Goal: Task Accomplishment & Management: Complete application form

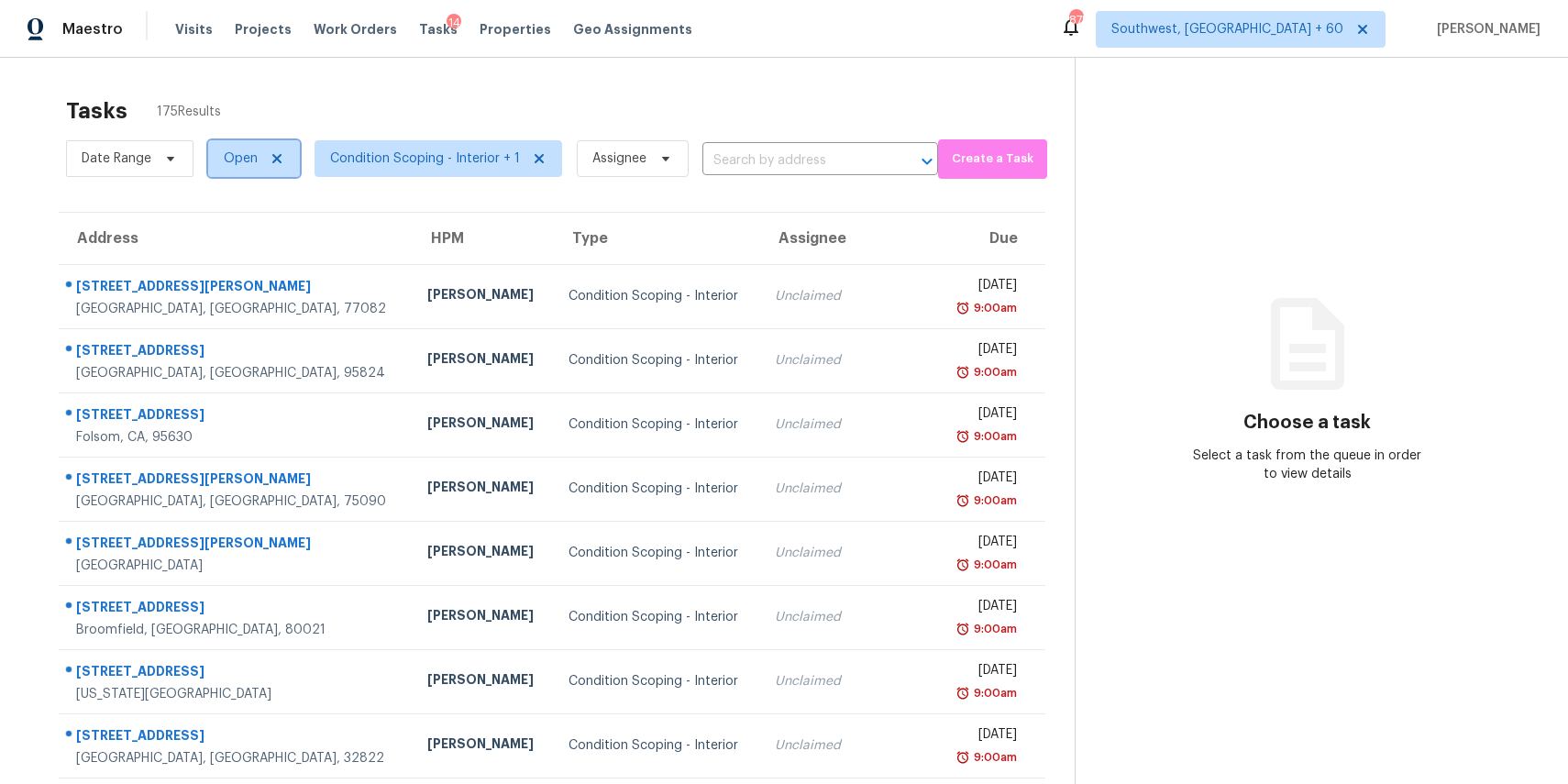
click at [247, 164] on span "Open" at bounding box center [241, 158] width 34 height 18
click at [263, 254] on label "Blocked" at bounding box center [255, 262] width 73 height 18
click at [231, 254] on input "Blocked" at bounding box center [225, 259] width 12 height 12
checkbox input "true"
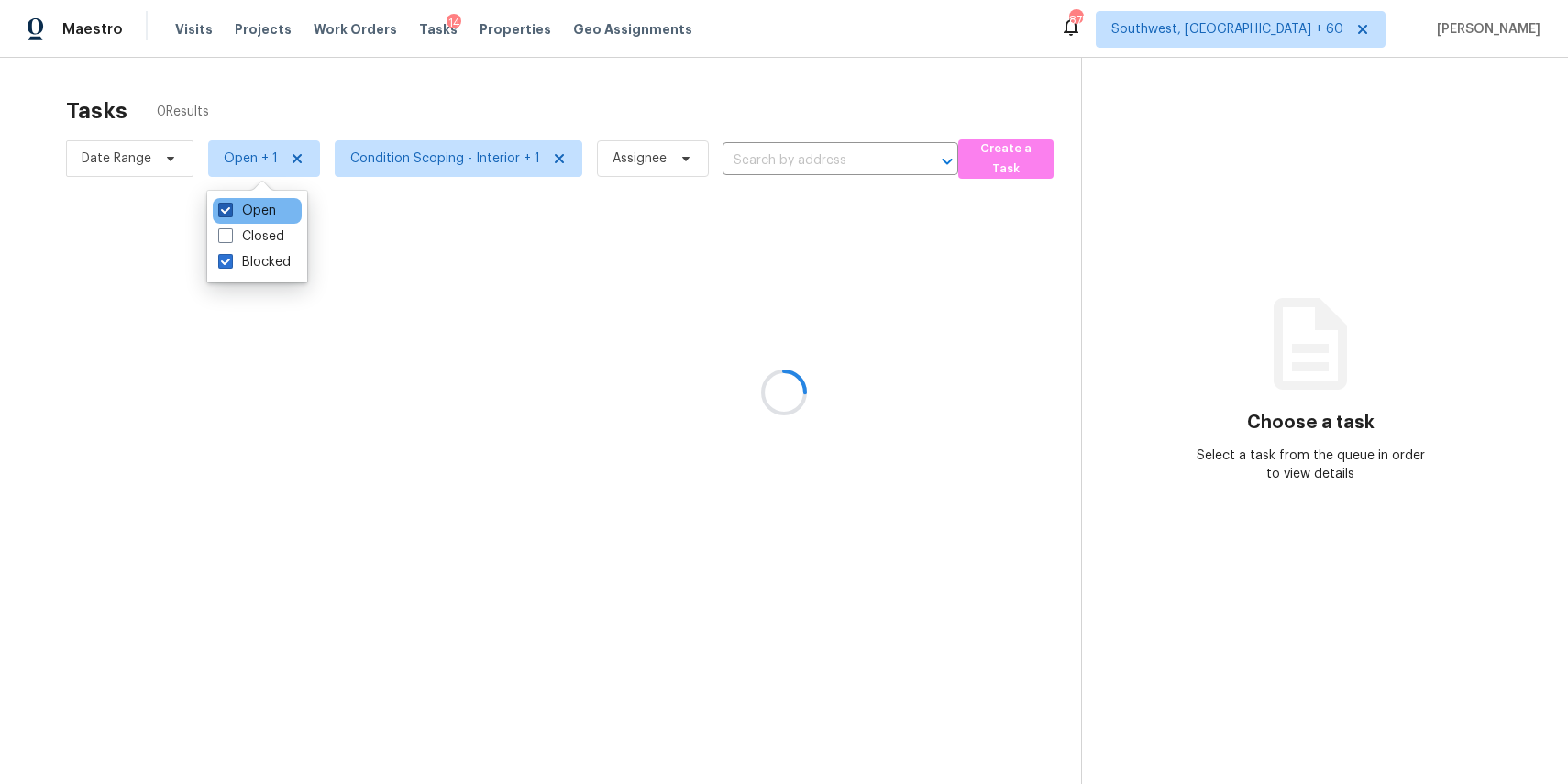
click at [254, 205] on label "Open" at bounding box center [248, 211] width 58 height 18
click at [231, 205] on input "Open" at bounding box center [225, 208] width 12 height 12
checkbox input "false"
click at [326, 60] on div at bounding box center [784, 392] width 1568 height 784
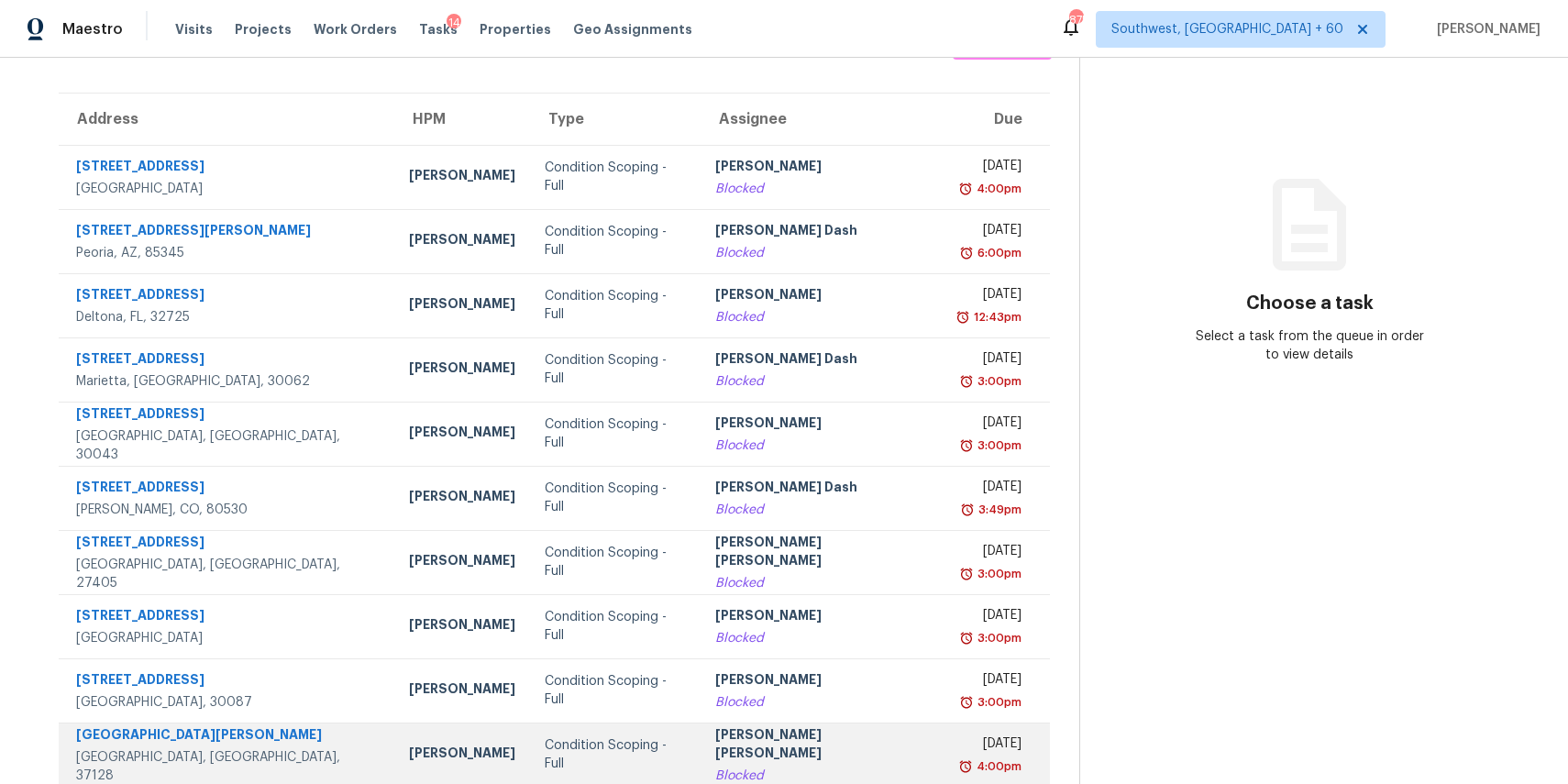
scroll to position [171, 0]
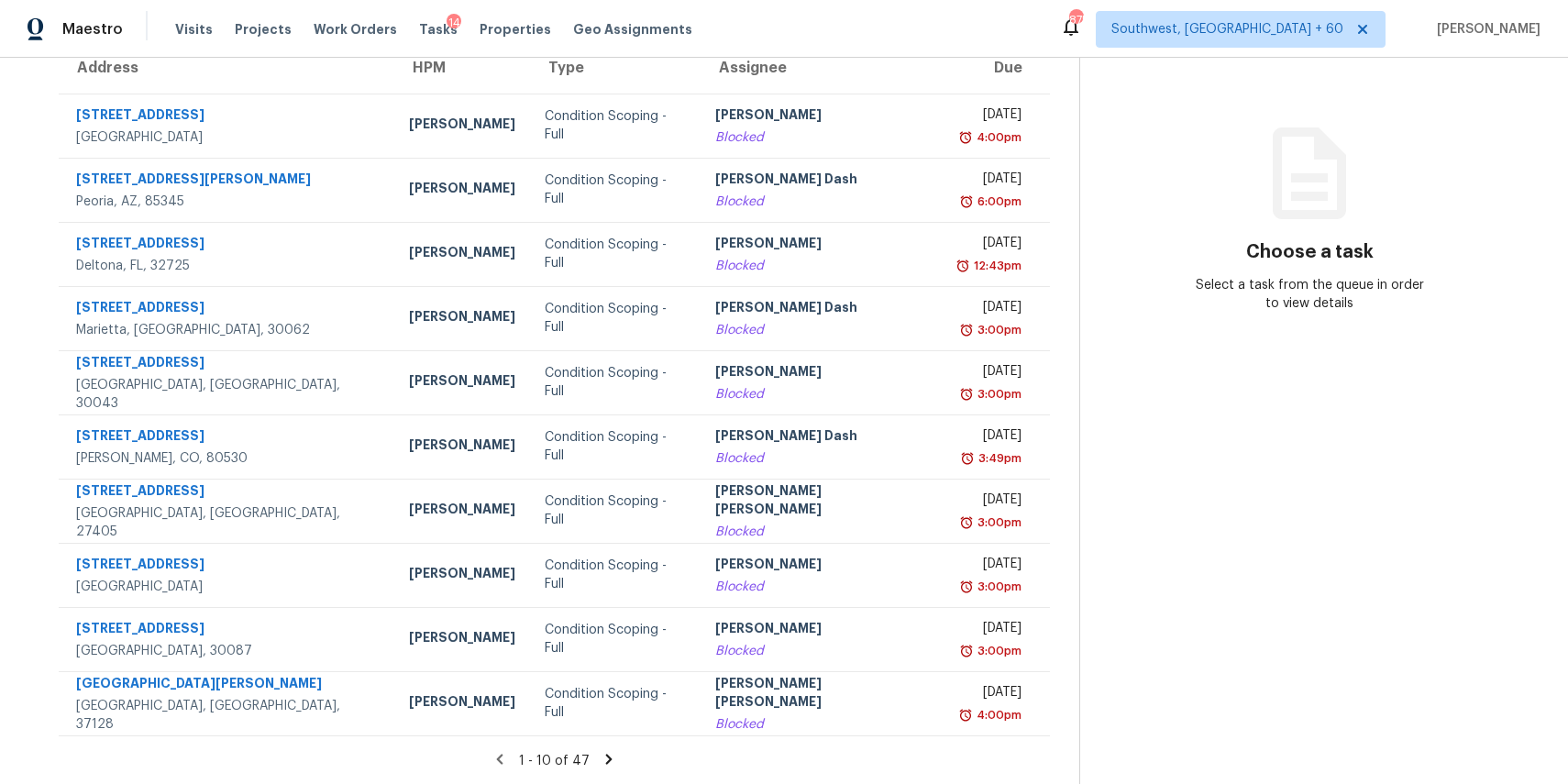
click at [607, 758] on icon at bounding box center [610, 758] width 6 height 10
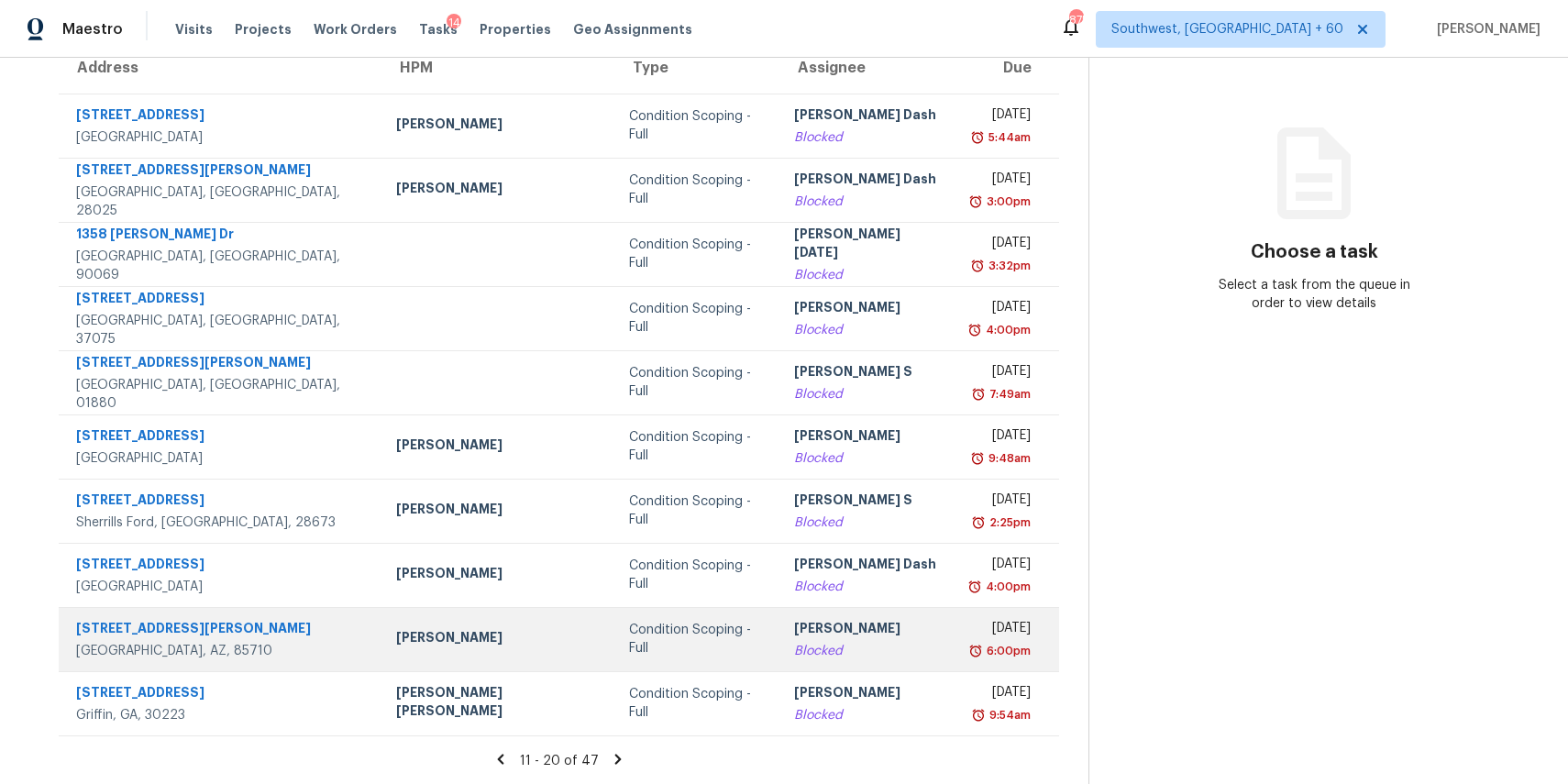
click at [794, 654] on div "Blocked" at bounding box center [867, 651] width 146 height 18
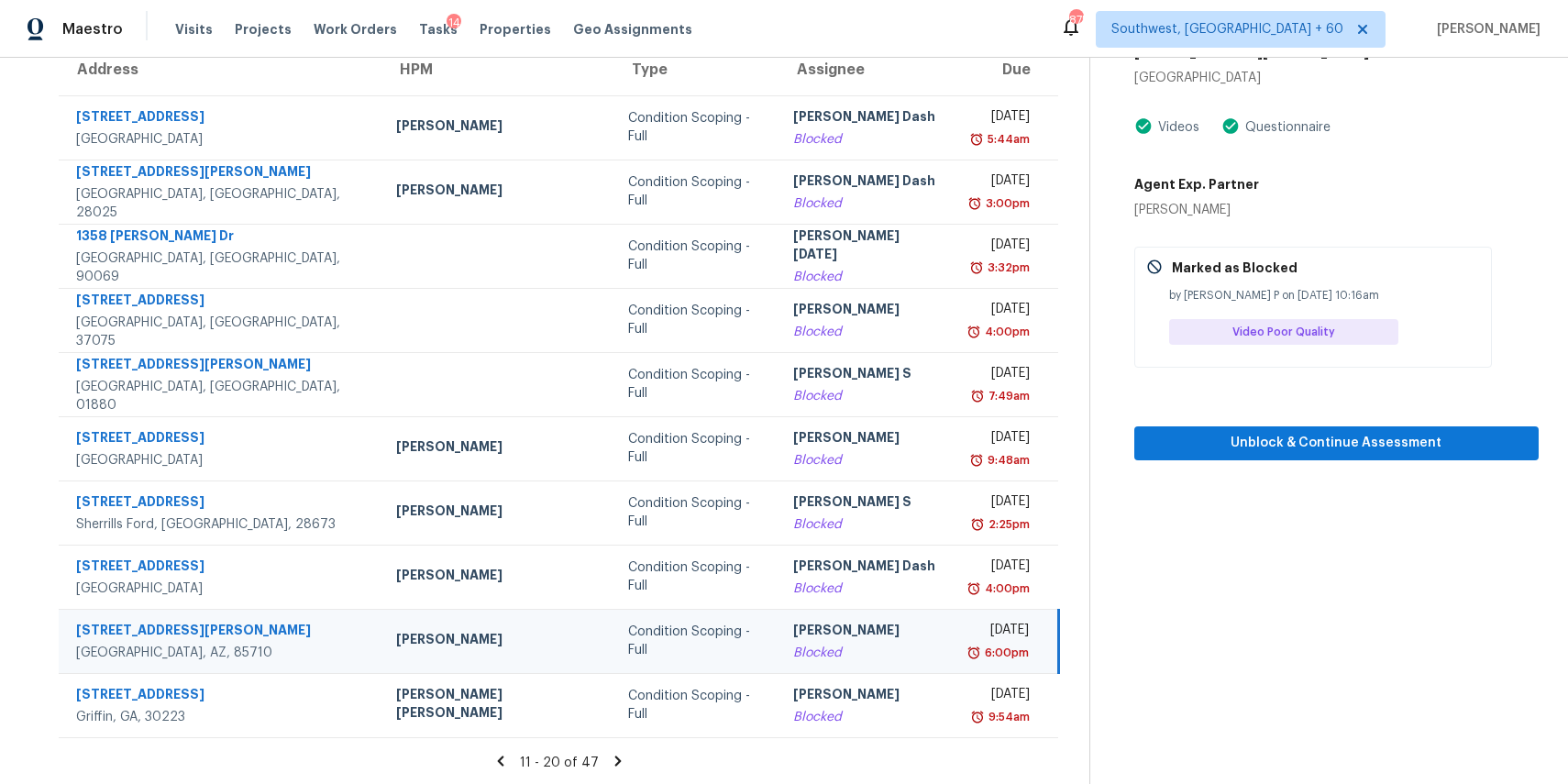
scroll to position [0, 0]
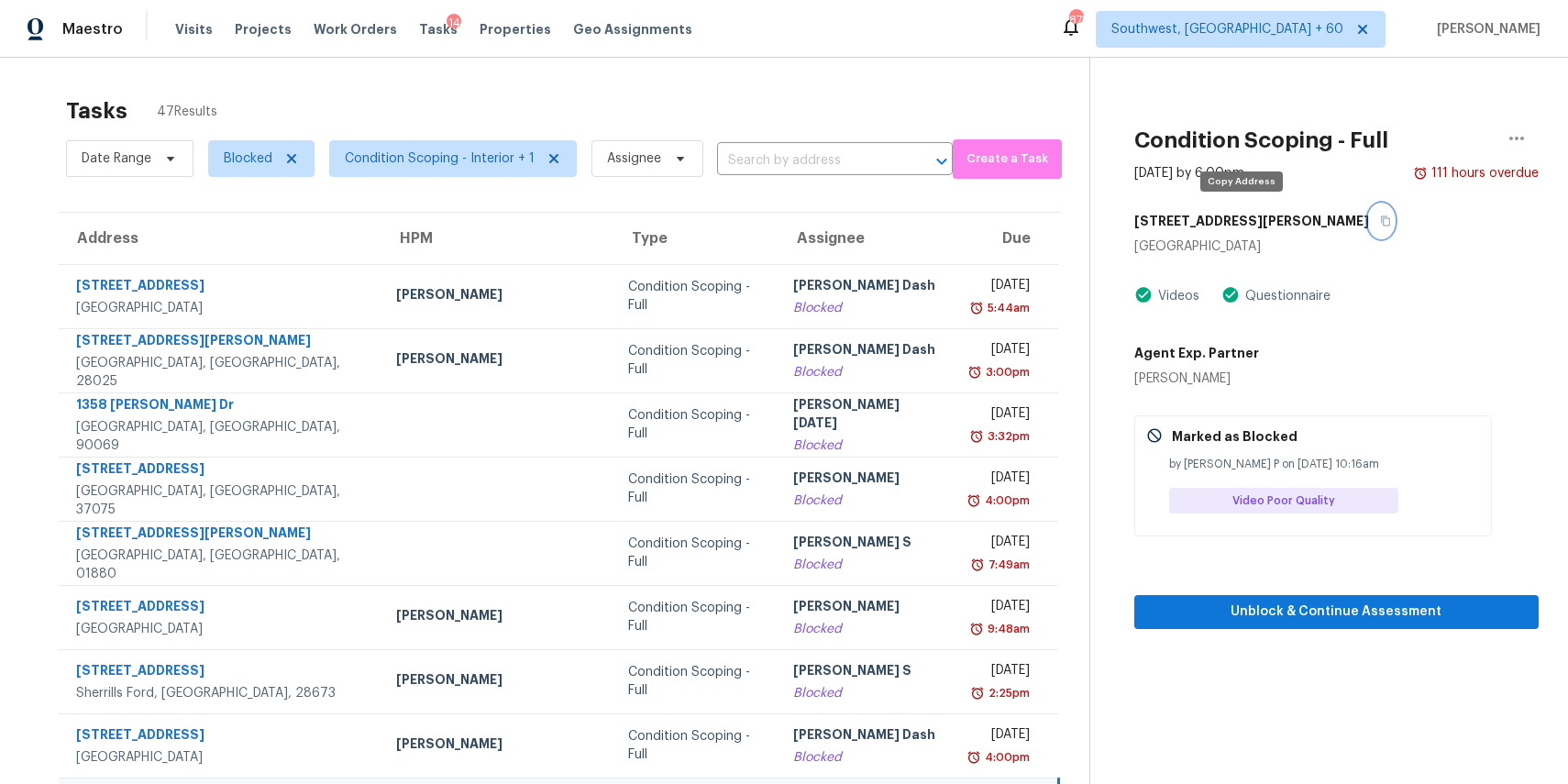
click at [1380, 217] on icon "button" at bounding box center [1385, 221] width 11 height 11
click at [608, 162] on span "Assignee" at bounding box center [634, 158] width 54 height 18
click at [231, 181] on span "Blocked" at bounding box center [255, 159] width 121 height 48
click at [264, 151] on span "Blocked" at bounding box center [248, 158] width 49 height 18
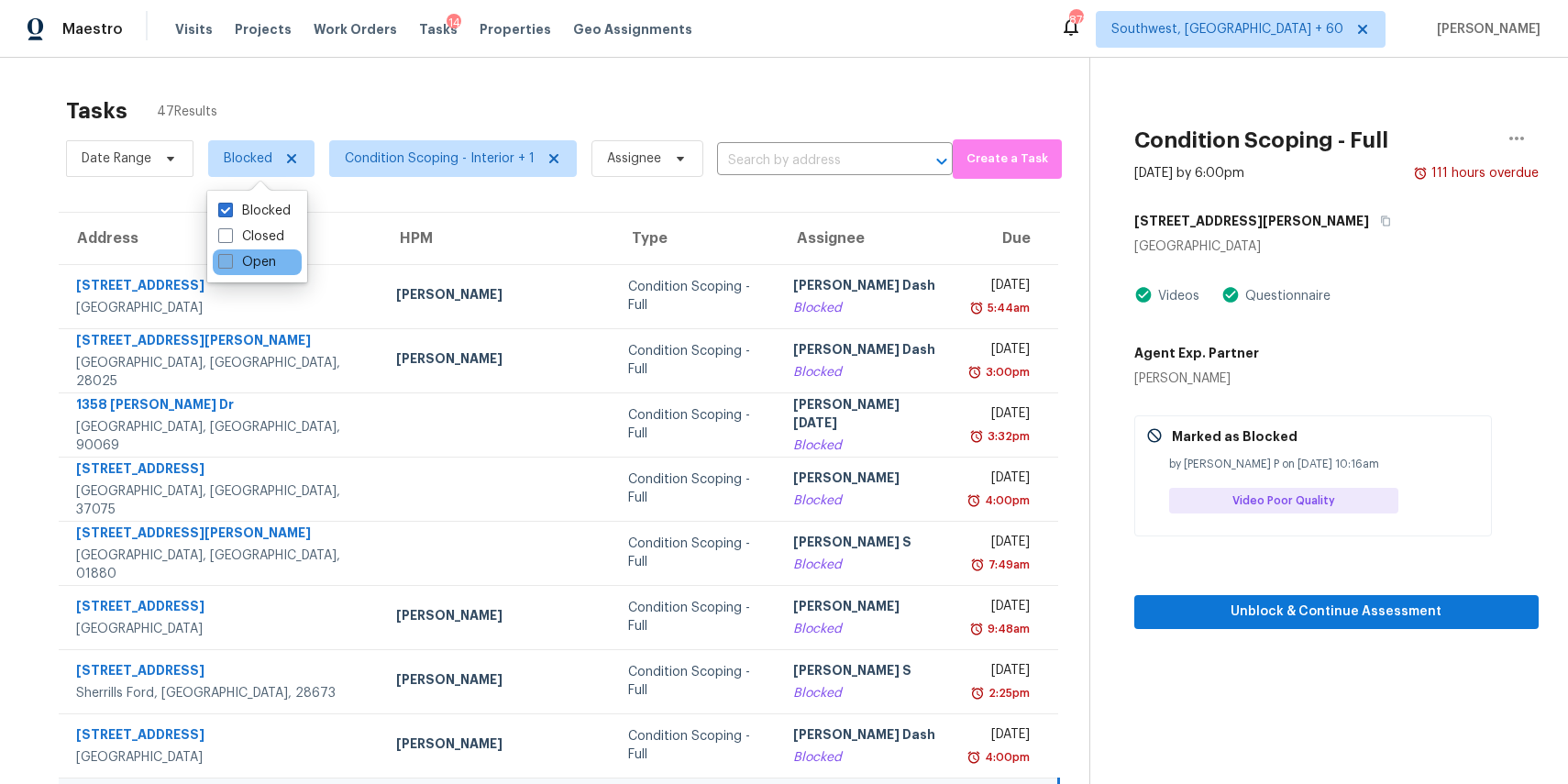
click at [263, 270] on label "Open" at bounding box center [248, 262] width 58 height 18
click at [231, 265] on input "Open" at bounding box center [225, 259] width 12 height 12
checkbox input "true"
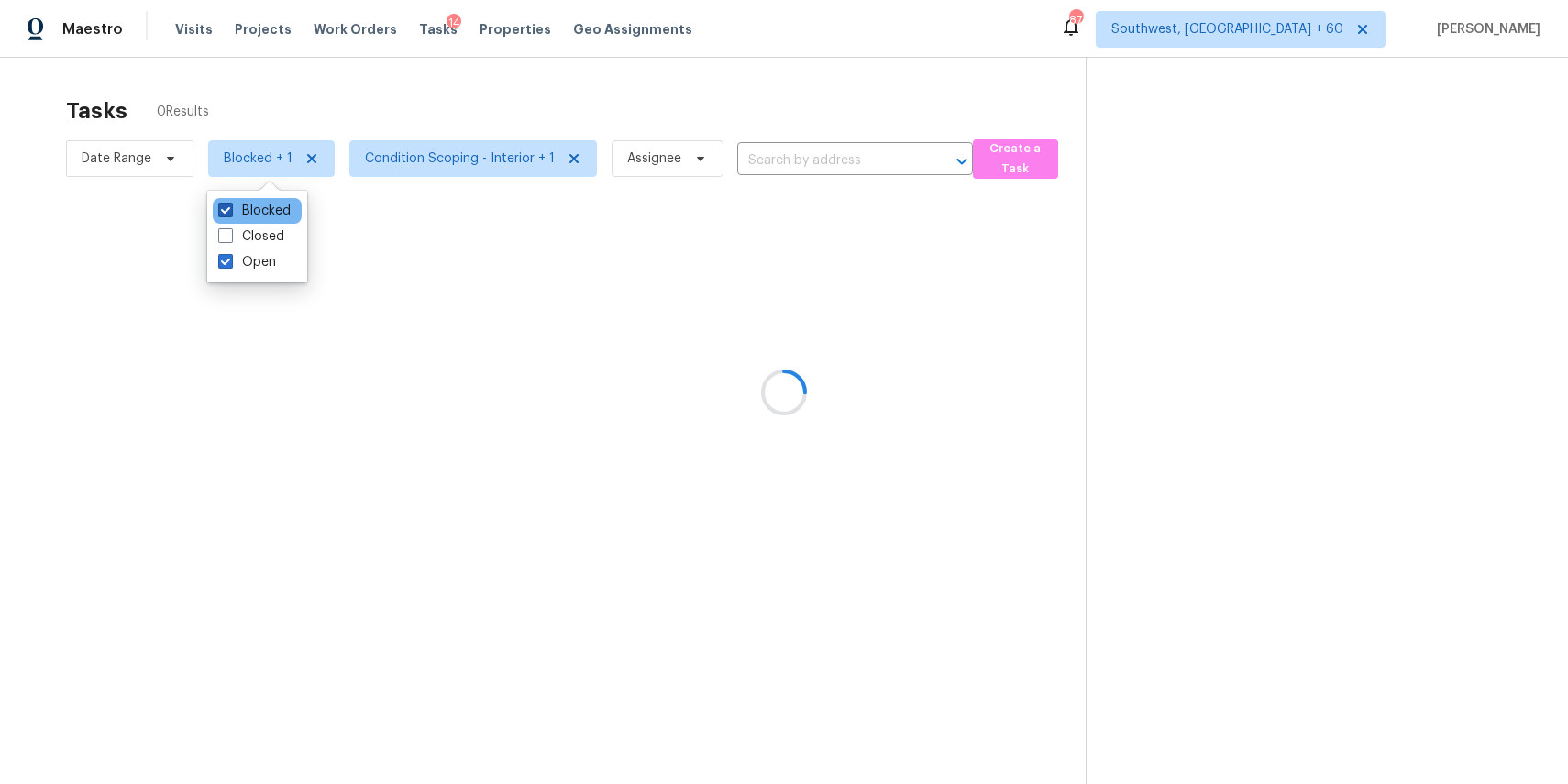
click at [254, 210] on label "Blocked" at bounding box center [255, 211] width 73 height 18
click at [231, 210] on input "Blocked" at bounding box center [225, 208] width 12 height 12
checkbox input "false"
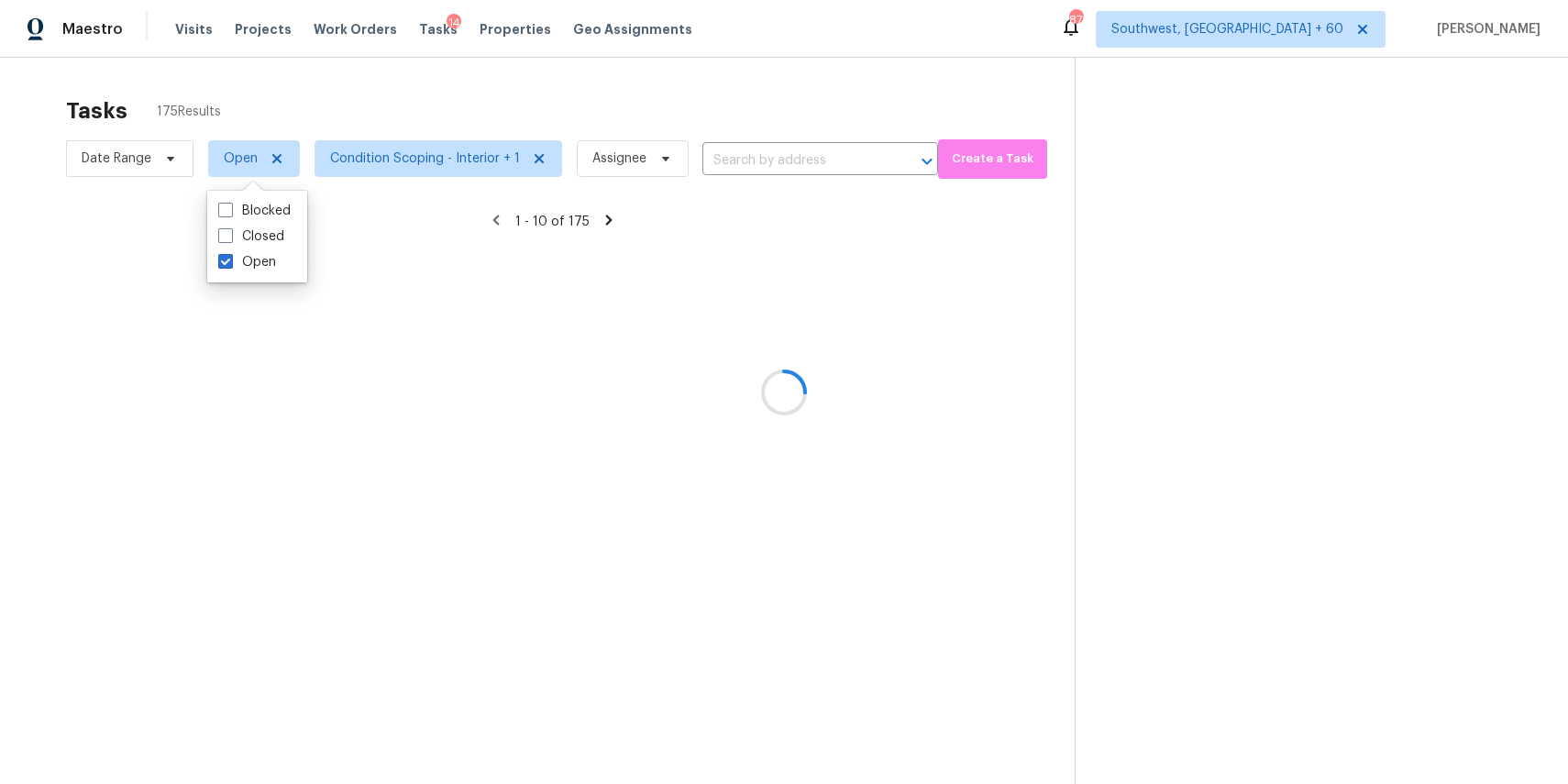
click at [493, 69] on div at bounding box center [784, 392] width 1568 height 784
click at [597, 118] on div at bounding box center [784, 392] width 1568 height 784
click at [604, 146] on div at bounding box center [784, 392] width 1568 height 784
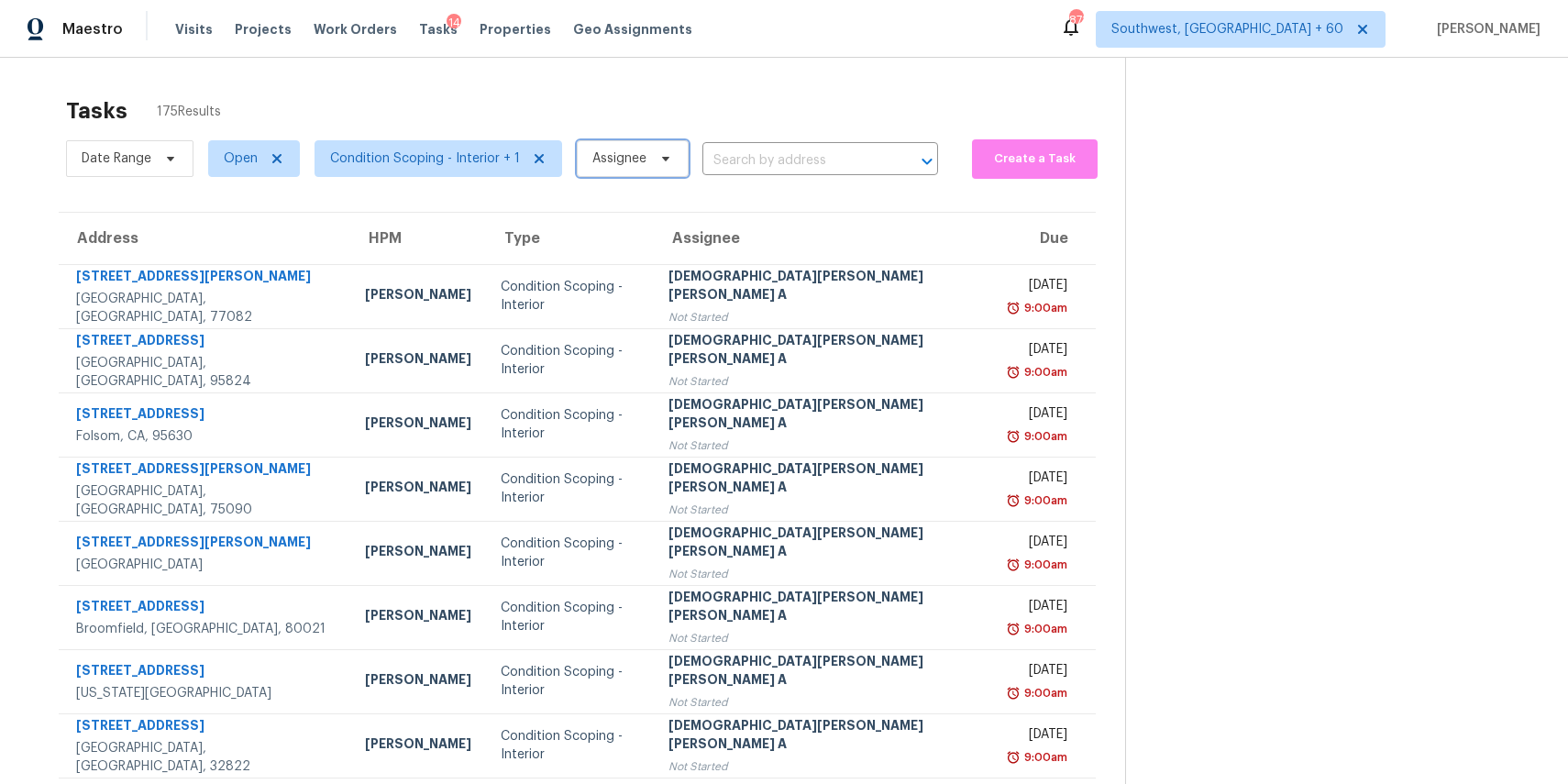
click at [617, 158] on span "Assignee" at bounding box center [619, 158] width 54 height 18
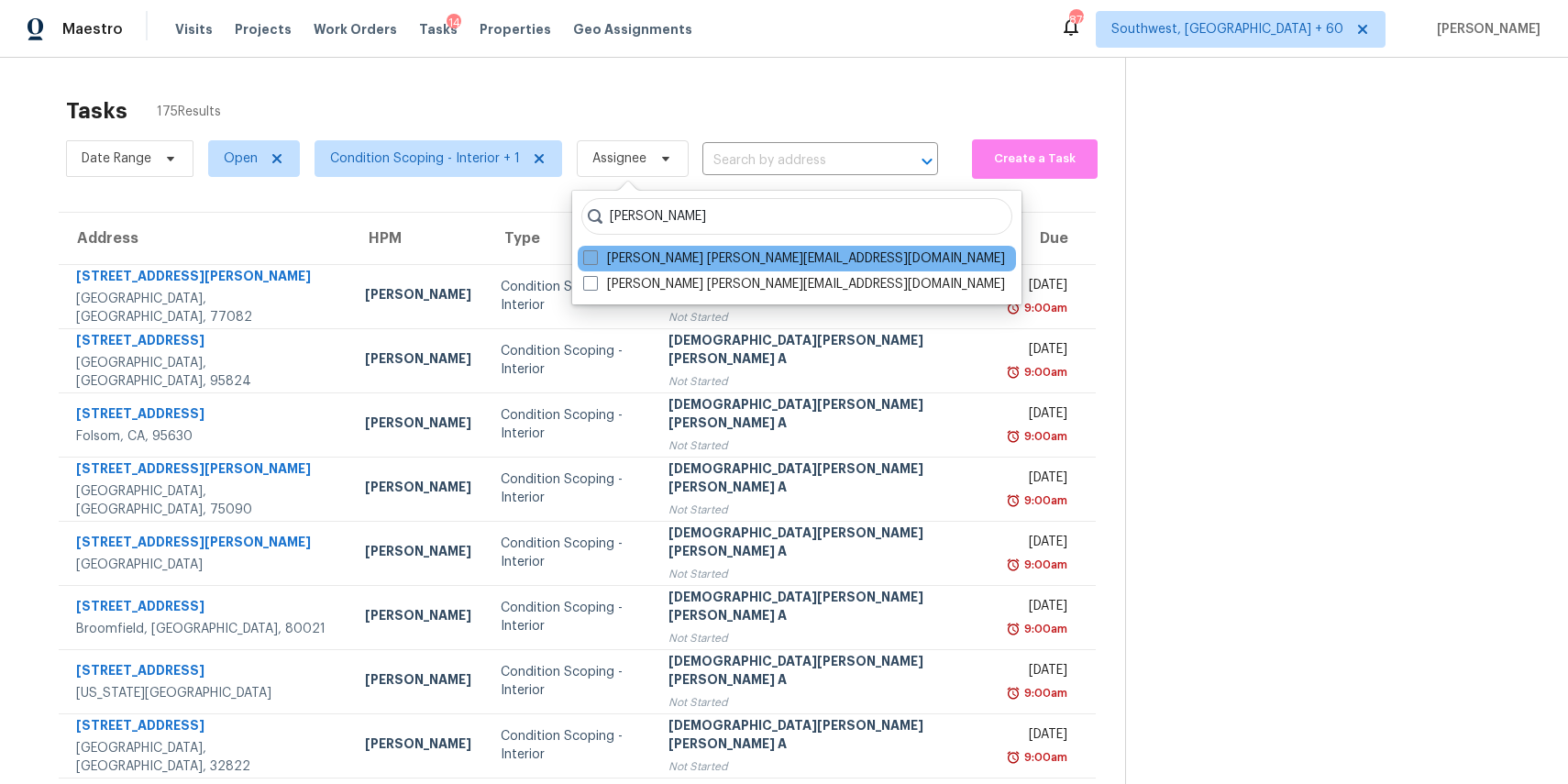
type input "ranjith"
click at [673, 256] on label "Ranjith Kumar P ranjith.kumar@opendoor.com" at bounding box center [794, 258] width 422 height 18
click at [596, 256] on input "Ranjith Kumar P ranjith.kumar@opendoor.com" at bounding box center [590, 255] width 12 height 12
checkbox input "true"
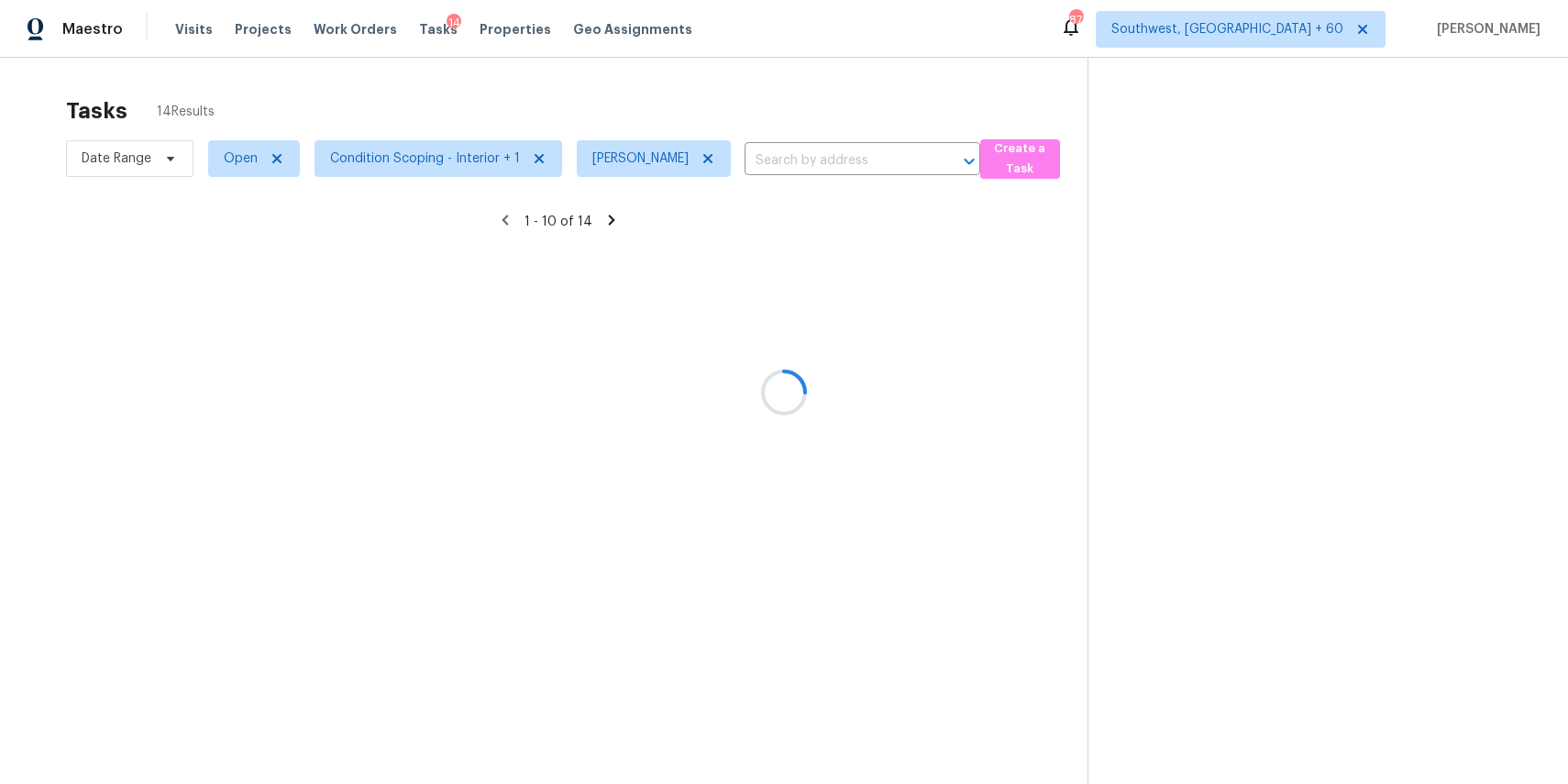
click at [701, 88] on div "Tasks 14 Results" at bounding box center [576, 111] width 1021 height 48
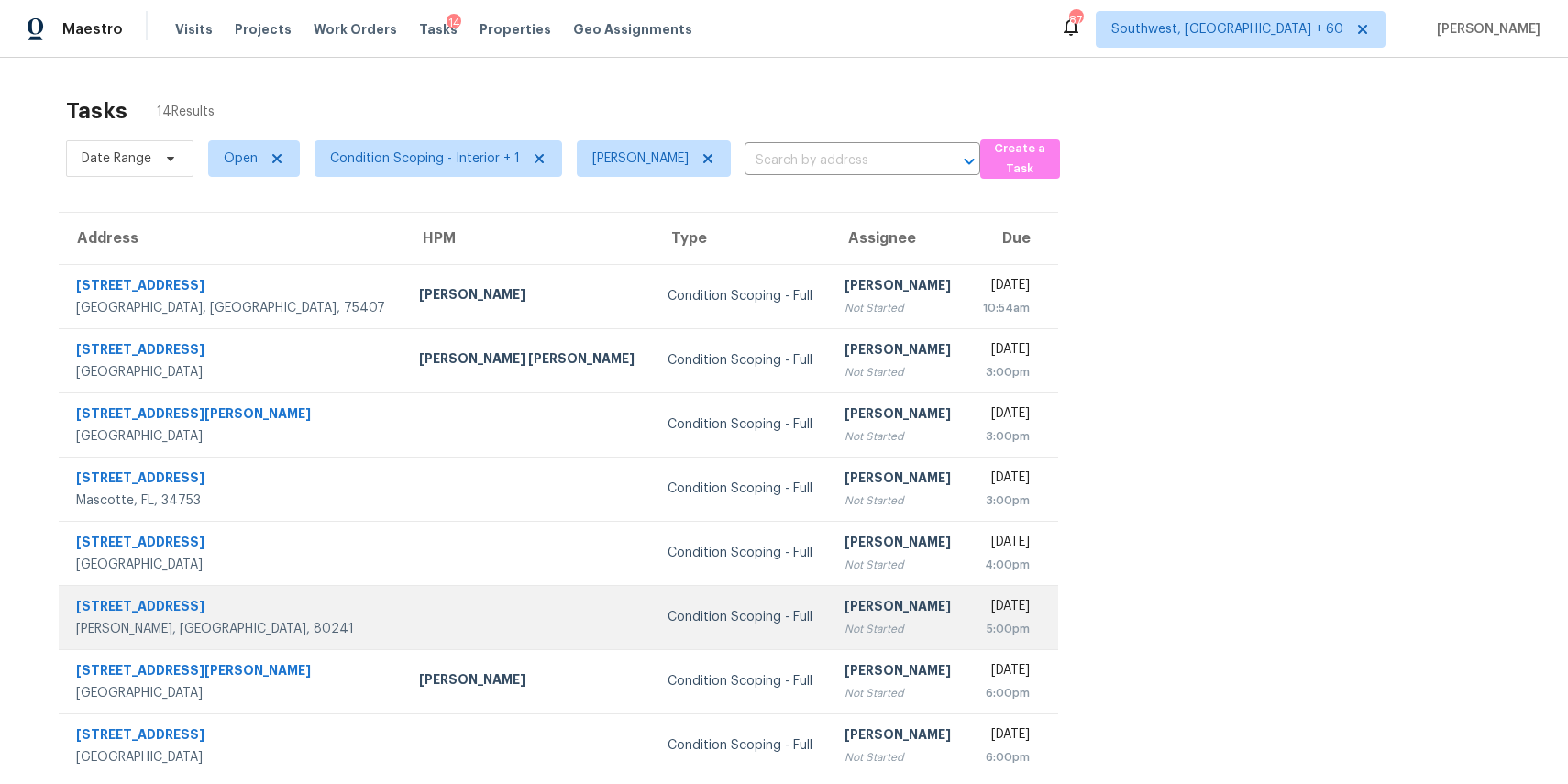
scroll to position [100, 0]
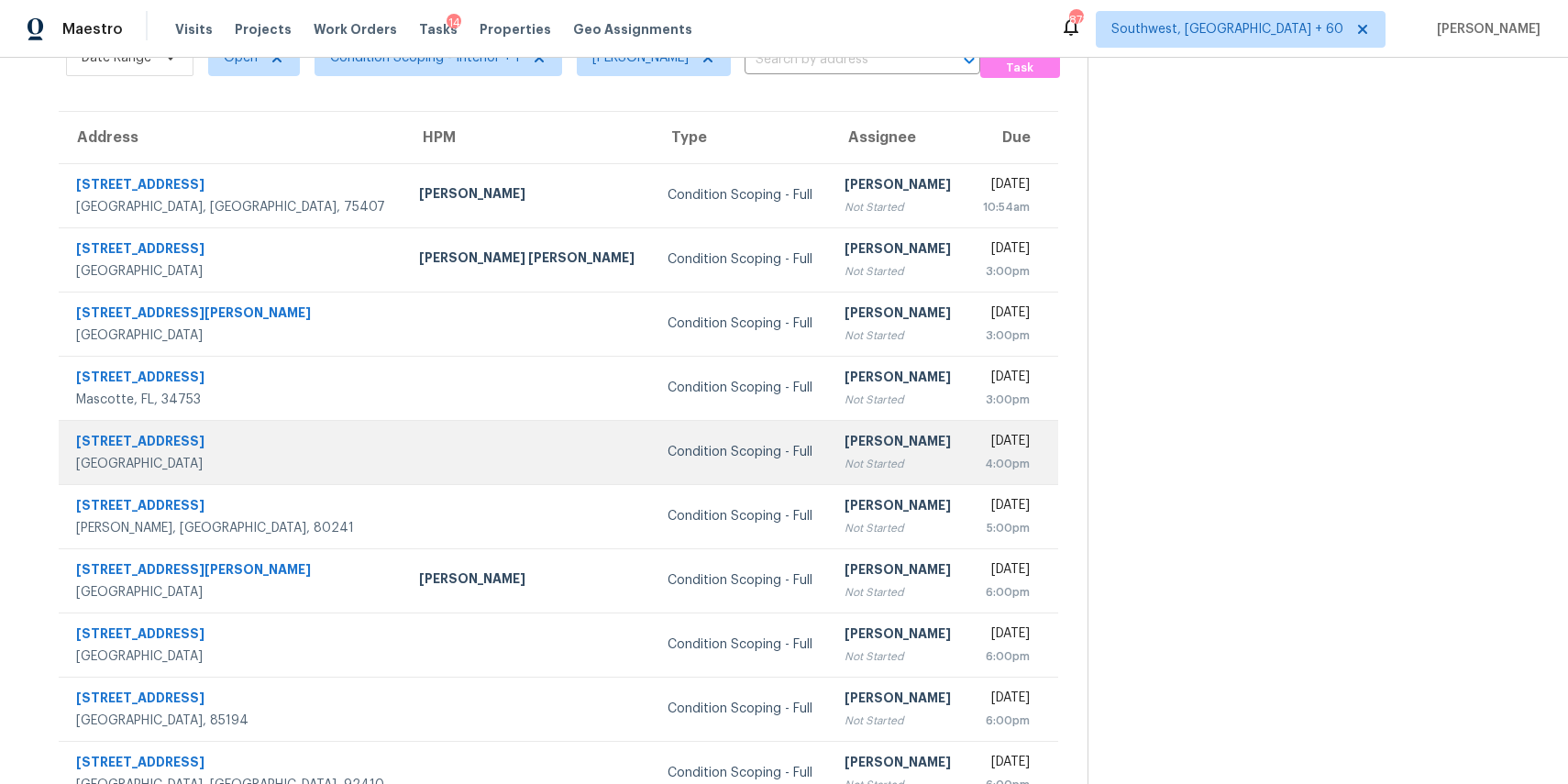
click at [653, 430] on td "Condition Scoping - Full" at bounding box center [742, 451] width 177 height 65
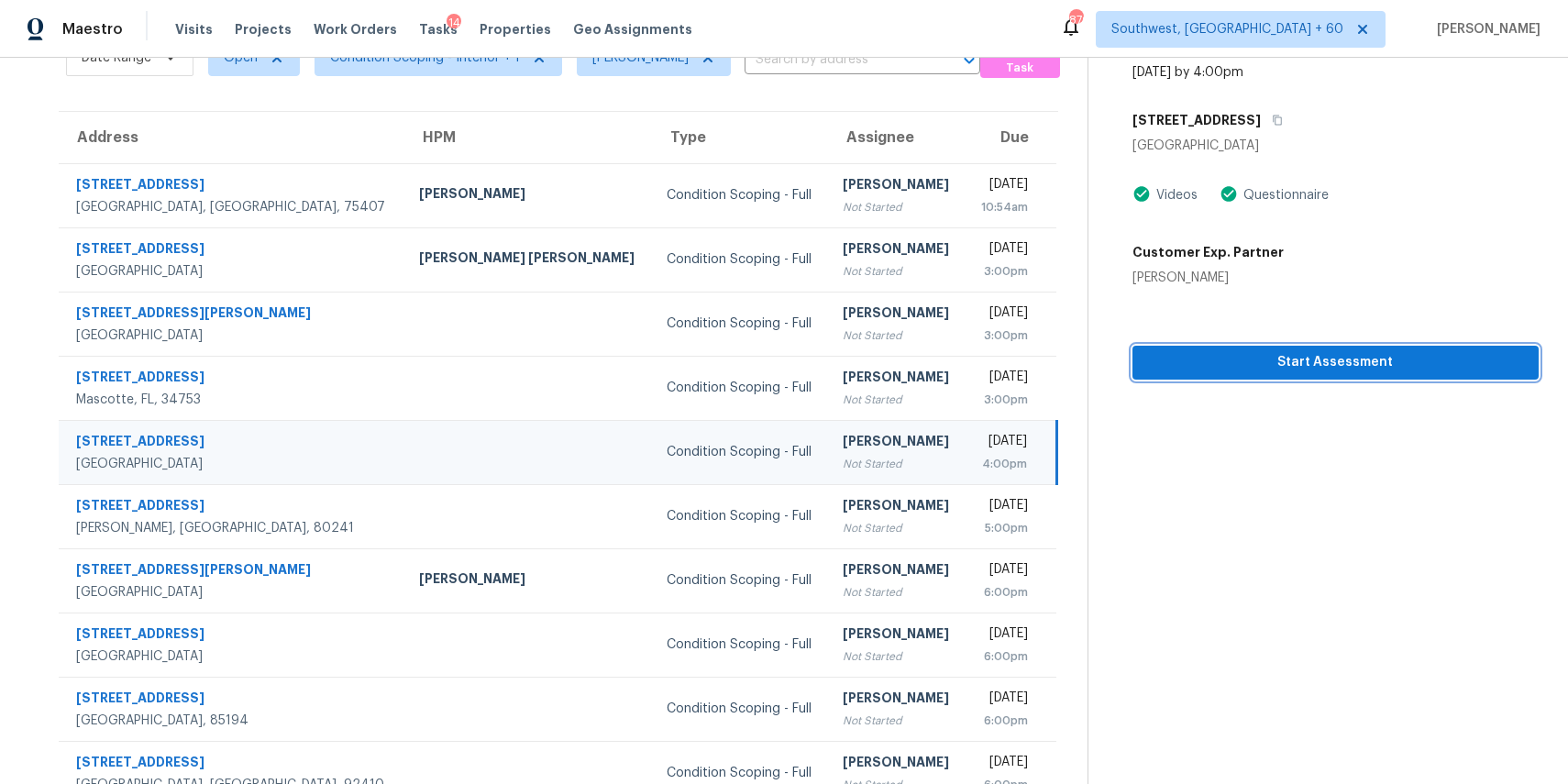
click at [1305, 365] on span "Start Assessment" at bounding box center [1335, 362] width 377 height 23
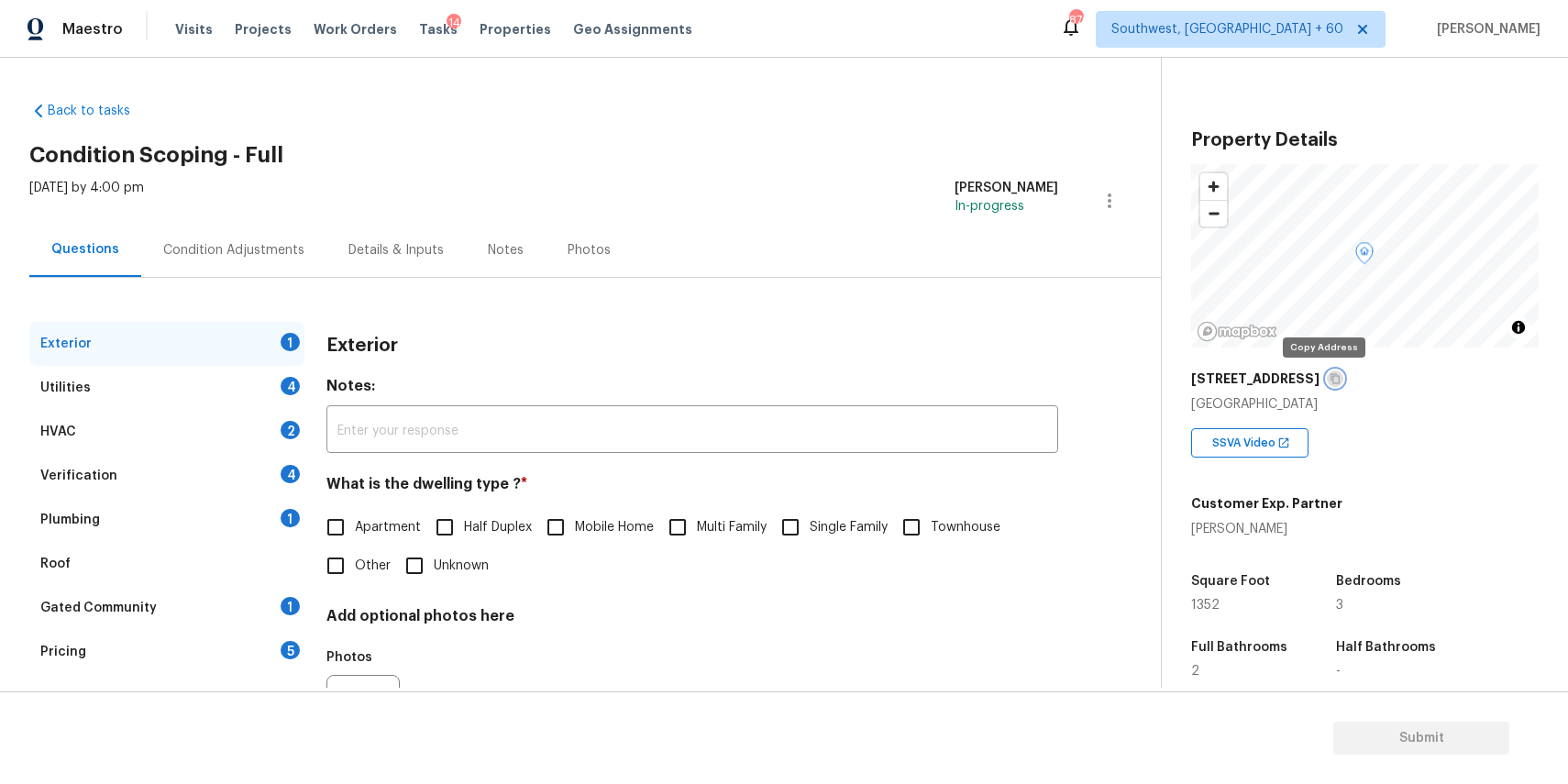
click at [1329, 378] on icon "button" at bounding box center [1334, 378] width 11 height 11
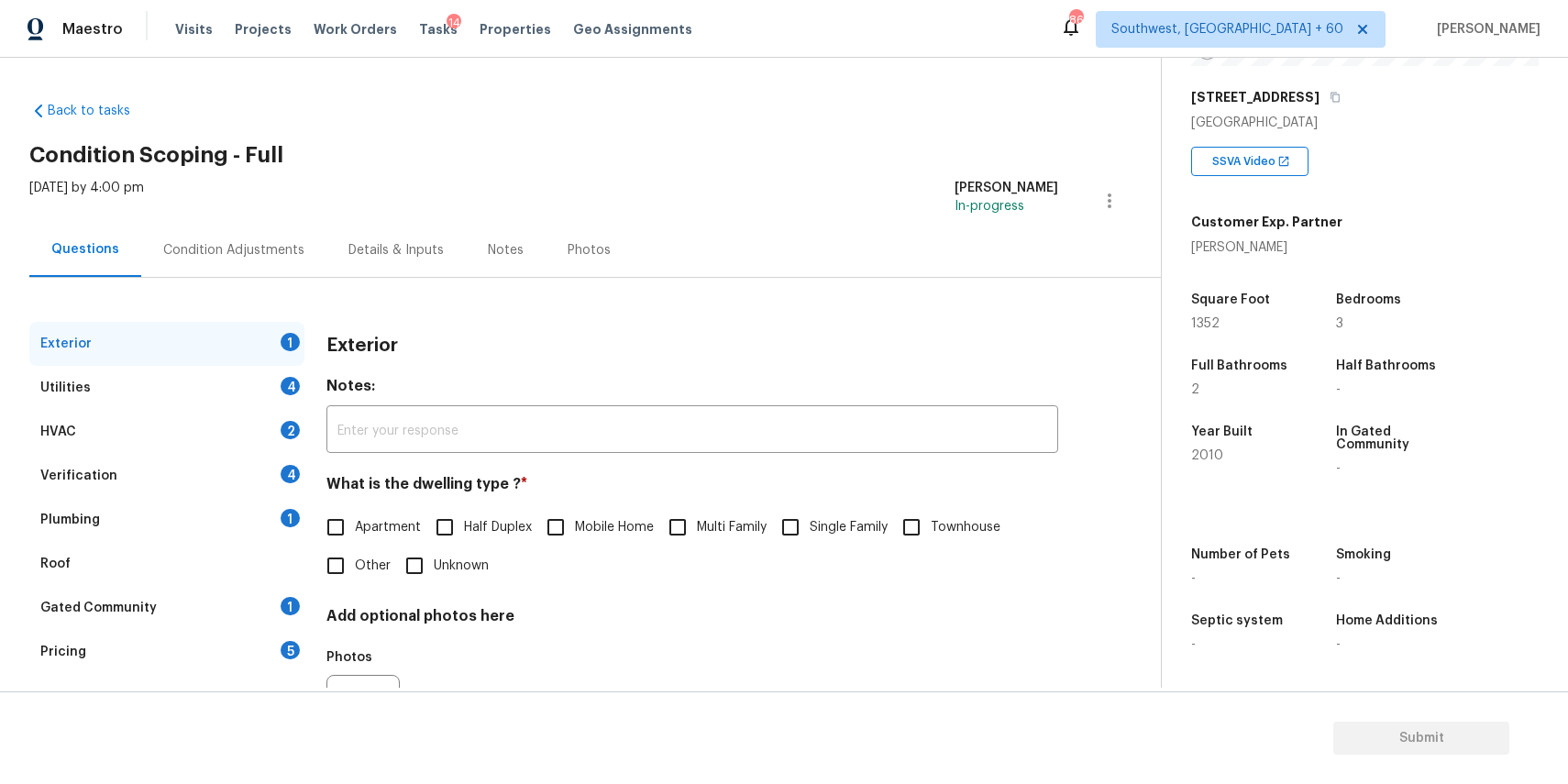
click at [785, 503] on div "What is the dwelling type ? * Apartment Half Duplex Mobile Home Multi Family Si…" at bounding box center [692, 530] width 732 height 110
click at [813, 532] on span "Single Family" at bounding box center [848, 527] width 78 height 19
click at [809, 532] on input "Single Family" at bounding box center [790, 527] width 39 height 39
checkbox input "true"
click at [247, 406] on div "Utilities 4" at bounding box center [167, 388] width 275 height 44
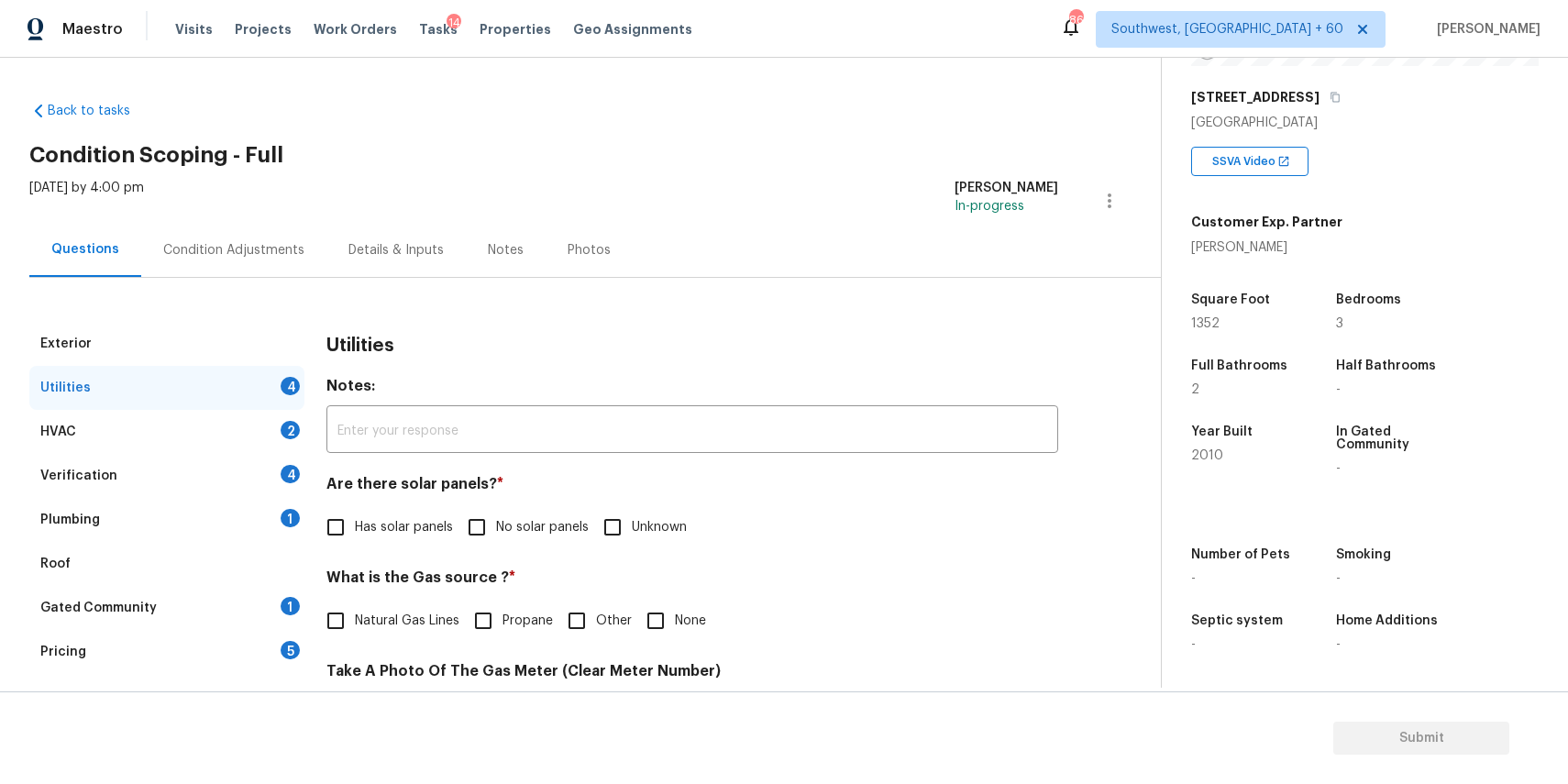
click at [552, 532] on span "No solar panels" at bounding box center [542, 527] width 92 height 19
click at [496, 532] on input "No solar panels" at bounding box center [476, 527] width 39 height 39
checkbox input "true"
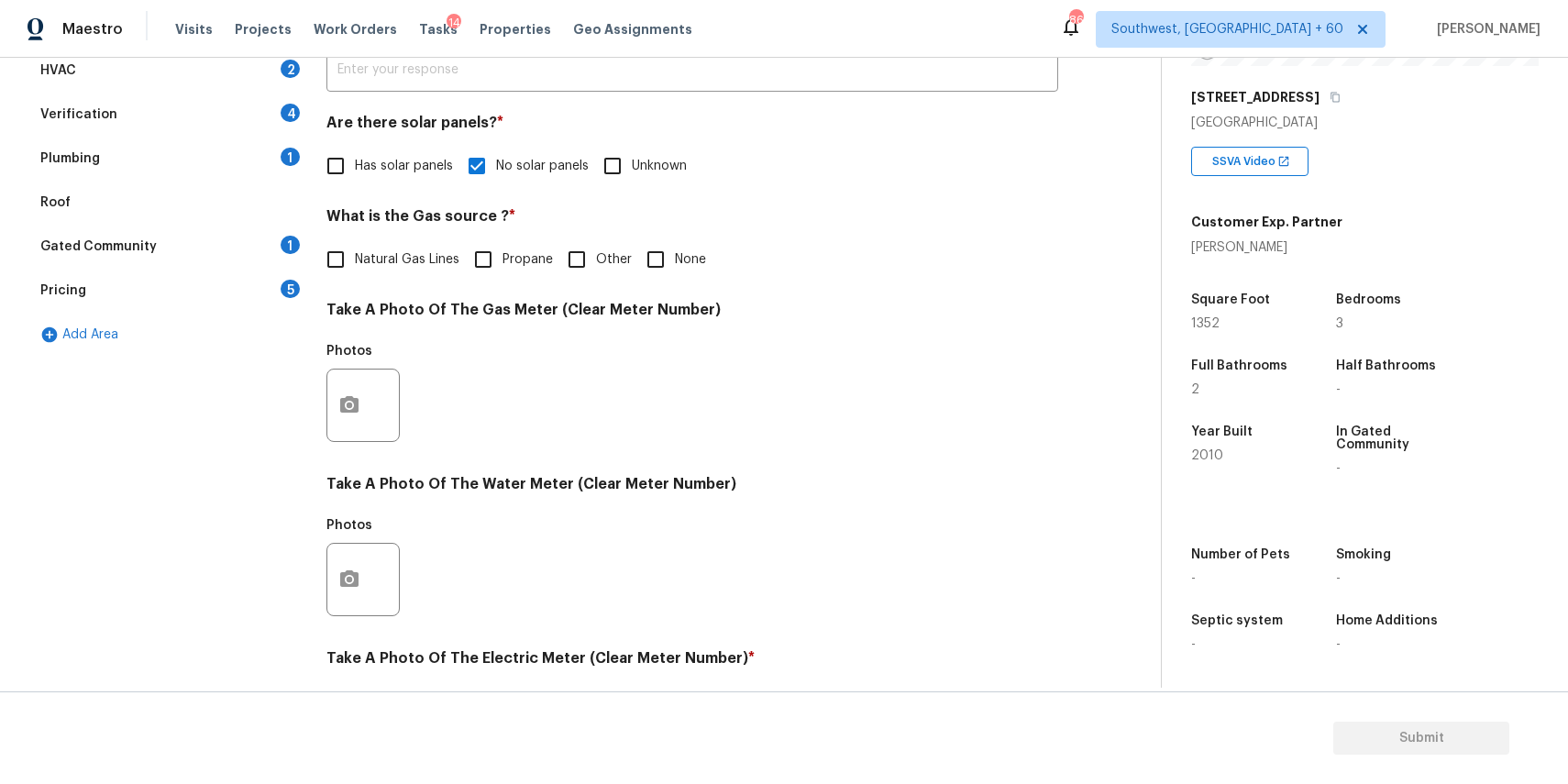
scroll to position [596, 0]
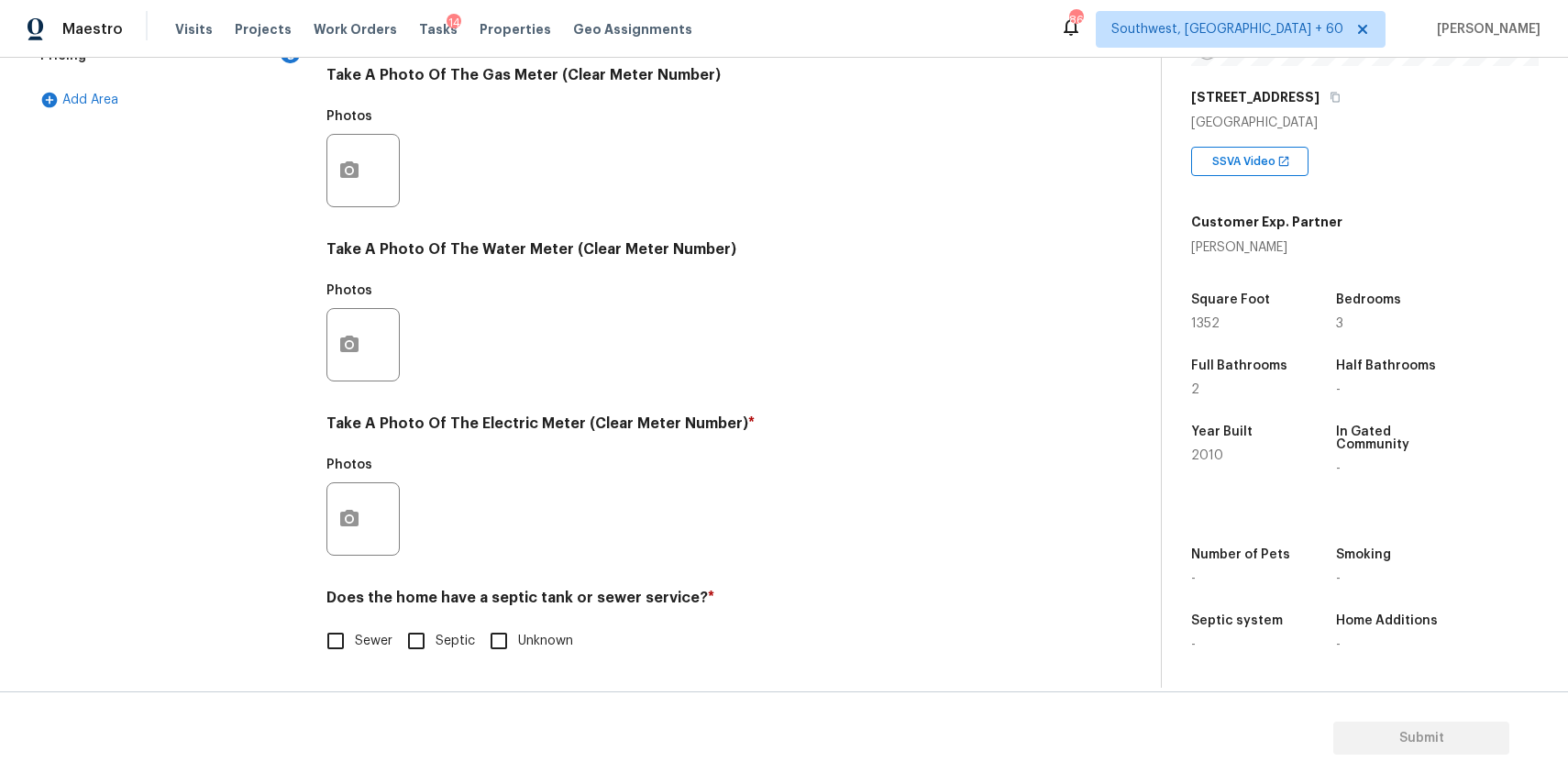
click at [346, 649] on input "Sewer" at bounding box center [335, 640] width 39 height 39
checkbox input "true"
click at [346, 182] on button "button" at bounding box center [349, 171] width 44 height 72
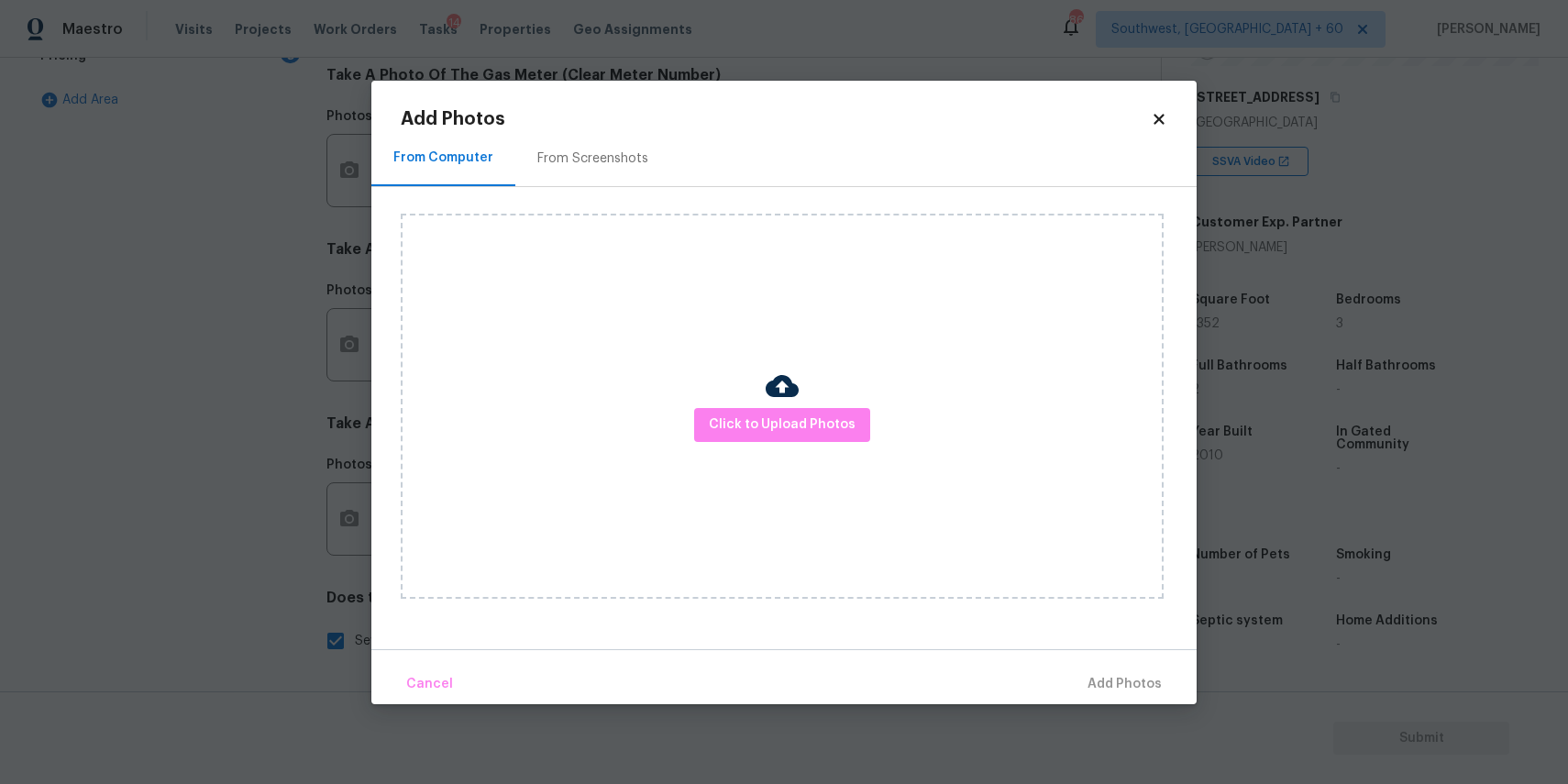
click at [740, 377] on div "Click to Upload Photos" at bounding box center [782, 405] width 763 height 385
click at [755, 401] on div "Click to Upload Photos" at bounding box center [782, 405] width 763 height 385
click at [755, 410] on button "Click to Upload Photos" at bounding box center [782, 424] width 176 height 34
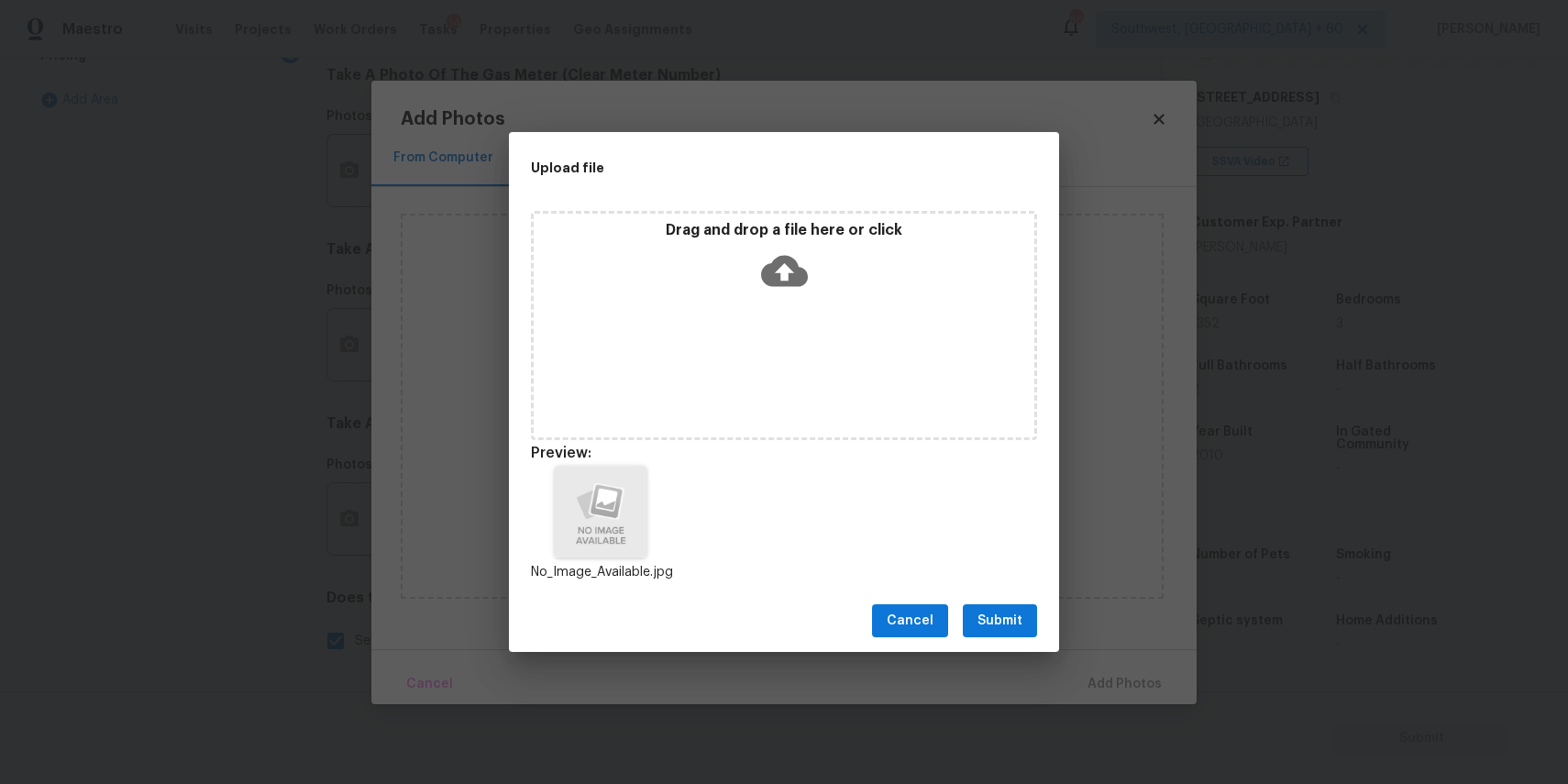
click at [1017, 604] on button "Submit" at bounding box center [999, 621] width 75 height 34
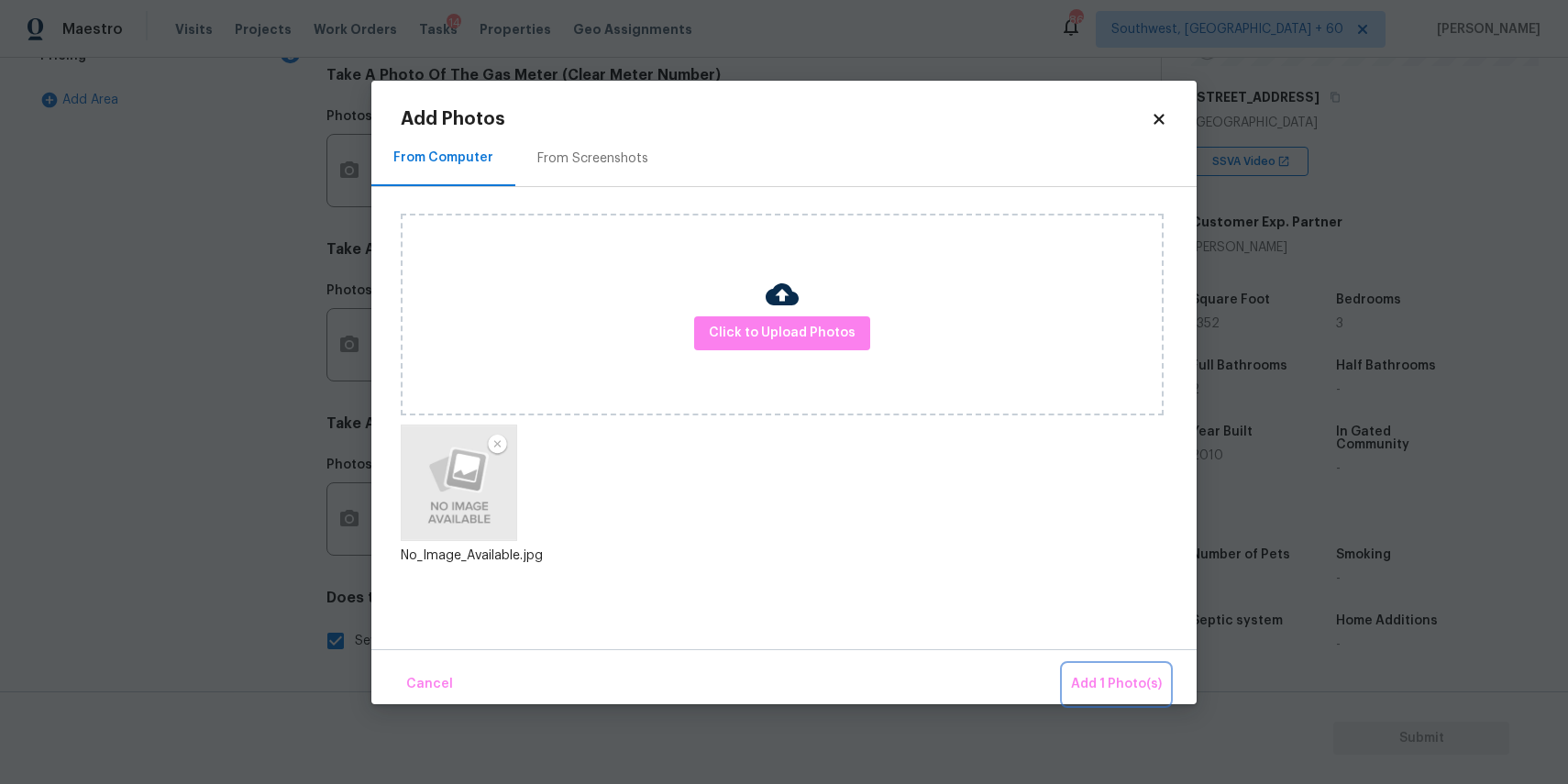
click at [1101, 676] on span "Add 1 Photo(s)" at bounding box center [1116, 684] width 90 height 23
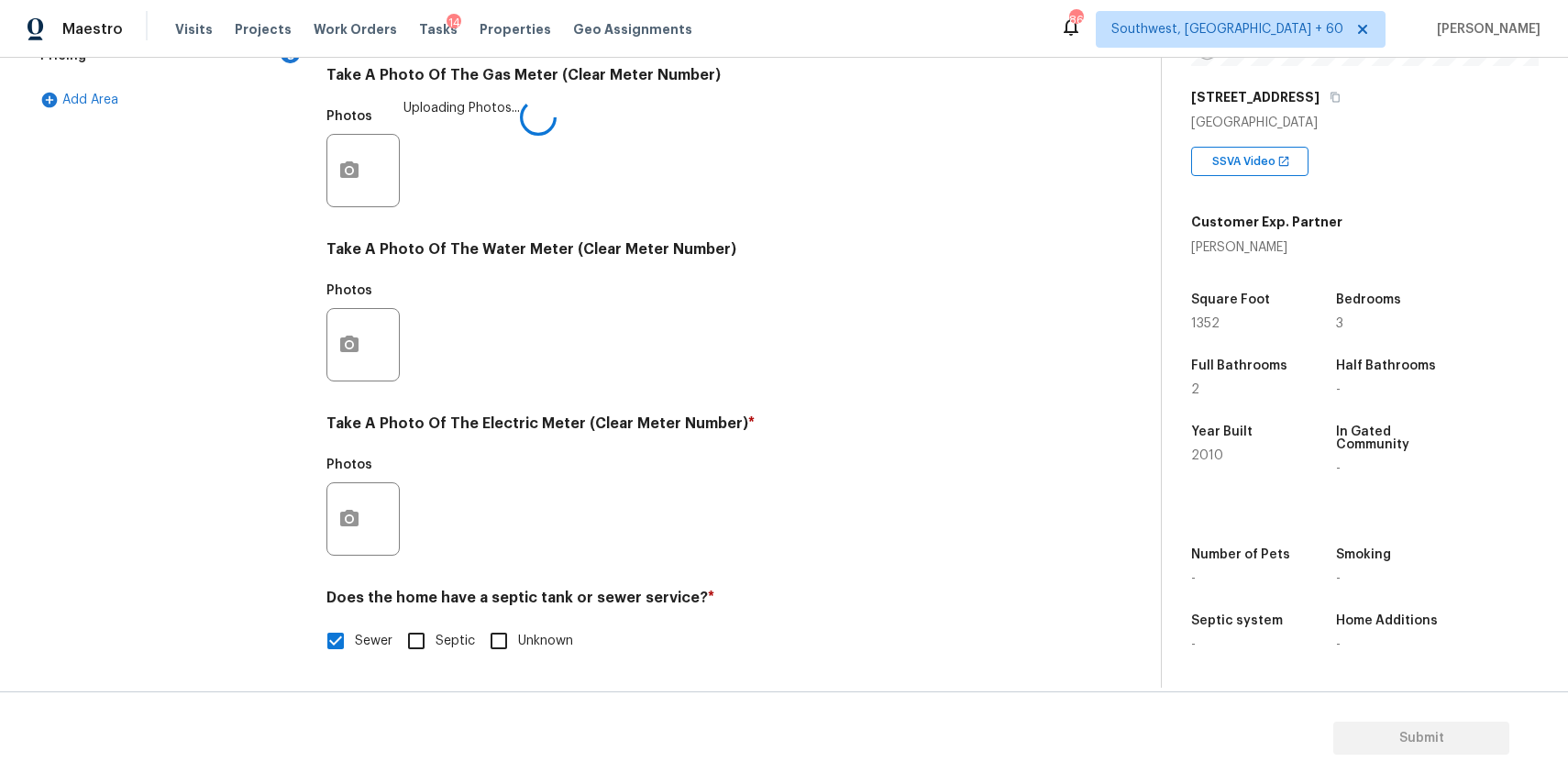
click at [389, 347] on div at bounding box center [363, 345] width 74 height 74
click at [348, 346] on circle "button" at bounding box center [350, 345] width 6 height 6
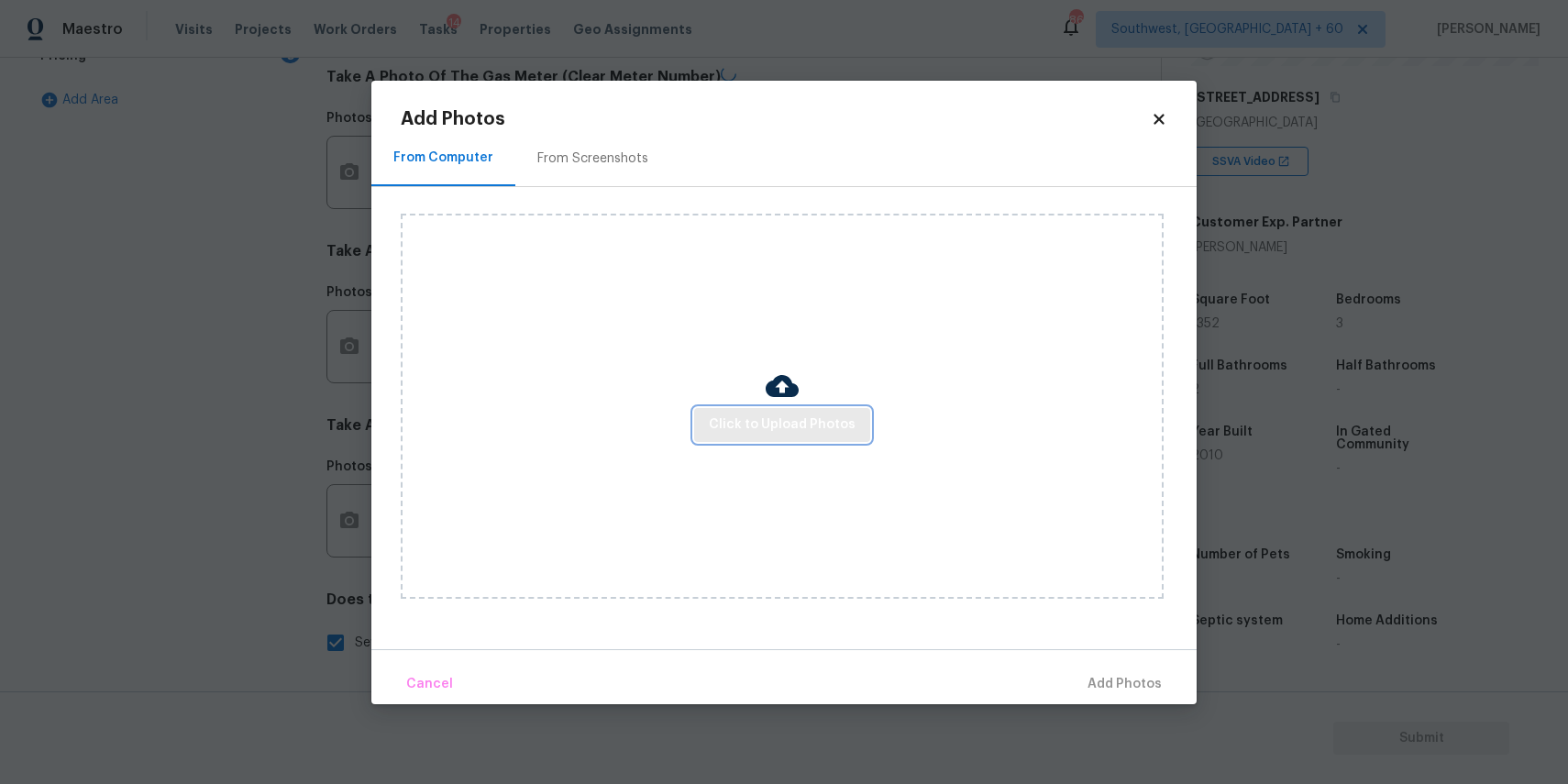
click at [796, 430] on span "Click to Upload Photos" at bounding box center [783, 424] width 147 height 23
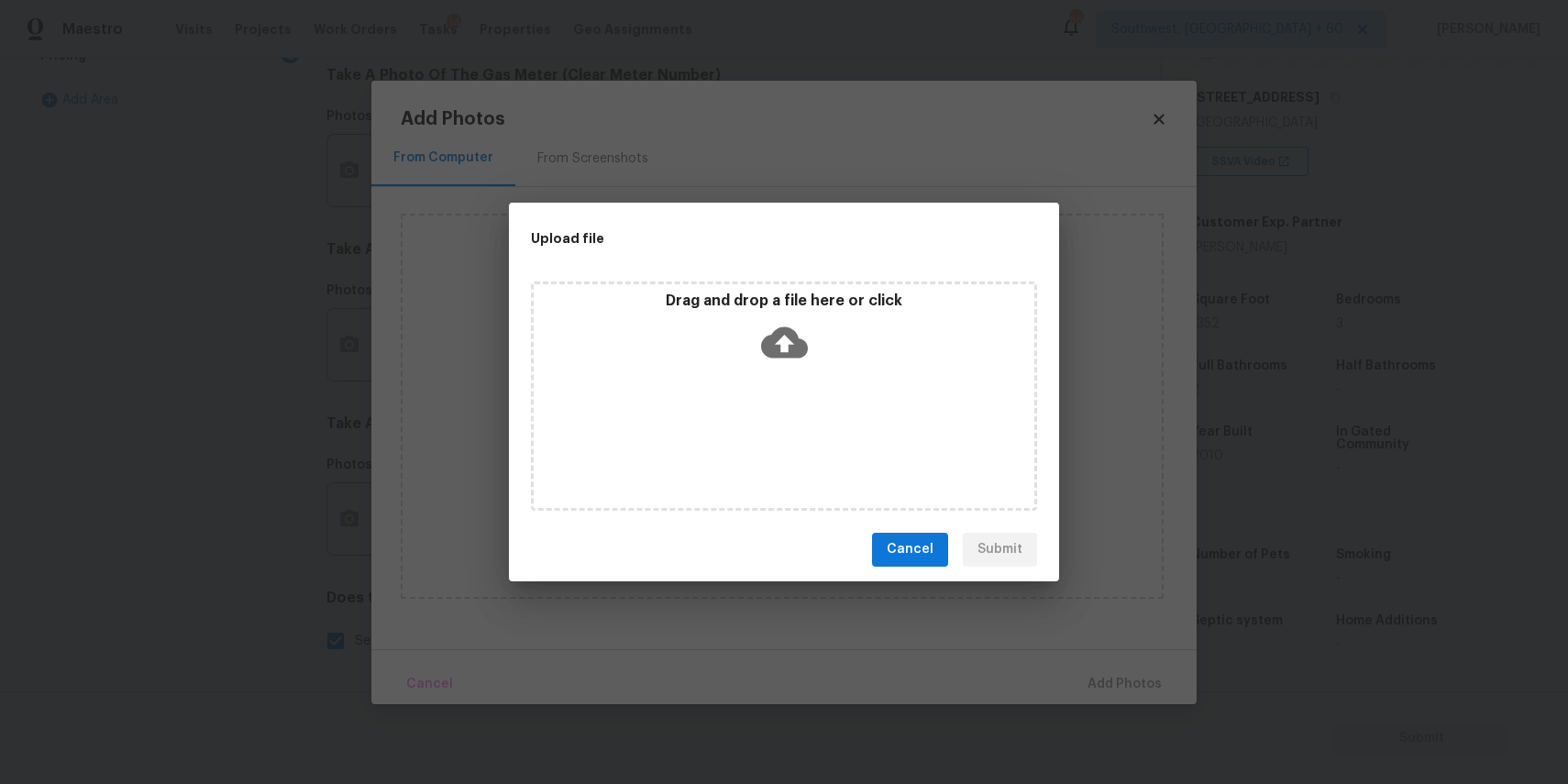
click at [784, 391] on div "Drag and drop a file here or click" at bounding box center [784, 395] width 506 height 230
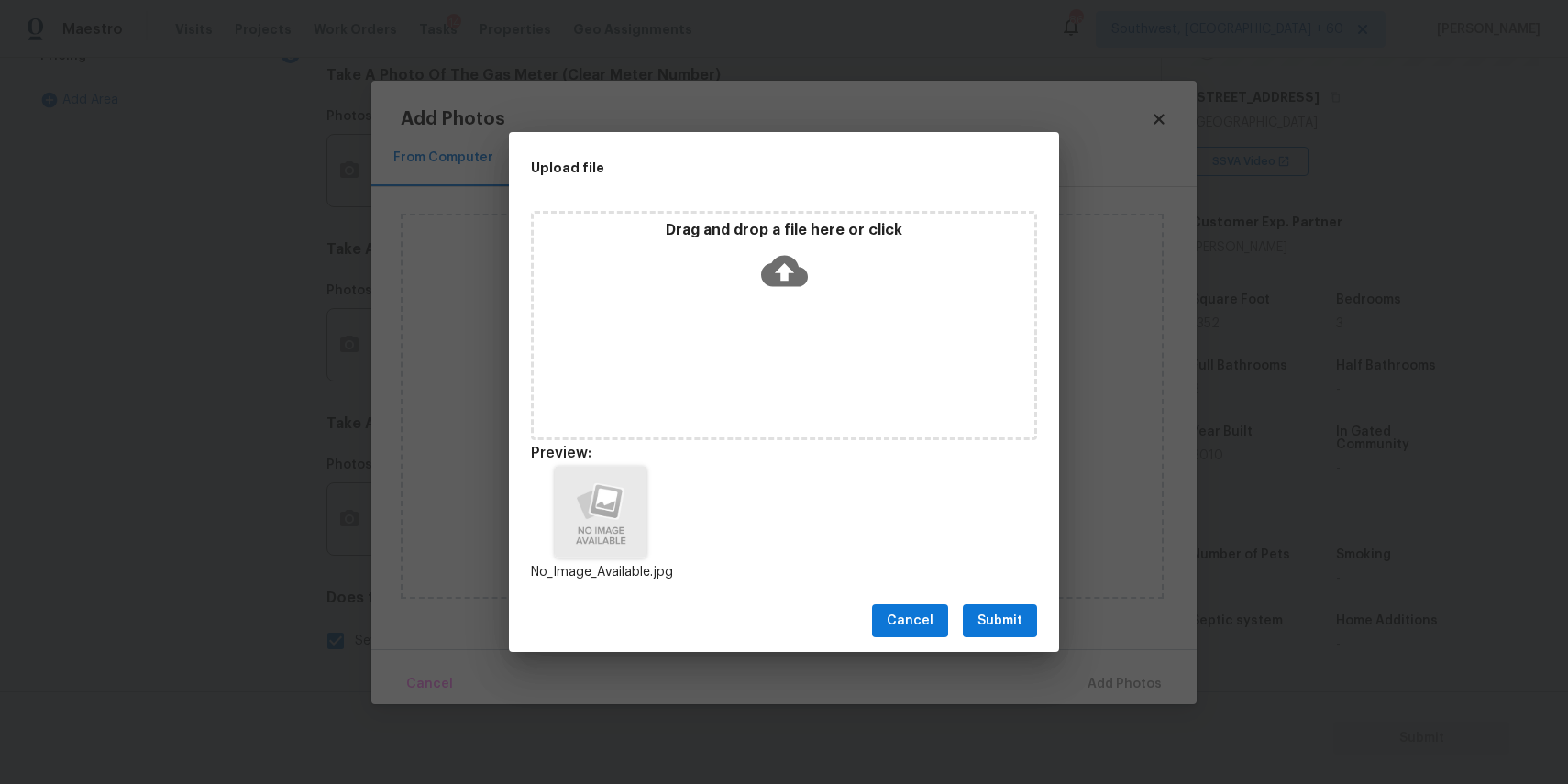
click at [1002, 609] on span "Submit" at bounding box center [999, 620] width 45 height 23
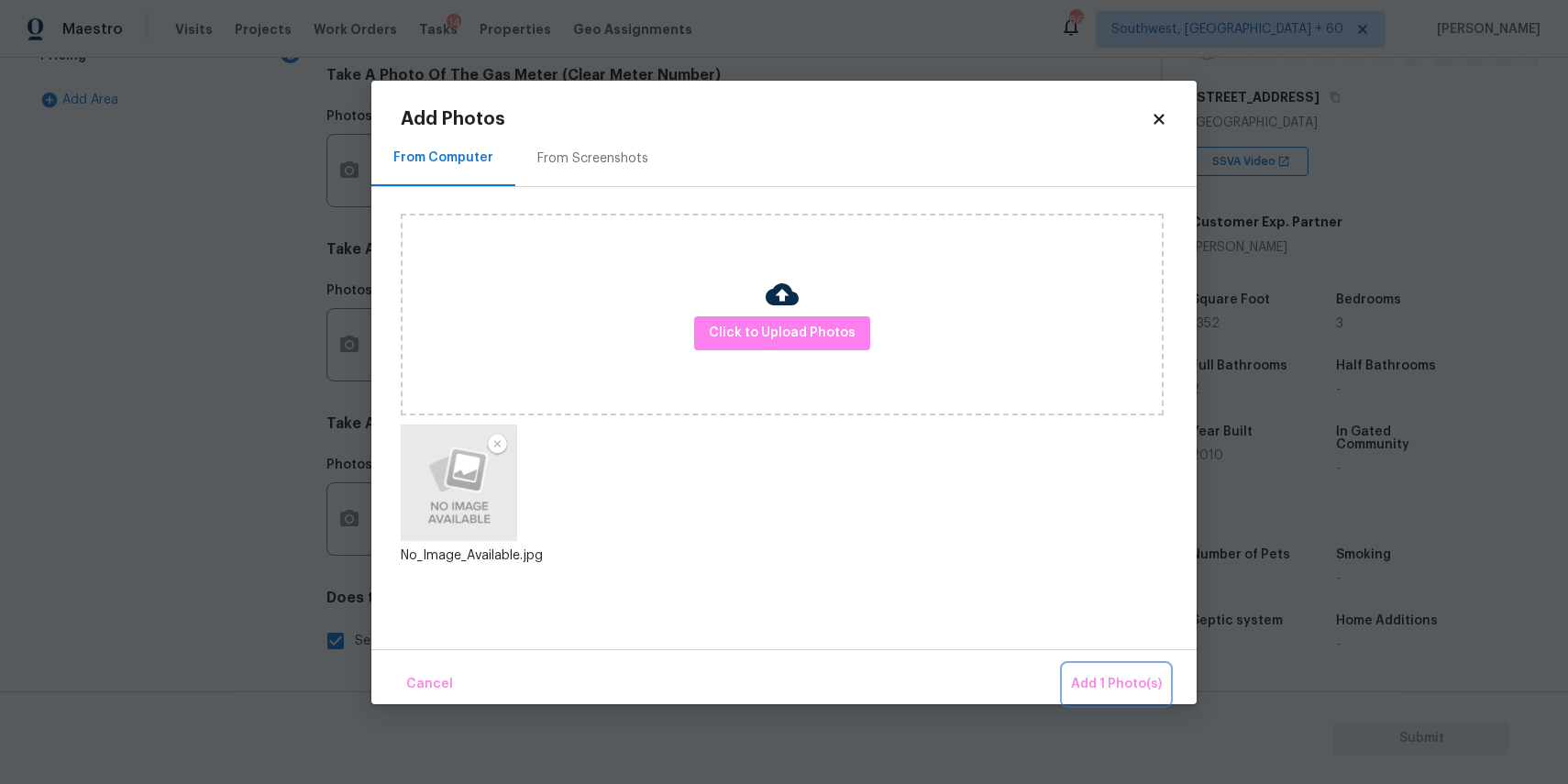
click at [1116, 680] on span "Add 1 Photo(s)" at bounding box center [1116, 684] width 90 height 23
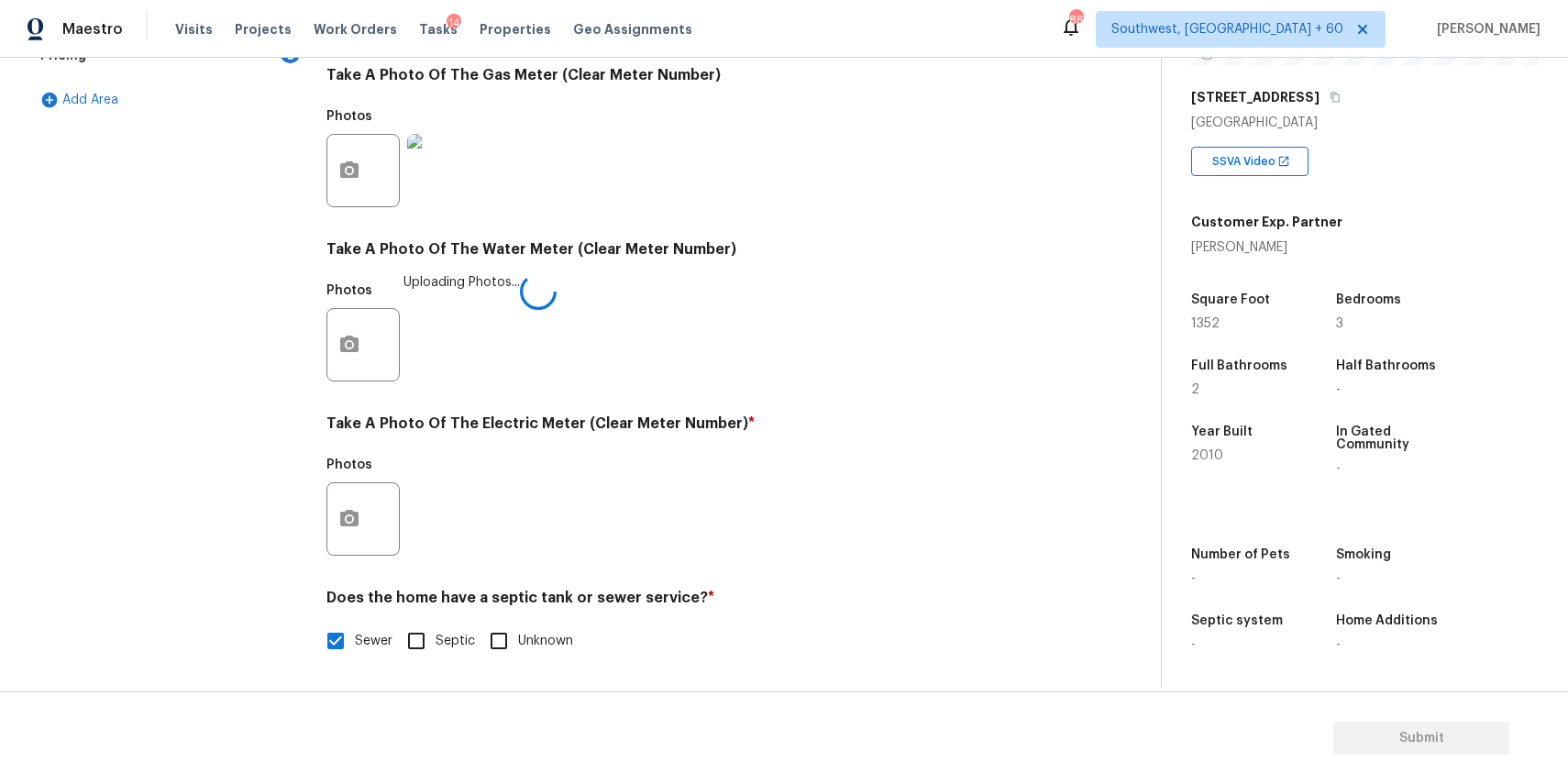
click at [372, 513] on div at bounding box center [363, 519] width 74 height 74
click at [348, 524] on icon "button" at bounding box center [349, 521] width 22 height 22
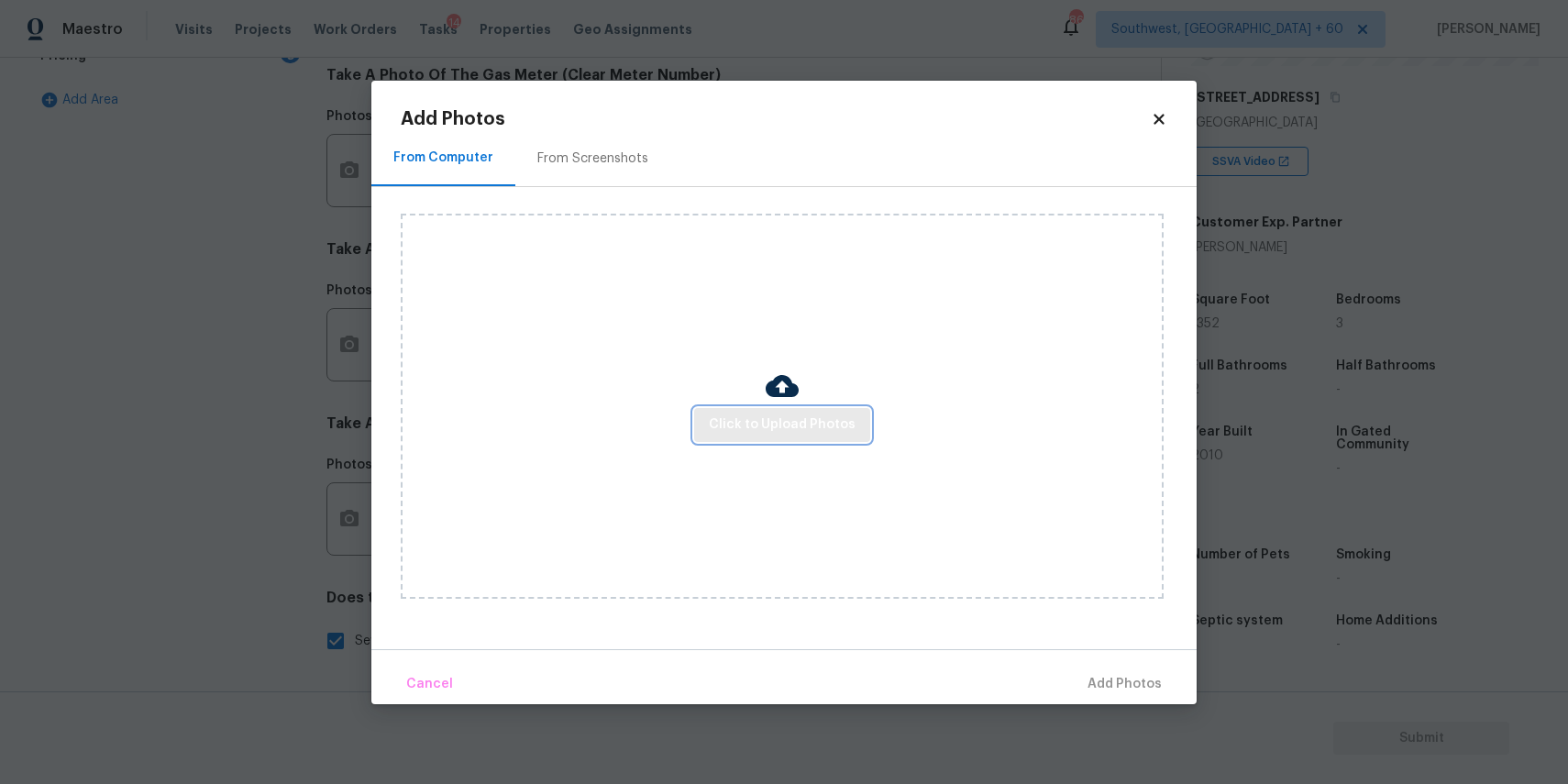
click at [846, 430] on span "Click to Upload Photos" at bounding box center [783, 424] width 147 height 23
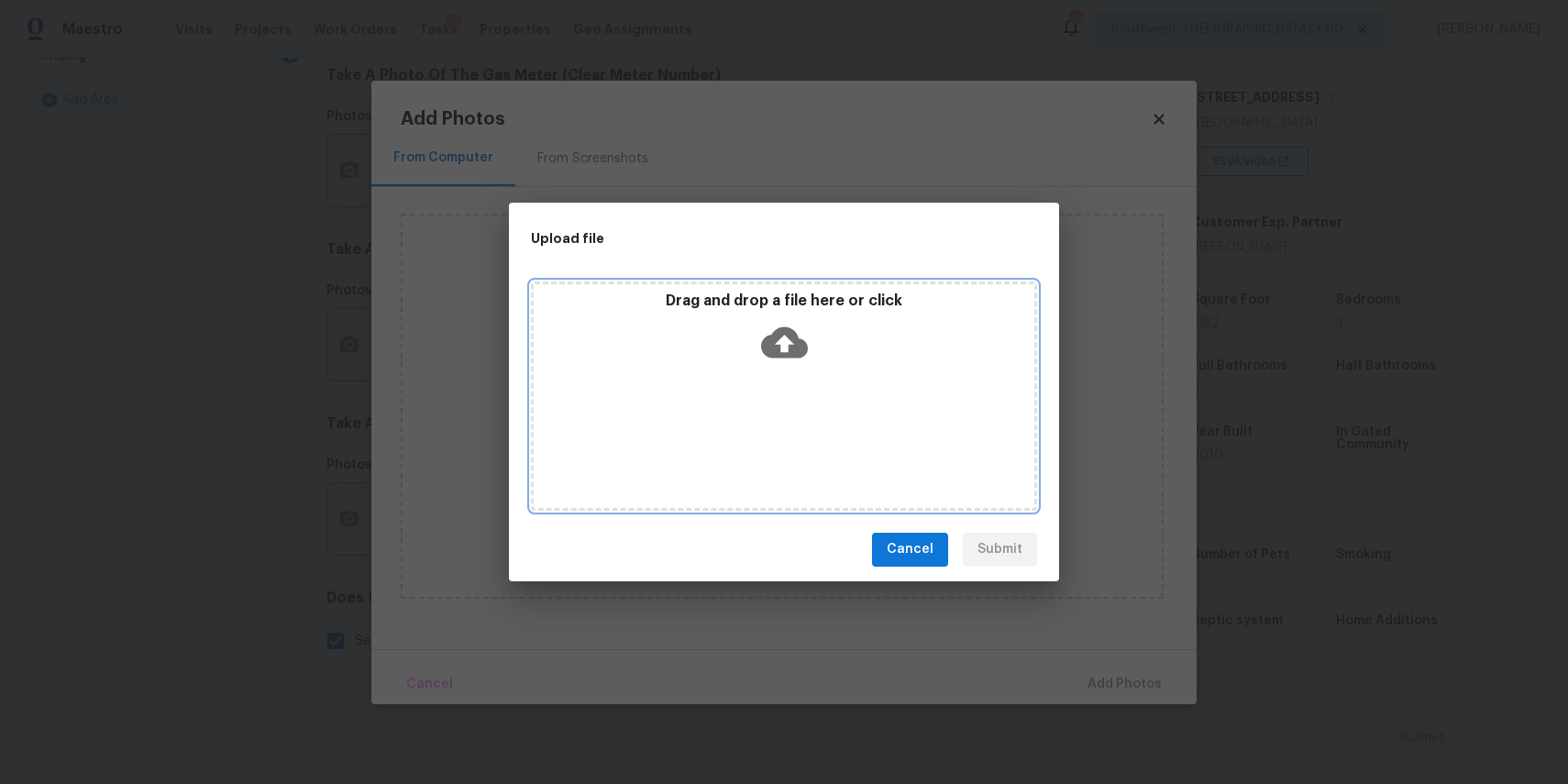
click at [774, 364] on div "Drag and drop a file here or click" at bounding box center [784, 330] width 501 height 78
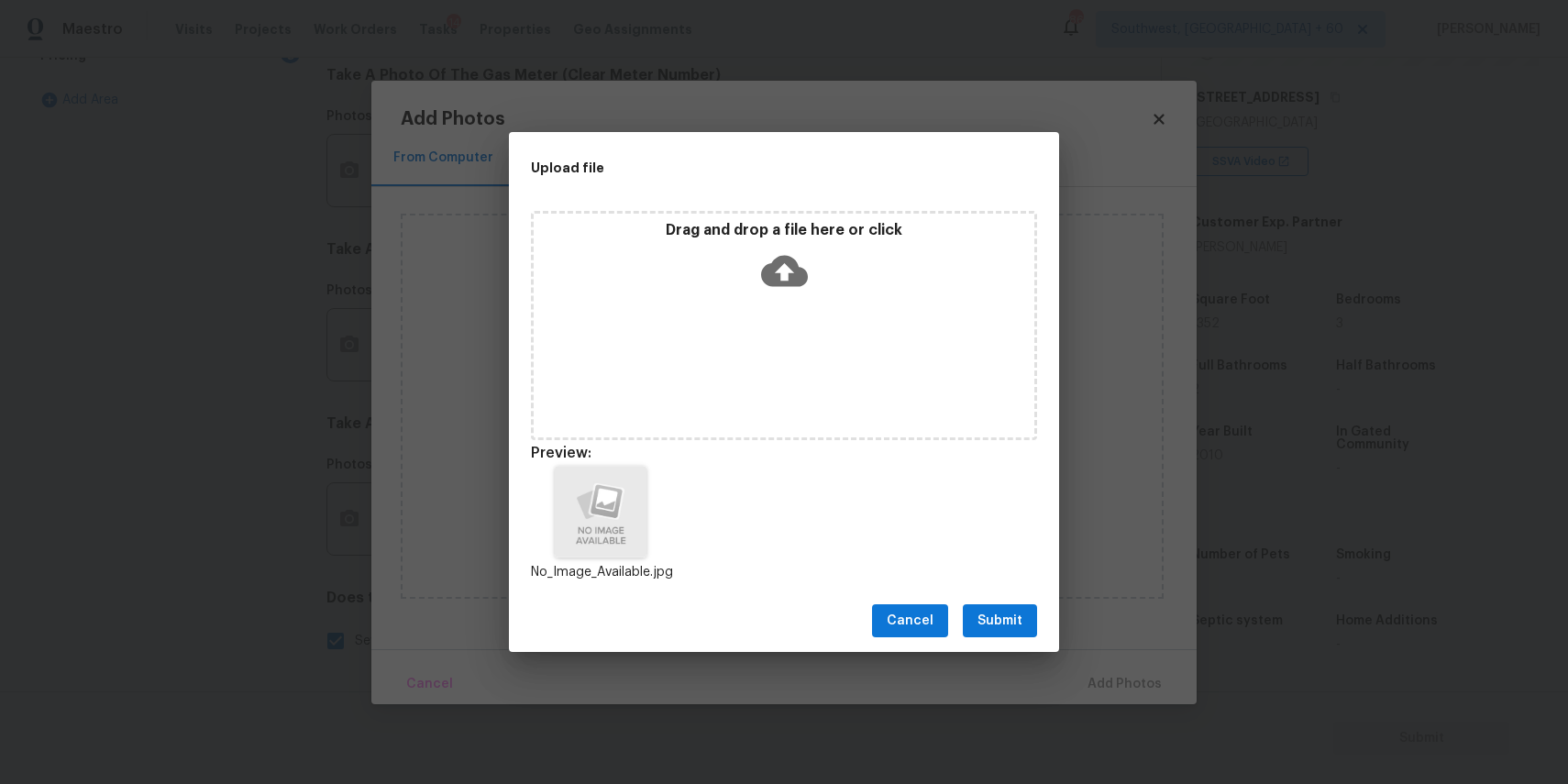
click at [998, 604] on button "Submit" at bounding box center [999, 621] width 75 height 34
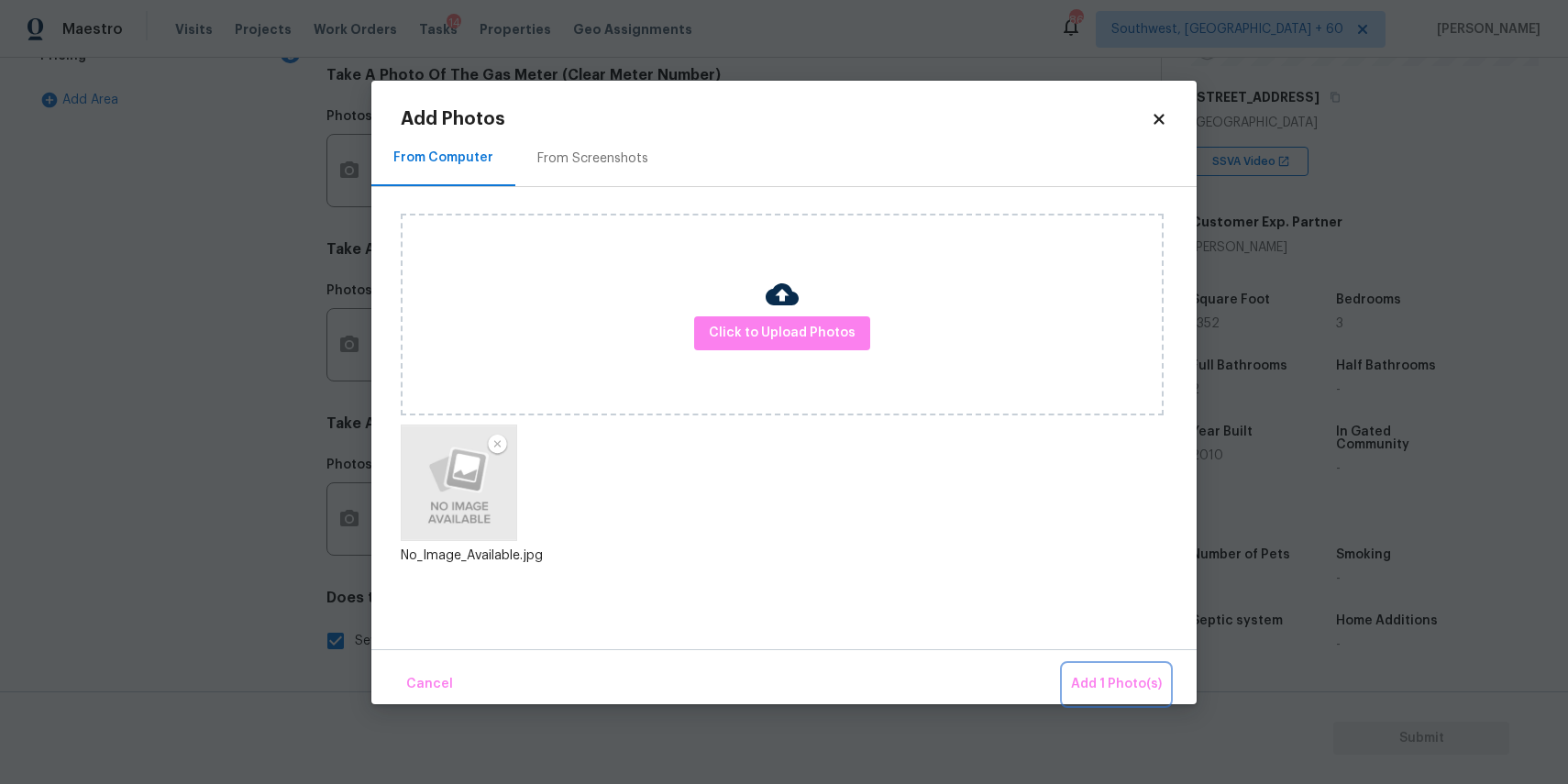
click at [1117, 692] on span "Add 1 Photo(s)" at bounding box center [1116, 684] width 90 height 23
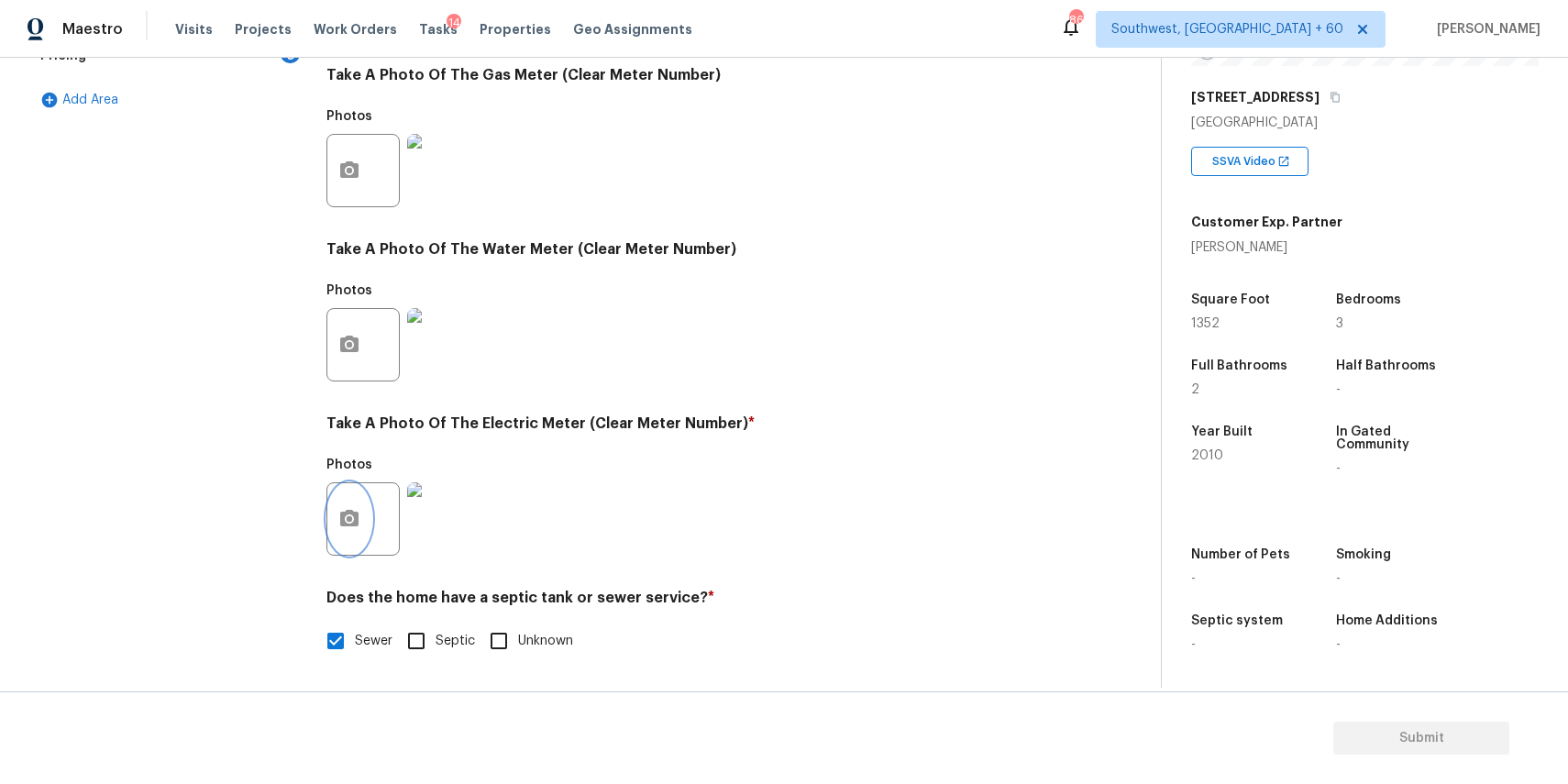
scroll to position [0, 0]
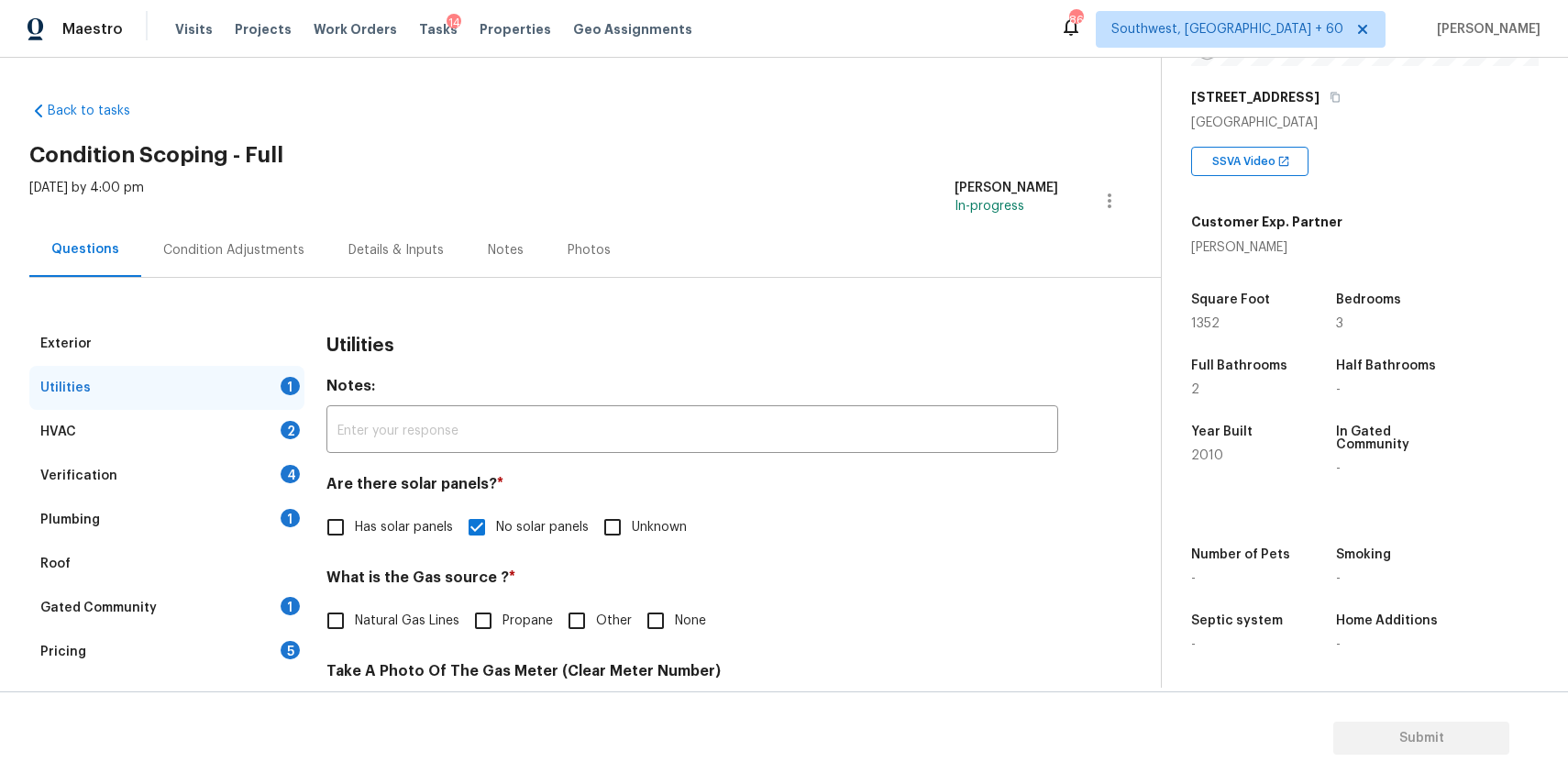
click at [269, 431] on div "HVAC 2" at bounding box center [167, 431] width 275 height 44
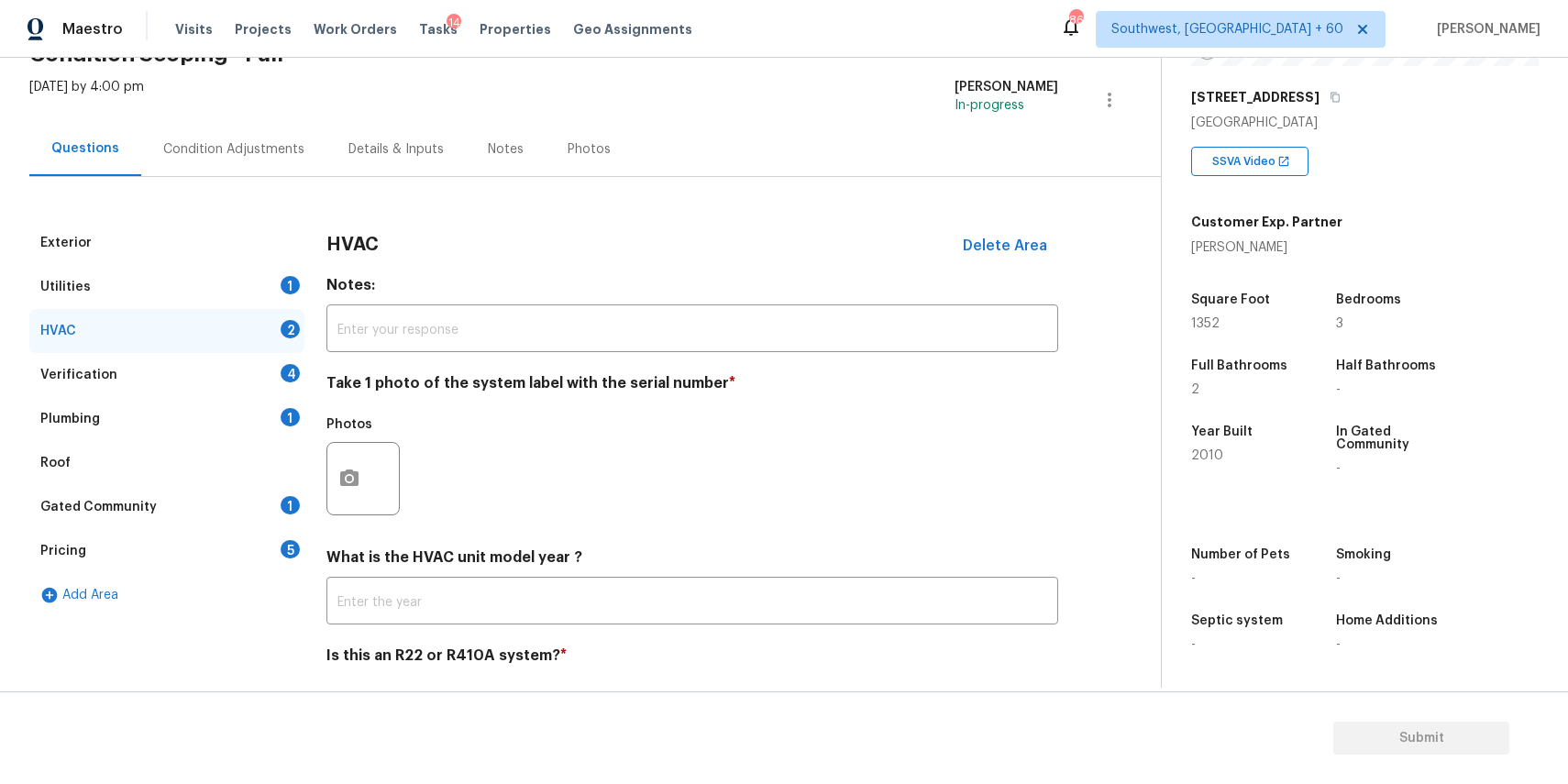
scroll to position [159, 0]
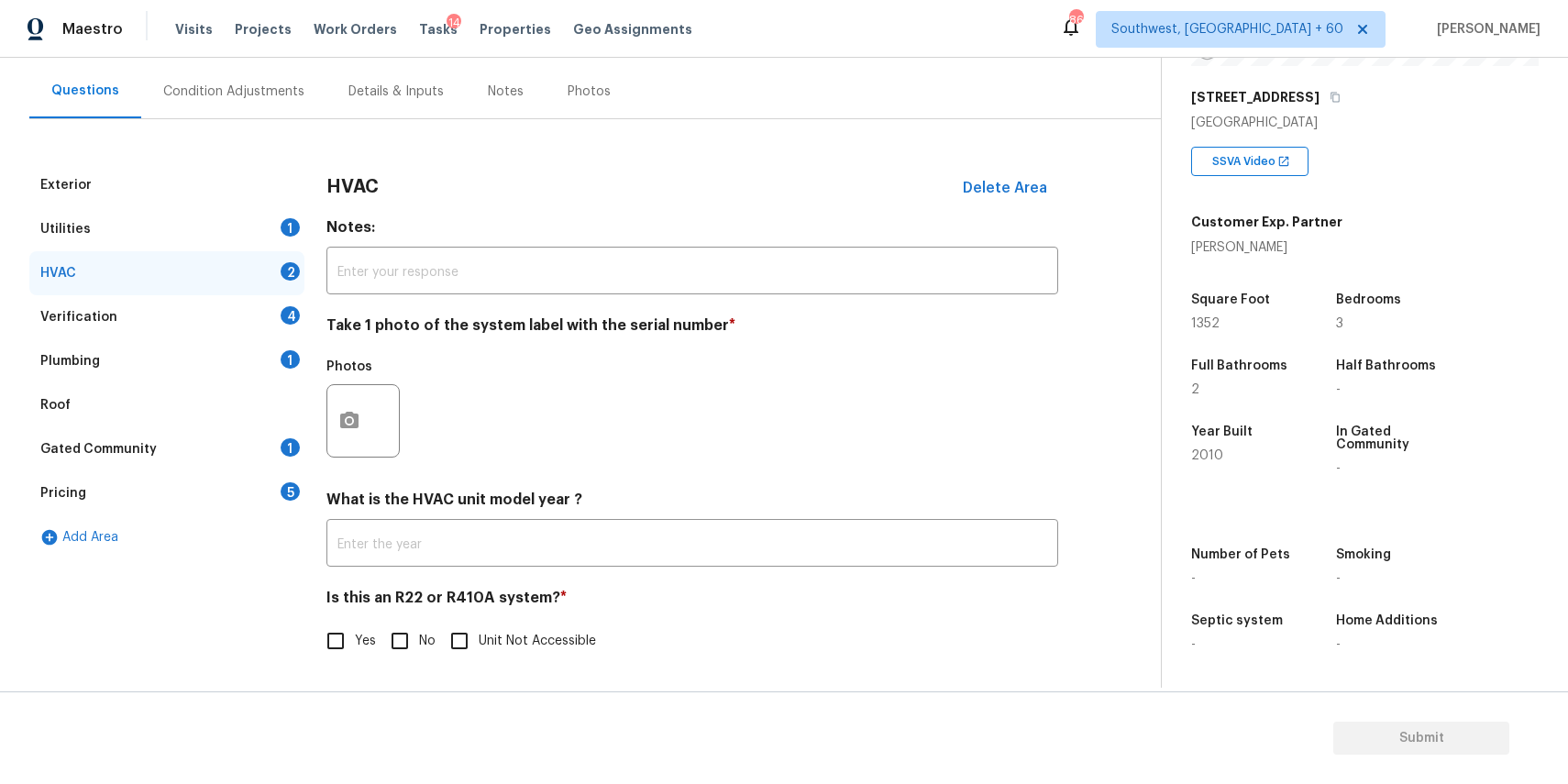
click at [250, 215] on div "Utilities 1" at bounding box center [167, 229] width 275 height 44
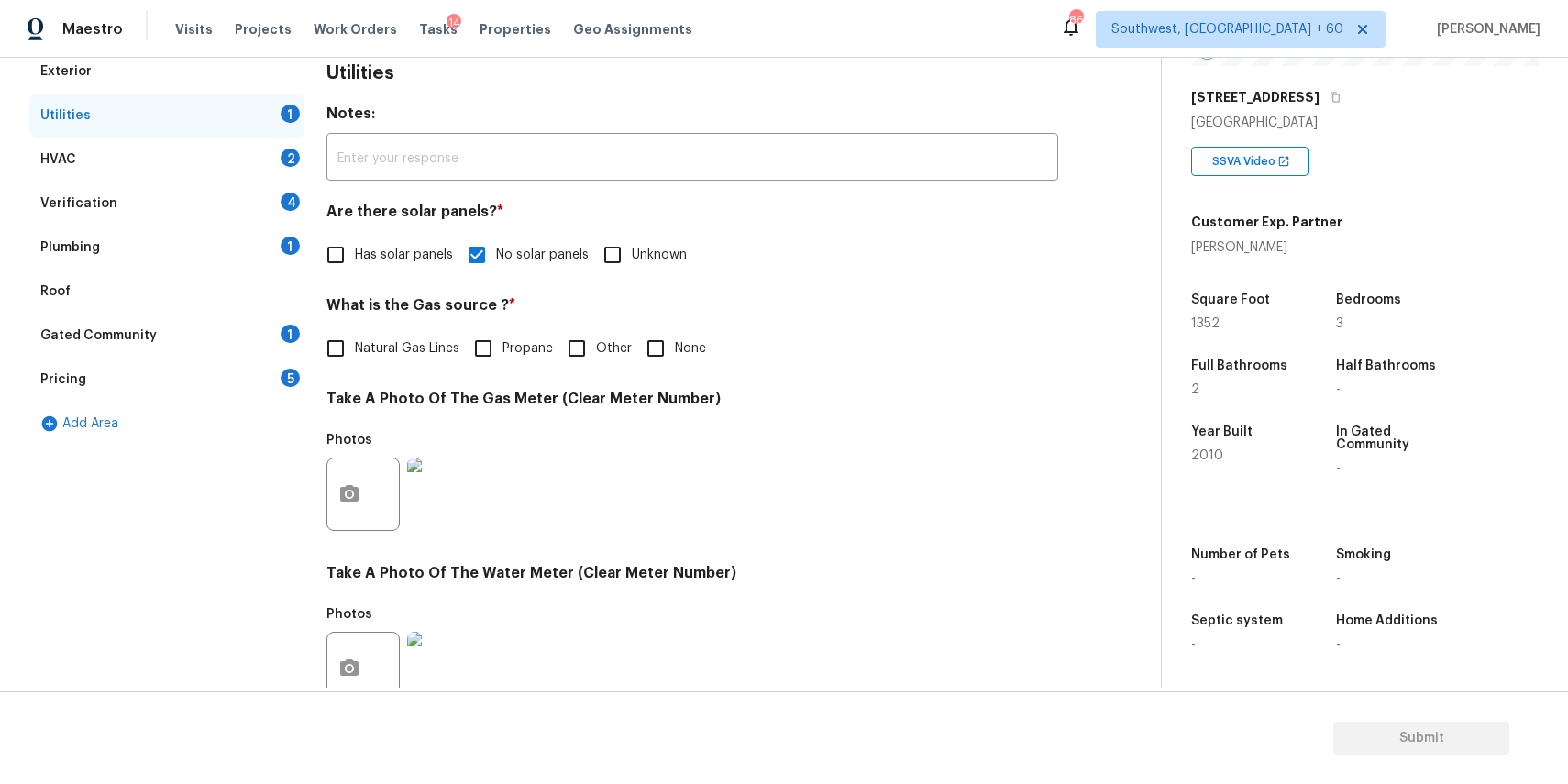
scroll to position [131, 0]
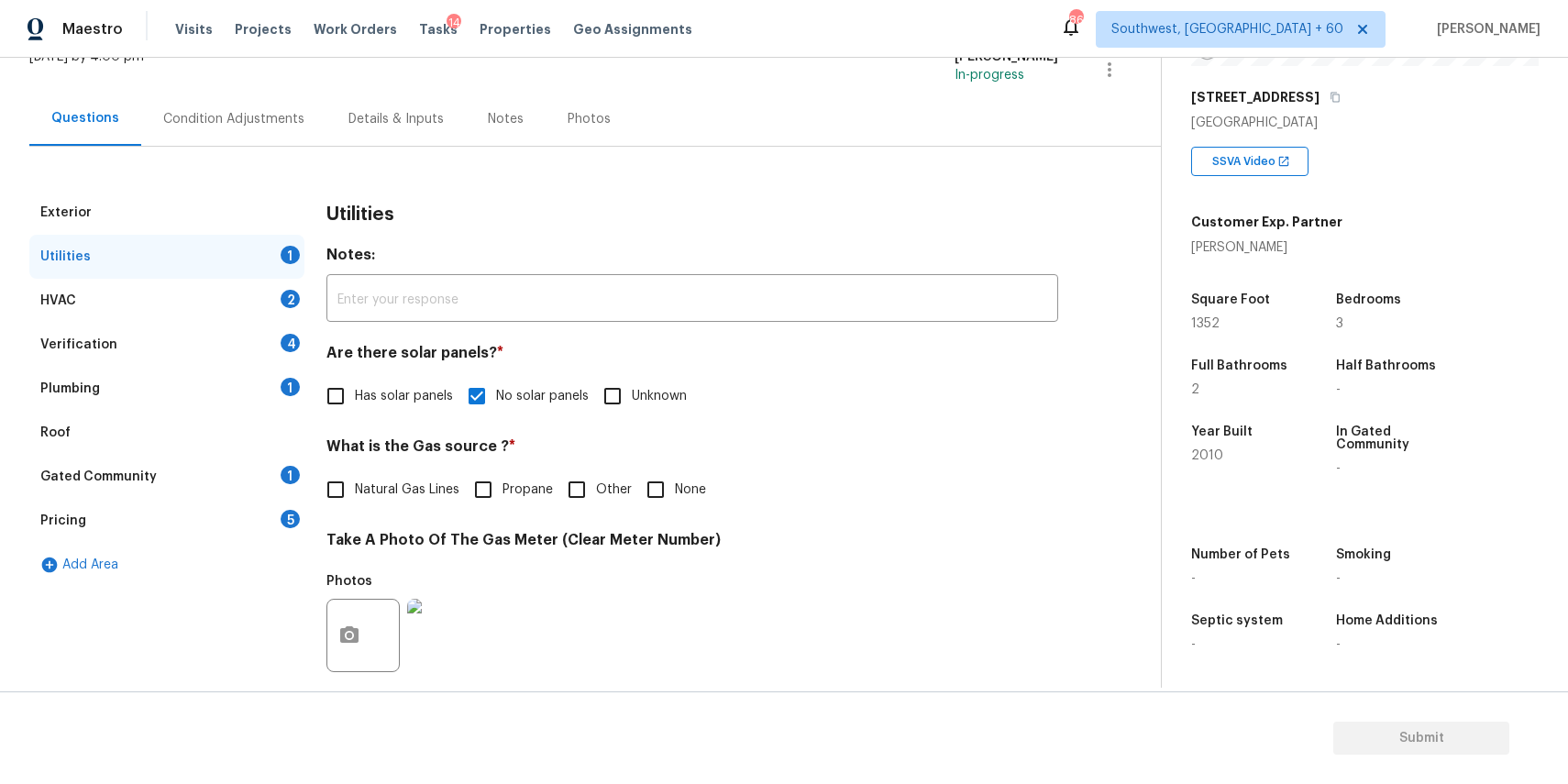
click at [265, 313] on div "HVAC 2" at bounding box center [167, 300] width 275 height 44
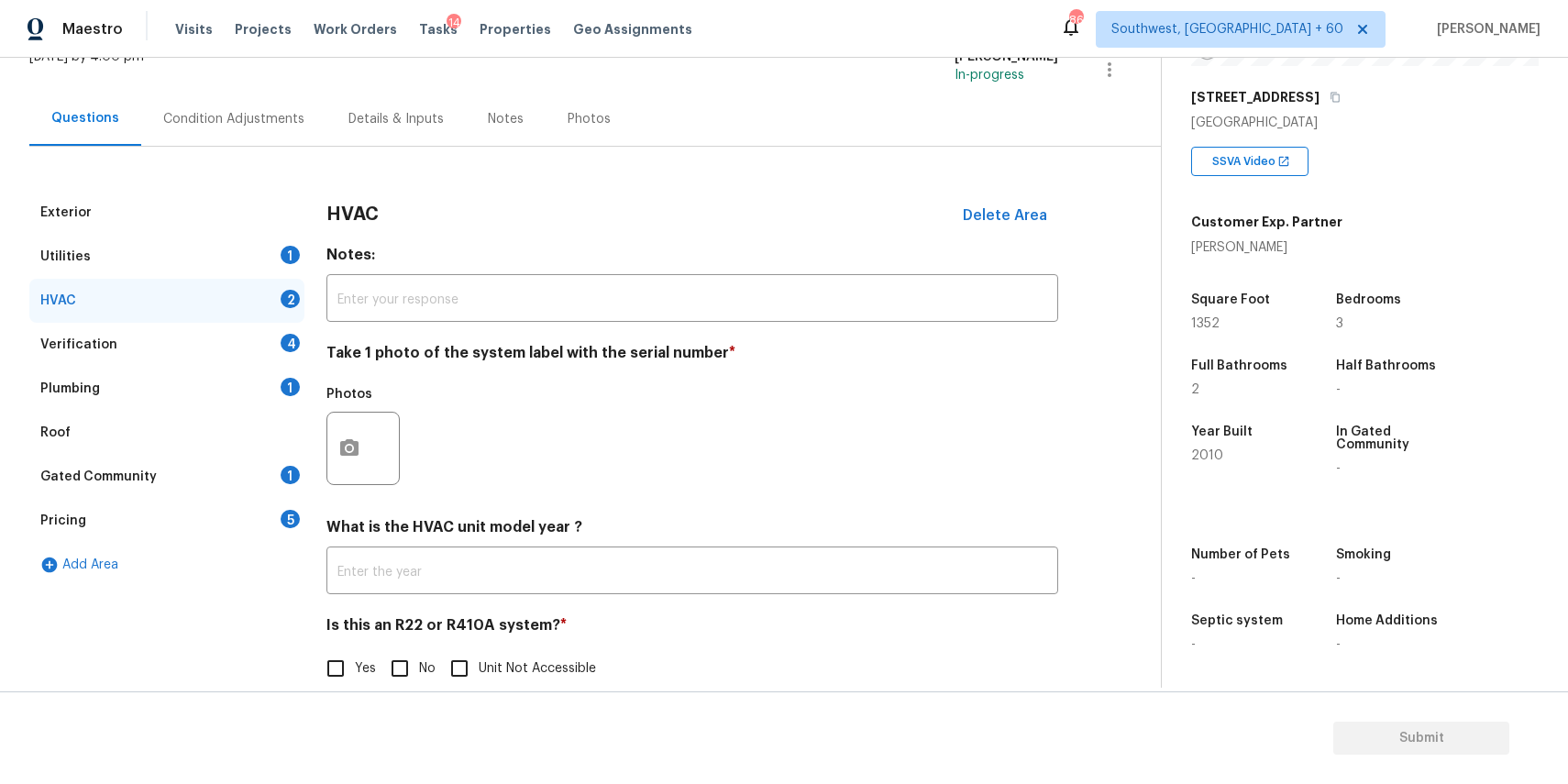
scroll to position [159, 0]
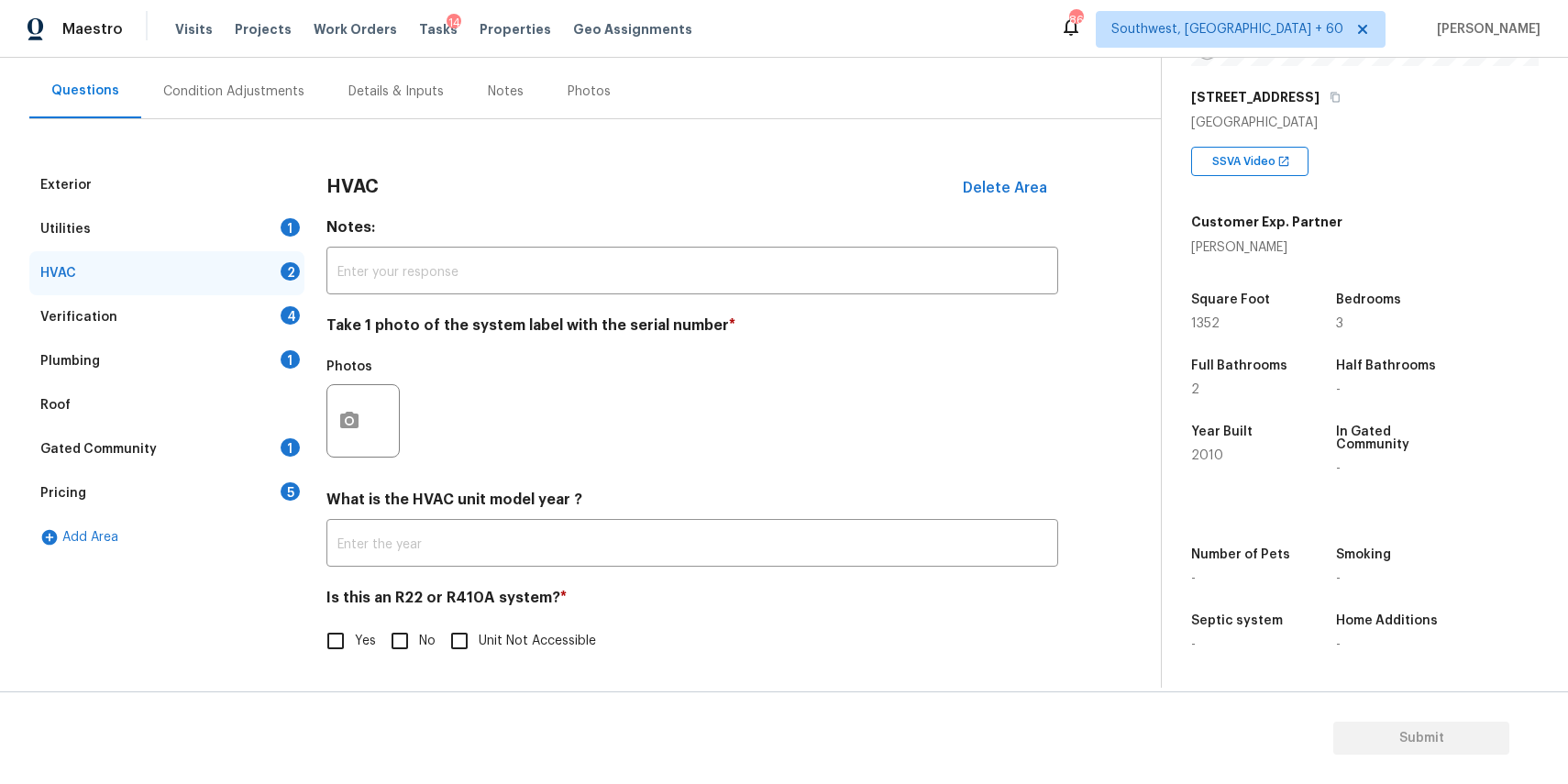
click at [411, 637] on input "No" at bounding box center [400, 640] width 39 height 39
checkbox input "true"
click at [261, 306] on div "Verification 4" at bounding box center [167, 317] width 275 height 44
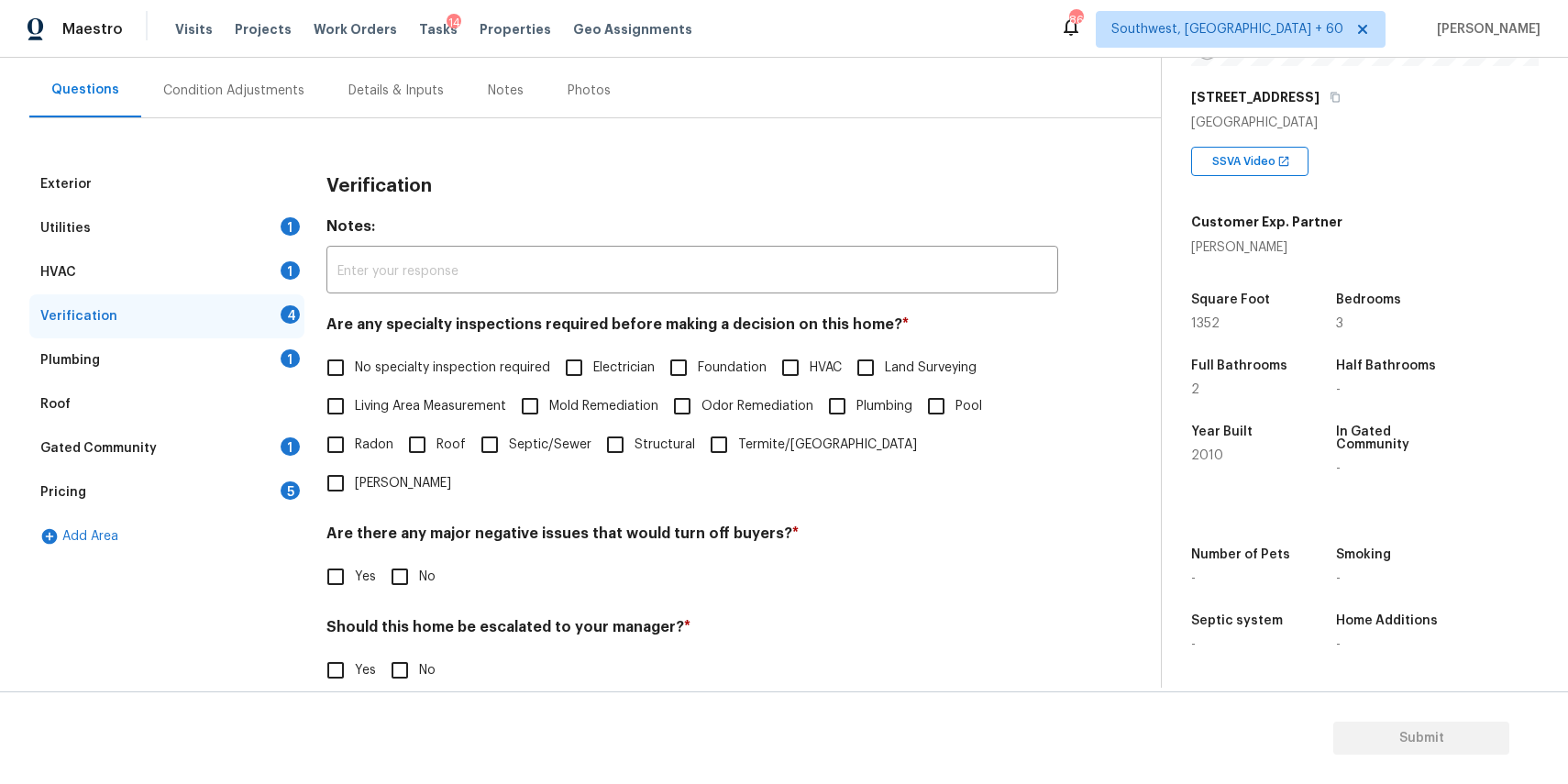
click at [384, 361] on span "No specialty inspection required" at bounding box center [452, 368] width 195 height 19
click at [355, 361] on input "No specialty inspection required" at bounding box center [335, 367] width 39 height 39
checkbox input "true"
click at [393, 557] on input "No" at bounding box center [400, 576] width 39 height 39
checkbox input "true"
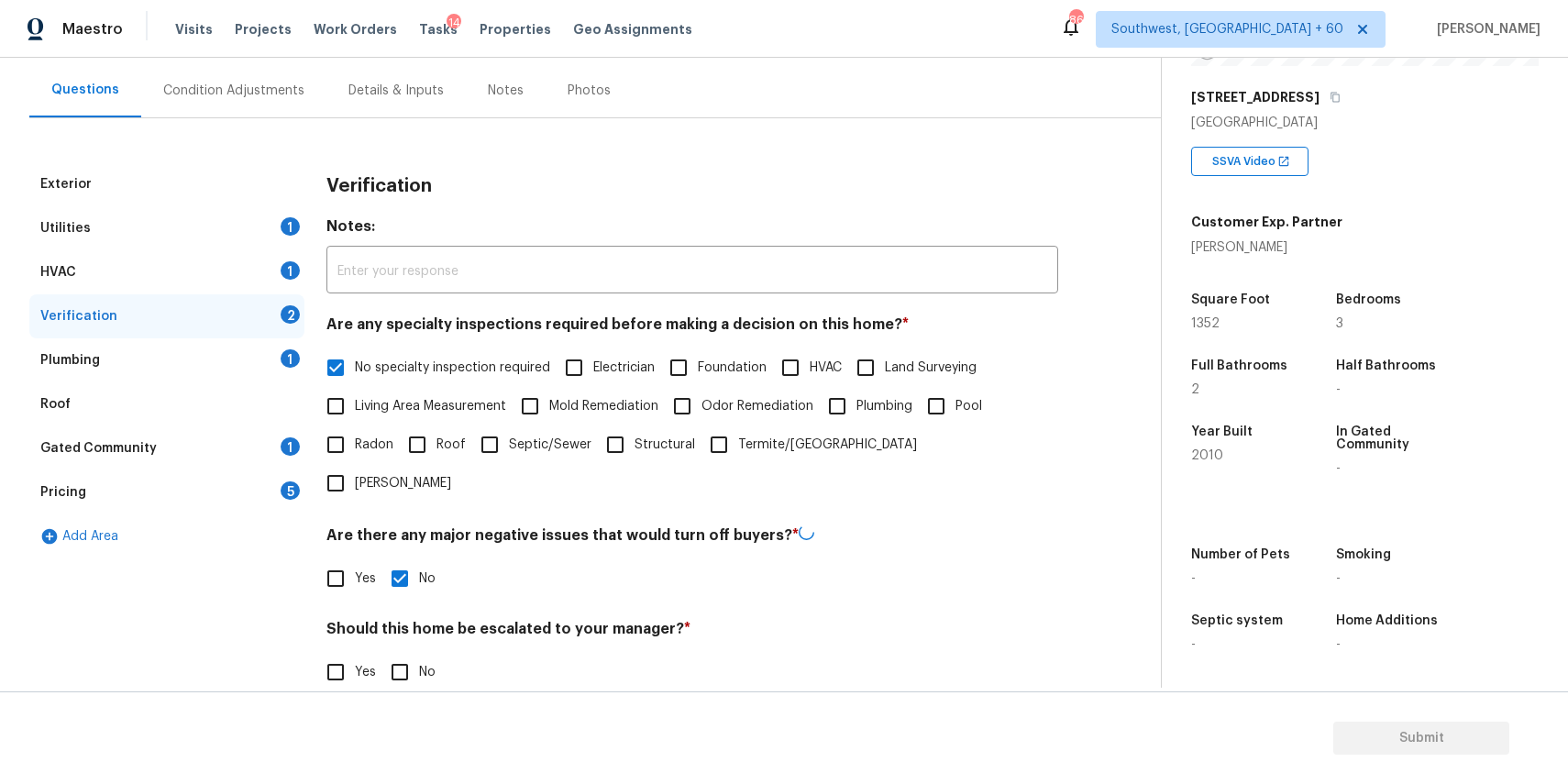
click at [396, 619] on div "Should this home be escalated to your manager? * Yes No" at bounding box center [692, 655] width 732 height 72
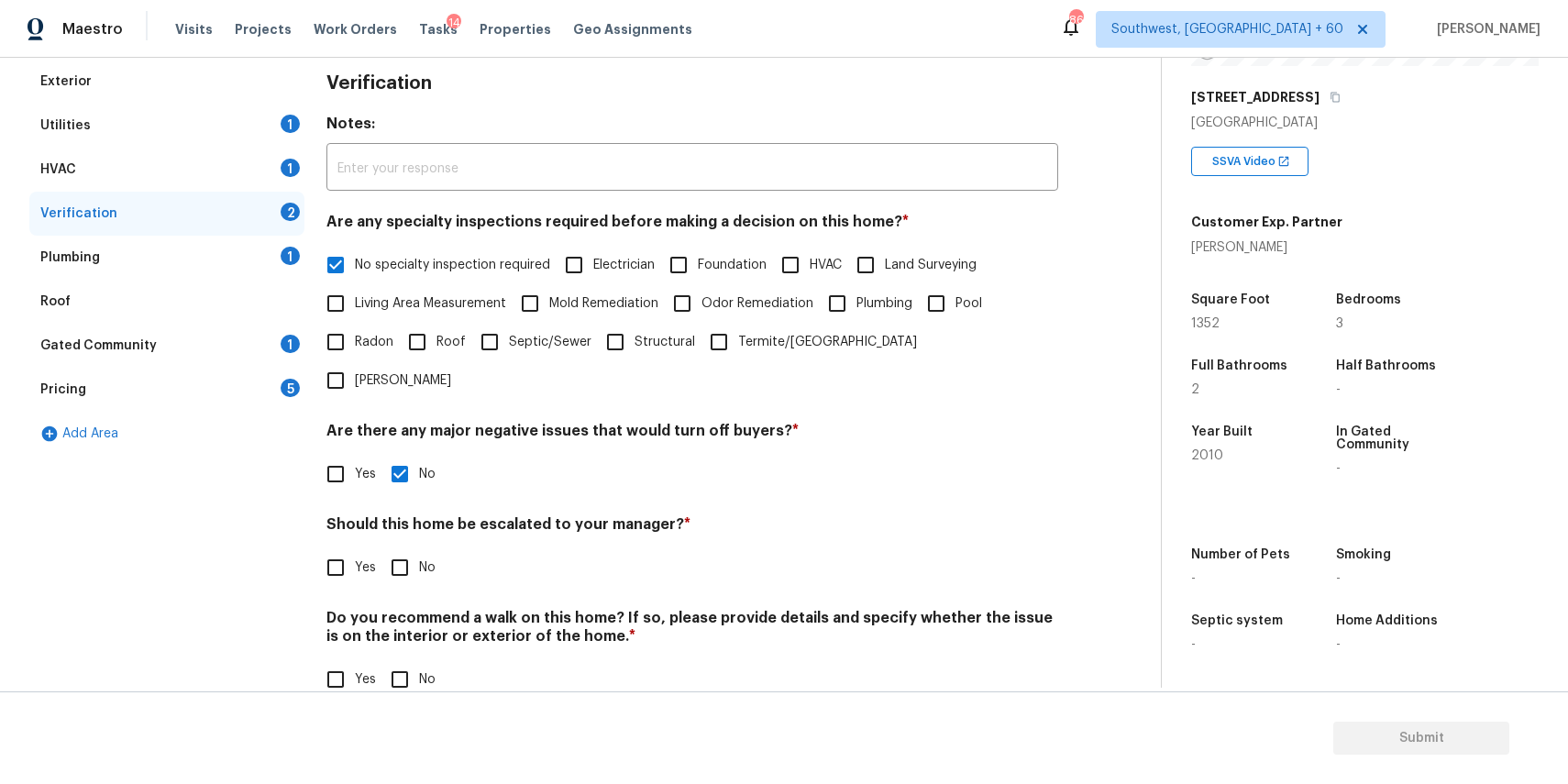
click at [395, 549] on input "No" at bounding box center [400, 567] width 39 height 39
checkbox input "true"
click at [395, 662] on input "No" at bounding box center [400, 681] width 39 height 39
checkbox input "true"
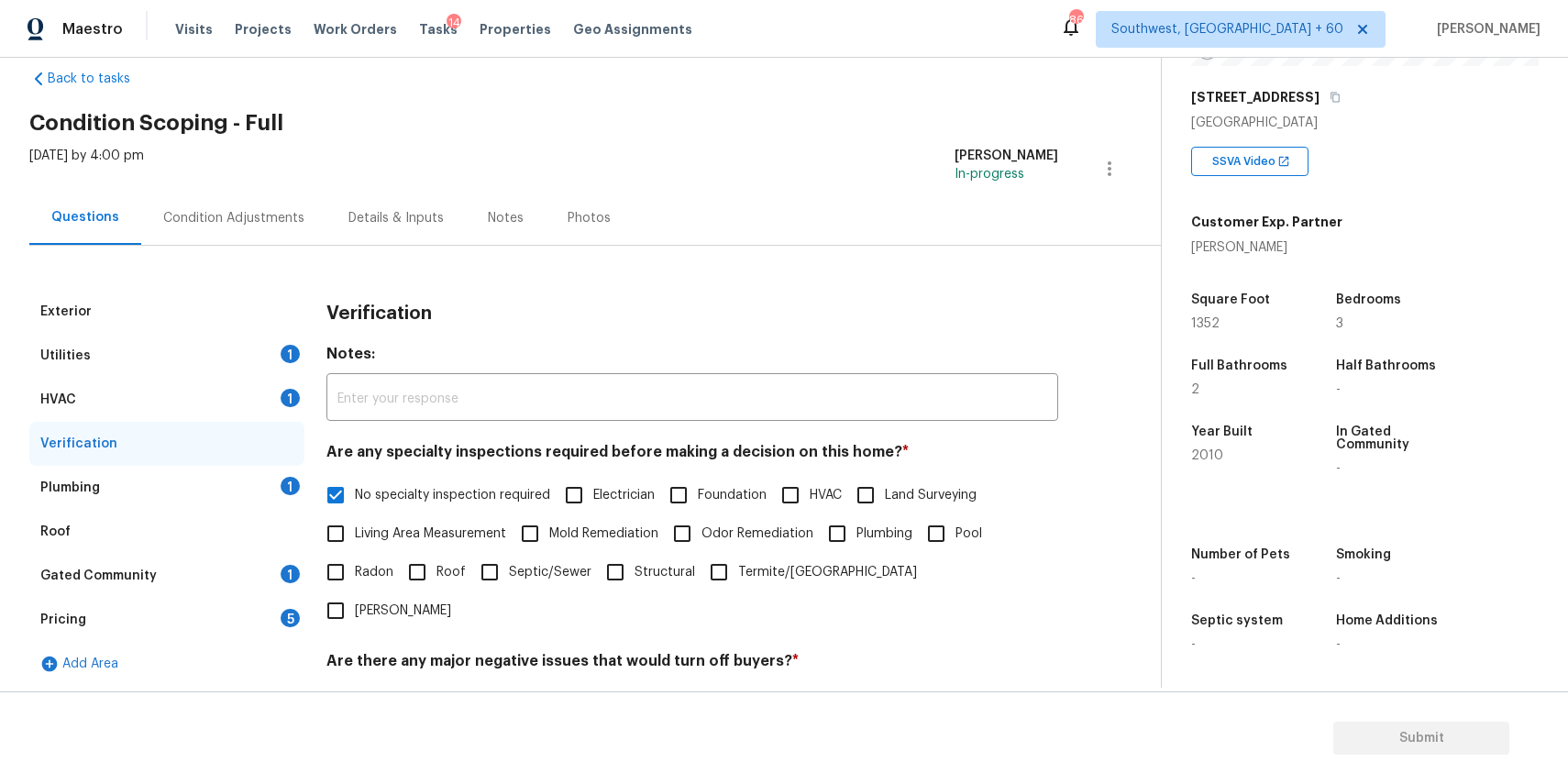
click at [263, 487] on div "Plumbing 1" at bounding box center [167, 488] width 275 height 44
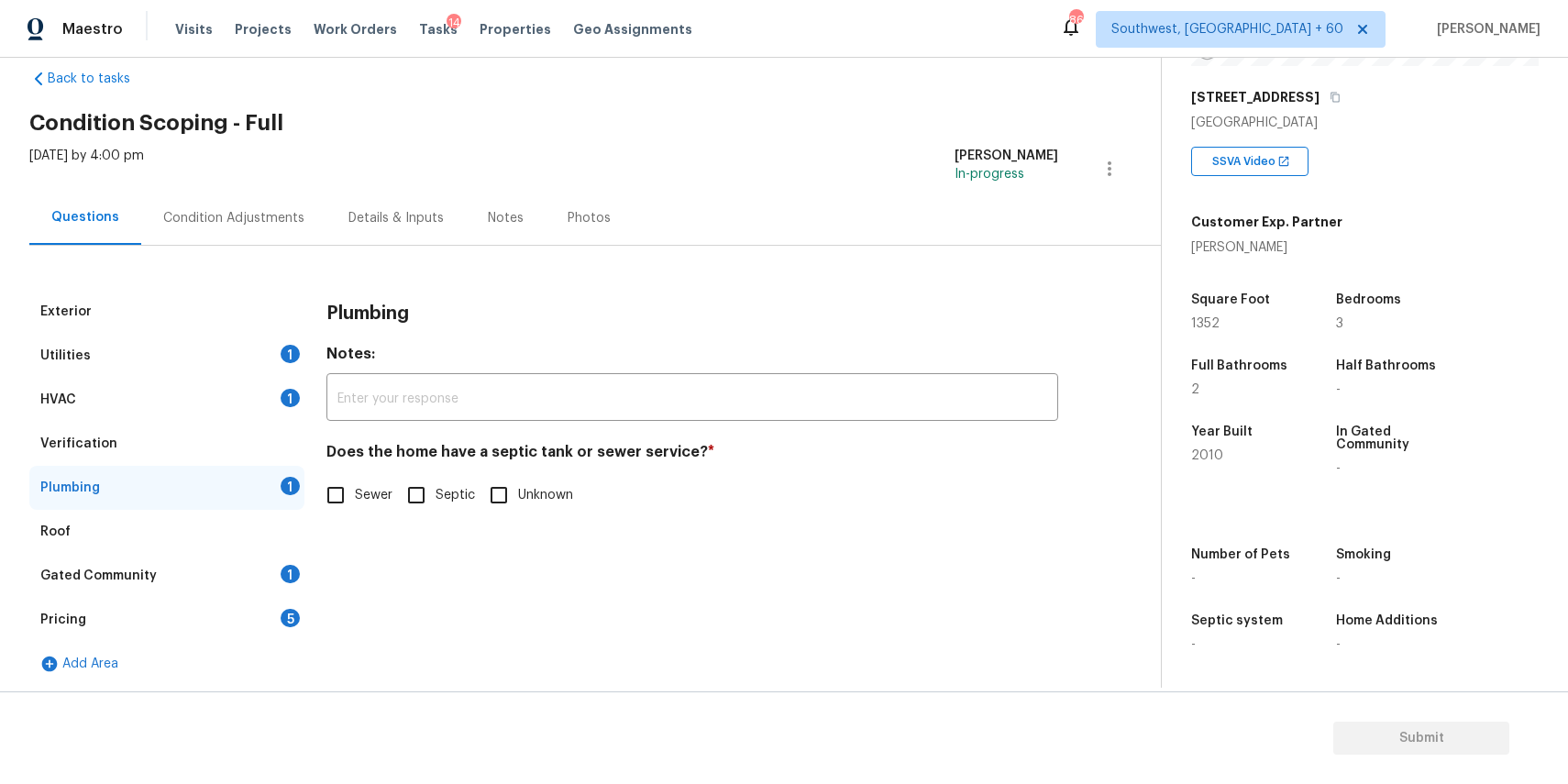
click at [370, 496] on span "Sewer" at bounding box center [374, 495] width 38 height 19
click at [355, 496] on input "Sewer" at bounding box center [335, 495] width 39 height 39
checkbox input "true"
click at [180, 572] on div "Gated Community 1" at bounding box center [167, 575] width 275 height 44
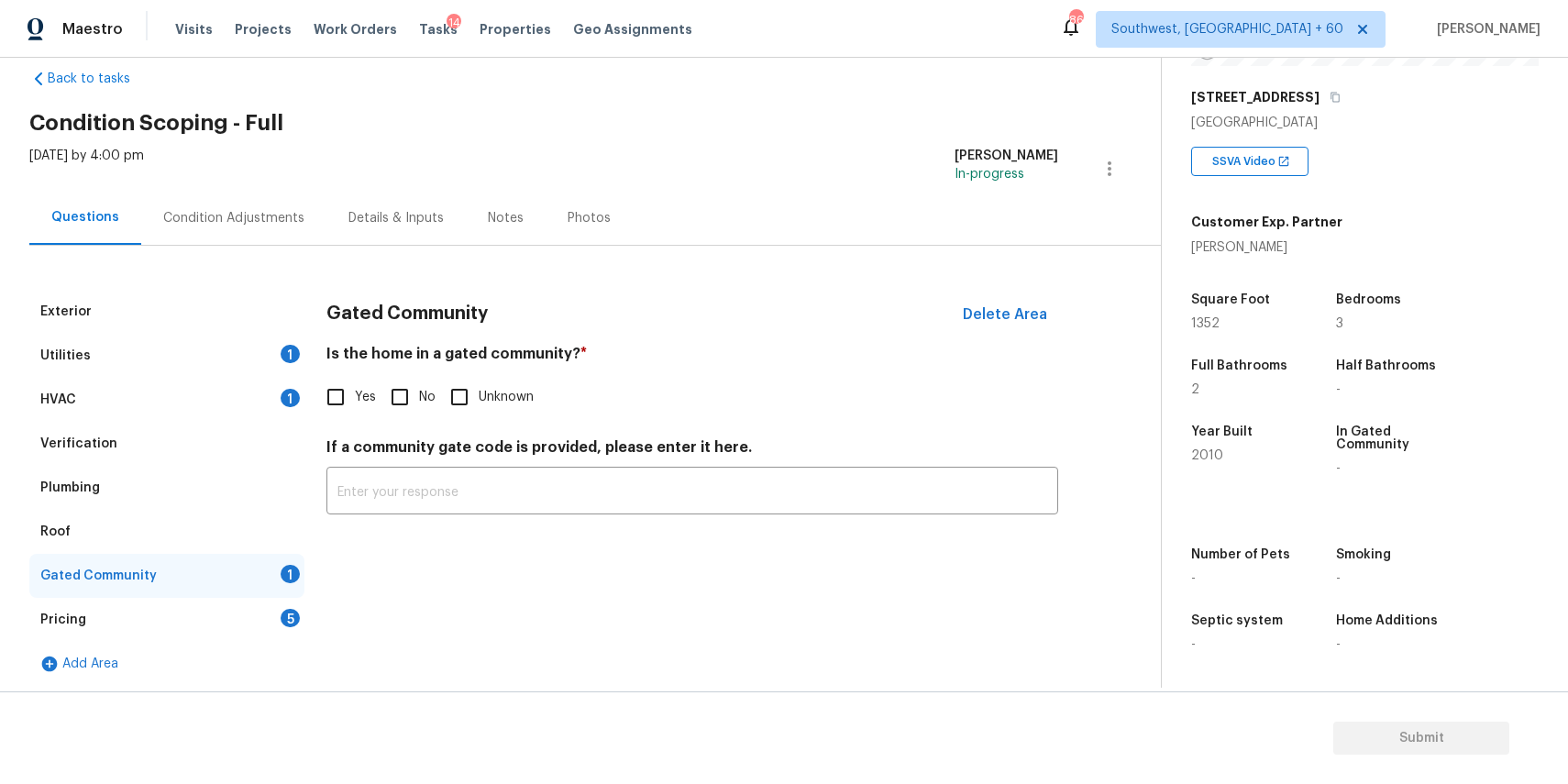
click at [393, 407] on input "No" at bounding box center [400, 396] width 39 height 39
checkbox input "true"
click at [238, 572] on div "Gated Community" at bounding box center [167, 575] width 275 height 44
click at [254, 610] on div "Pricing 5" at bounding box center [167, 619] width 275 height 44
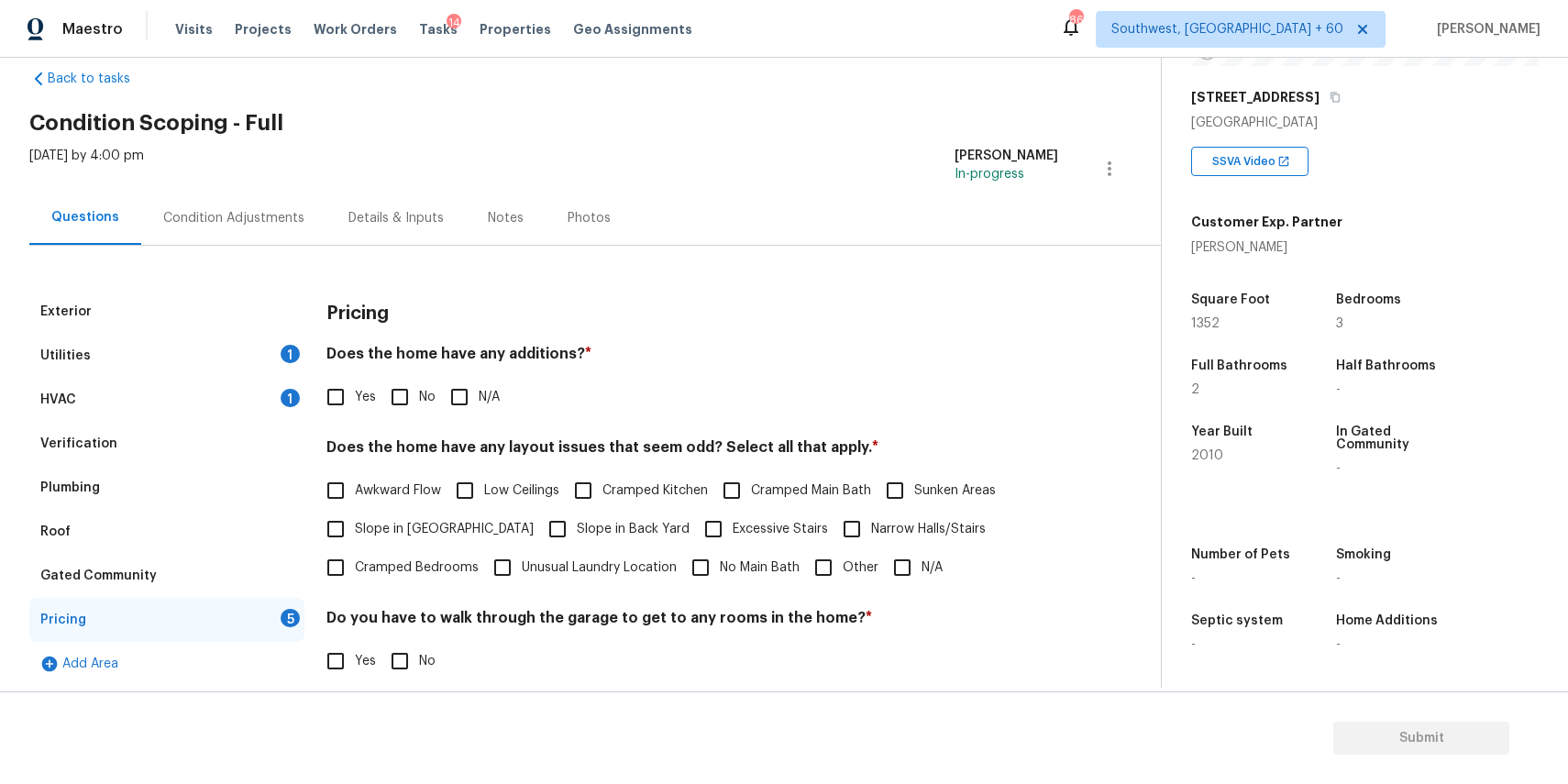
click at [416, 390] on input "No" at bounding box center [400, 396] width 39 height 39
checkbox input "true"
click at [896, 571] on input "N/A" at bounding box center [902, 567] width 39 height 39
checkbox input "true"
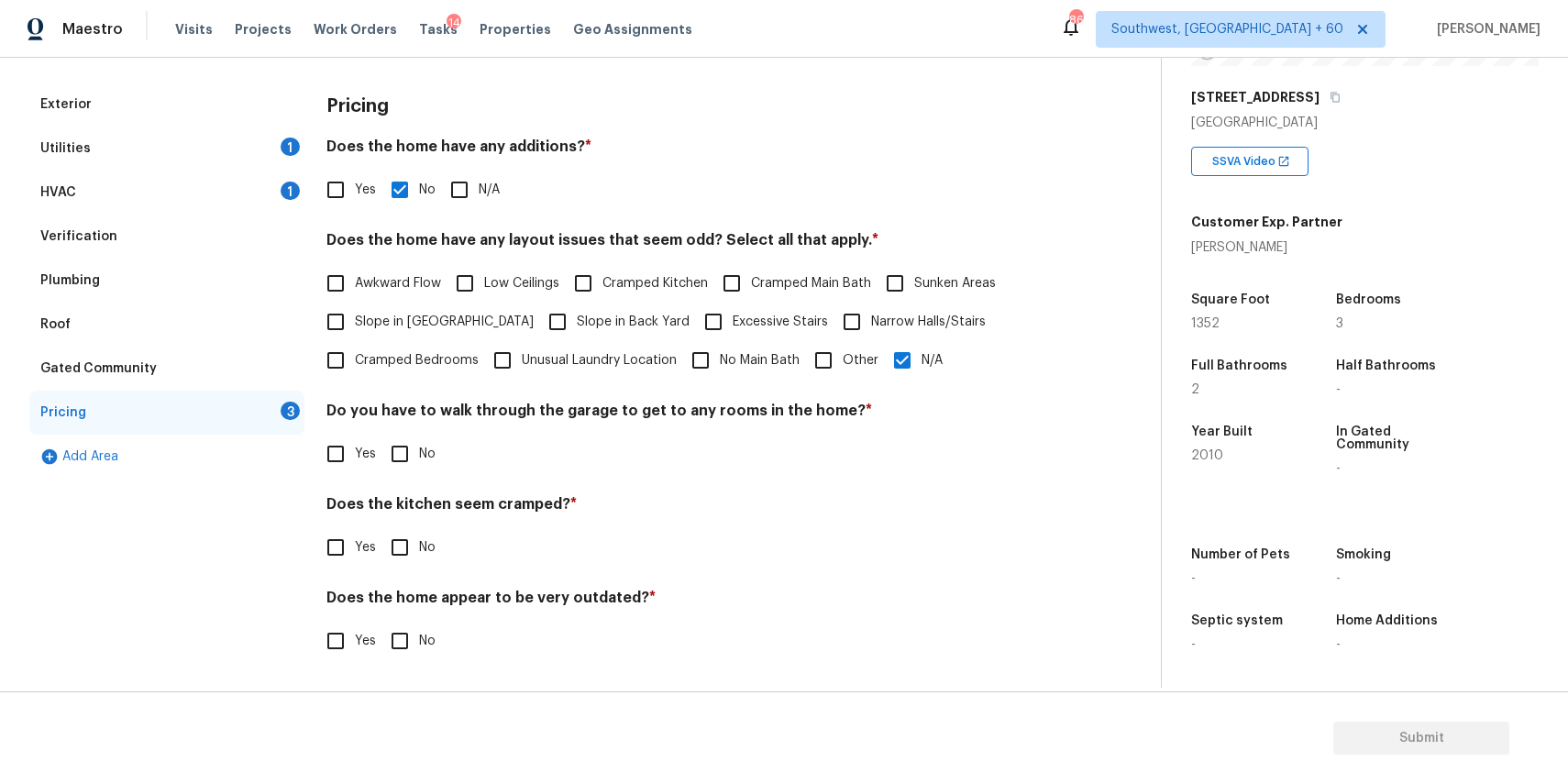
click at [375, 450] on div "Yes No" at bounding box center [692, 453] width 732 height 39
click at [411, 450] on input "No" at bounding box center [400, 453] width 39 height 39
checkbox input "true"
click at [401, 525] on div "Does the kitchen seem cramped? * Yes No" at bounding box center [692, 533] width 732 height 72
click at [411, 567] on div "Pricing Does the home have any additions? * Yes No N/A Does the home have any l…" at bounding box center [692, 382] width 732 height 599
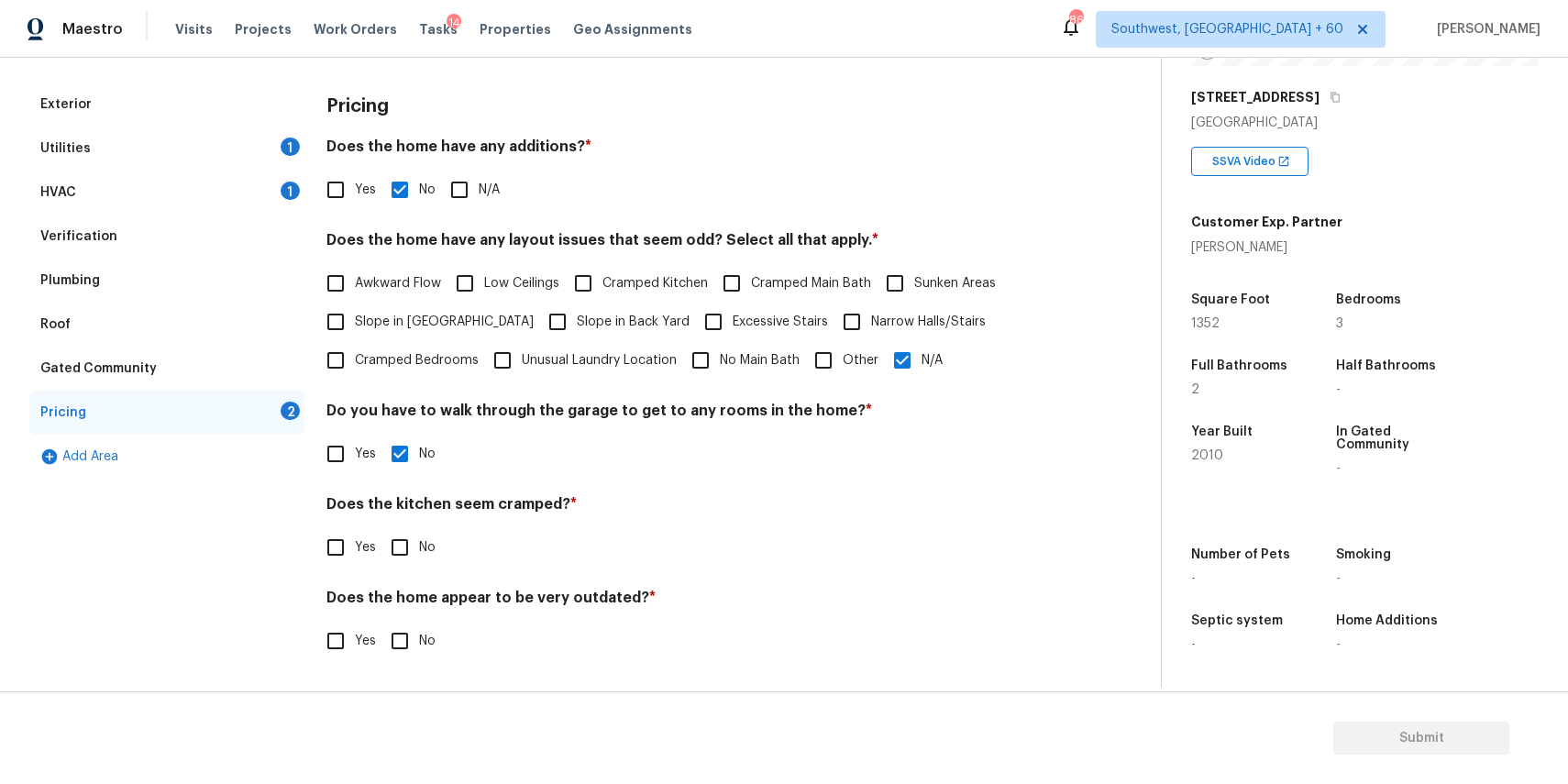
click at [411, 550] on input "No" at bounding box center [400, 547] width 39 height 39
checkbox input "true"
click at [408, 630] on input "No" at bounding box center [400, 640] width 39 height 39
checkbox input "true"
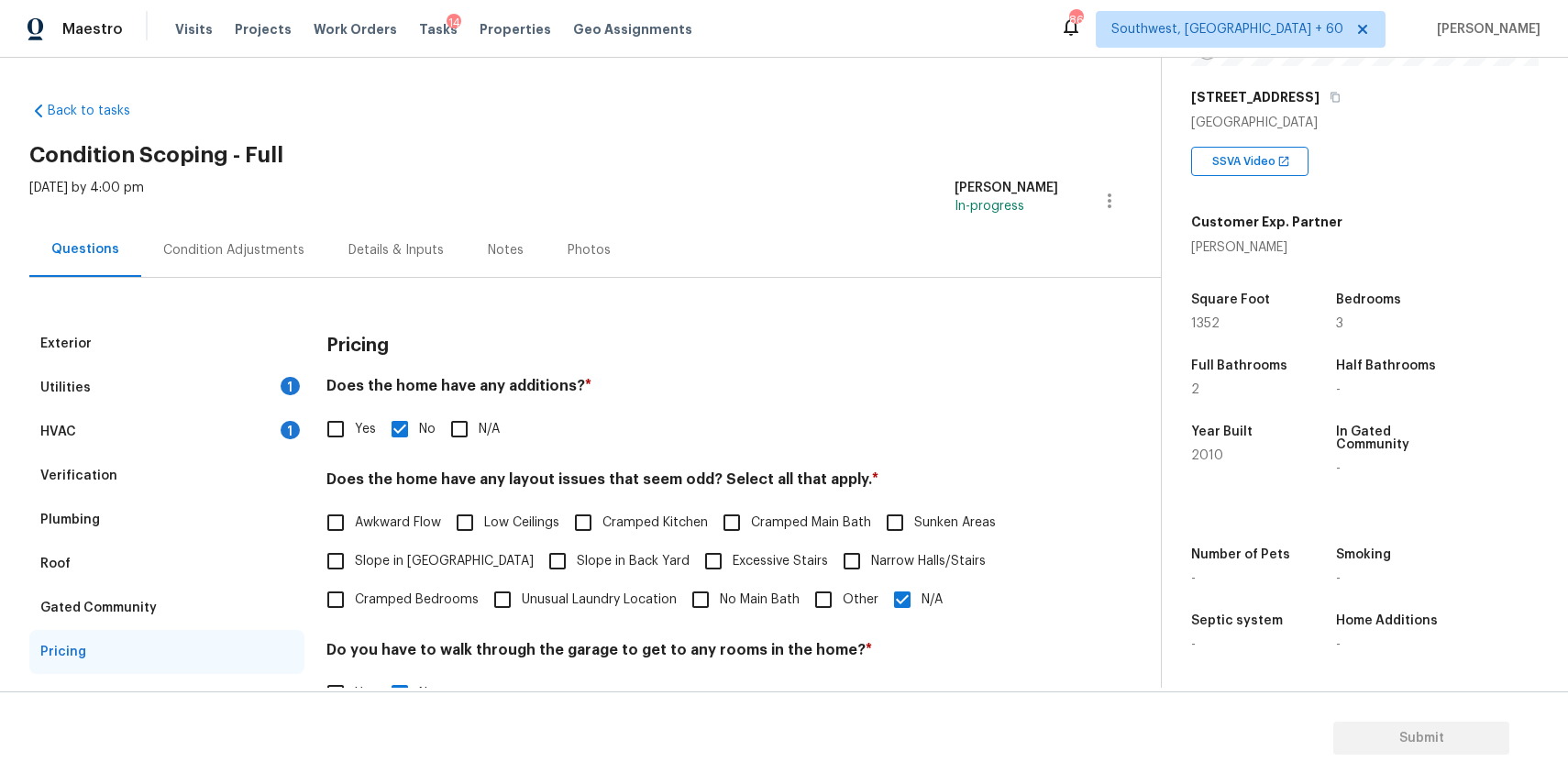
click at [255, 386] on div "Utilities 1" at bounding box center [167, 388] width 275 height 44
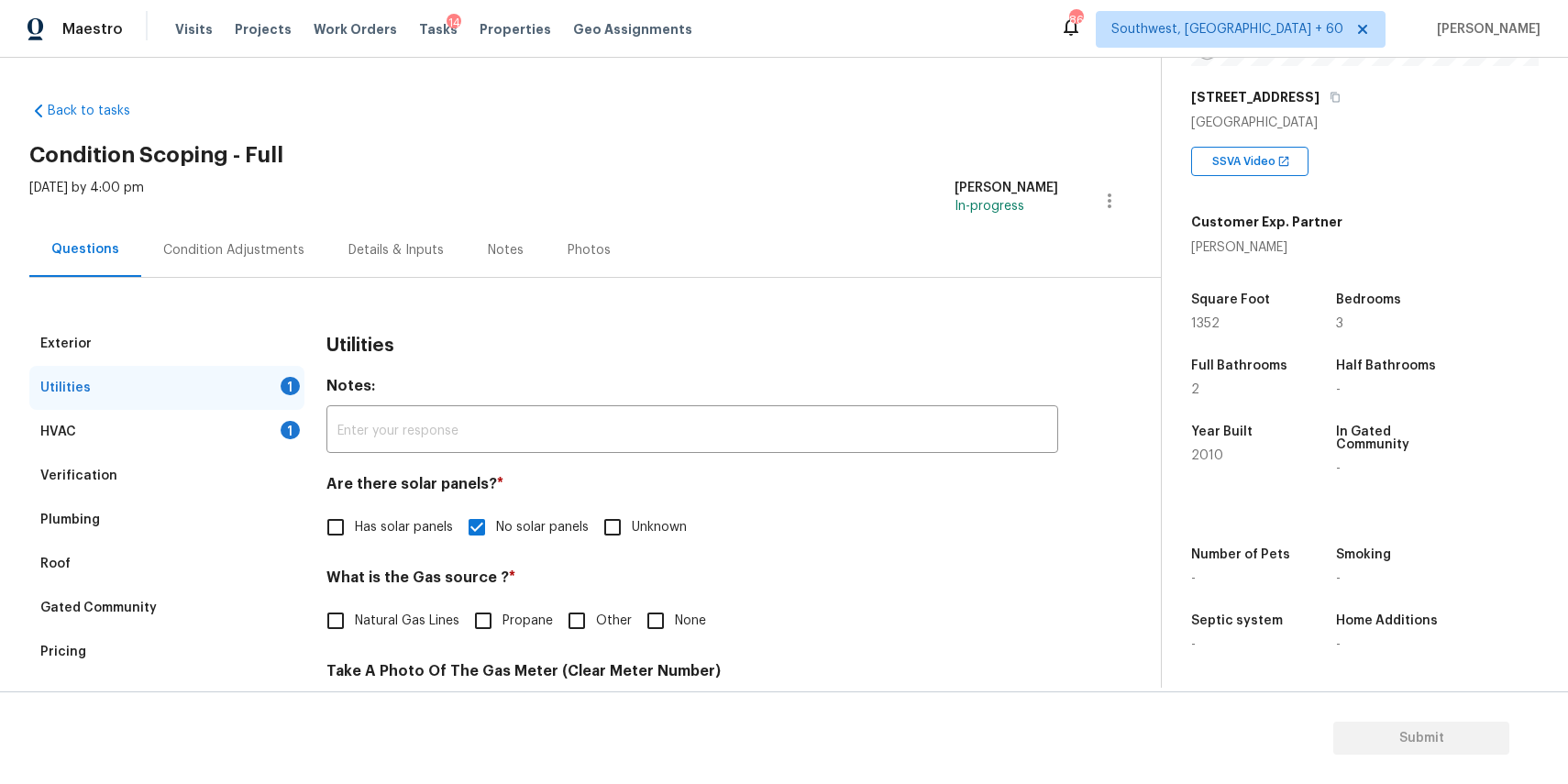
scroll to position [302, 0]
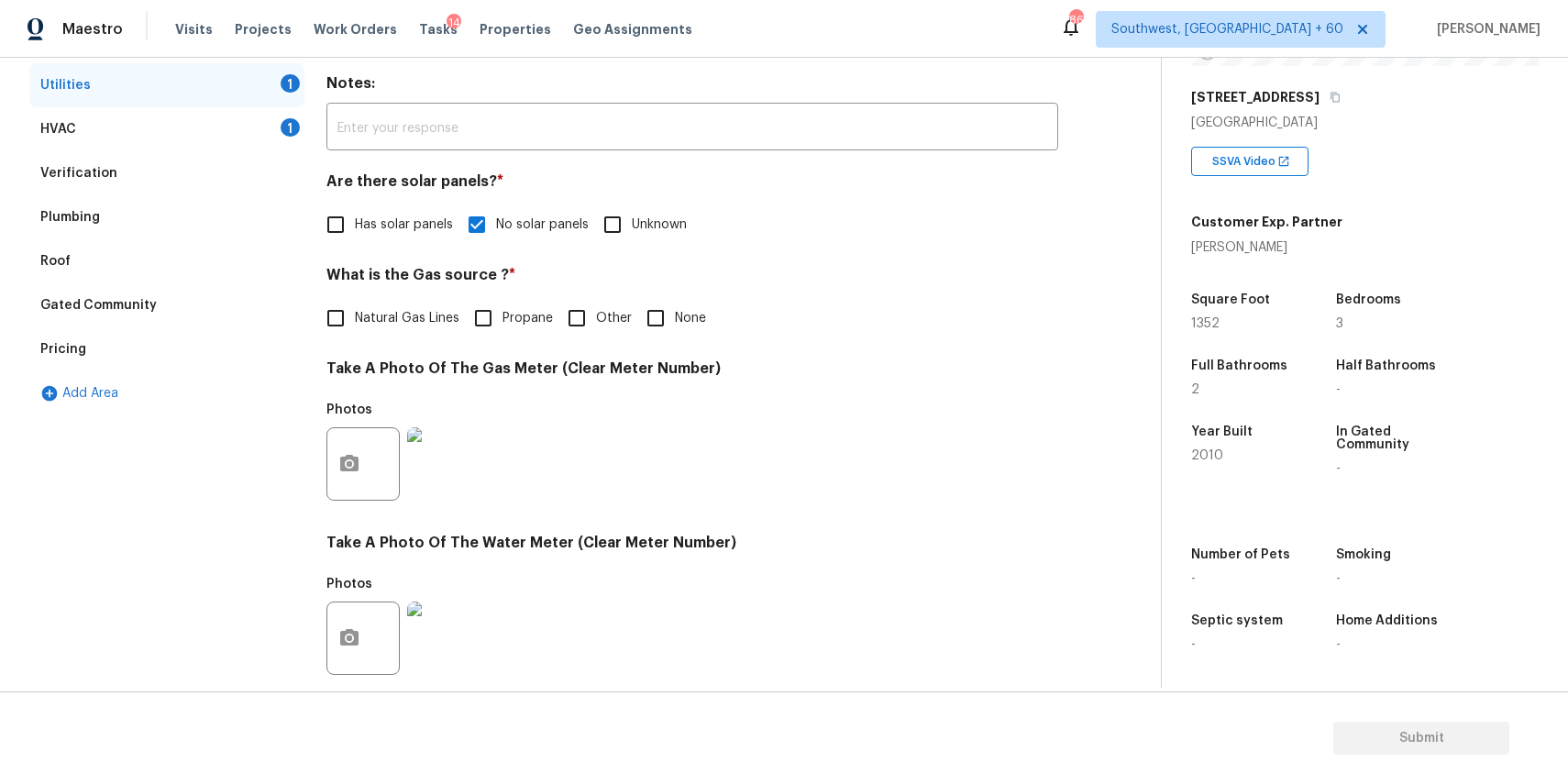
click at [656, 301] on input "None" at bounding box center [655, 318] width 39 height 39
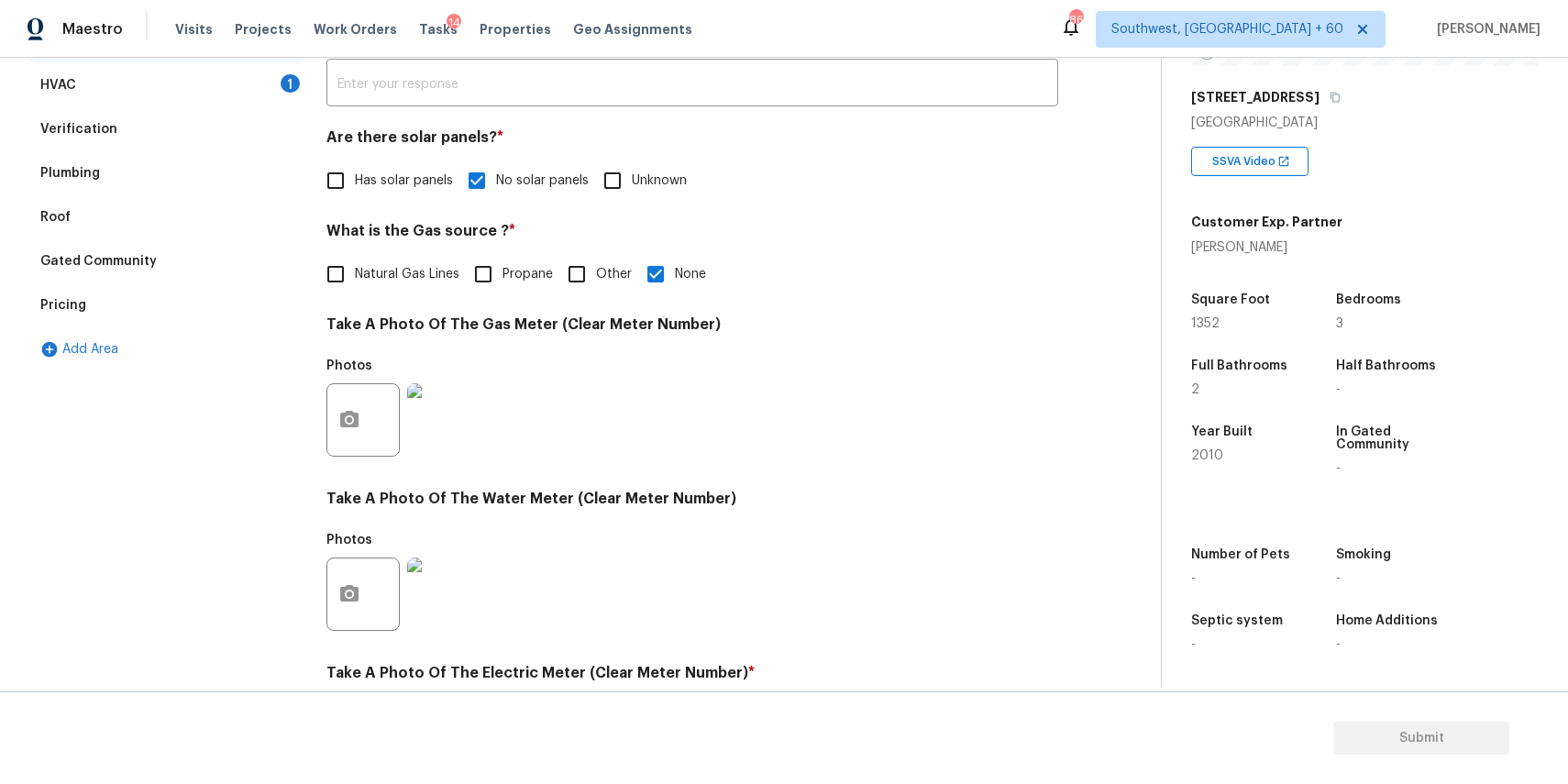
scroll to position [240, 0]
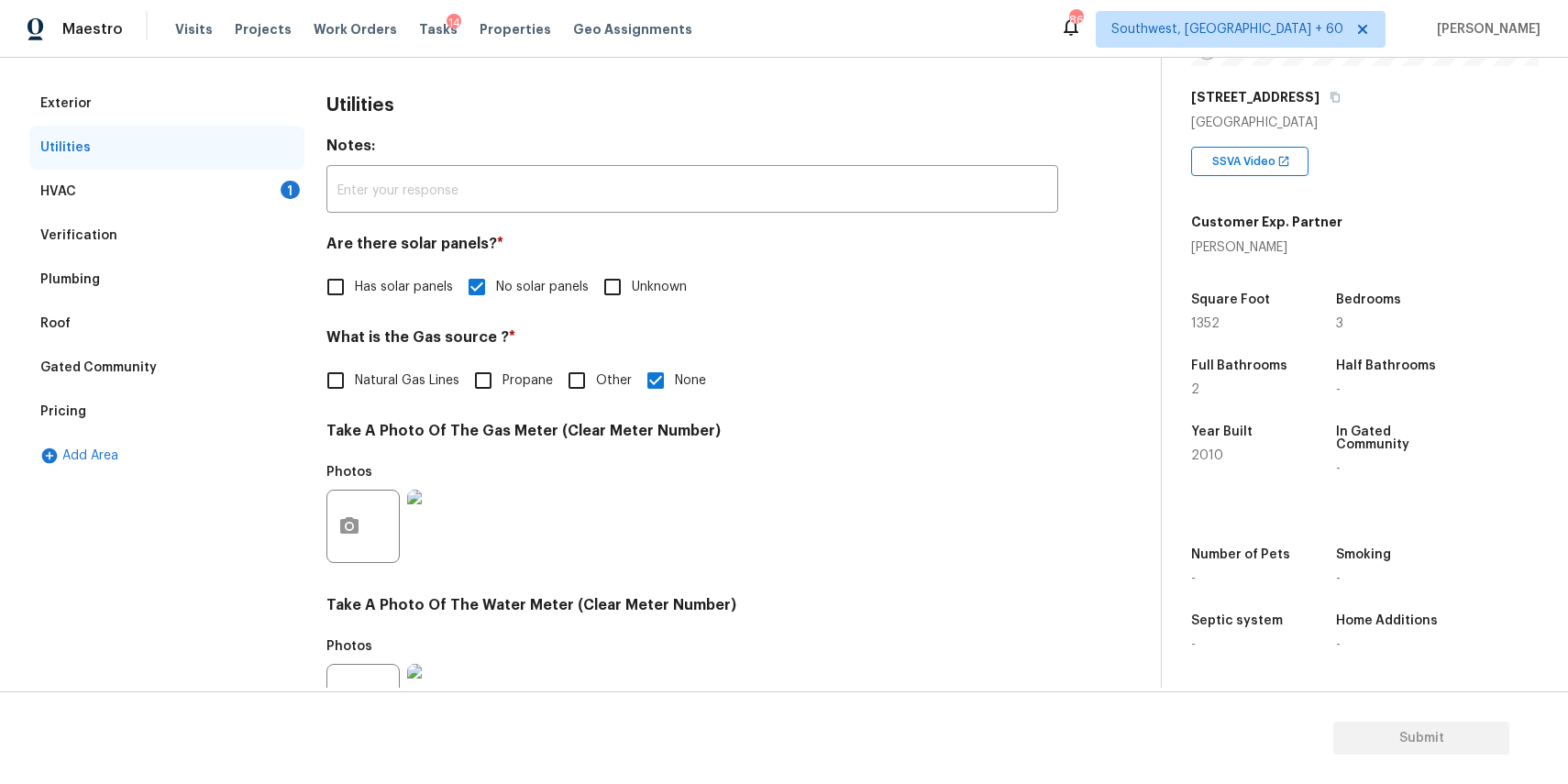
click at [671, 370] on input "None" at bounding box center [655, 380] width 39 height 39
checkbox input "false"
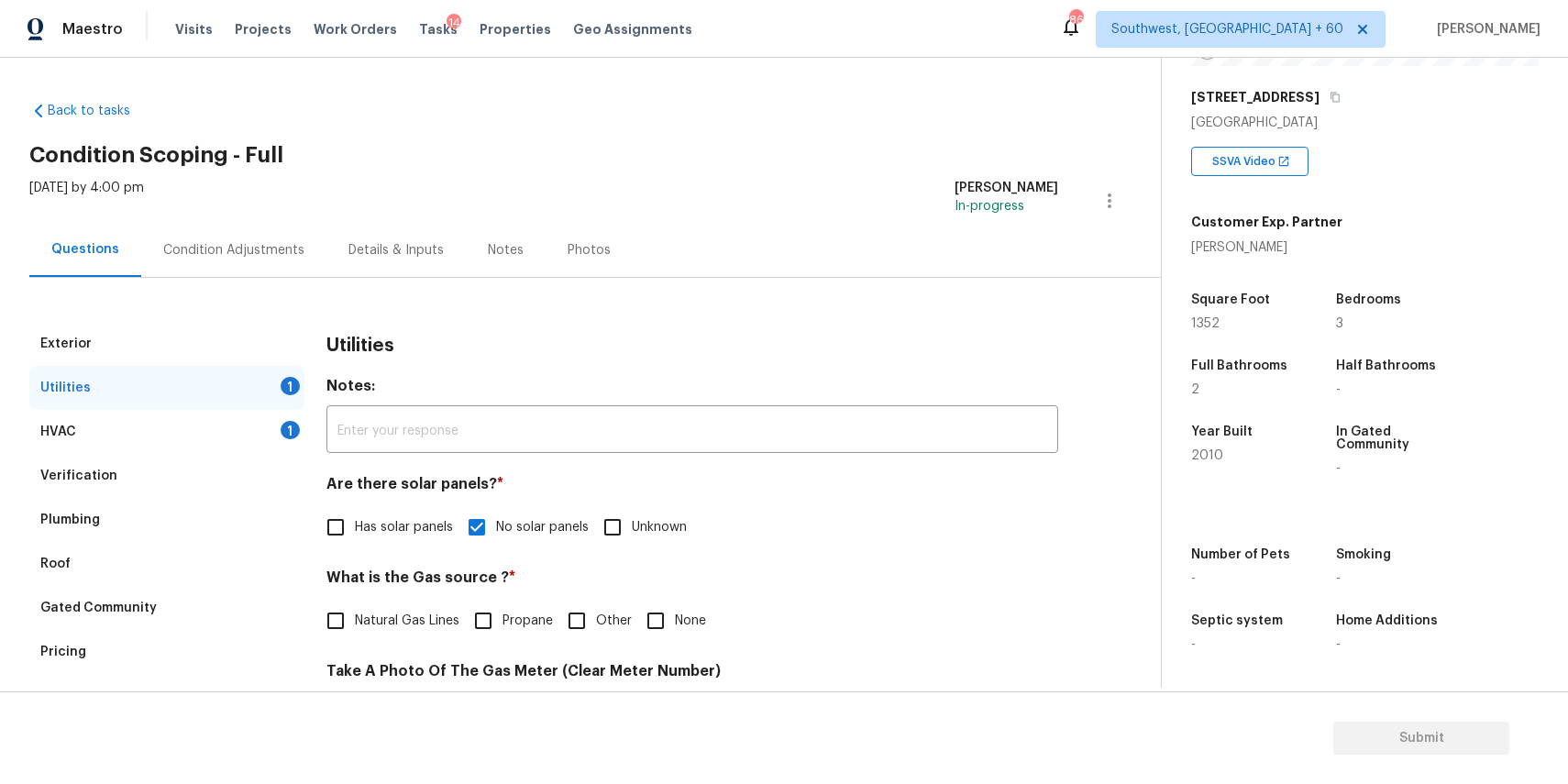
click at [266, 265] on div "Condition Adjustments" at bounding box center [234, 249] width 185 height 54
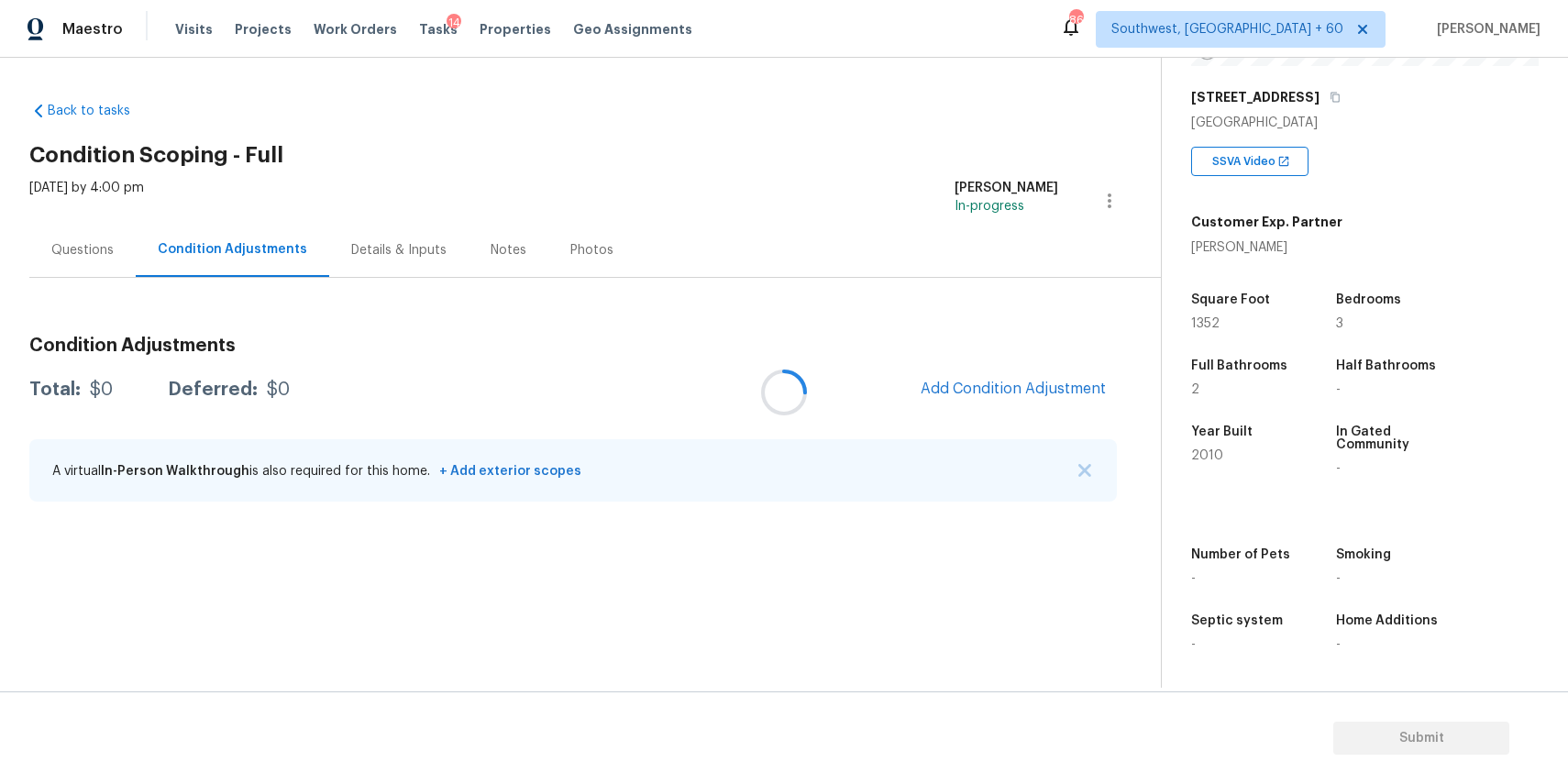
click at [1077, 467] on div at bounding box center [784, 392] width 1568 height 784
click at [1084, 465] on img "button" at bounding box center [1085, 470] width 13 height 13
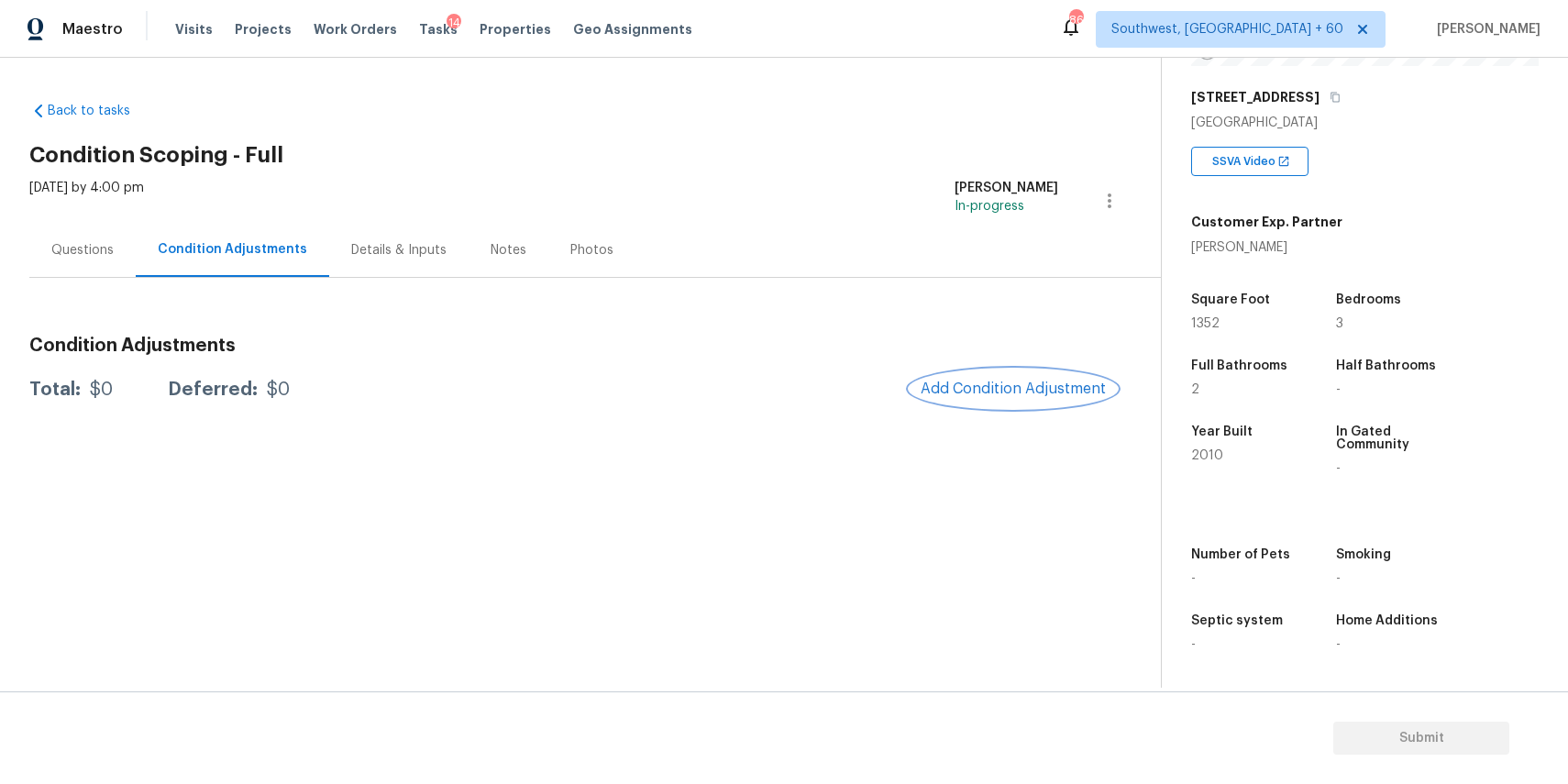
click at [1038, 395] on span "Add Condition Adjustment" at bounding box center [1013, 389] width 185 height 17
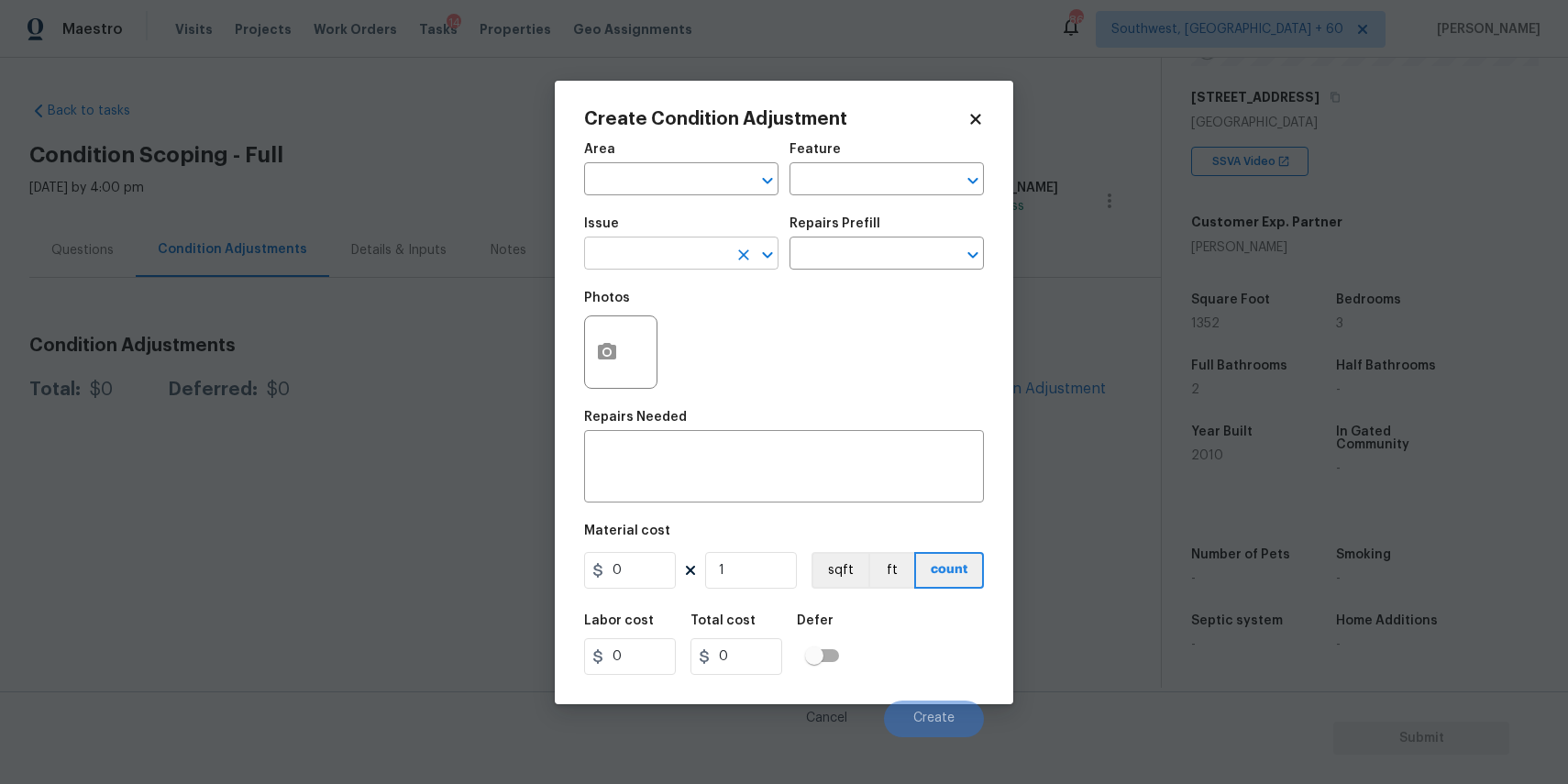
click at [670, 262] on input "text" at bounding box center [656, 255] width 143 height 29
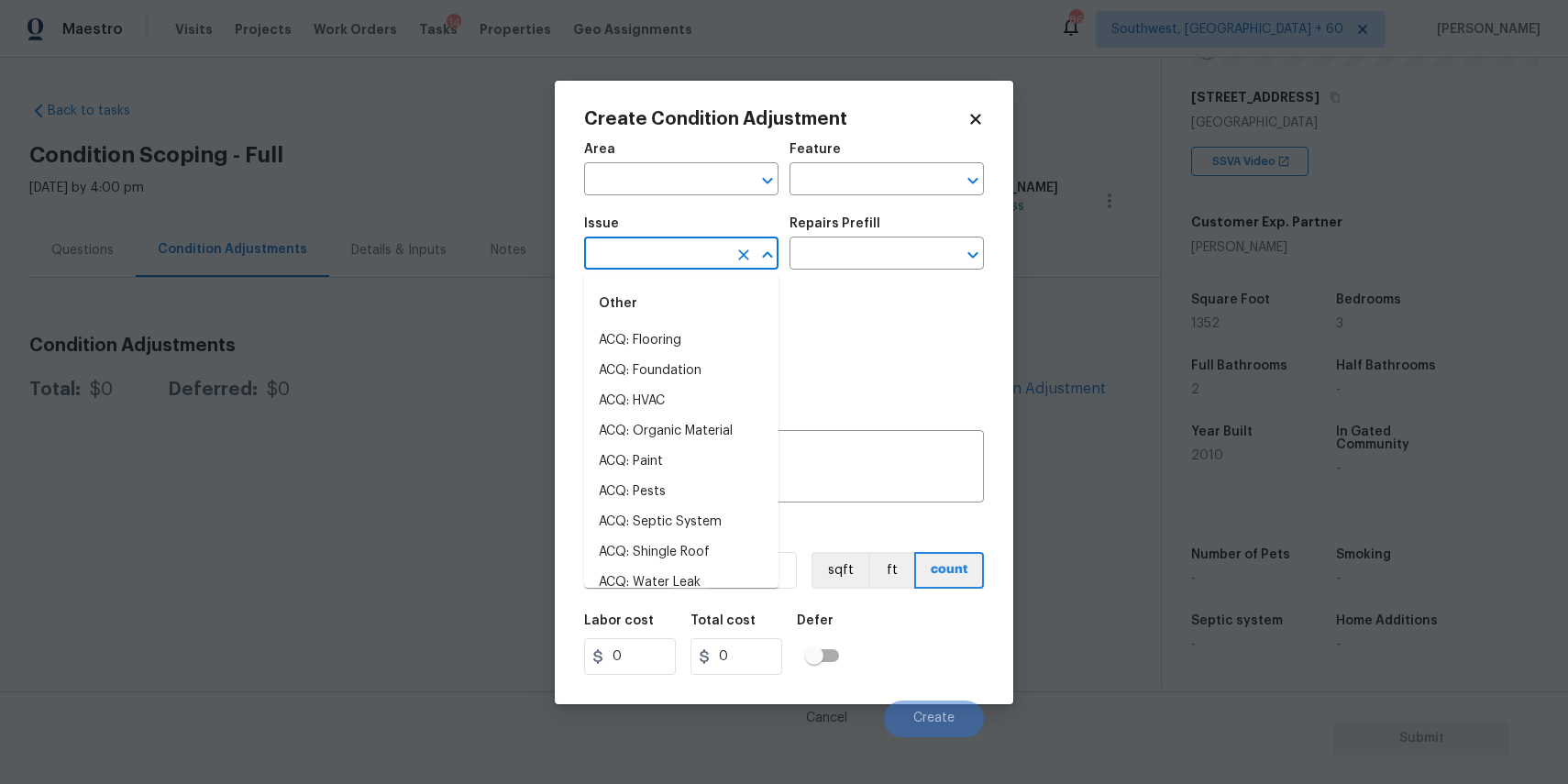
type input "l"
type input "a"
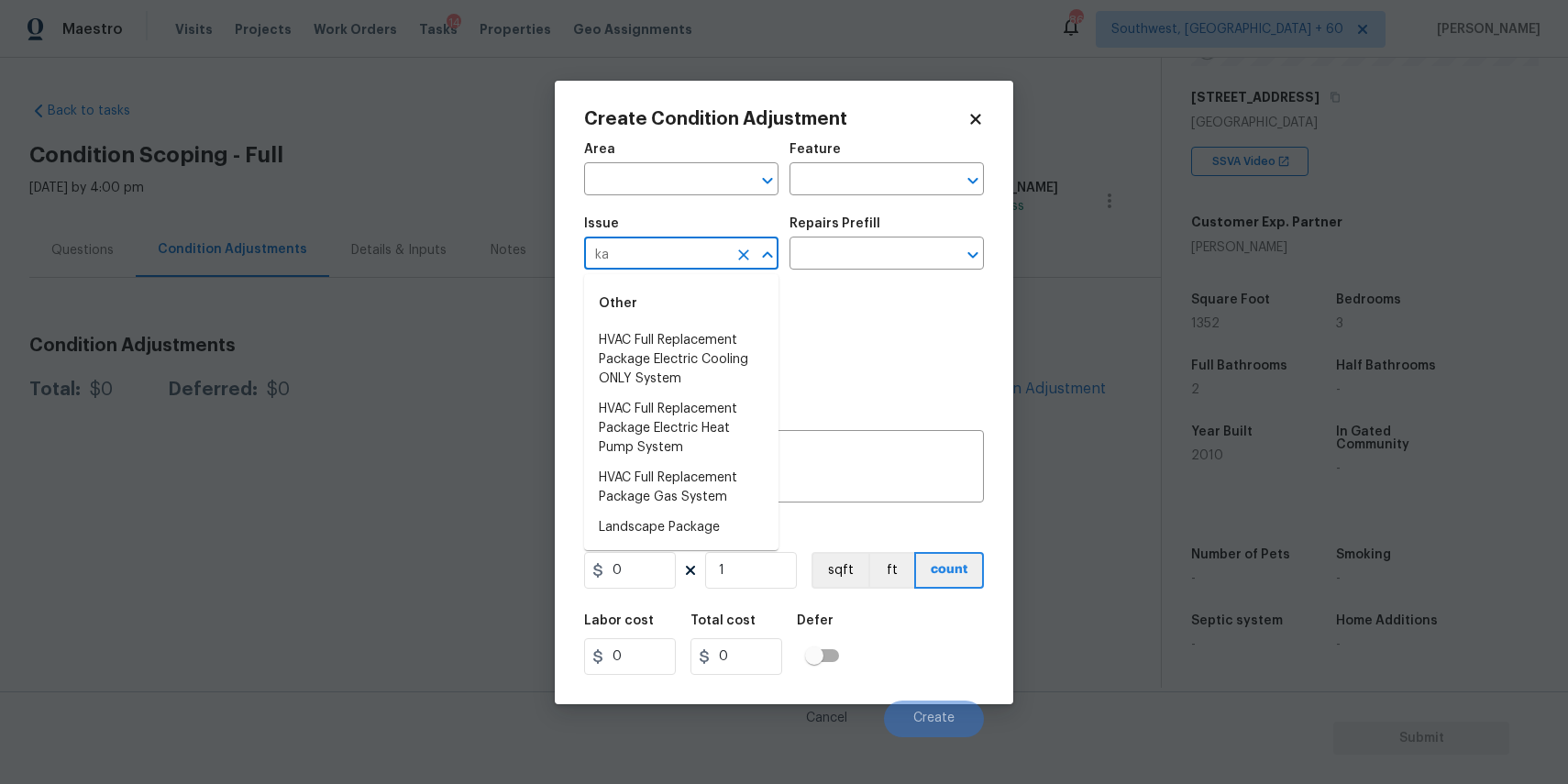
type input "k"
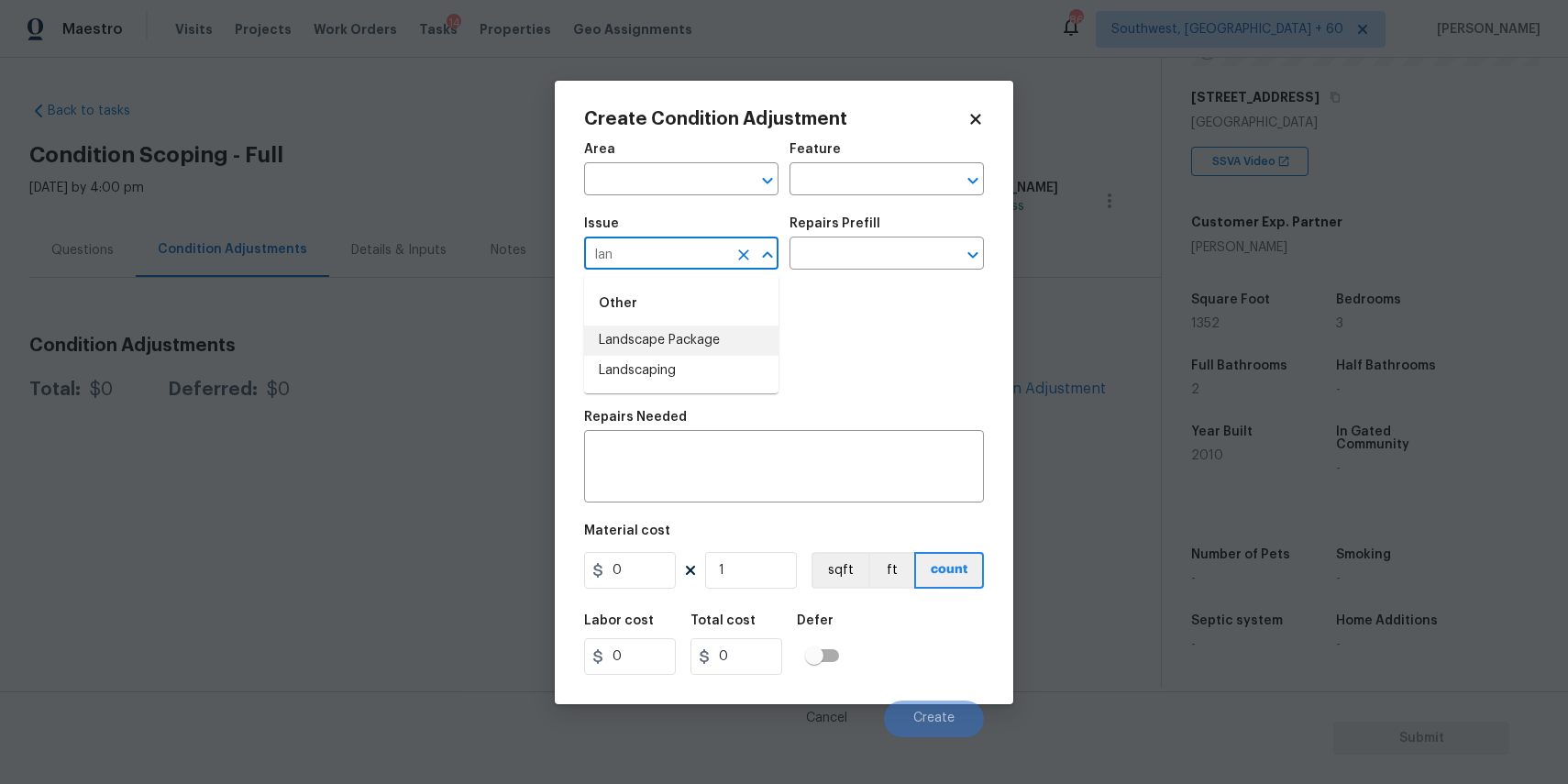
click at [687, 333] on li "Landscape Package" at bounding box center [682, 340] width 195 height 30
type input "Landscape Package"
click at [872, 233] on div "Repairs Prefill" at bounding box center [887, 230] width 195 height 24
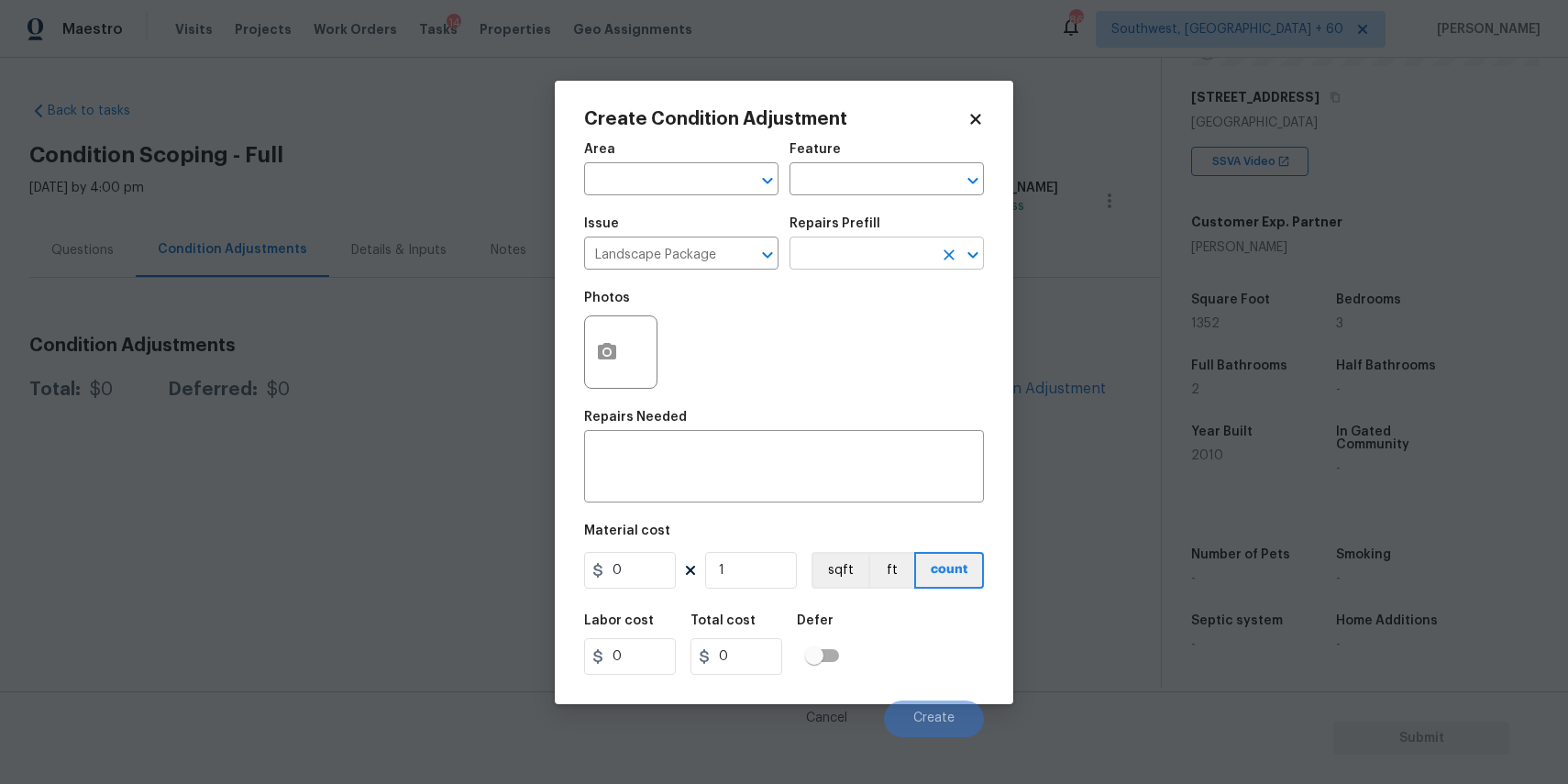
click at [886, 254] on input "text" at bounding box center [861, 255] width 143 height 29
click at [821, 293] on li "Initial landscaping package $70.00" at bounding box center [887, 306] width 195 height 50
type input "Home Readiness Packages"
type textarea "Mowing of grass up to 6" in height. Mow, edge along driveways & sidewalks, trim…"
type input "70"
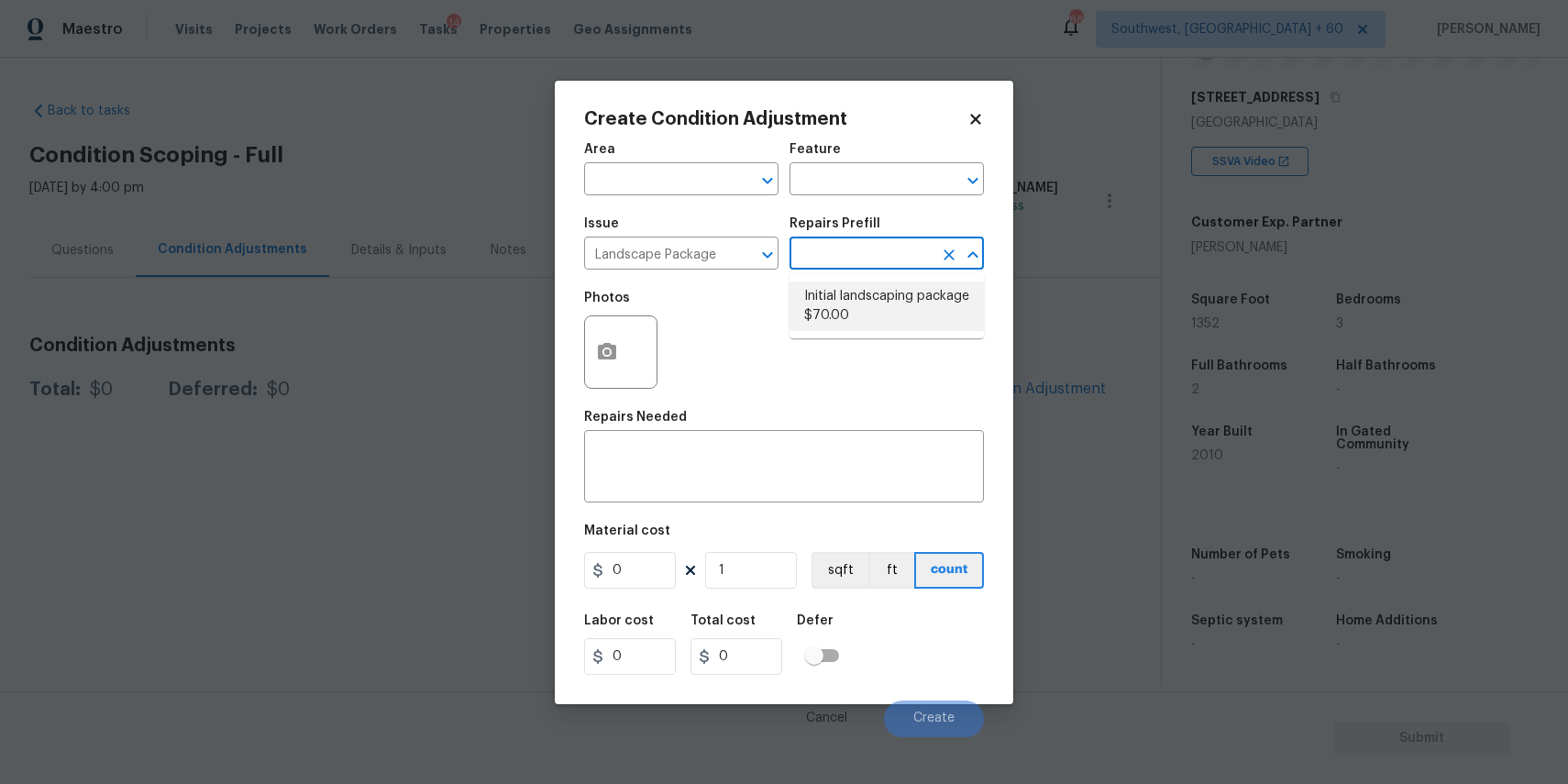
type input "70"
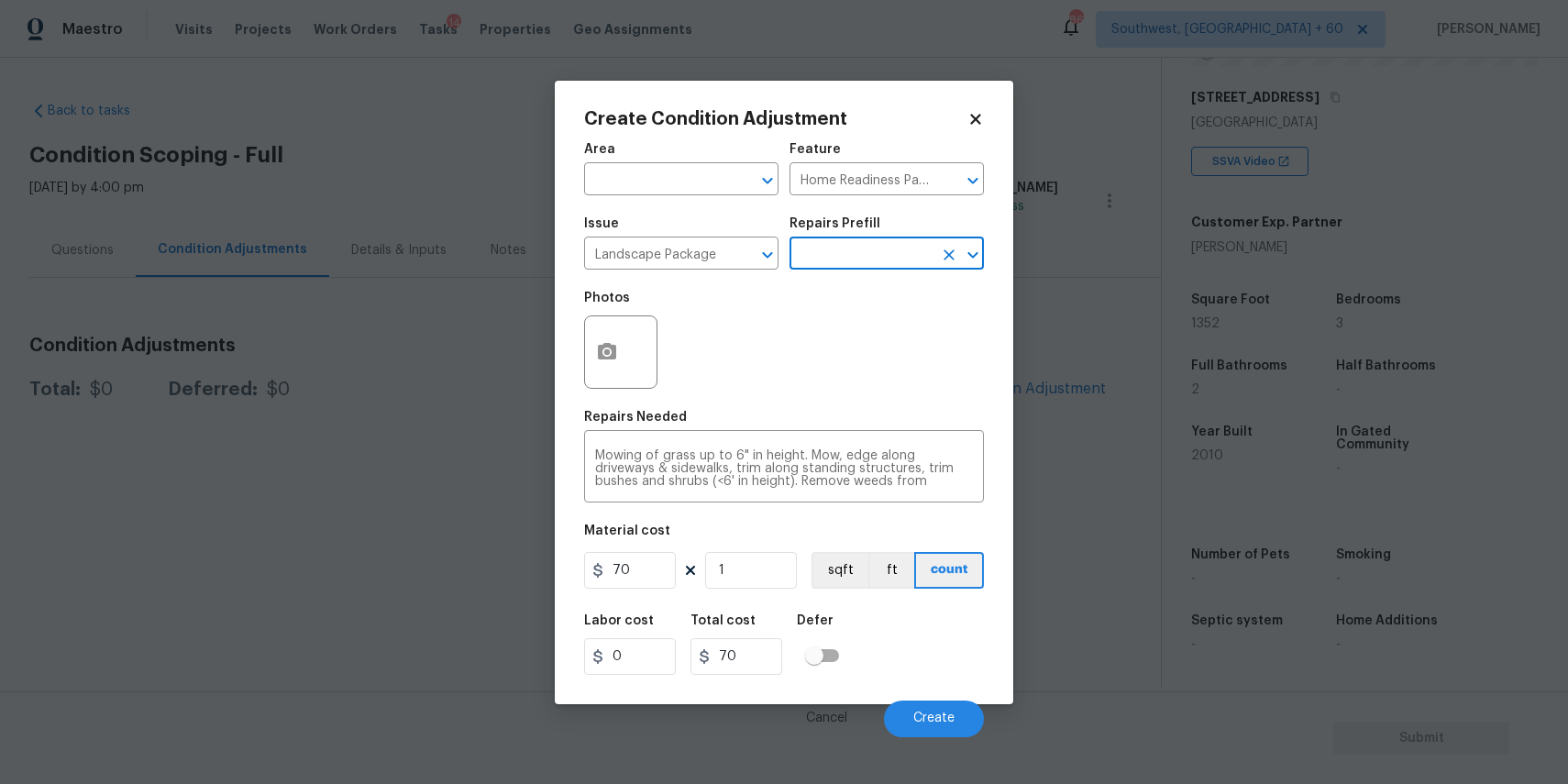
click at [630, 550] on figure "Material cost 70 1 sqft ft count" at bounding box center [784, 558] width 400 height 68
click at [643, 563] on input "70" at bounding box center [630, 569] width 91 height 37
type input "300"
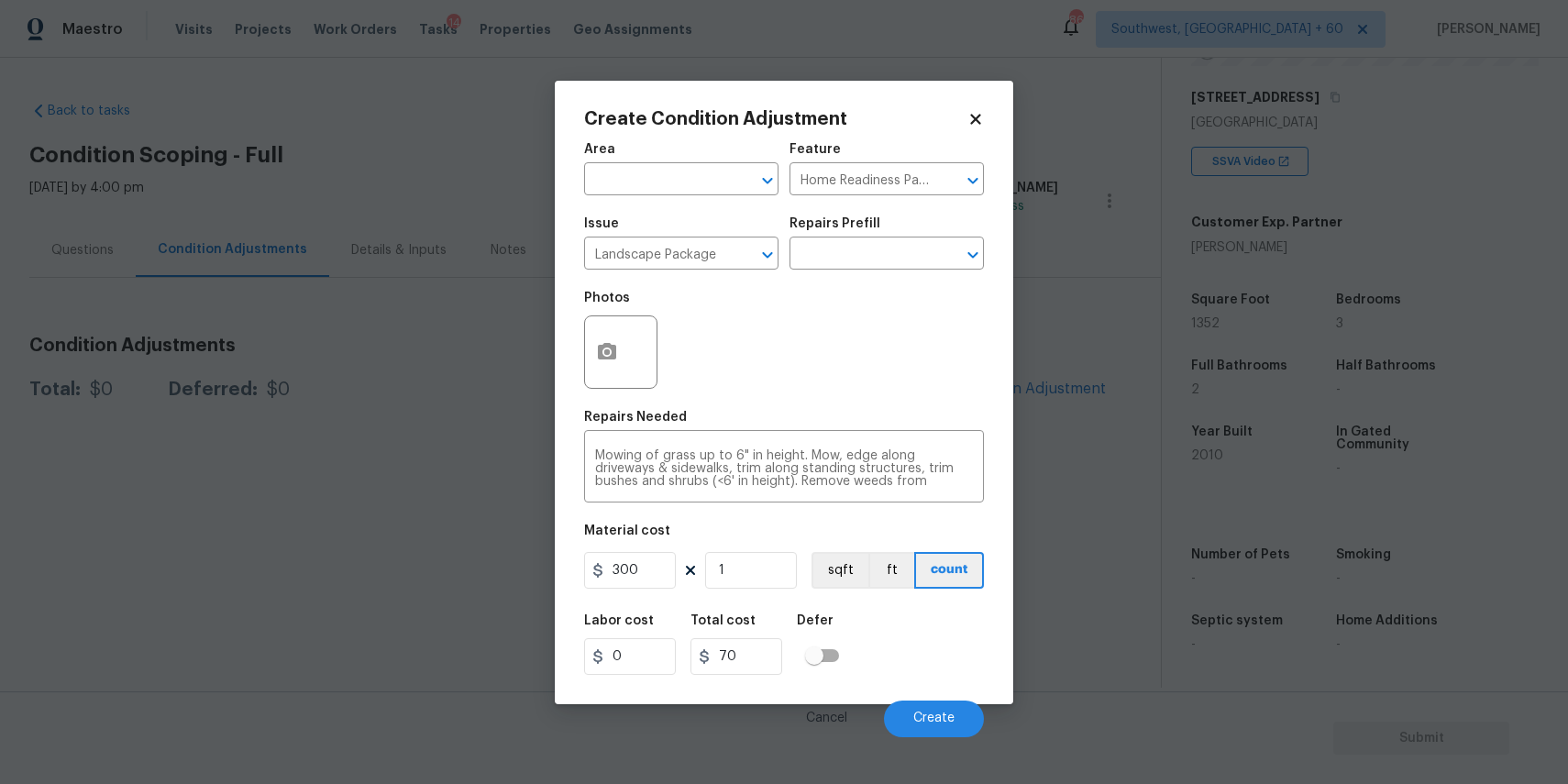
type input "300"
click at [914, 695] on div "Cancel Create" at bounding box center [784, 711] width 400 height 52
click at [931, 719] on span "Create" at bounding box center [935, 718] width 42 height 14
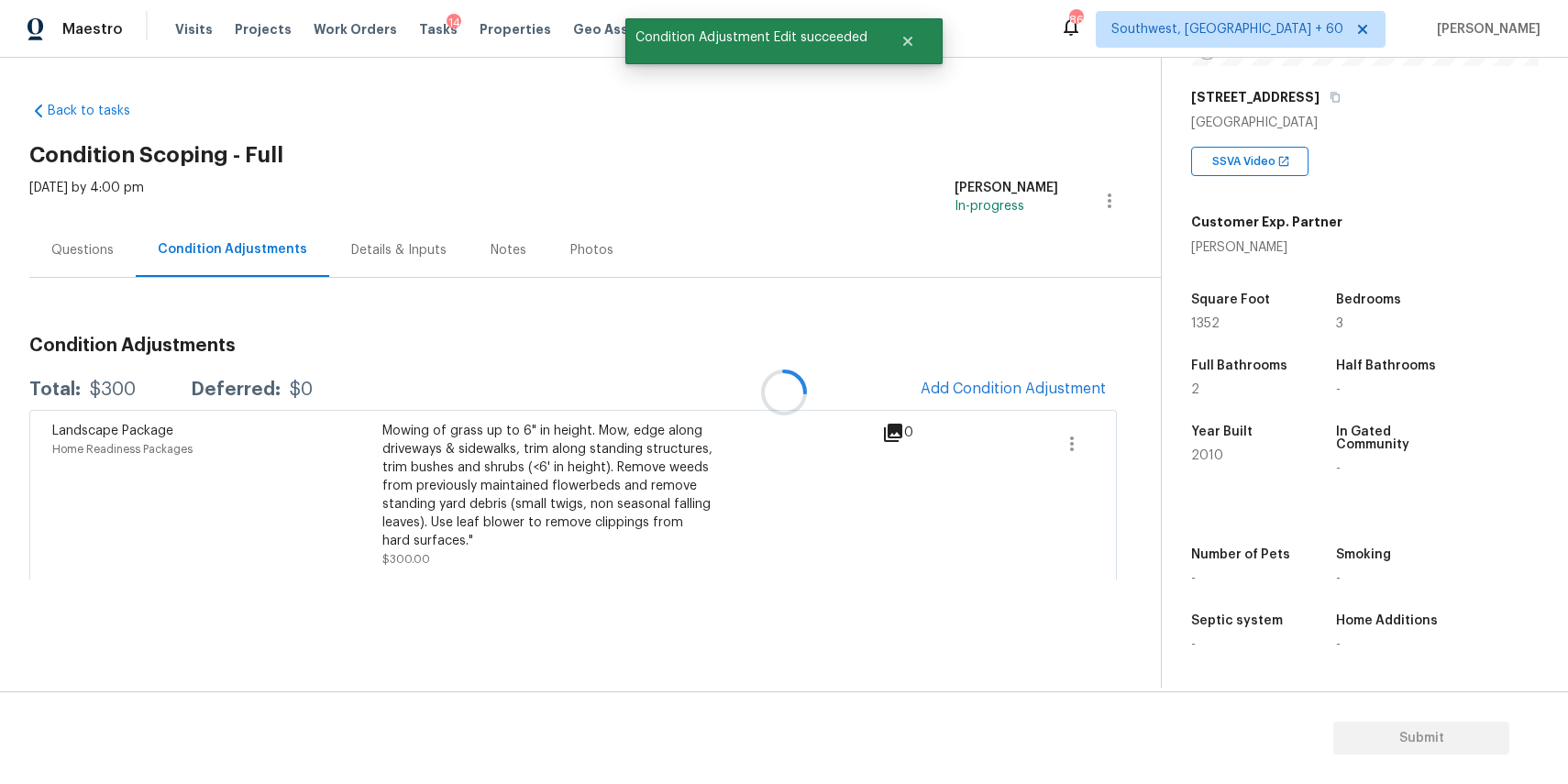
click at [1033, 426] on div at bounding box center [784, 392] width 1568 height 784
click at [1033, 403] on button "Add Condition Adjustment" at bounding box center [1013, 389] width 207 height 39
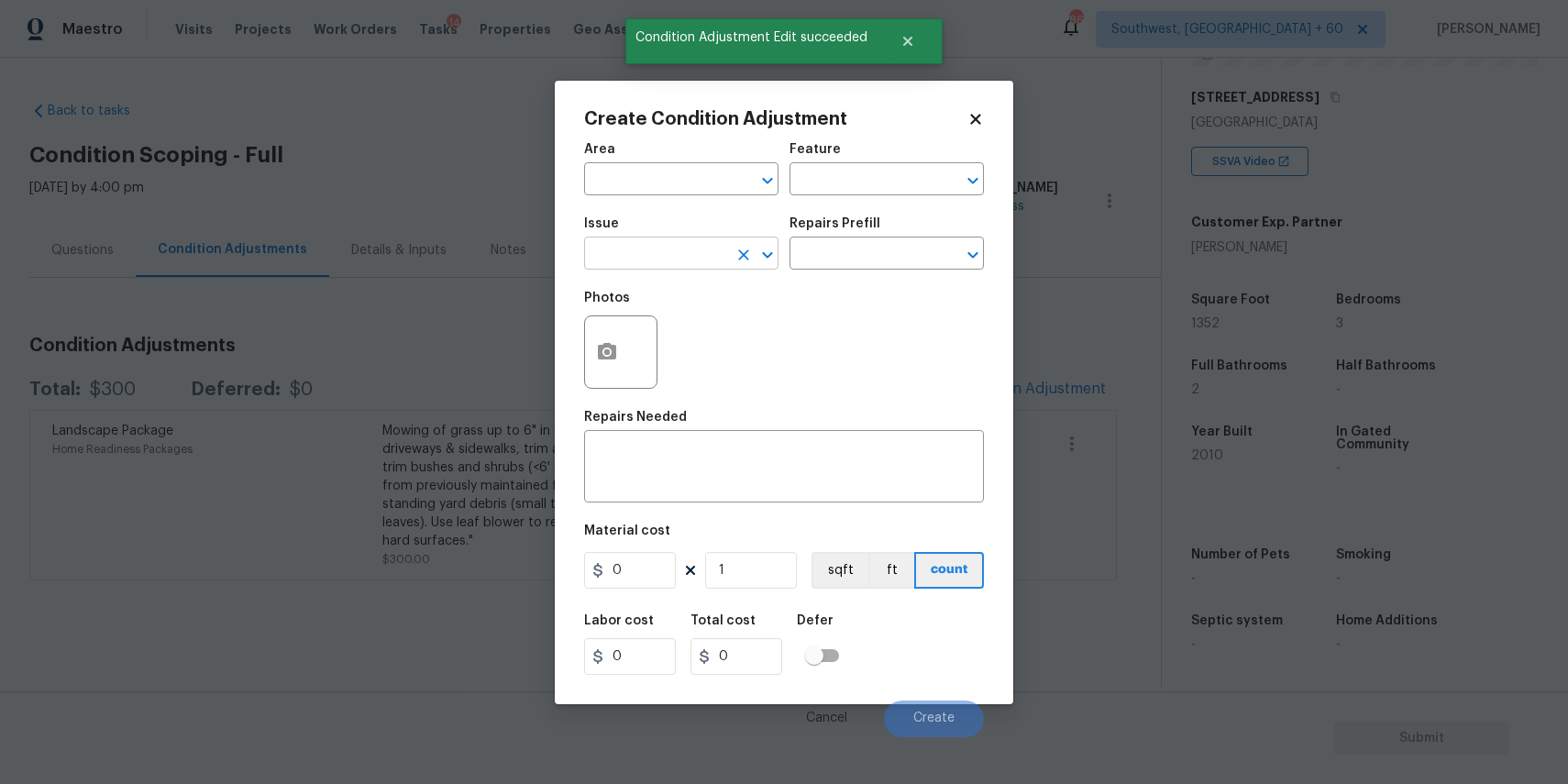
click at [681, 265] on input "text" at bounding box center [656, 255] width 143 height 29
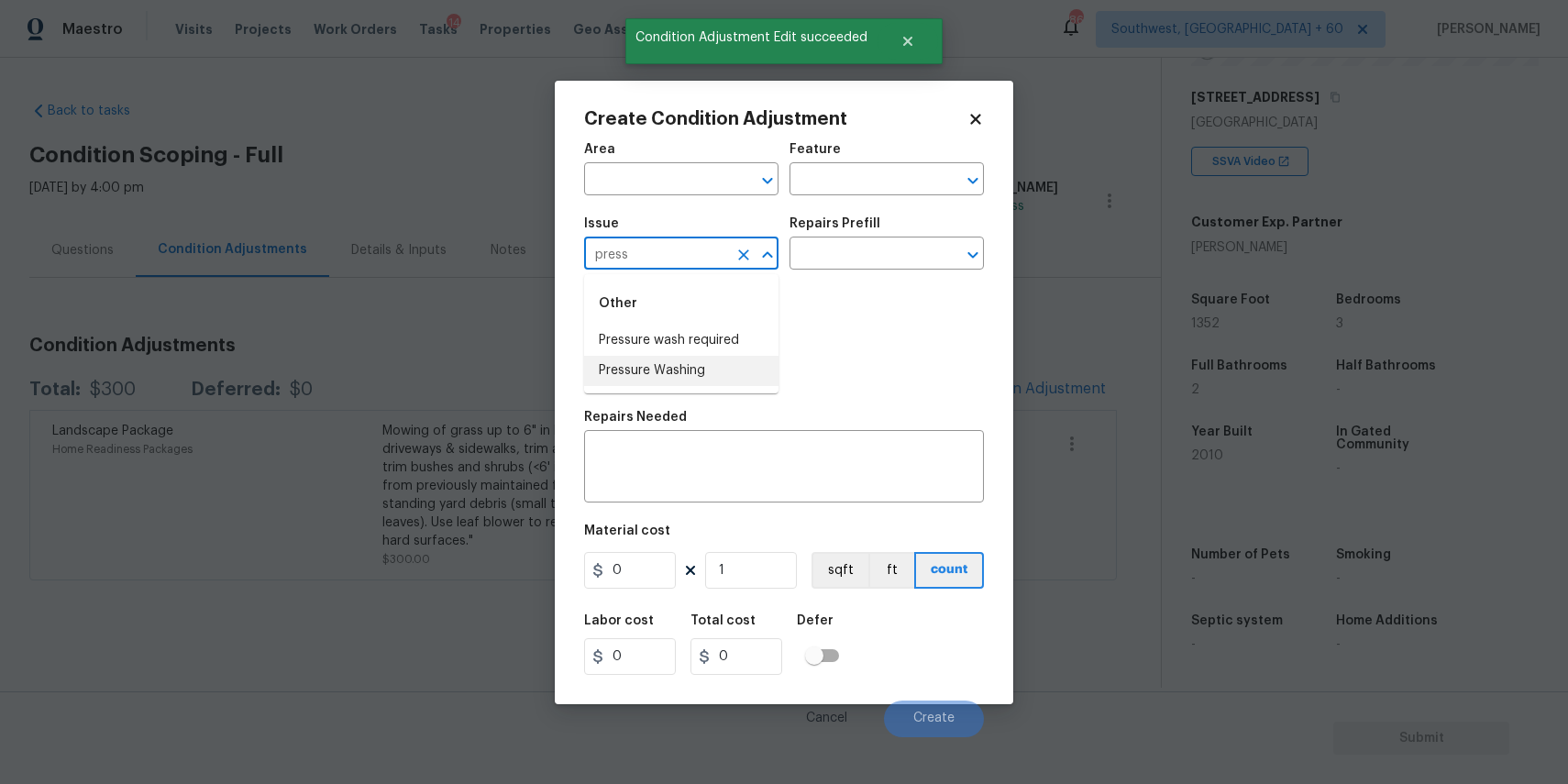
click at [725, 366] on li "Pressure Washing" at bounding box center [682, 371] width 195 height 30
type input "Pressure Washing"
click at [724, 518] on div "Area ​ Feature ​ Issue Pressure Washing ​ Repairs Prefill ​ Photos Repairs Need…" at bounding box center [784, 434] width 400 height 605
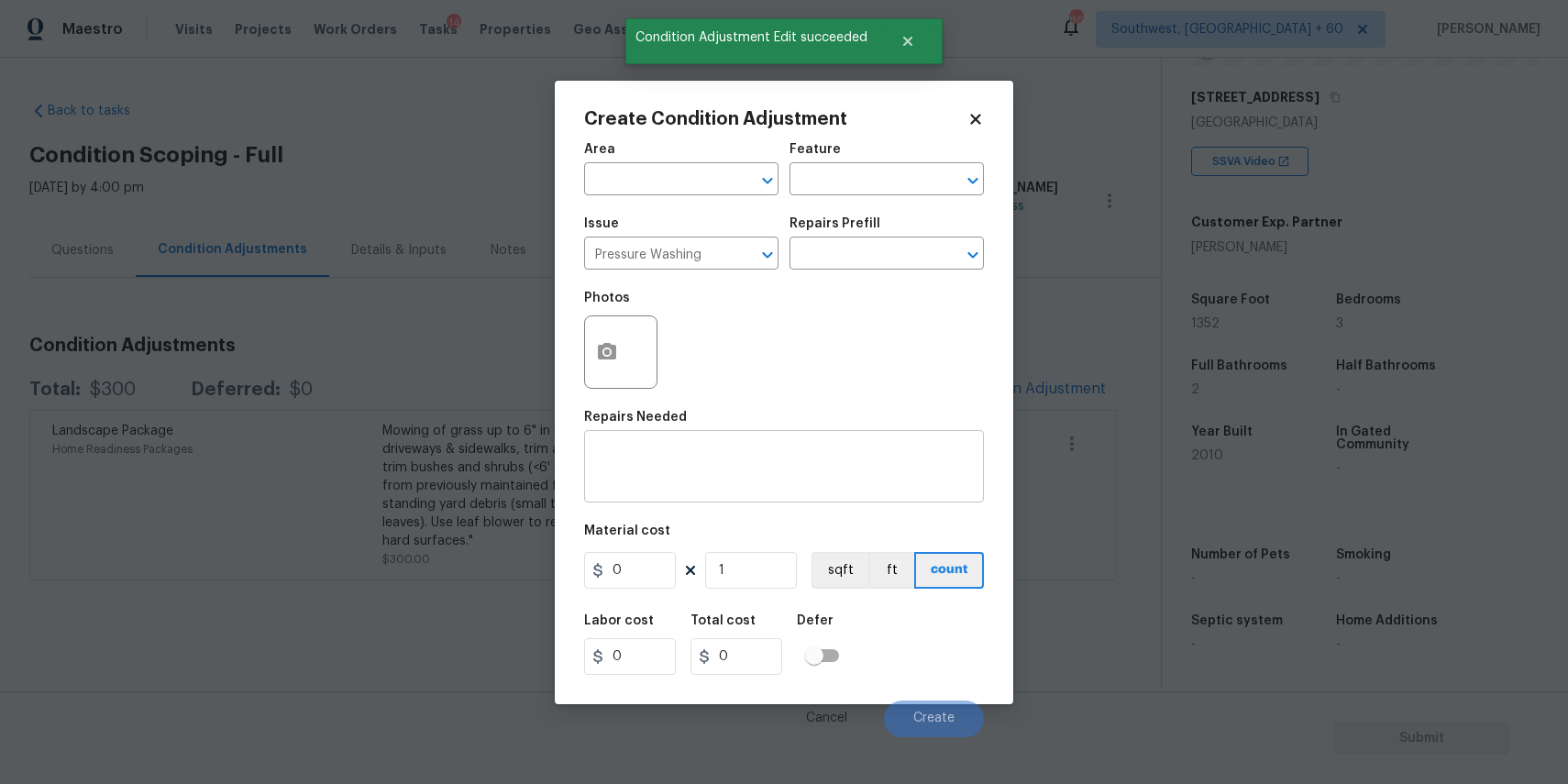
click at [768, 472] on textarea at bounding box center [784, 468] width 378 height 39
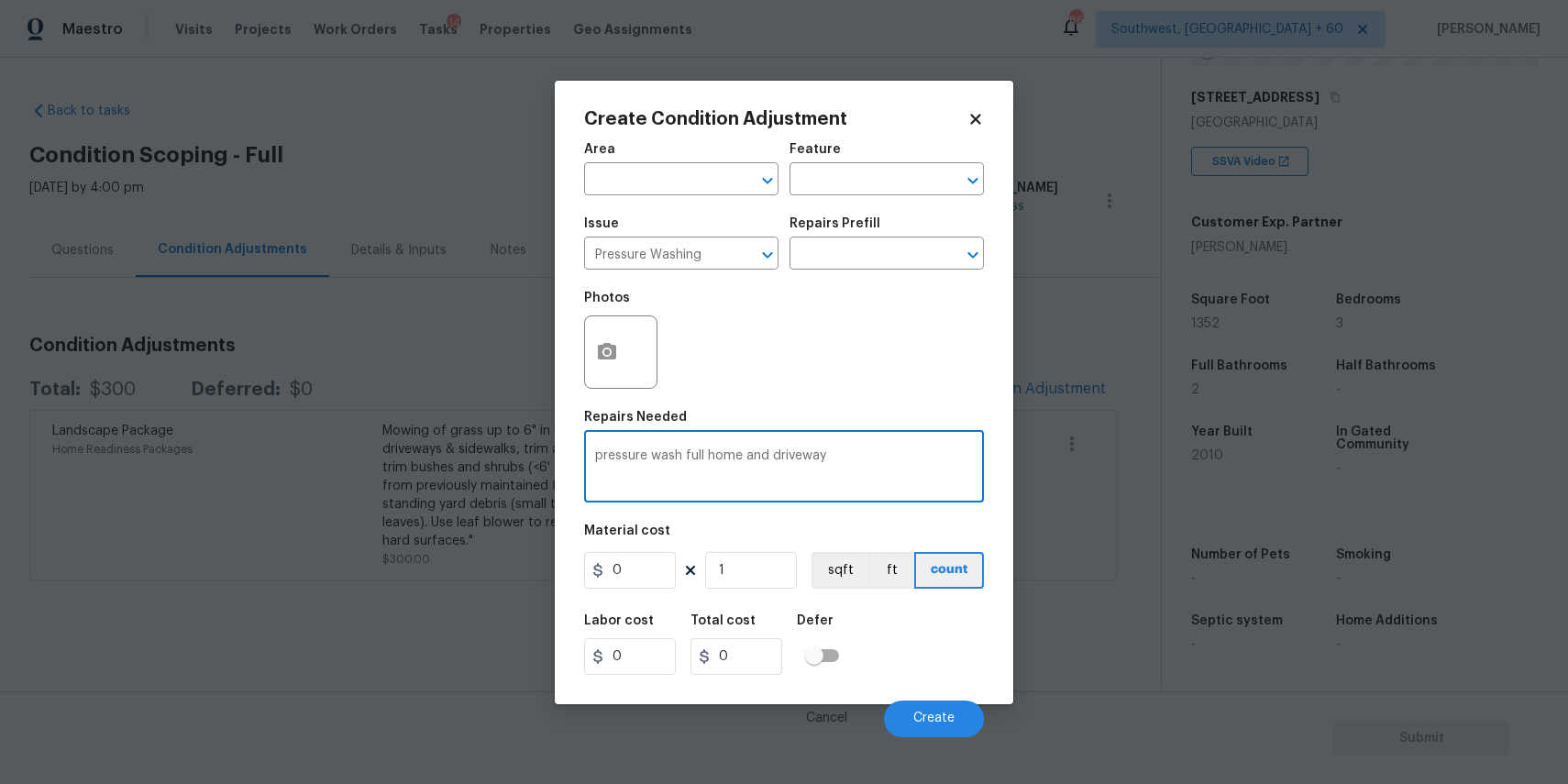
type textarea "pressure wash full home and driveway"
click at [637, 580] on input "0" at bounding box center [630, 569] width 91 height 37
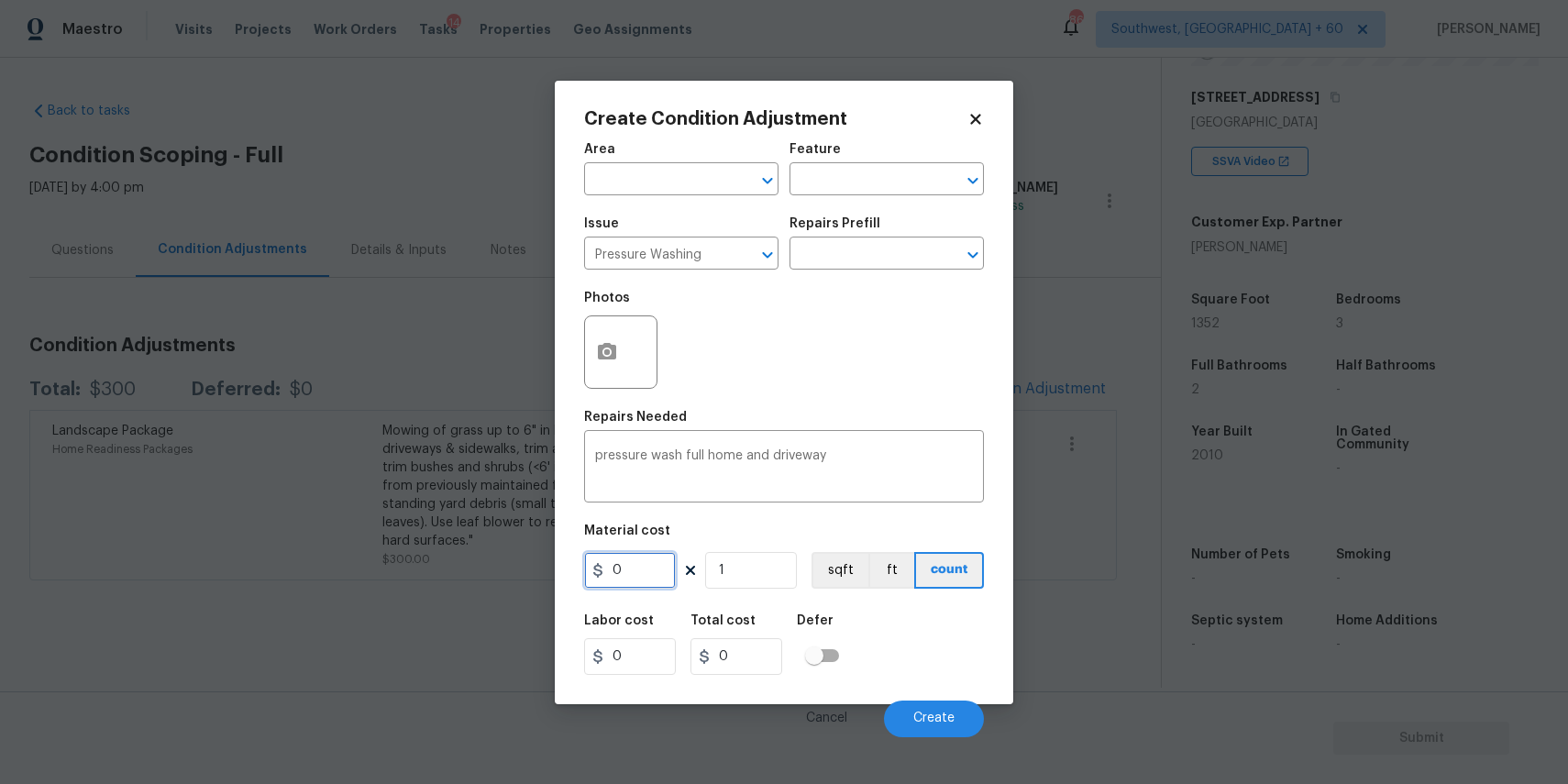
click at [637, 580] on input "0" at bounding box center [630, 569] width 91 height 37
type input "300"
click at [917, 712] on span "Create" at bounding box center [935, 718] width 42 height 14
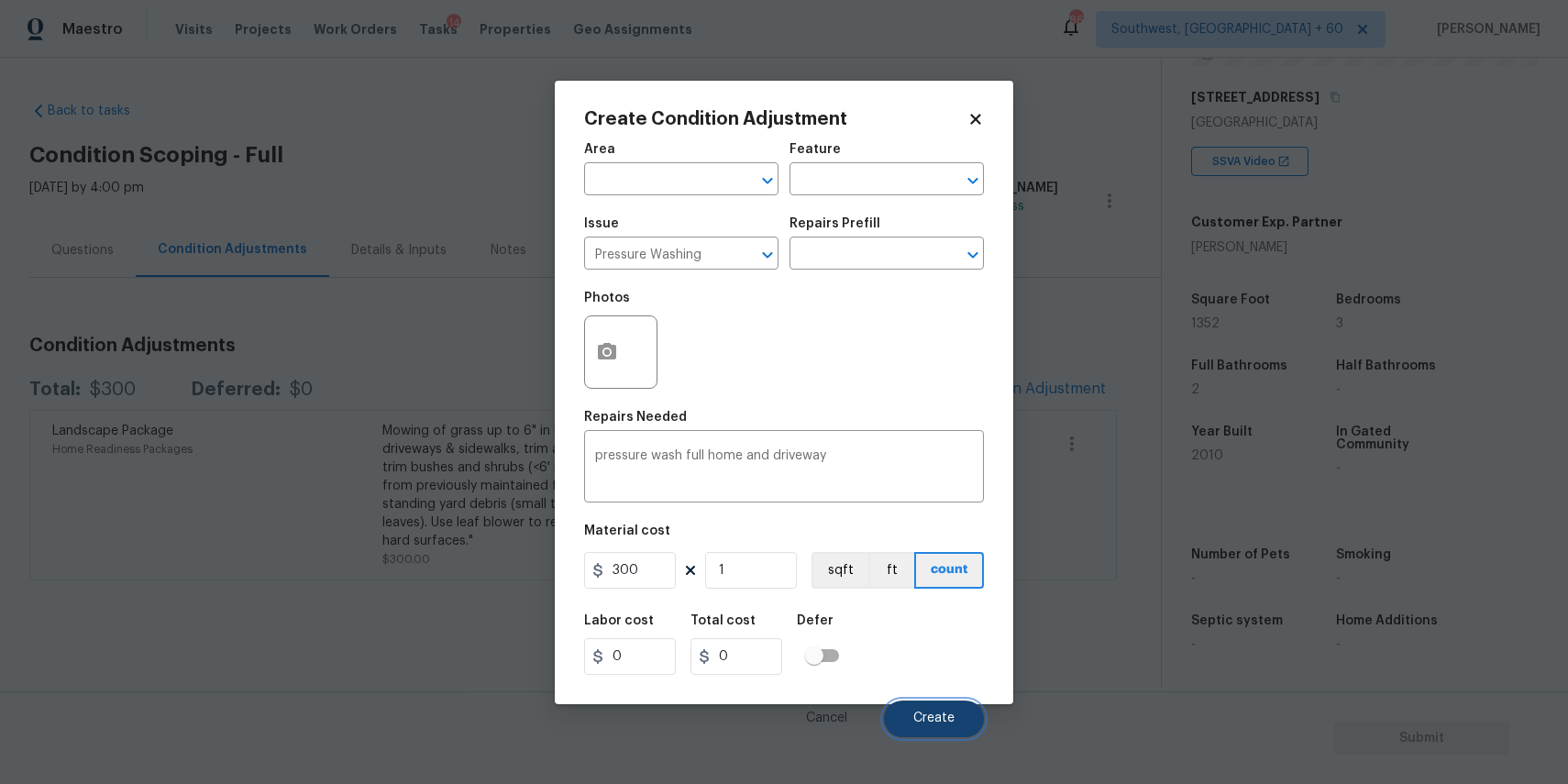
type input "300"
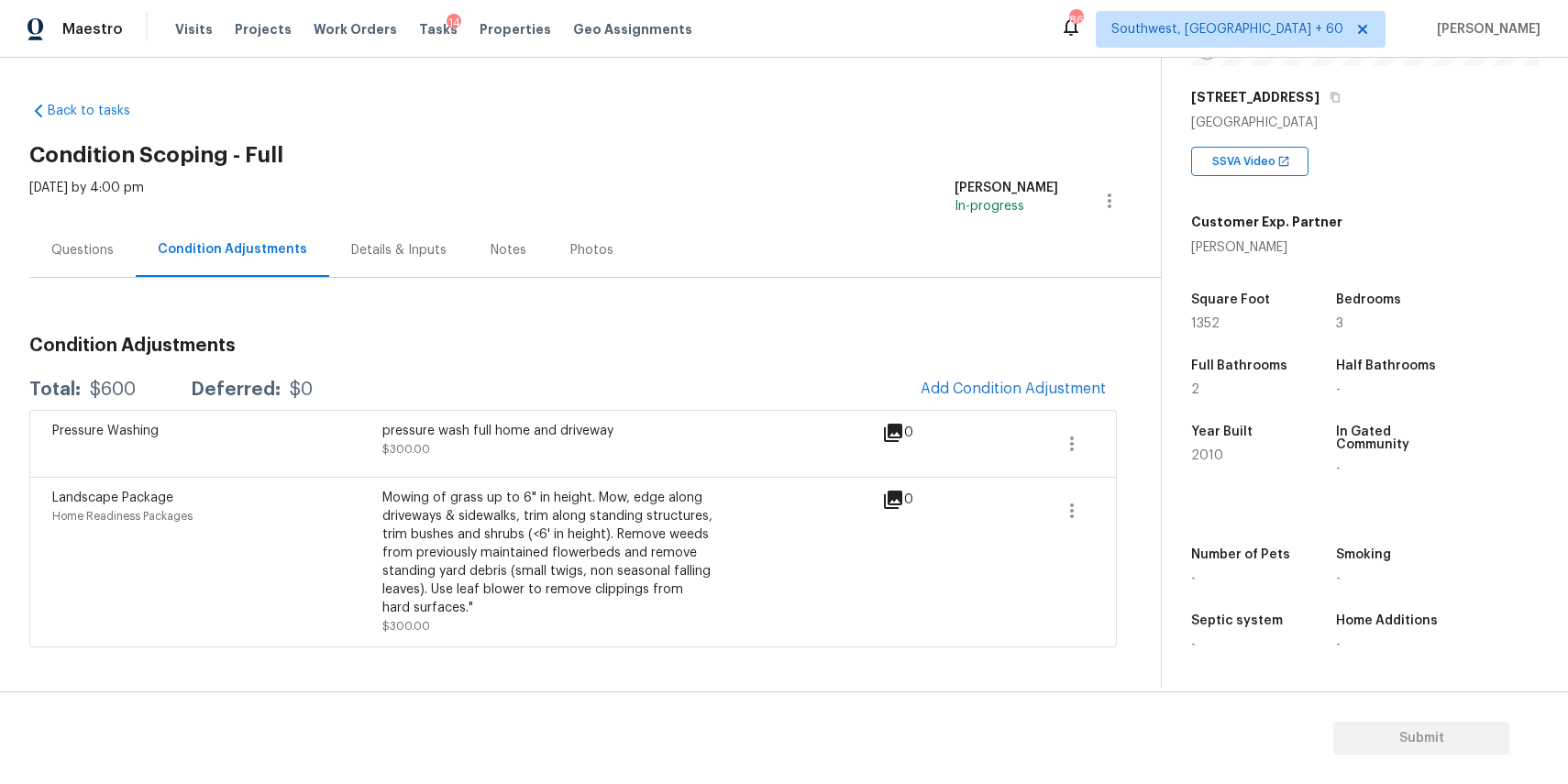
click at [62, 273] on div "Questions" at bounding box center [83, 249] width 106 height 54
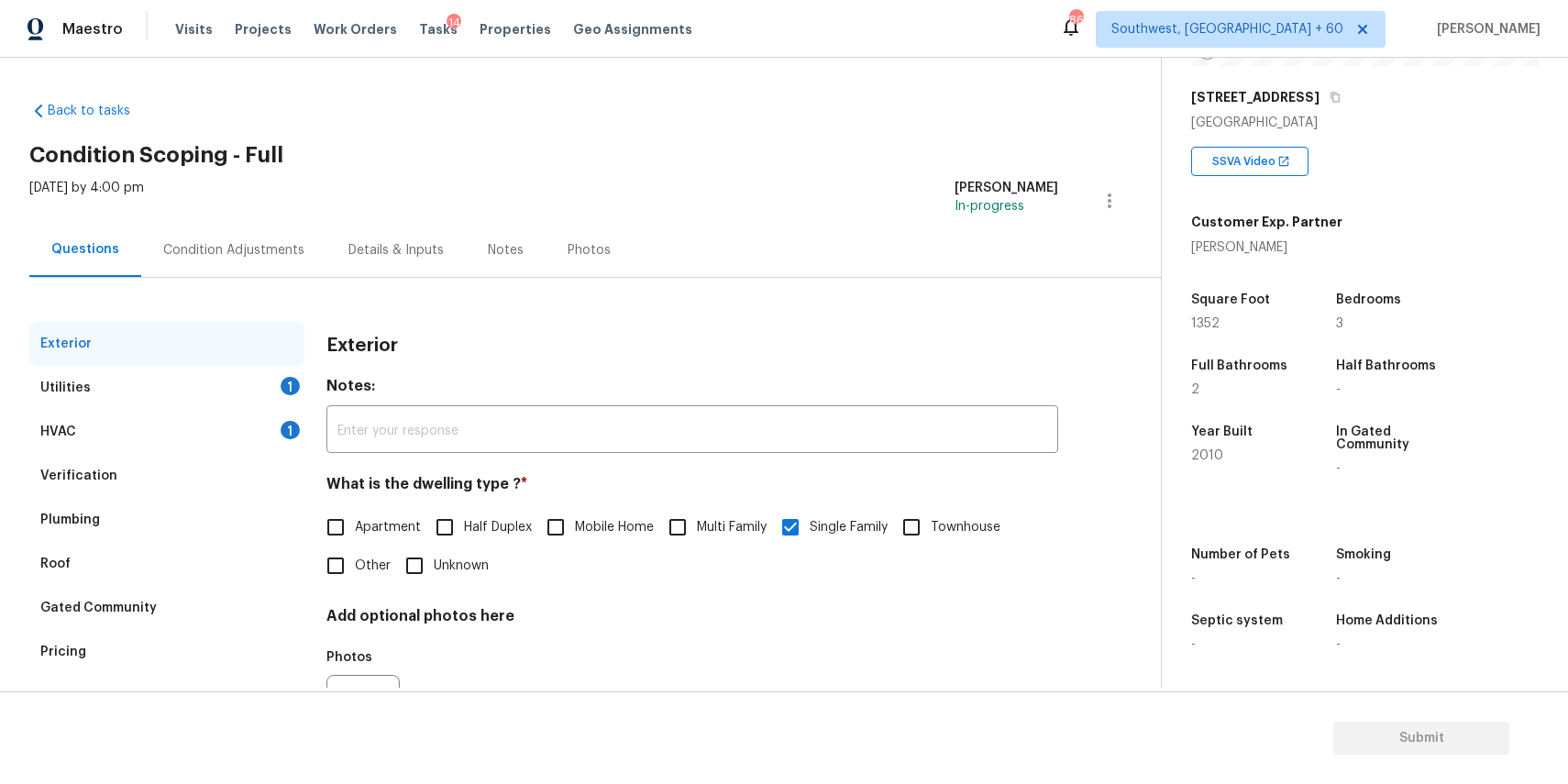
click at [151, 392] on div "Utilities 1" at bounding box center [167, 388] width 275 height 44
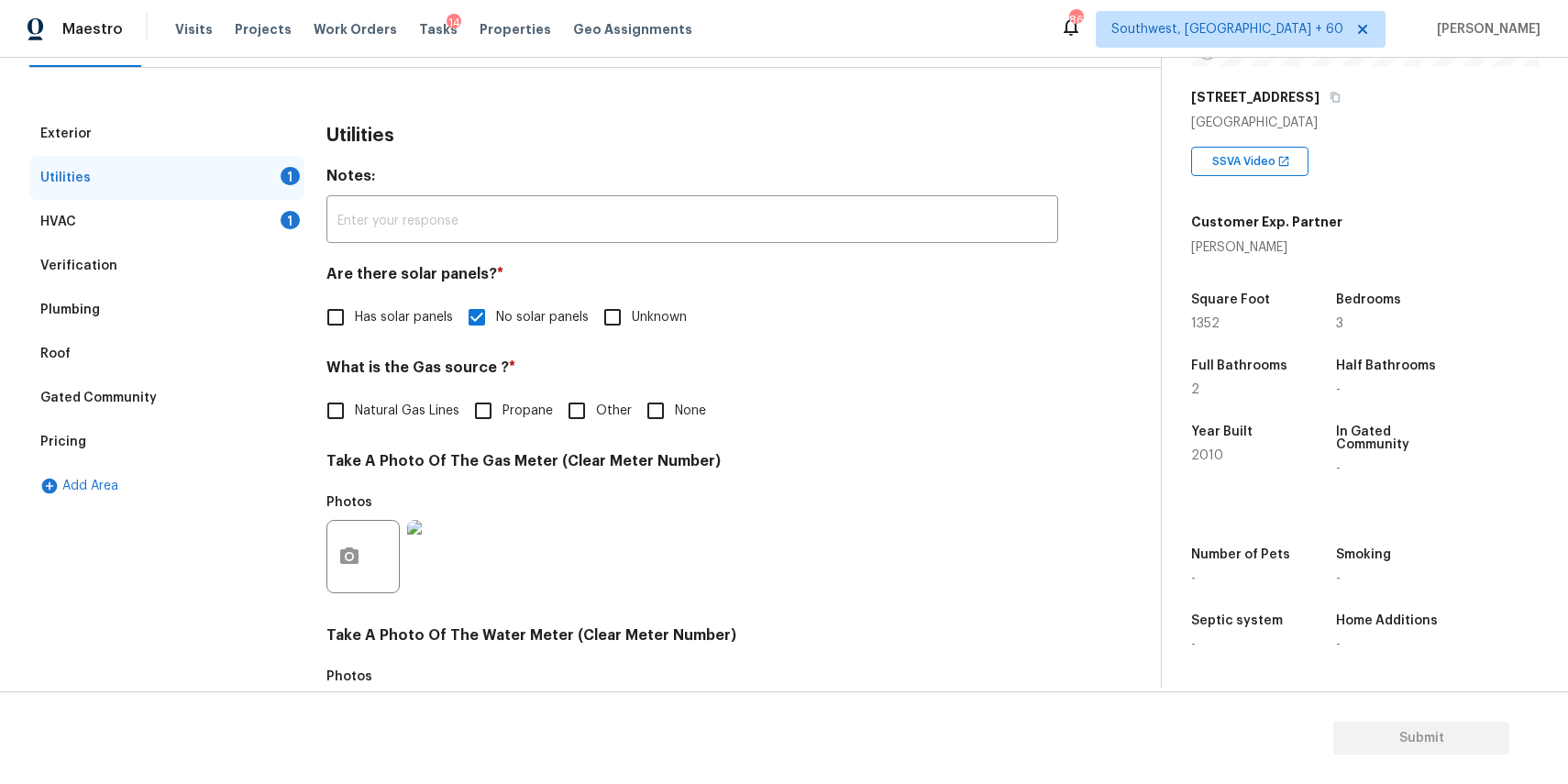
click at [271, 234] on div "HVAC 1" at bounding box center [167, 222] width 275 height 44
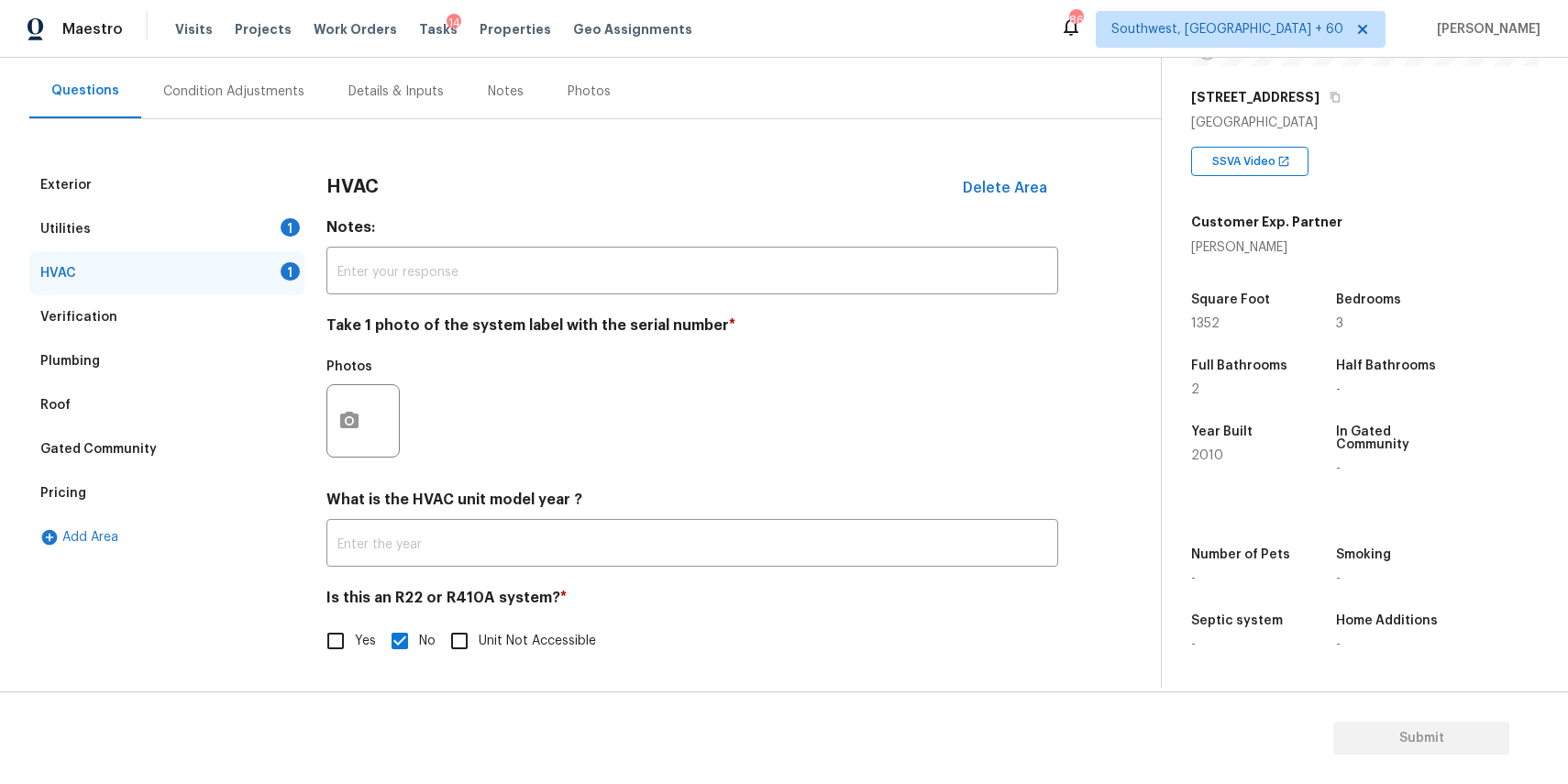
scroll to position [159, 0]
click at [352, 441] on button "button" at bounding box center [349, 420] width 44 height 72
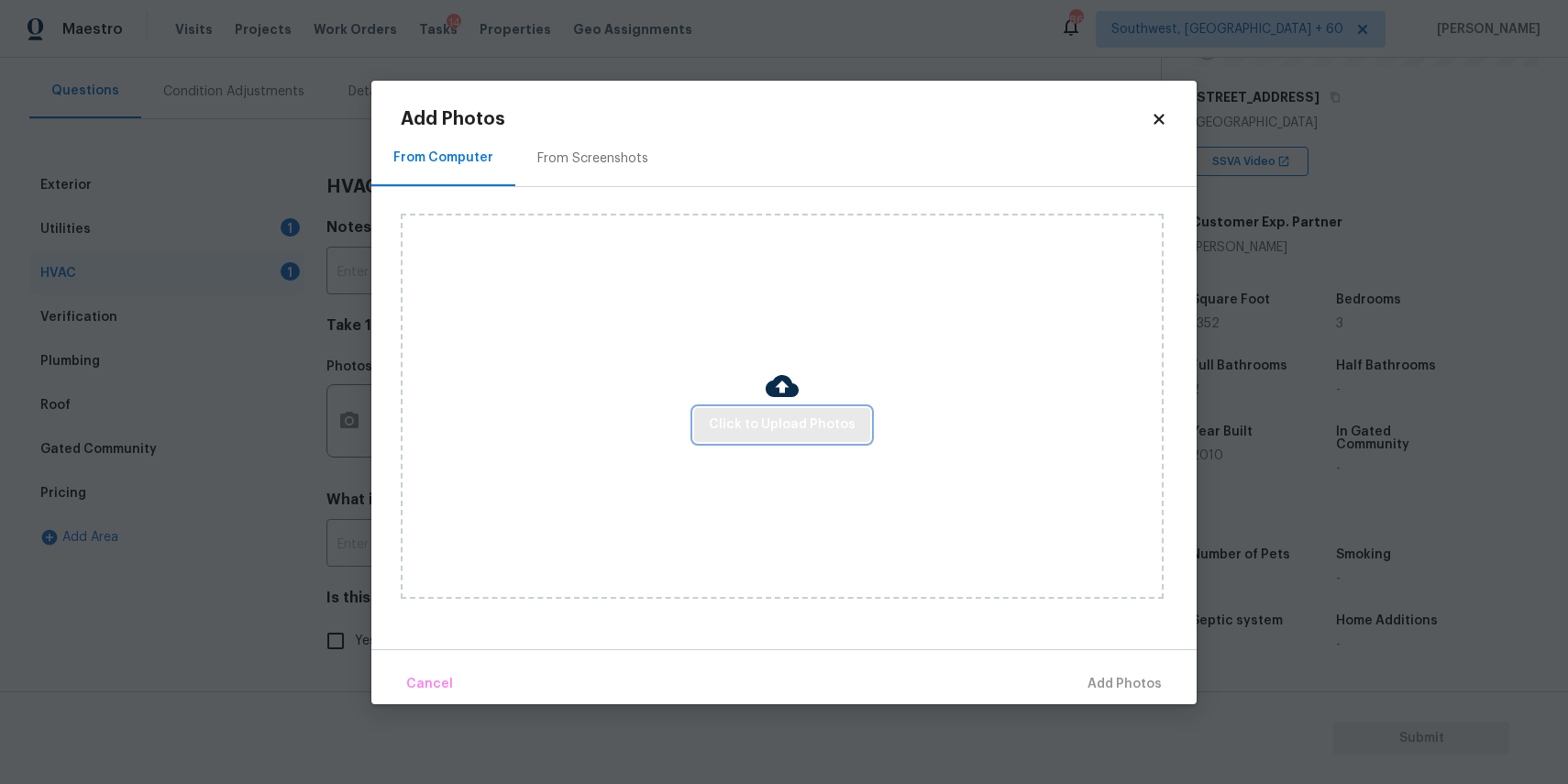
click at [771, 439] on button "Click to Upload Photos" at bounding box center [782, 424] width 176 height 34
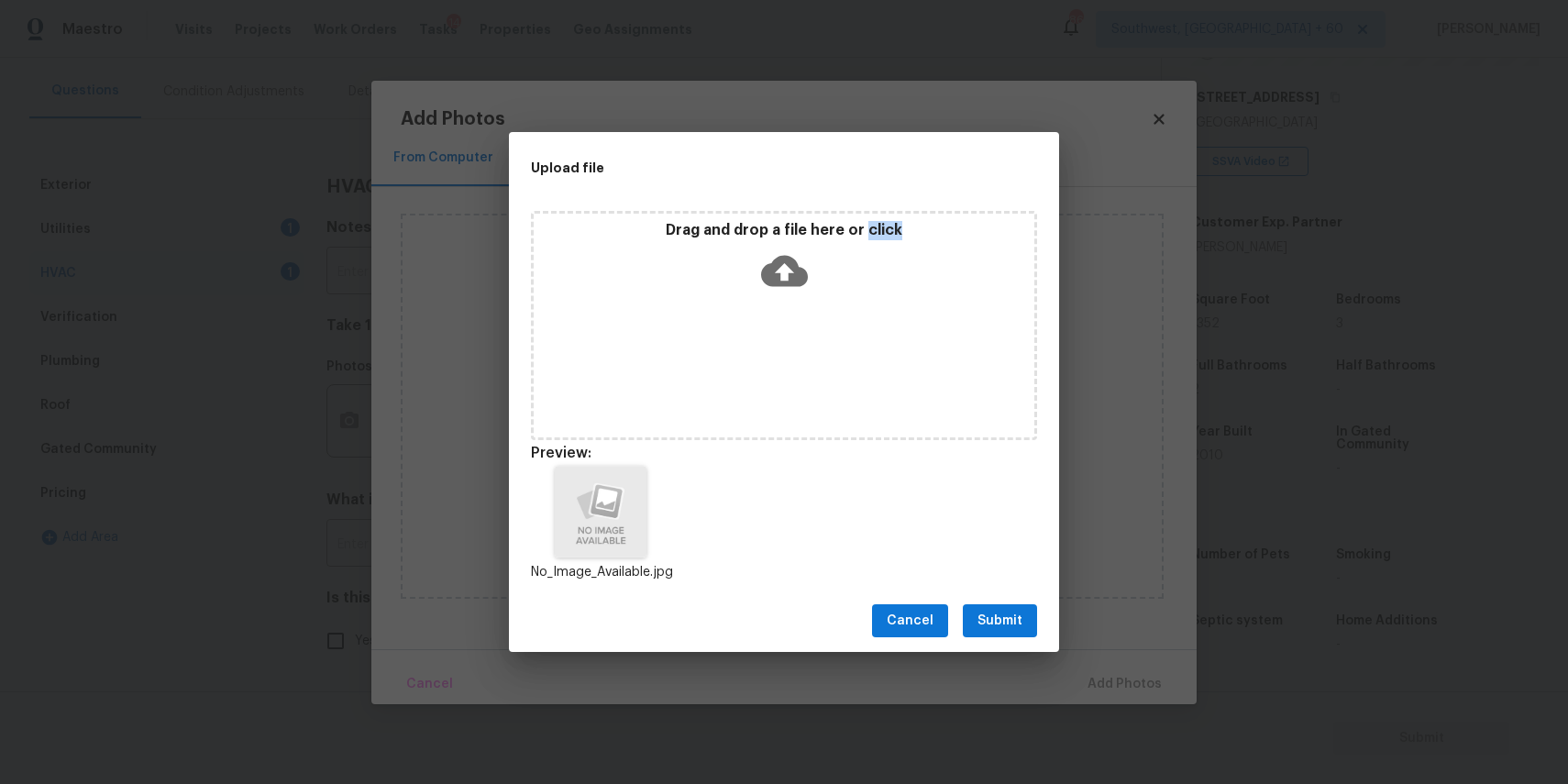
click at [1004, 611] on span "Submit" at bounding box center [999, 620] width 45 height 23
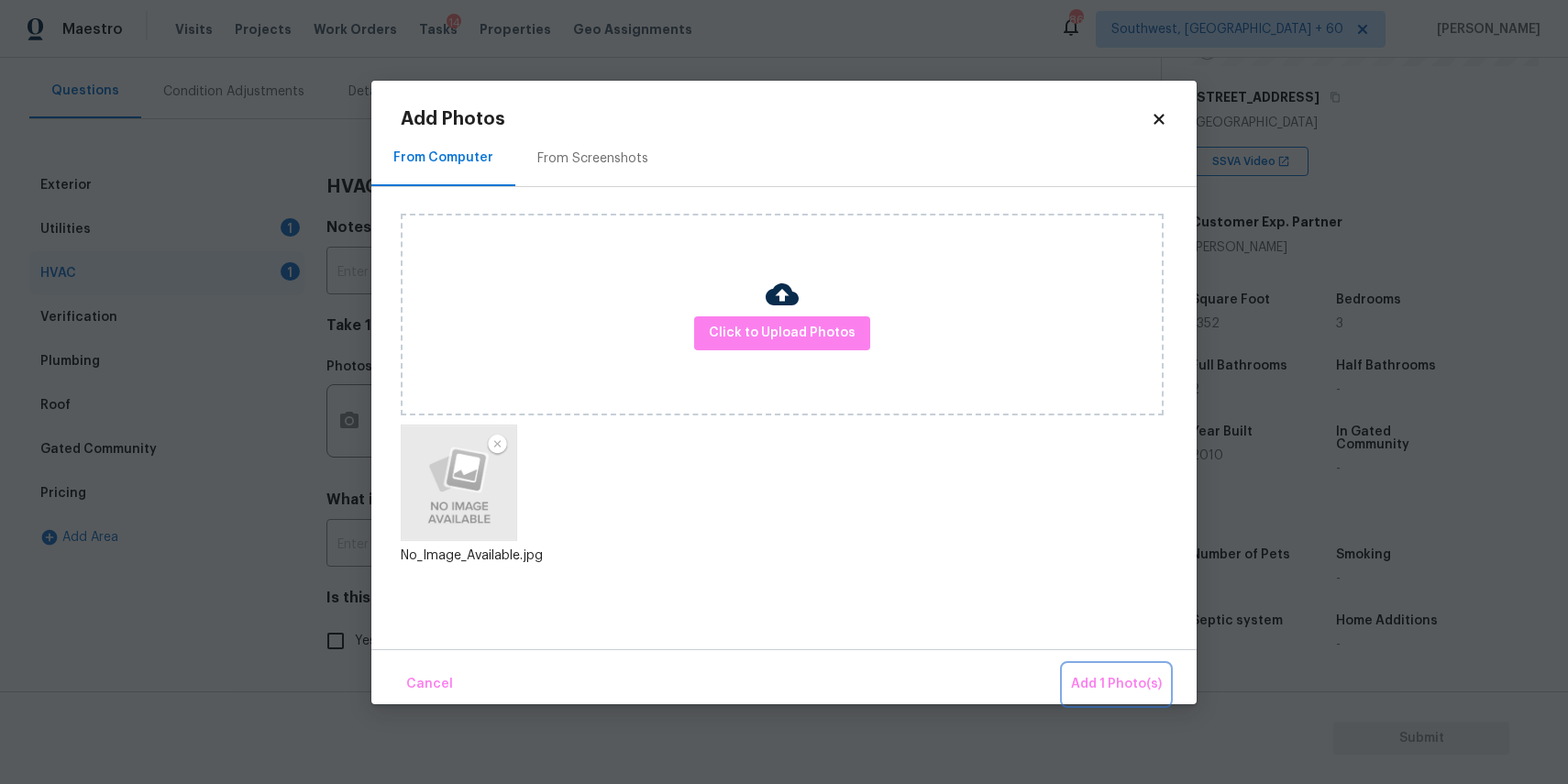
click at [1134, 682] on span "Add 1 Photo(s)" at bounding box center [1116, 684] width 90 height 23
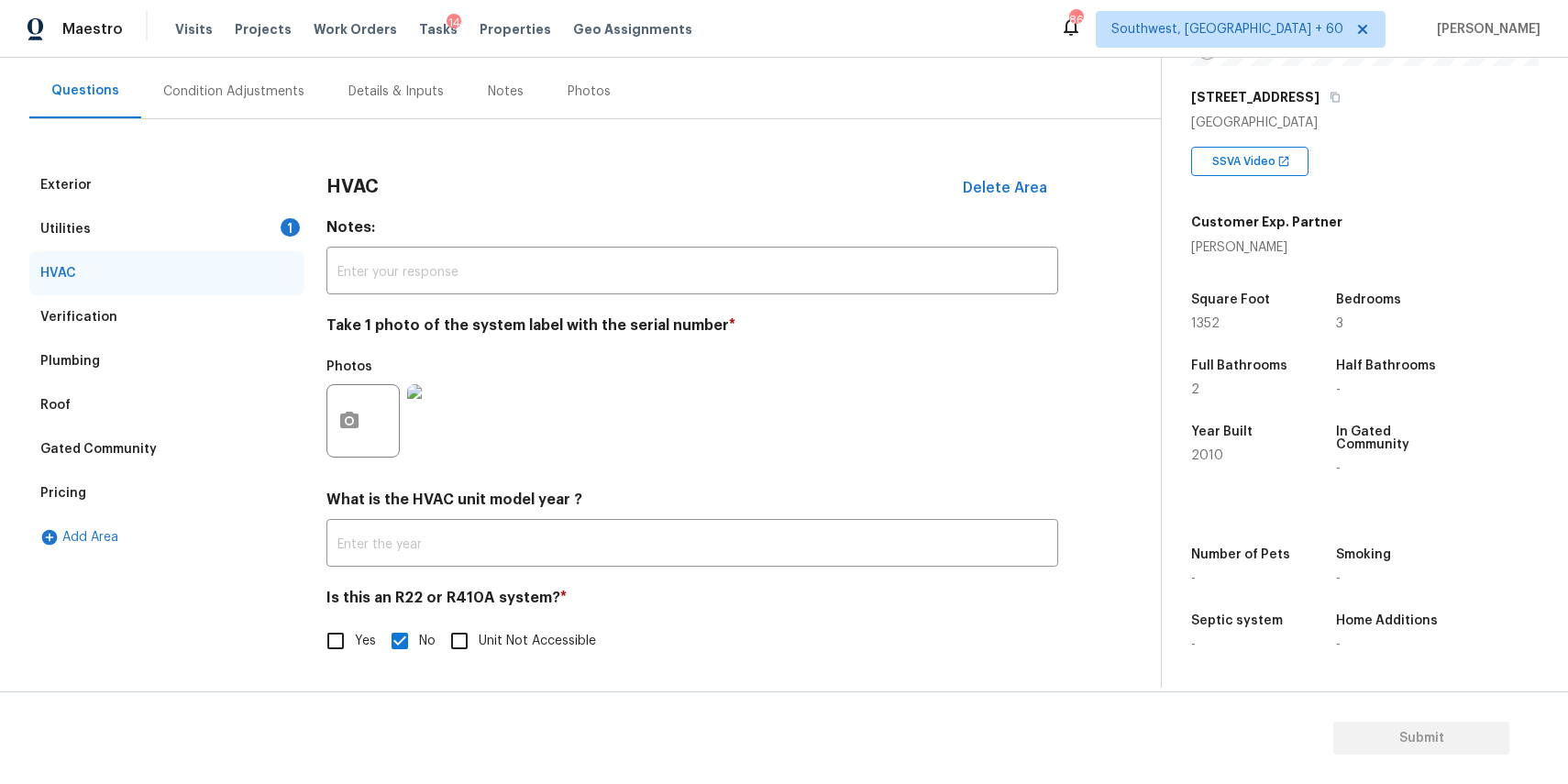
click at [819, 140] on div "Exterior Utilities 1 HVAC Verification Plumbing Roof Gated Community Pricing Ad…" at bounding box center [574, 400] width 1088 height 562
click at [277, 79] on div "Condition Adjustments" at bounding box center [234, 91] width 185 height 54
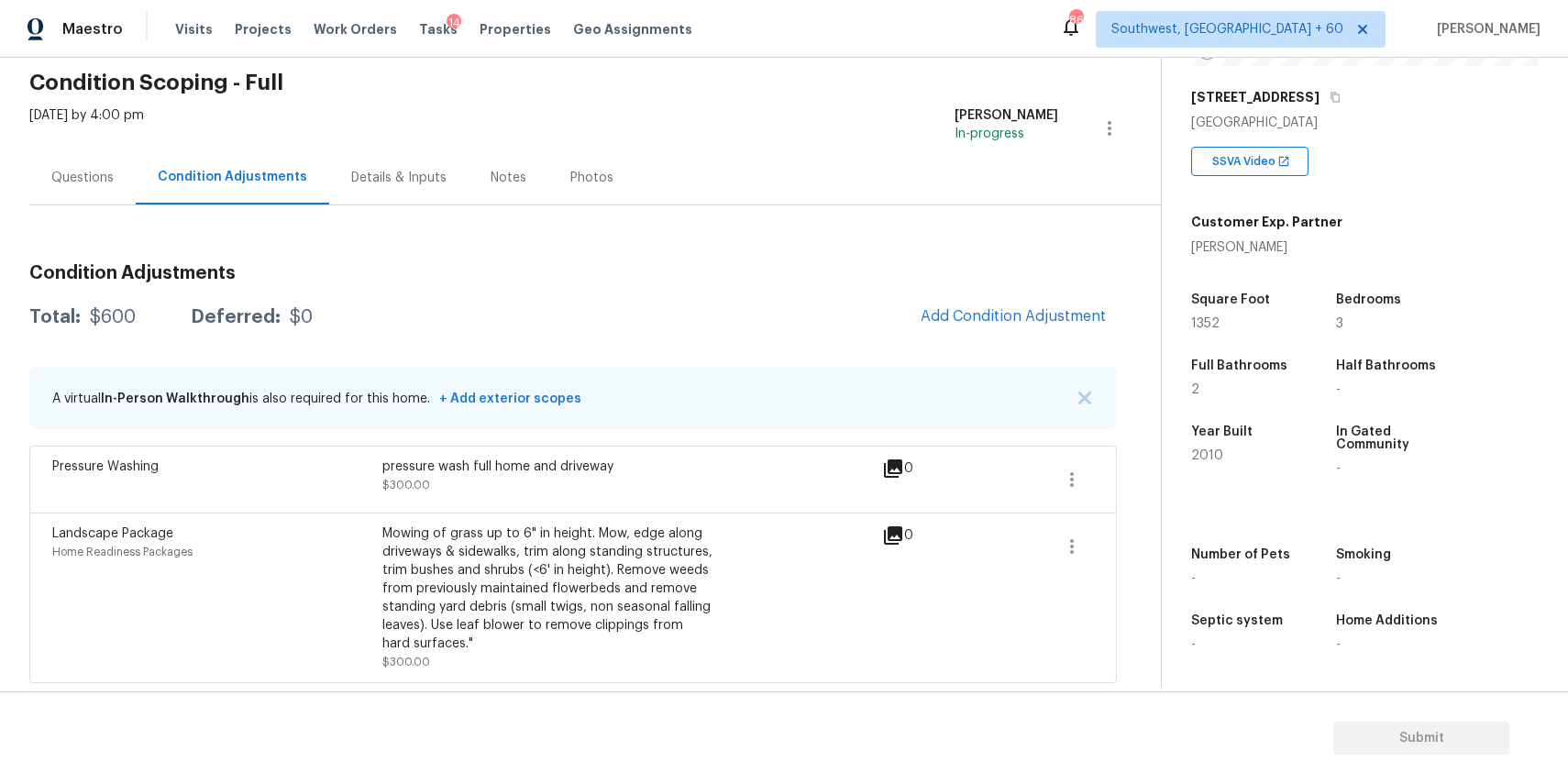
scroll to position [74, 0]
click at [1067, 311] on span "Add Condition Adjustment" at bounding box center [1013, 315] width 185 height 17
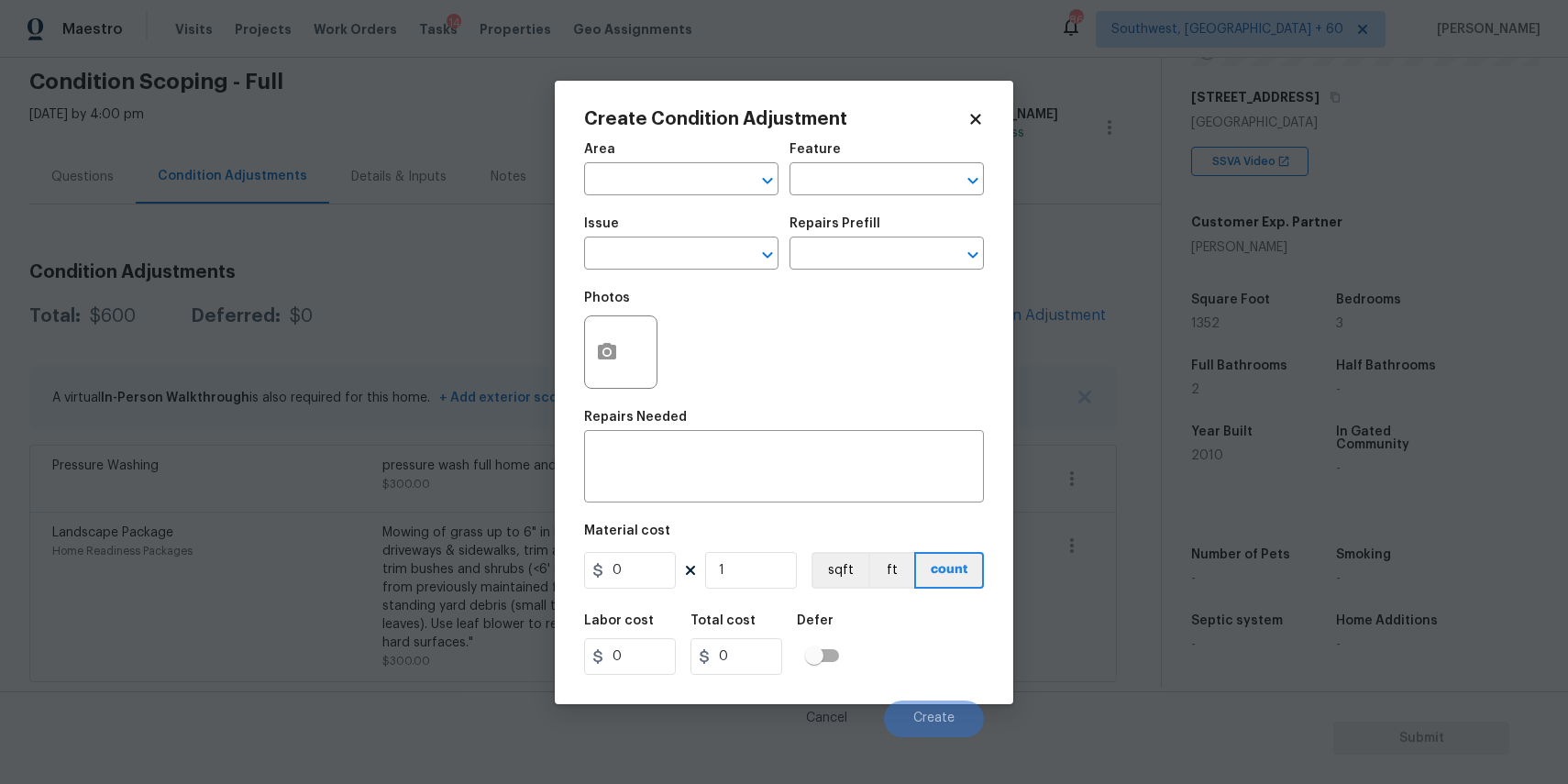
click at [691, 238] on div "Issue" at bounding box center [682, 230] width 195 height 24
click at [704, 245] on input "text" at bounding box center [656, 255] width 143 height 29
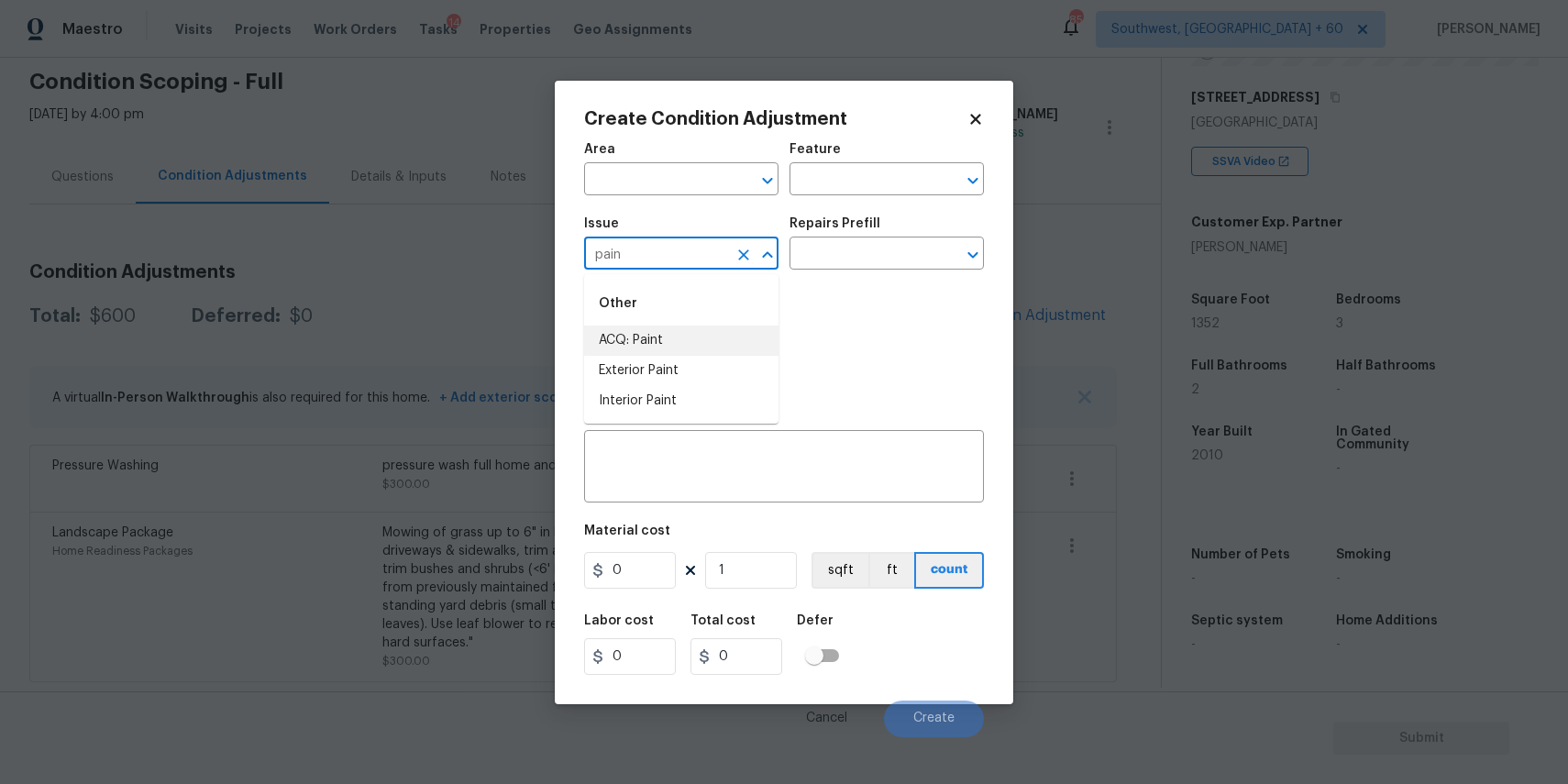
click at [667, 334] on li "ACQ: Paint" at bounding box center [682, 340] width 195 height 30
type input "ACQ: Paint"
click at [832, 251] on input "text" at bounding box center [861, 255] width 143 height 29
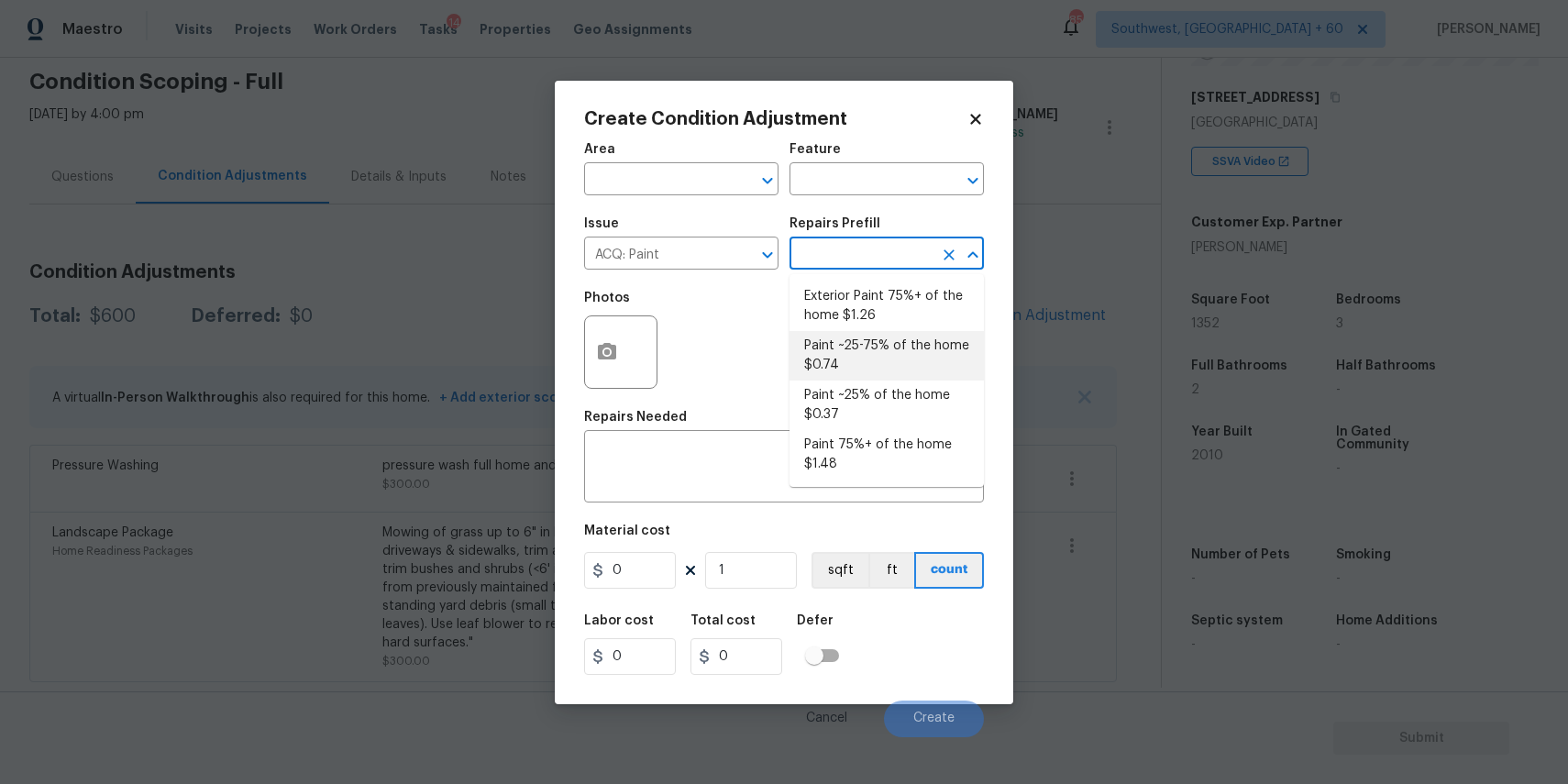
click at [871, 355] on li "Paint ~25-75% of the home $0.74" at bounding box center [887, 356] width 195 height 50
type input "Acquisition"
type textarea "Acquisition Scope: ~25 - 75% of the home needs interior paint"
type input "0.74"
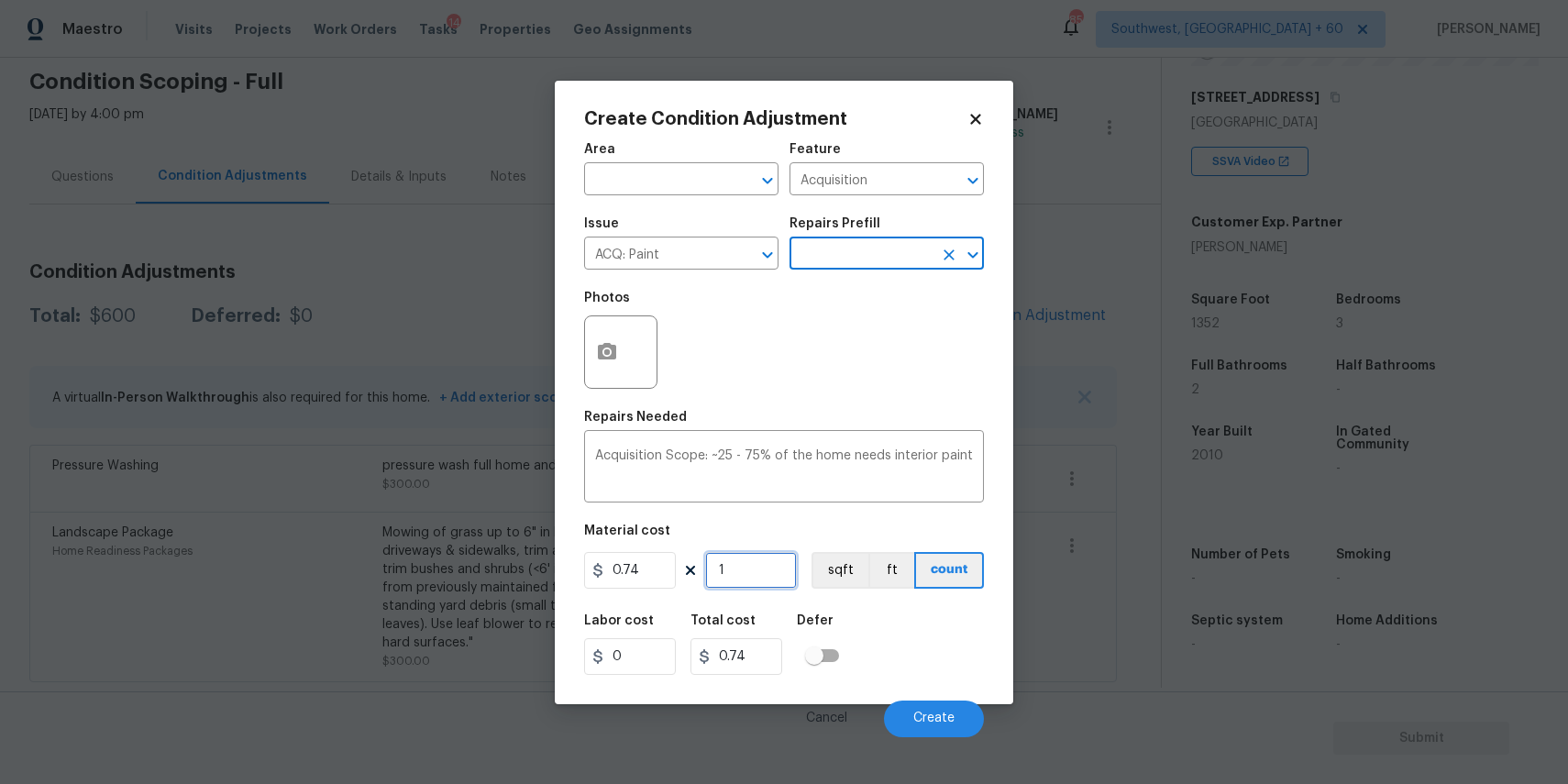
click at [745, 571] on input "1" at bounding box center [751, 569] width 91 height 37
type input "0"
type input "1"
type input "0.74"
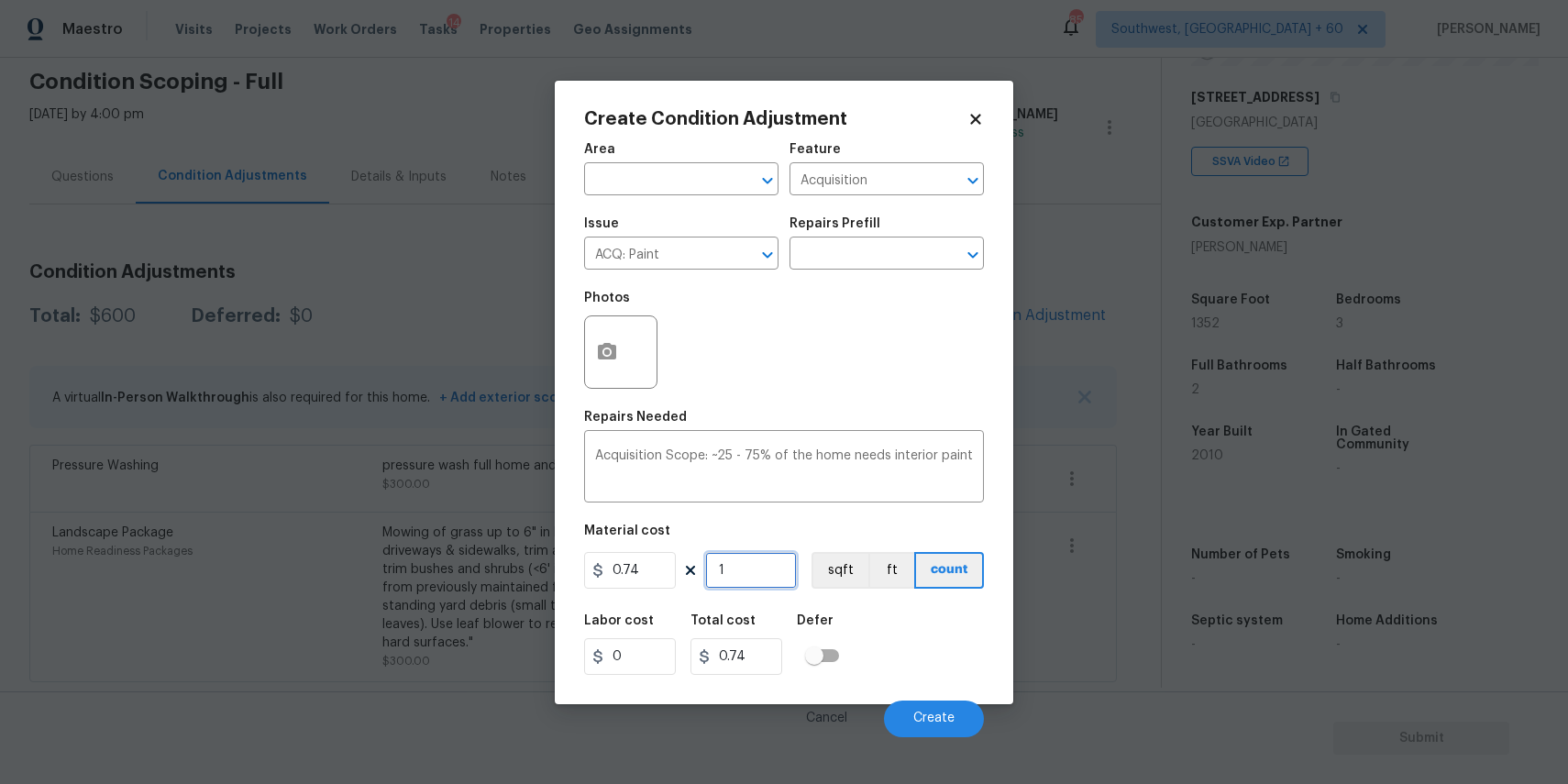
type input "13"
type input "9.62"
type input "135"
type input "99.9"
type input "1352"
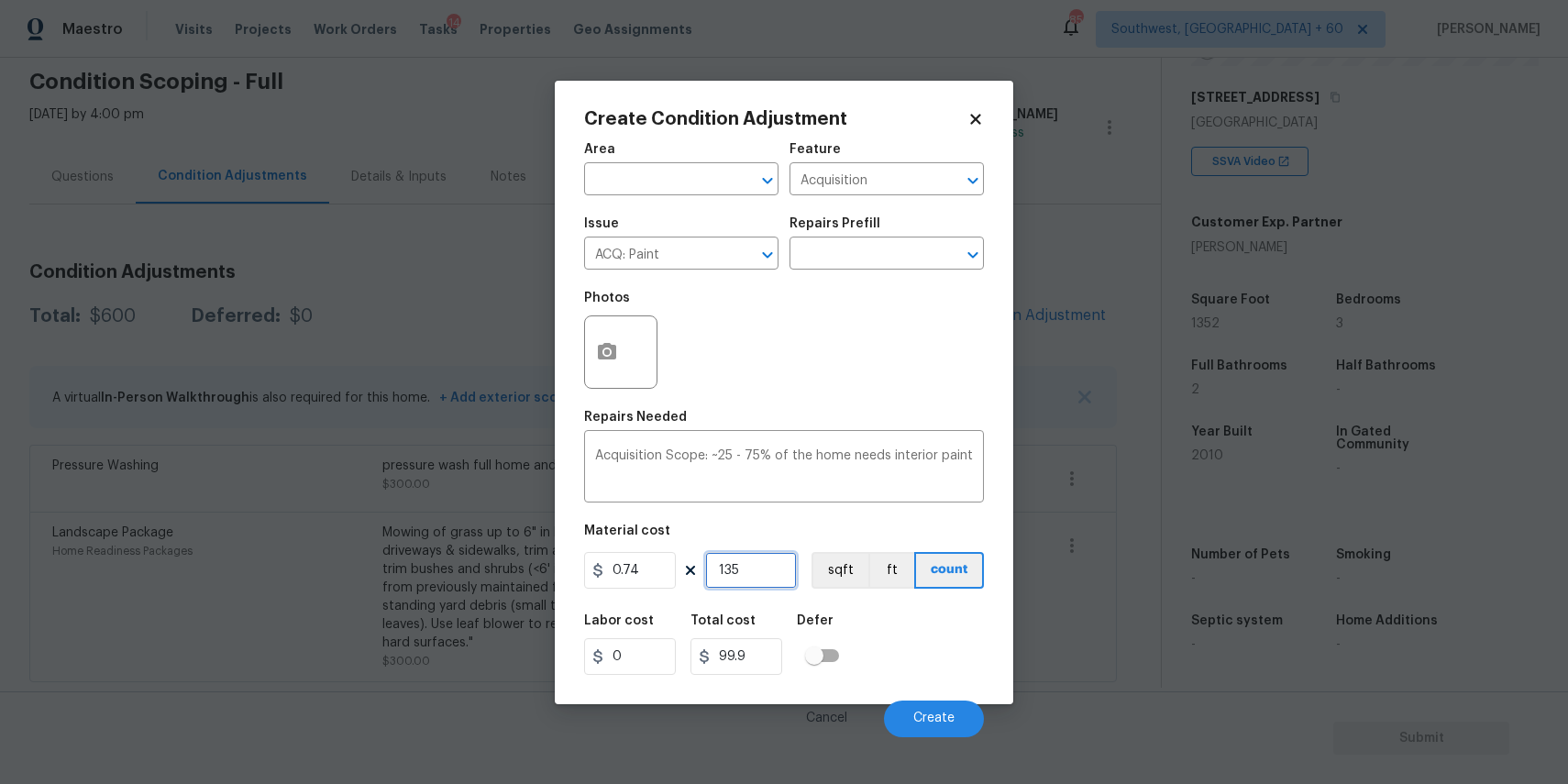
type input "1000.48"
type input "1352"
click at [619, 360] on button "button" at bounding box center [607, 352] width 44 height 72
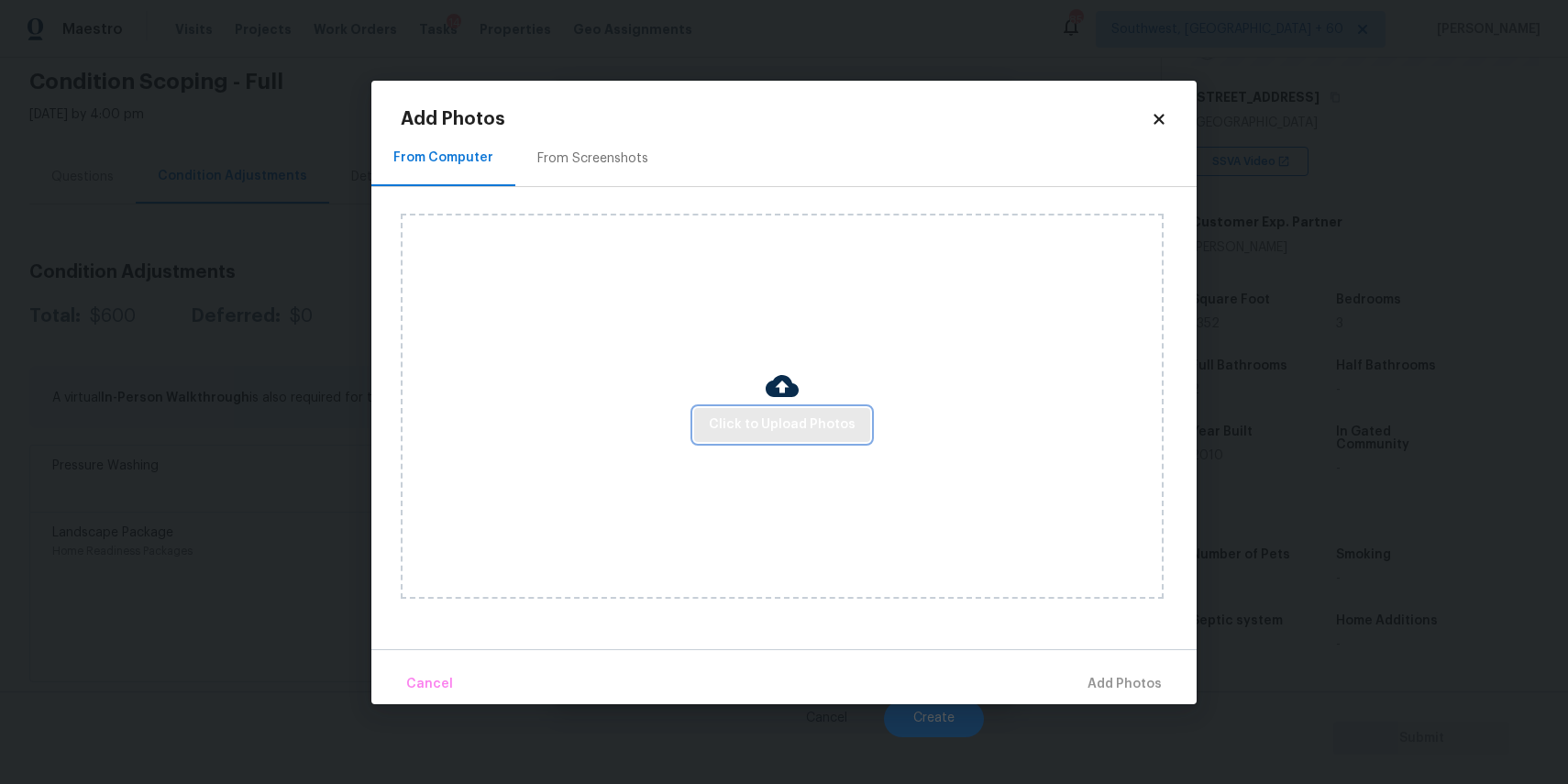
click at [717, 413] on span "Click to Upload Photos" at bounding box center [783, 424] width 147 height 23
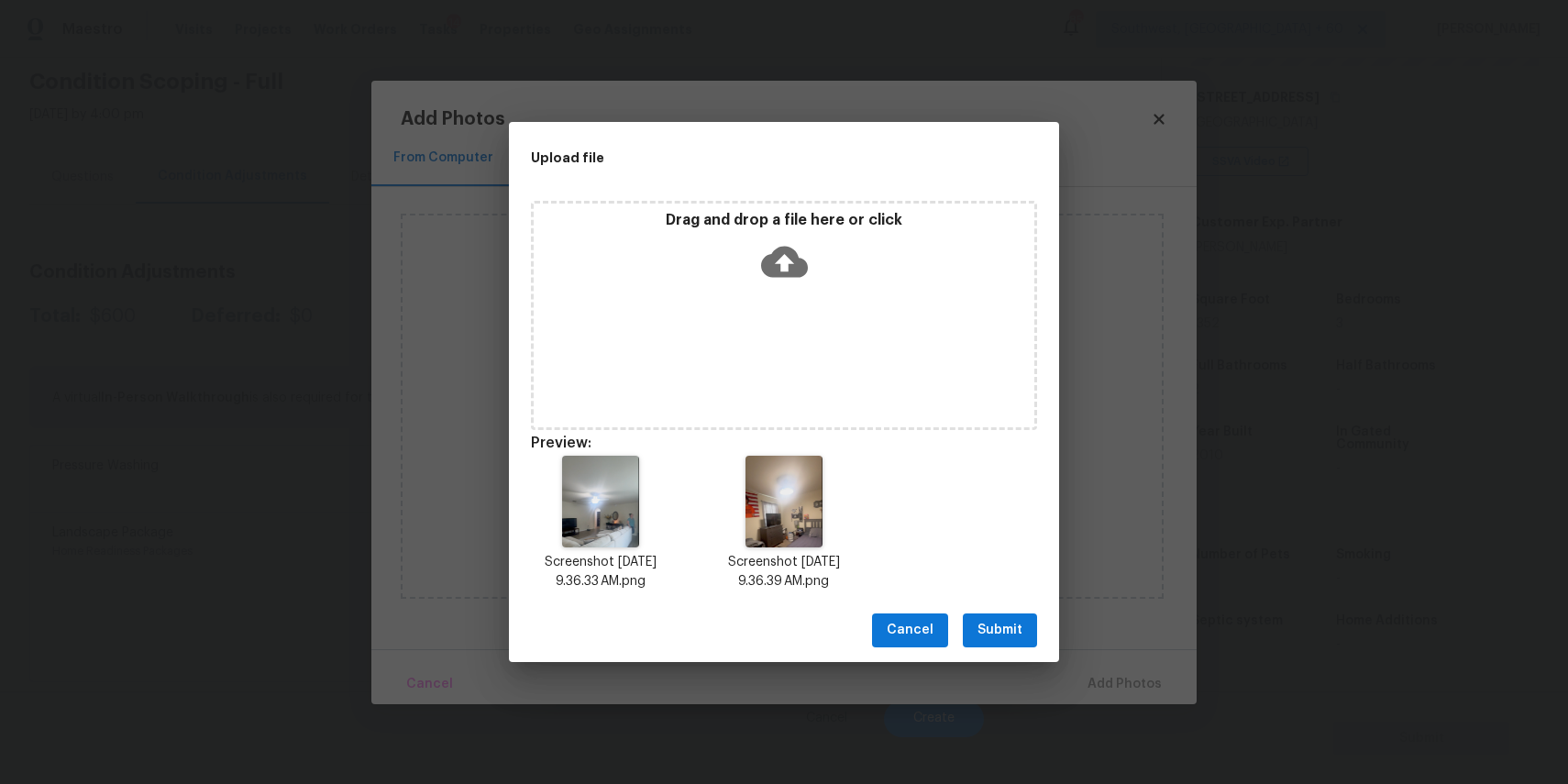
click at [1005, 607] on div "Cancel Submit" at bounding box center [784, 630] width 550 height 64
click at [1012, 627] on span "Submit" at bounding box center [999, 630] width 45 height 23
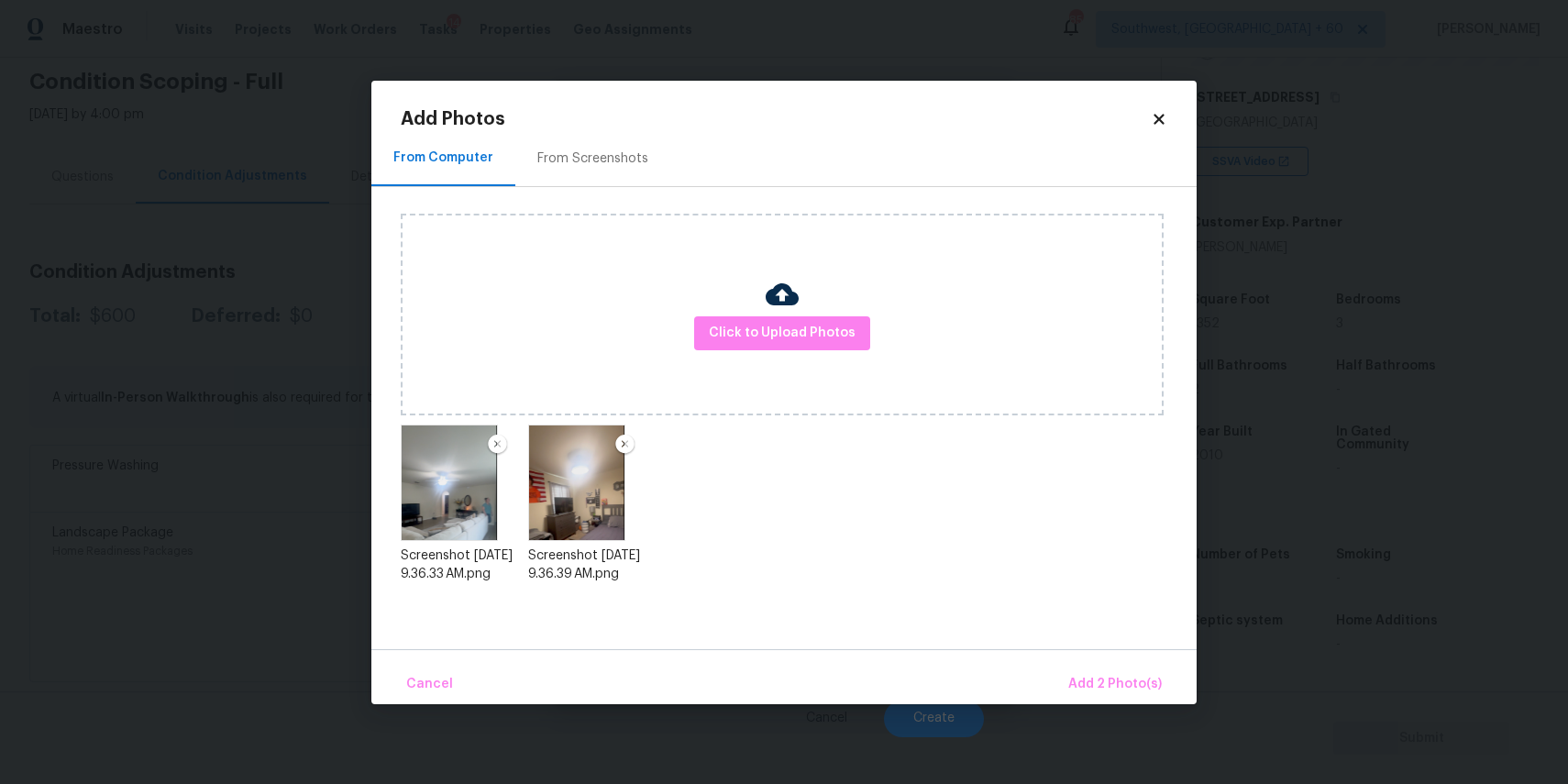
click at [1113, 663] on div "Cancel Add 2 Photo(s)" at bounding box center [784, 676] width 825 height 55
click at [1116, 679] on span "Add 2 Photo(s)" at bounding box center [1116, 684] width 93 height 23
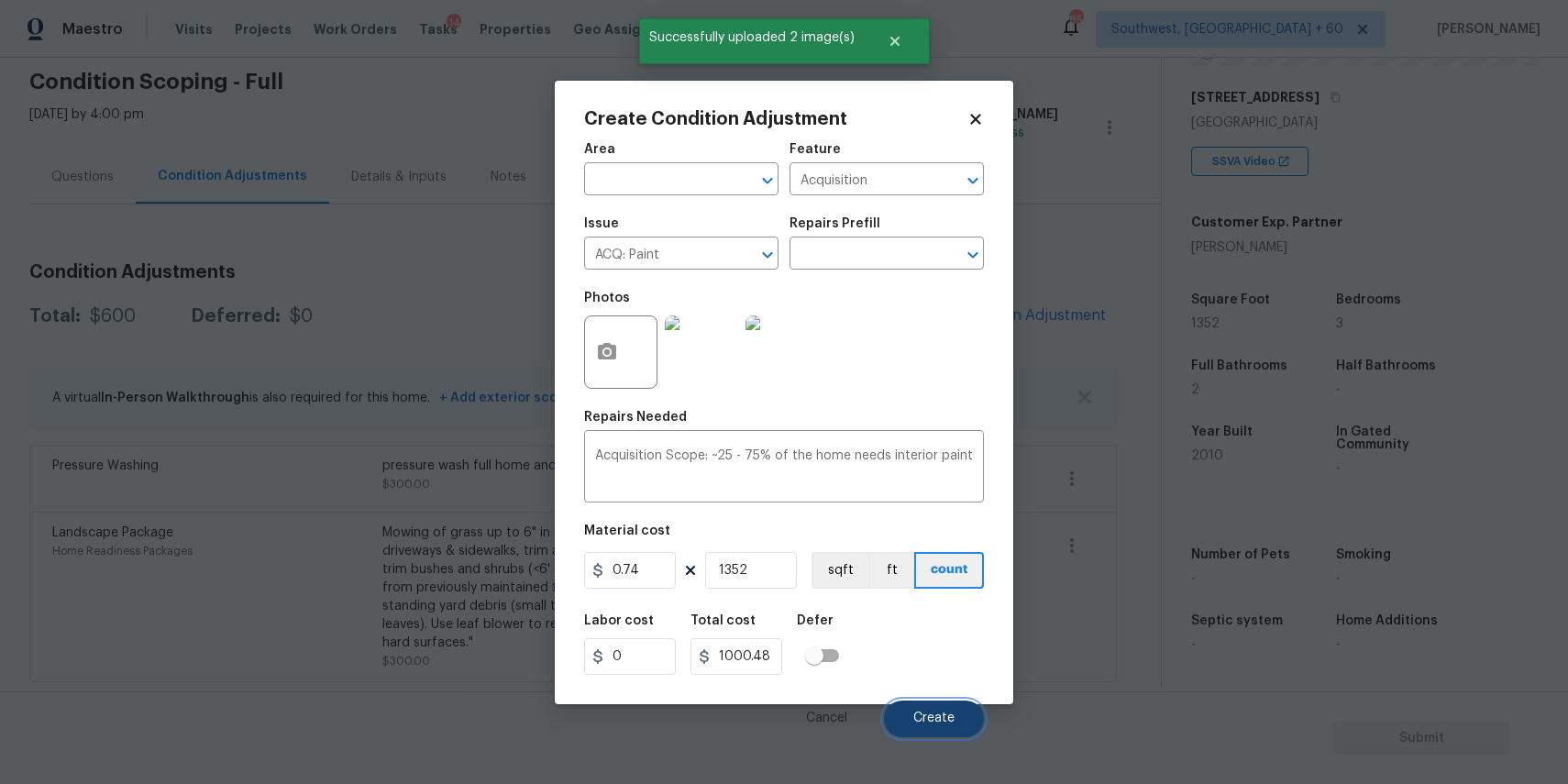
click at [936, 711] on span "Create" at bounding box center [935, 718] width 42 height 14
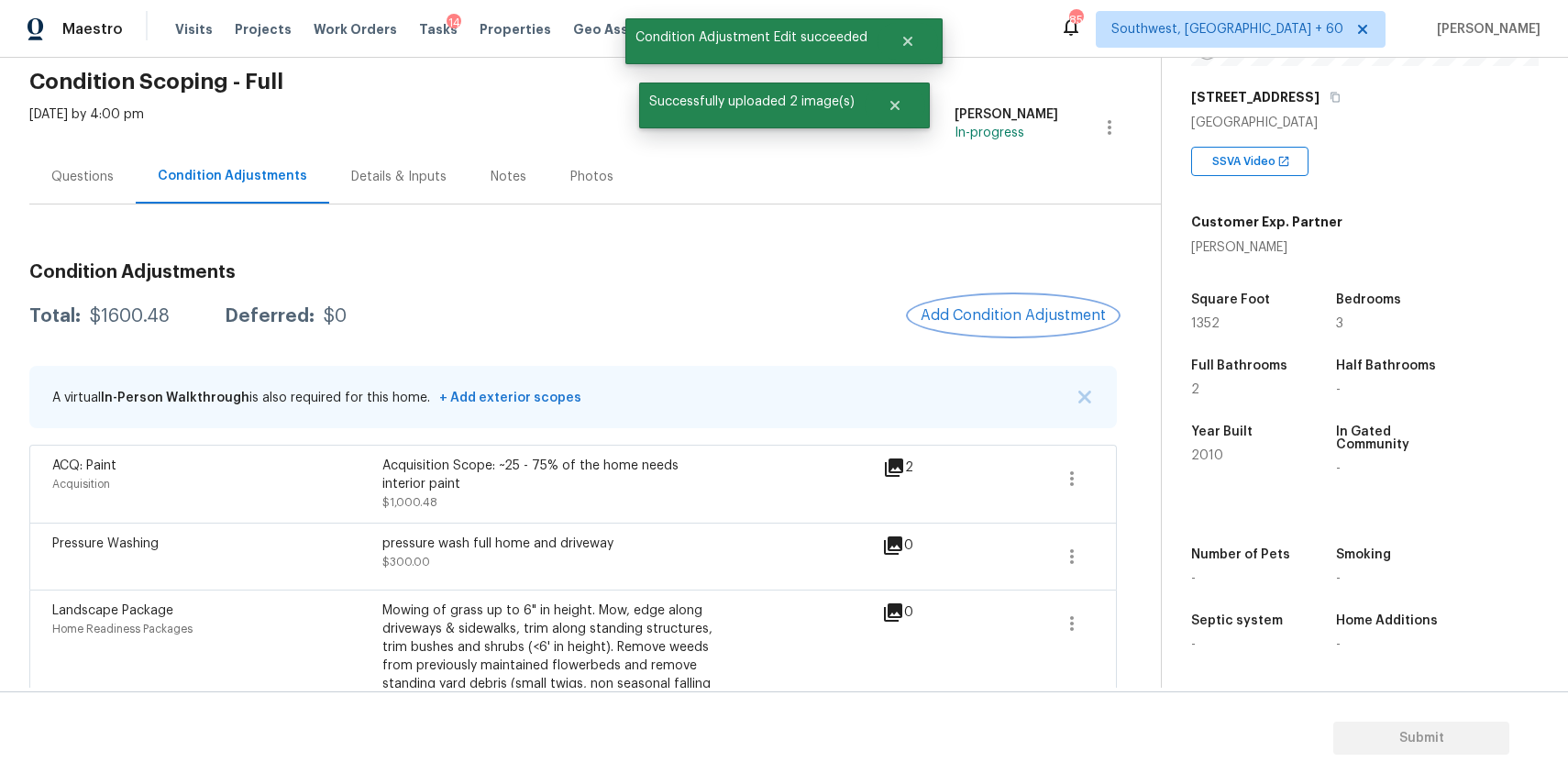
click at [1014, 304] on button "Add Condition Adjustment" at bounding box center [1013, 315] width 207 height 39
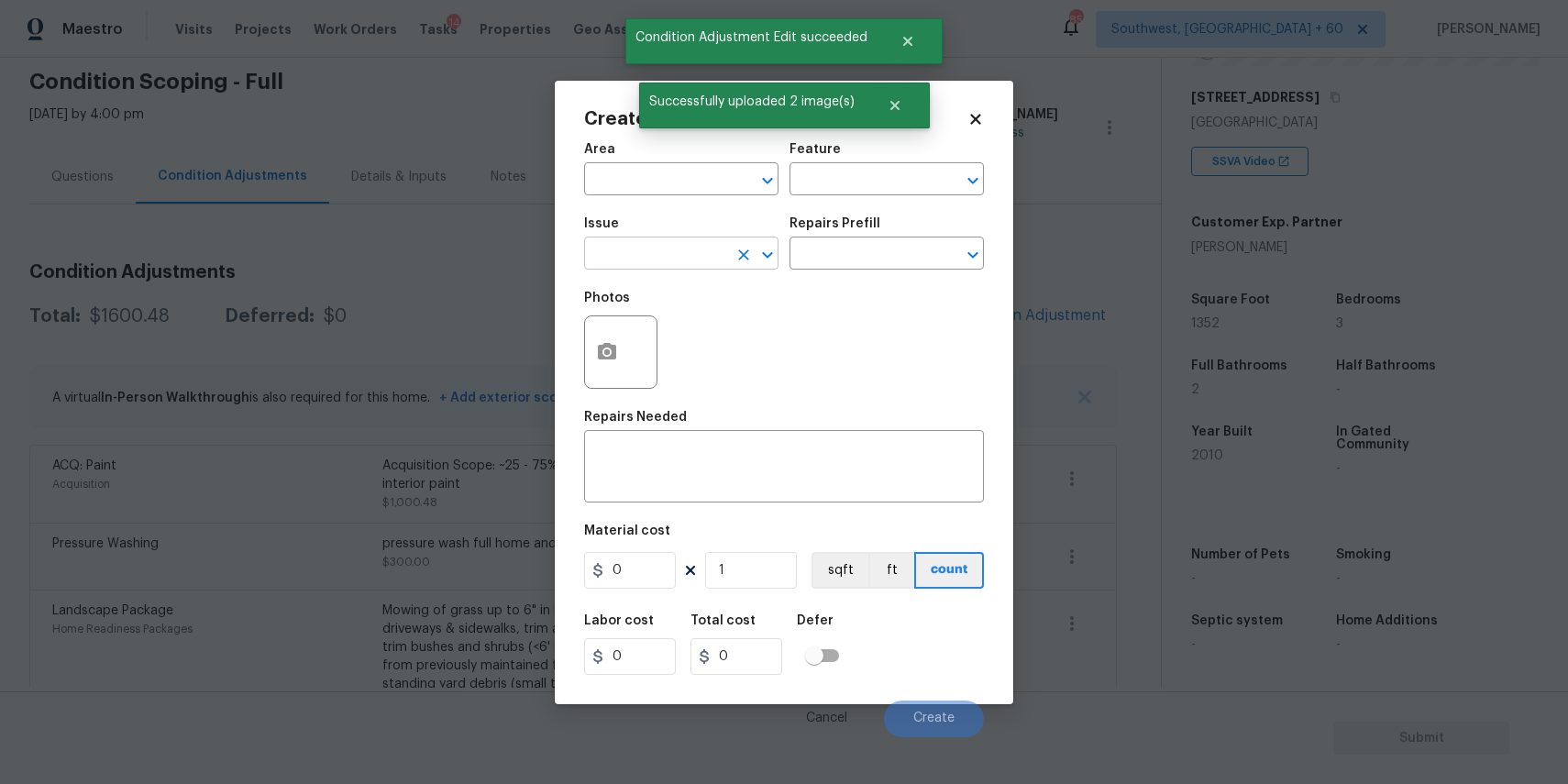
click at [684, 248] on input "text" at bounding box center [656, 255] width 143 height 29
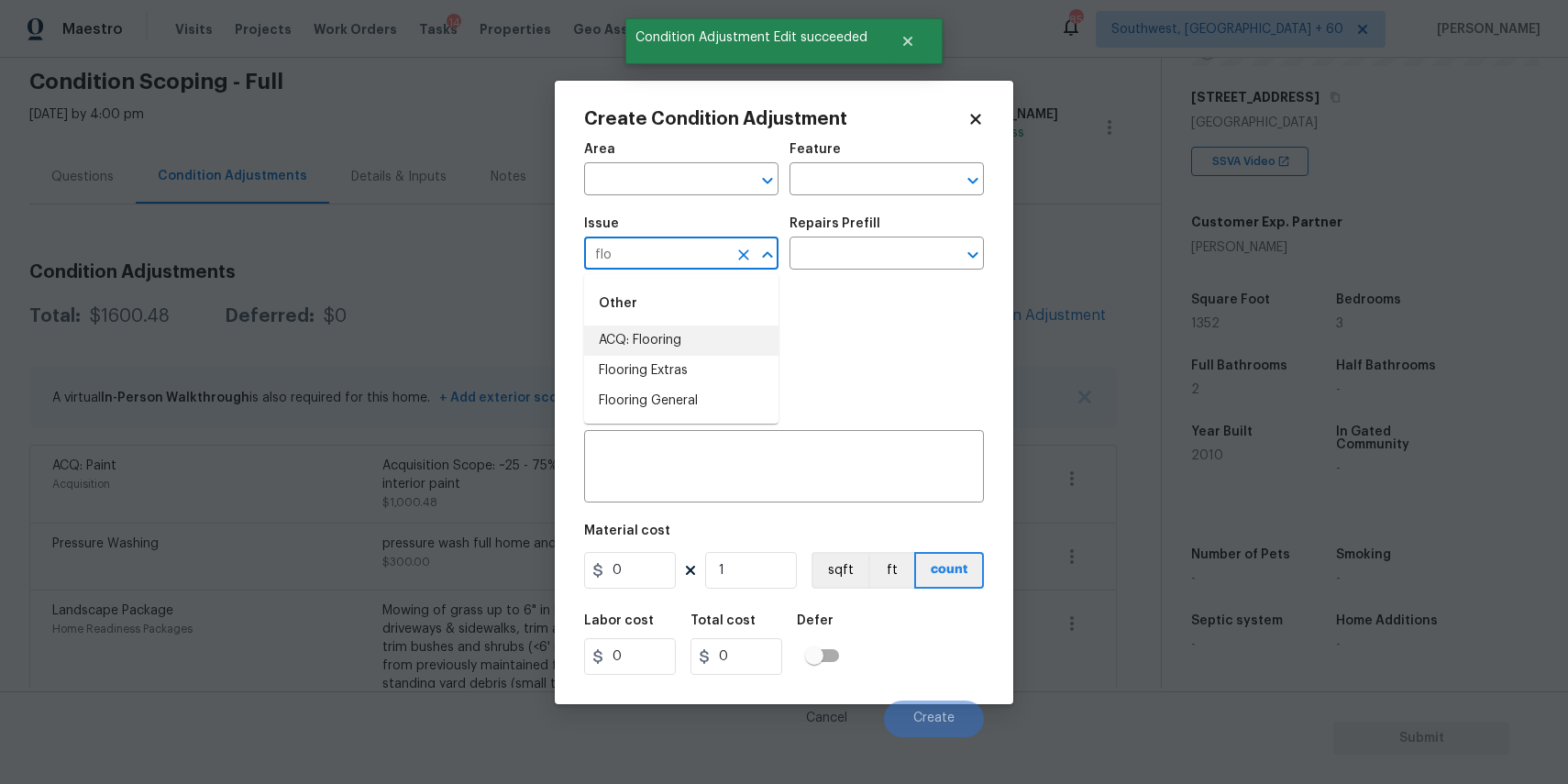
click at [654, 325] on li "ACQ: Flooring" at bounding box center [682, 340] width 195 height 30
type input "ACQ: Flooring"
click at [819, 262] on input "text" at bounding box center [861, 255] width 143 height 29
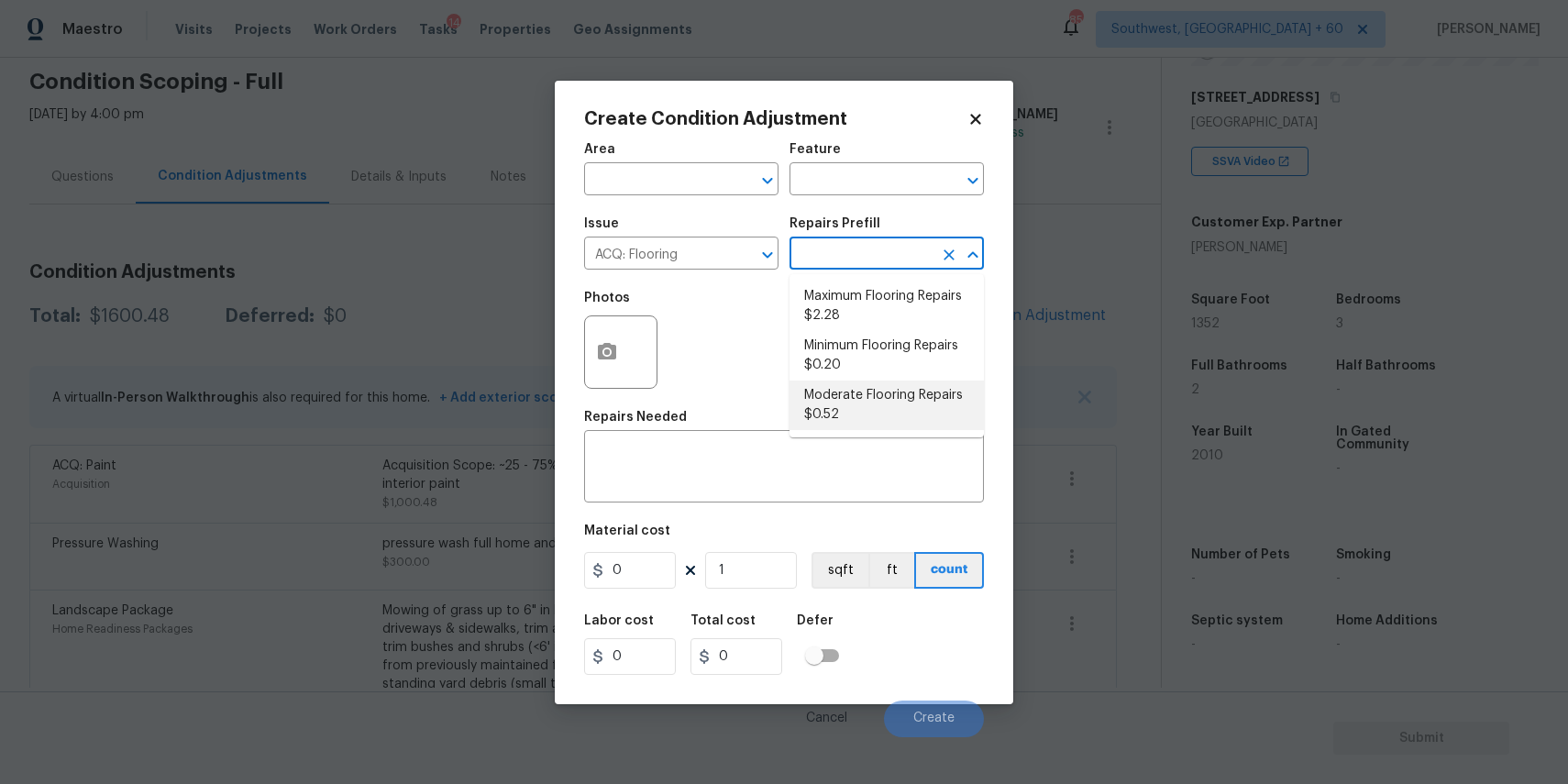
click at [897, 389] on li "Moderate Flooring Repairs $0.52" at bounding box center [887, 405] width 195 height 50
type input "Acquisition"
type textarea "Acquisition Scope: Moderate flooring repairs"
type input "0.52"
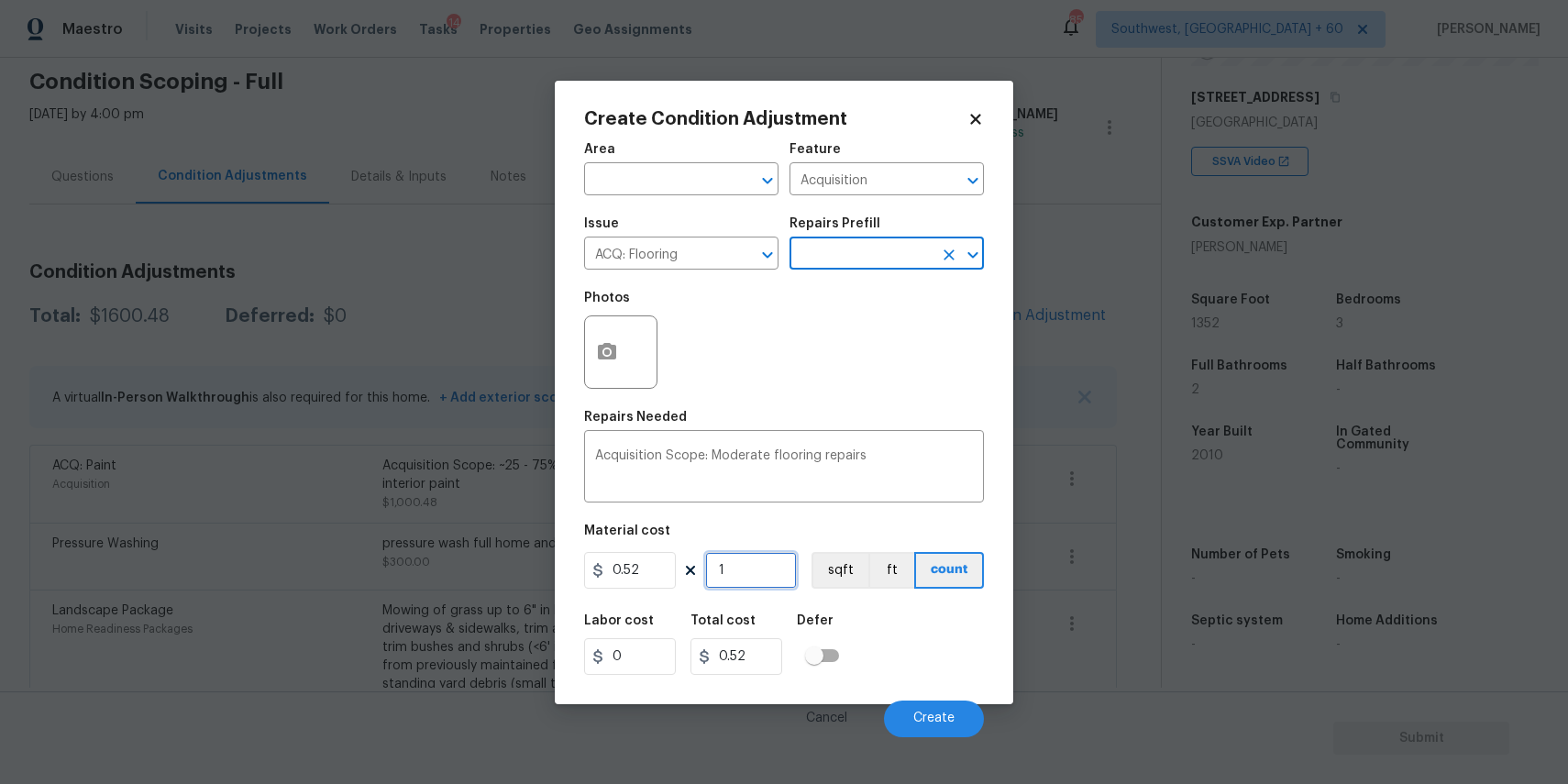
click at [782, 579] on input "1" at bounding box center [751, 569] width 91 height 37
type input "0"
type input "1"
type input "0.52"
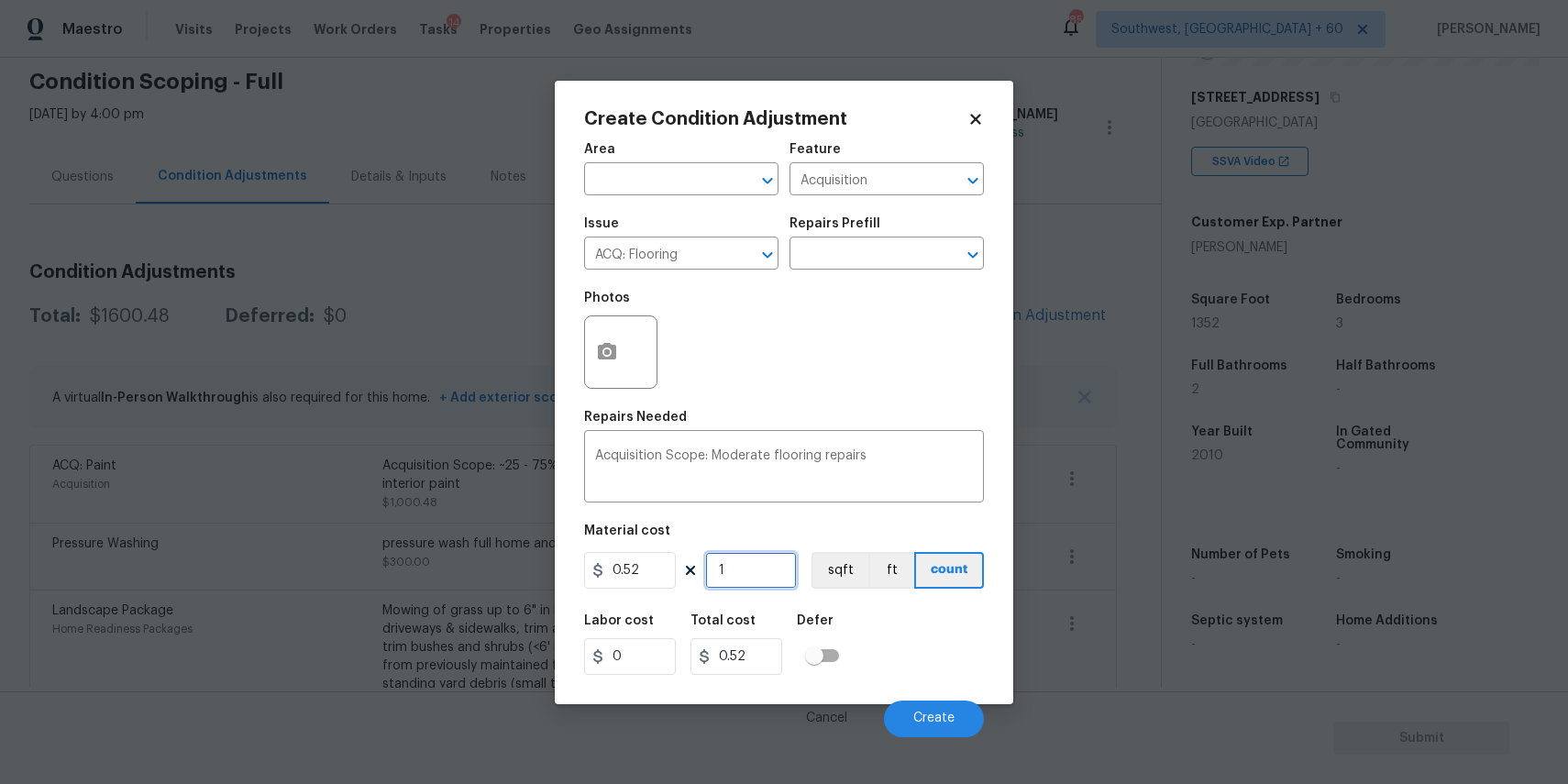
type input "13"
type input "6.76"
type input "135"
type input "70.2"
type input "1352"
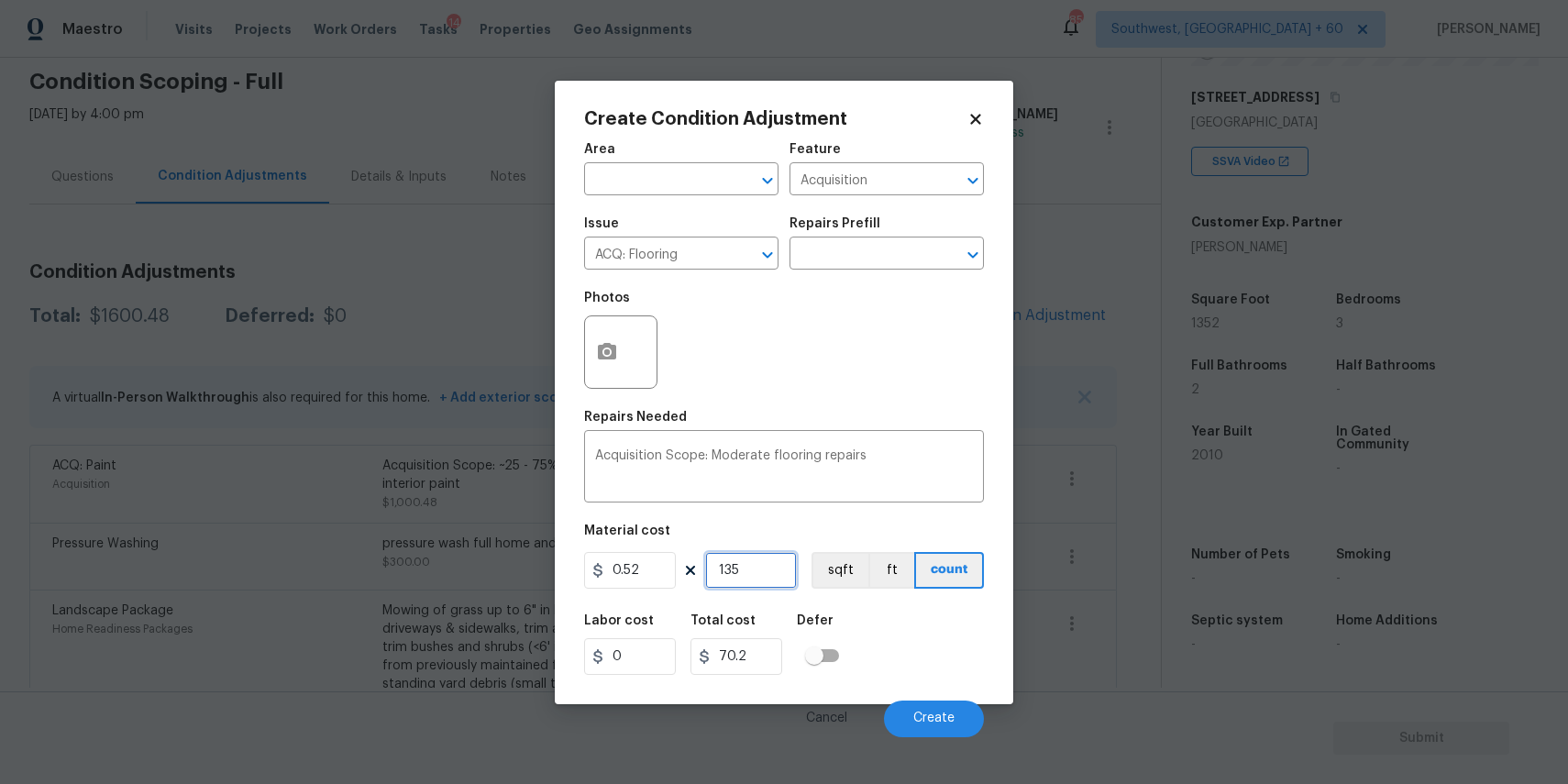
type input "703.04"
type input "1352"
click at [609, 332] on button "button" at bounding box center [607, 352] width 44 height 72
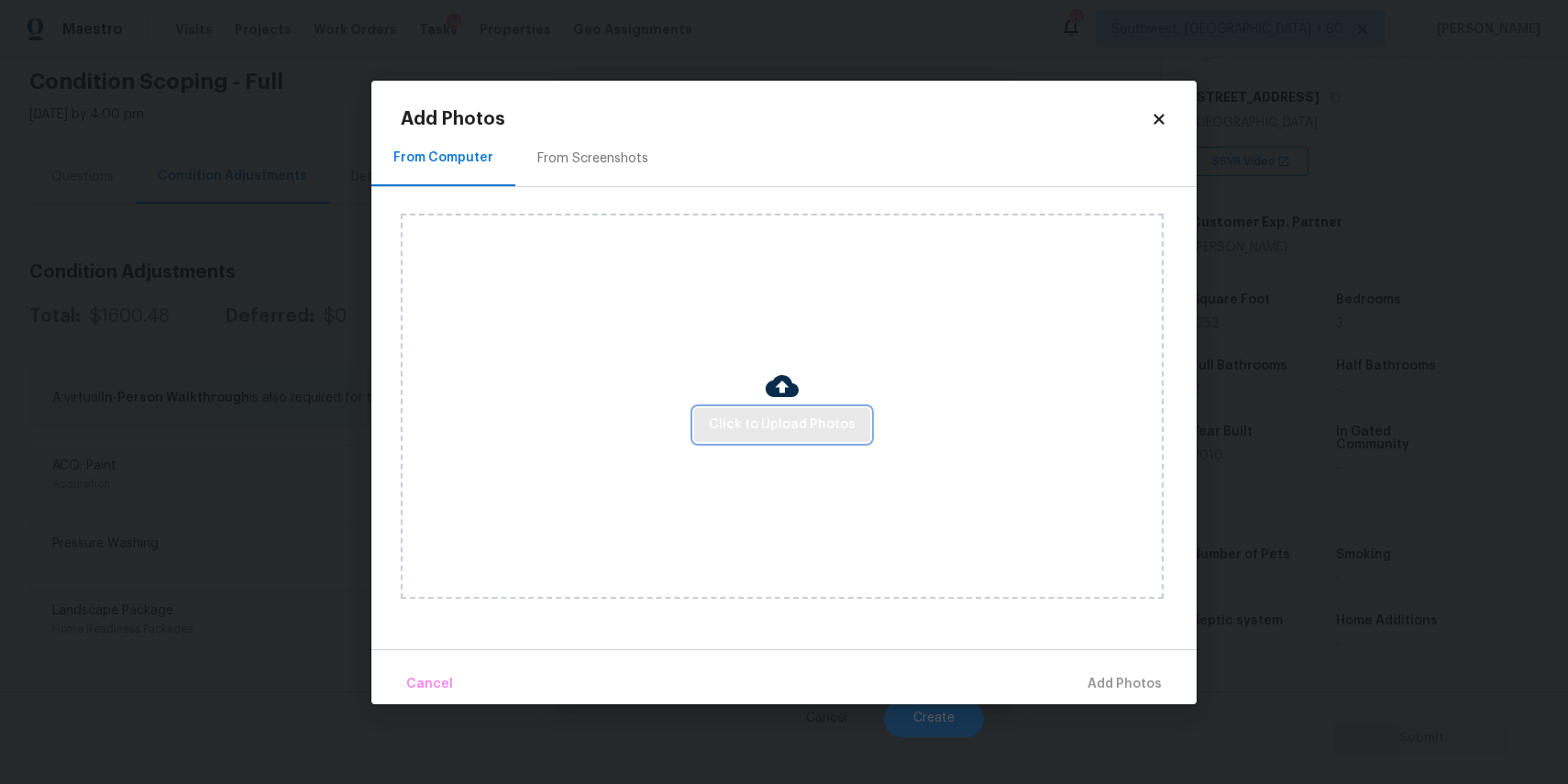
click at [762, 439] on button "Click to Upload Photos" at bounding box center [782, 424] width 176 height 34
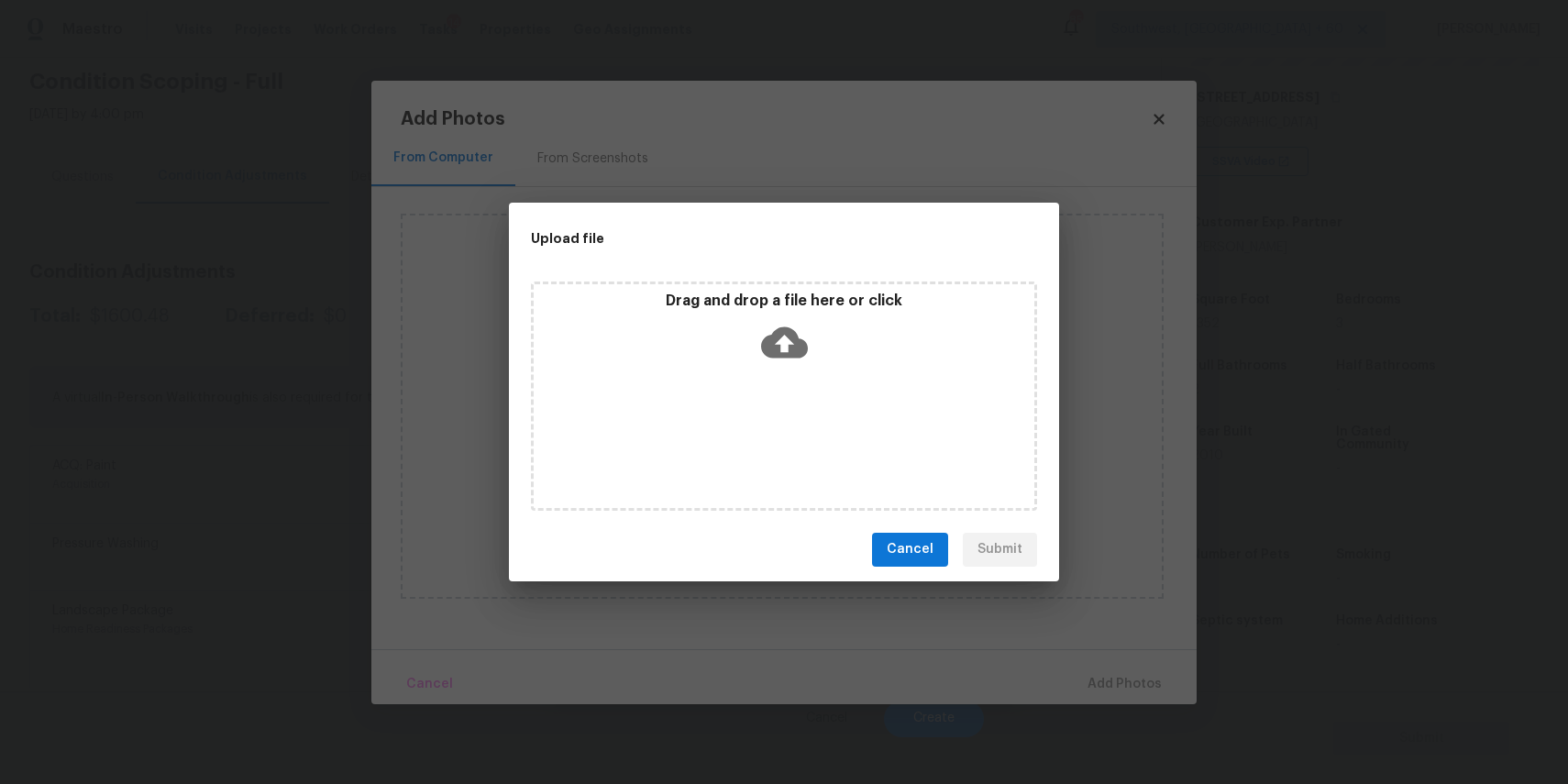
click at [762, 439] on div "Drag and drop a file here or click" at bounding box center [784, 395] width 506 height 230
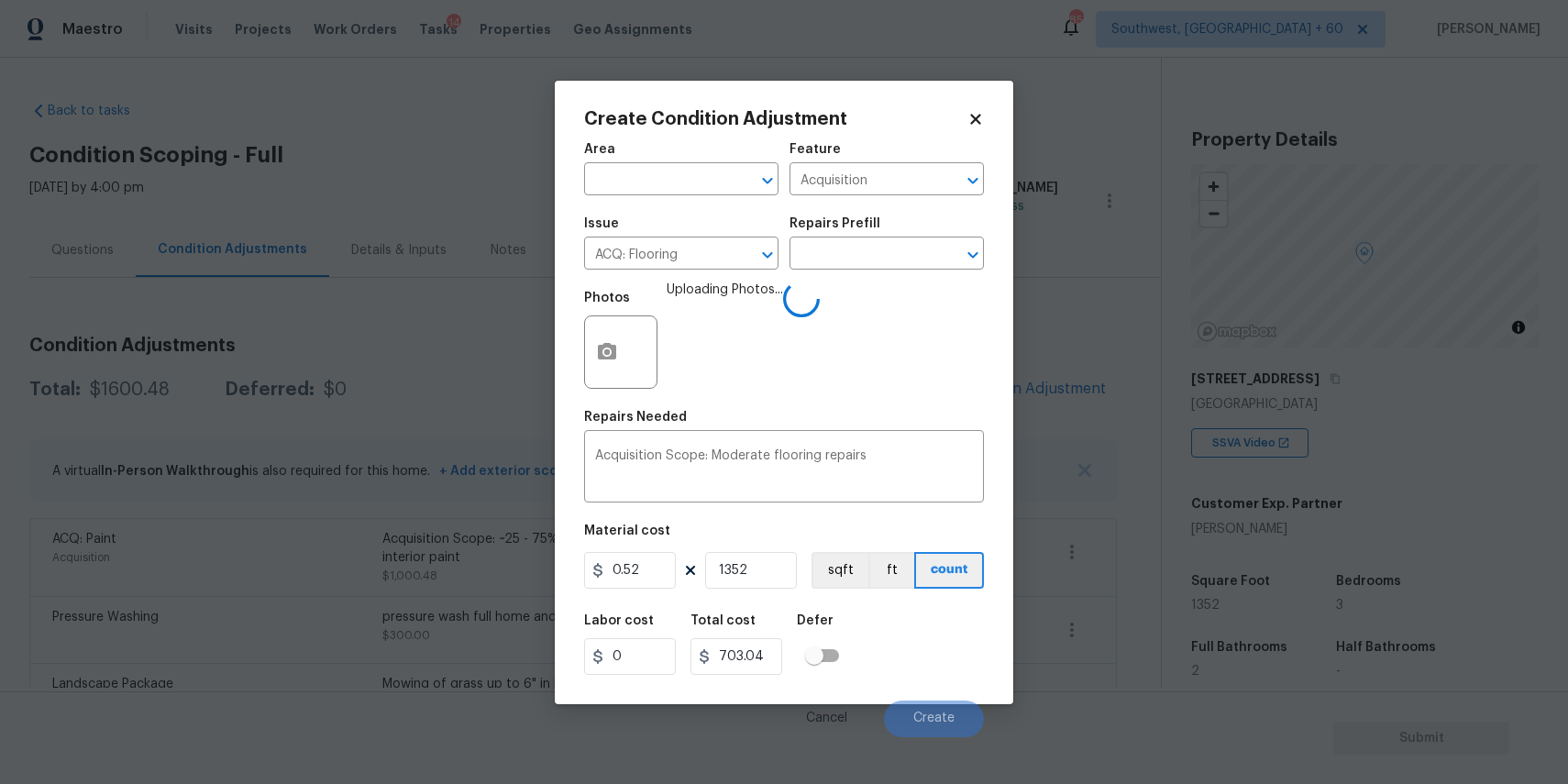
scroll to position [281, 0]
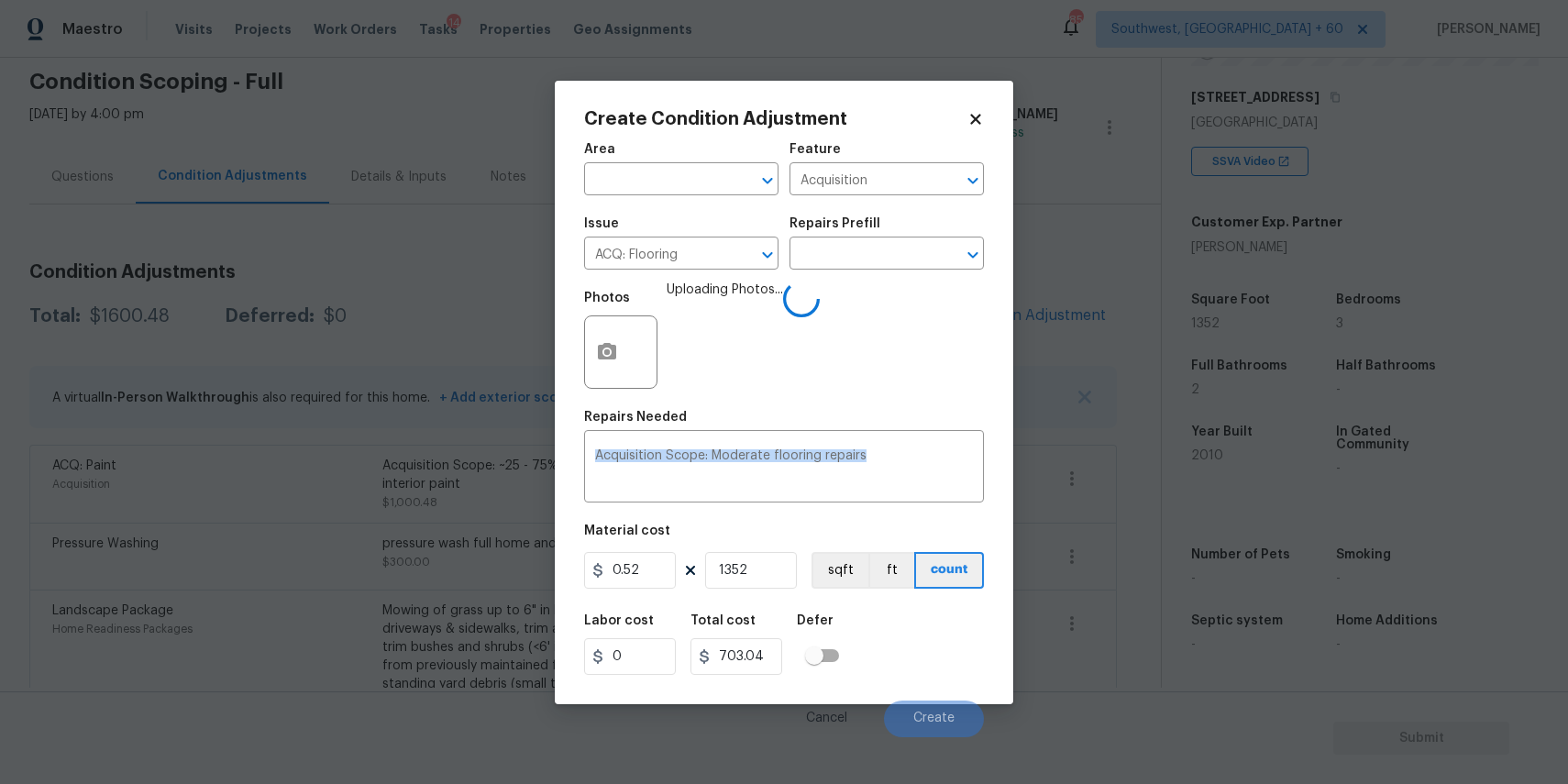
drag, startPoint x: 0, startPoint y: 0, endPoint x: 944, endPoint y: 426, distance: 1035.7
click at [944, 426] on figure "Repairs Needed Acquisition Scope: Moderate flooring repairs x ​" at bounding box center [784, 456] width 400 height 91
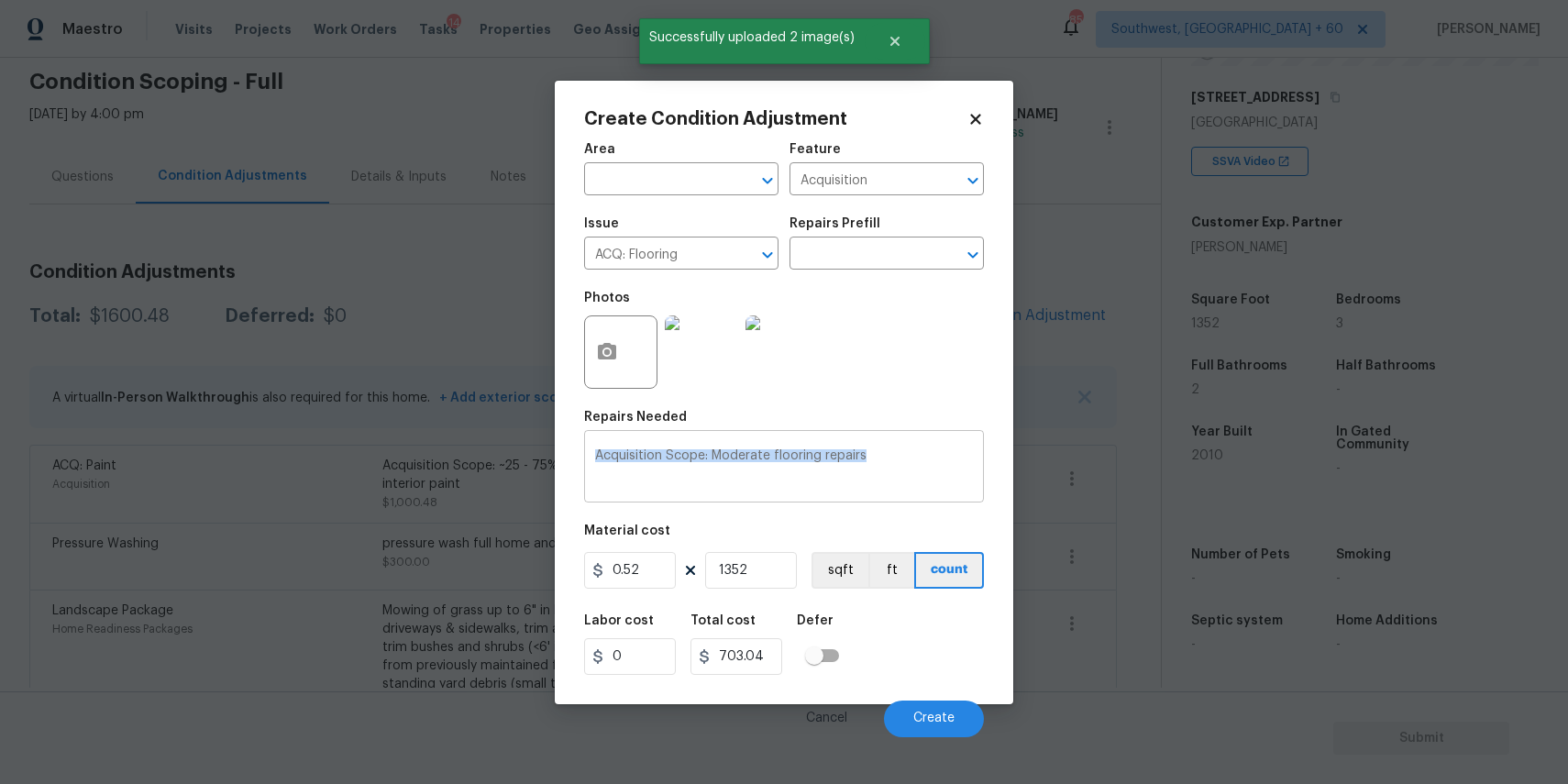
click at [955, 442] on div "Acquisition Scope: Moderate flooring repairs x ​" at bounding box center [784, 468] width 400 height 68
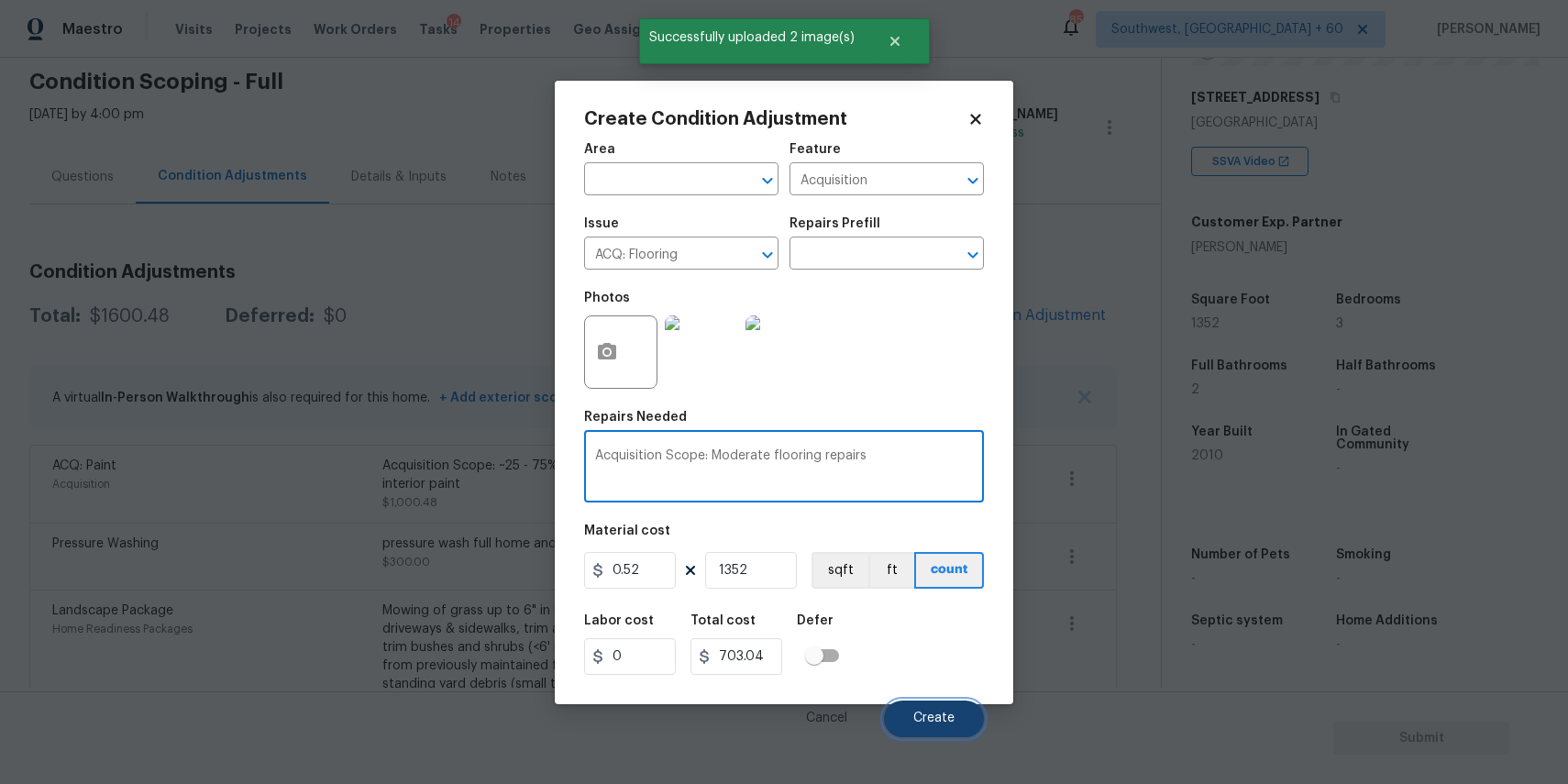
click at [936, 723] on span "Create" at bounding box center [935, 718] width 42 height 14
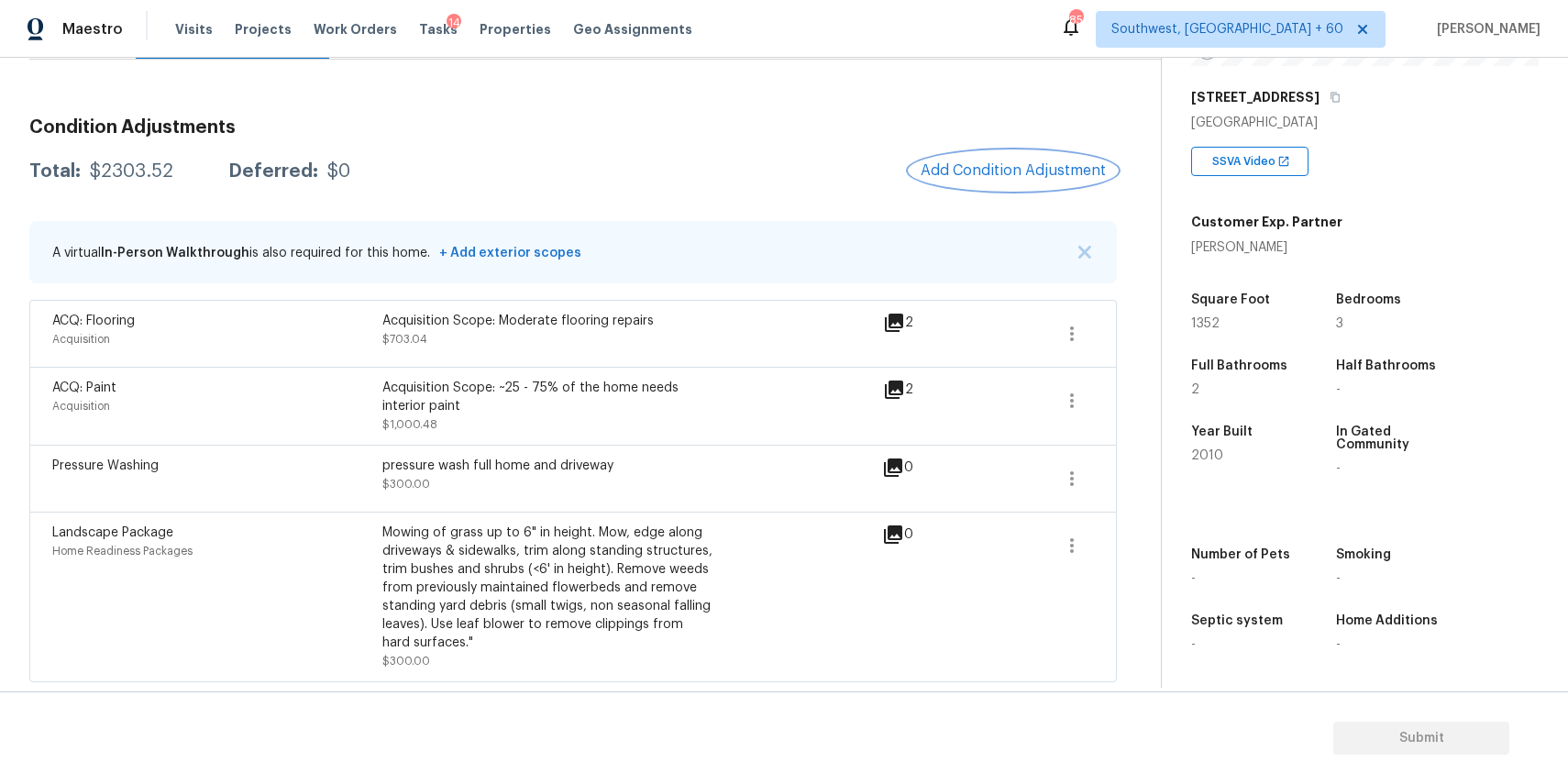
scroll to position [0, 0]
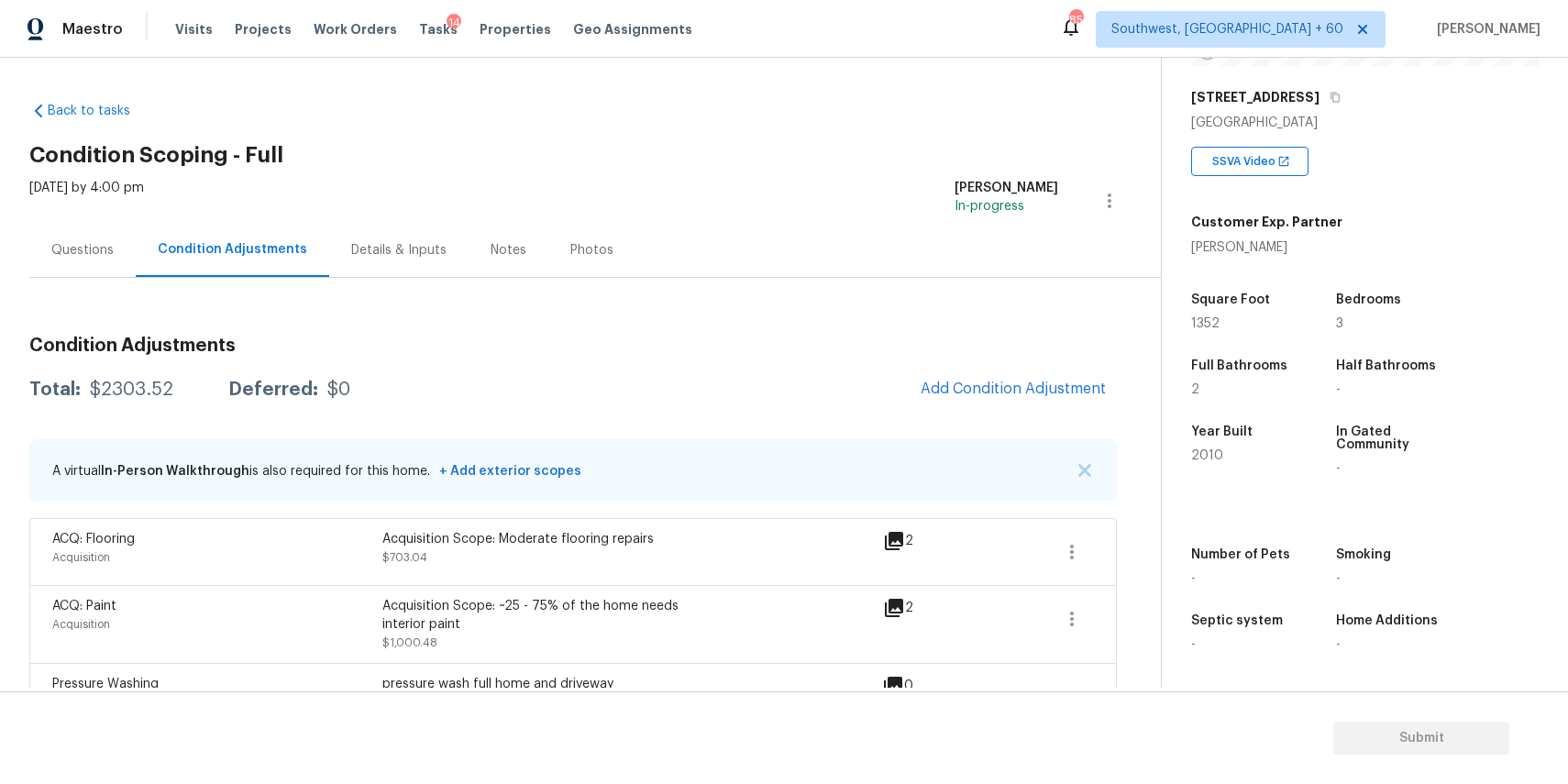
click at [96, 238] on div "Questions" at bounding box center [83, 249] width 106 height 54
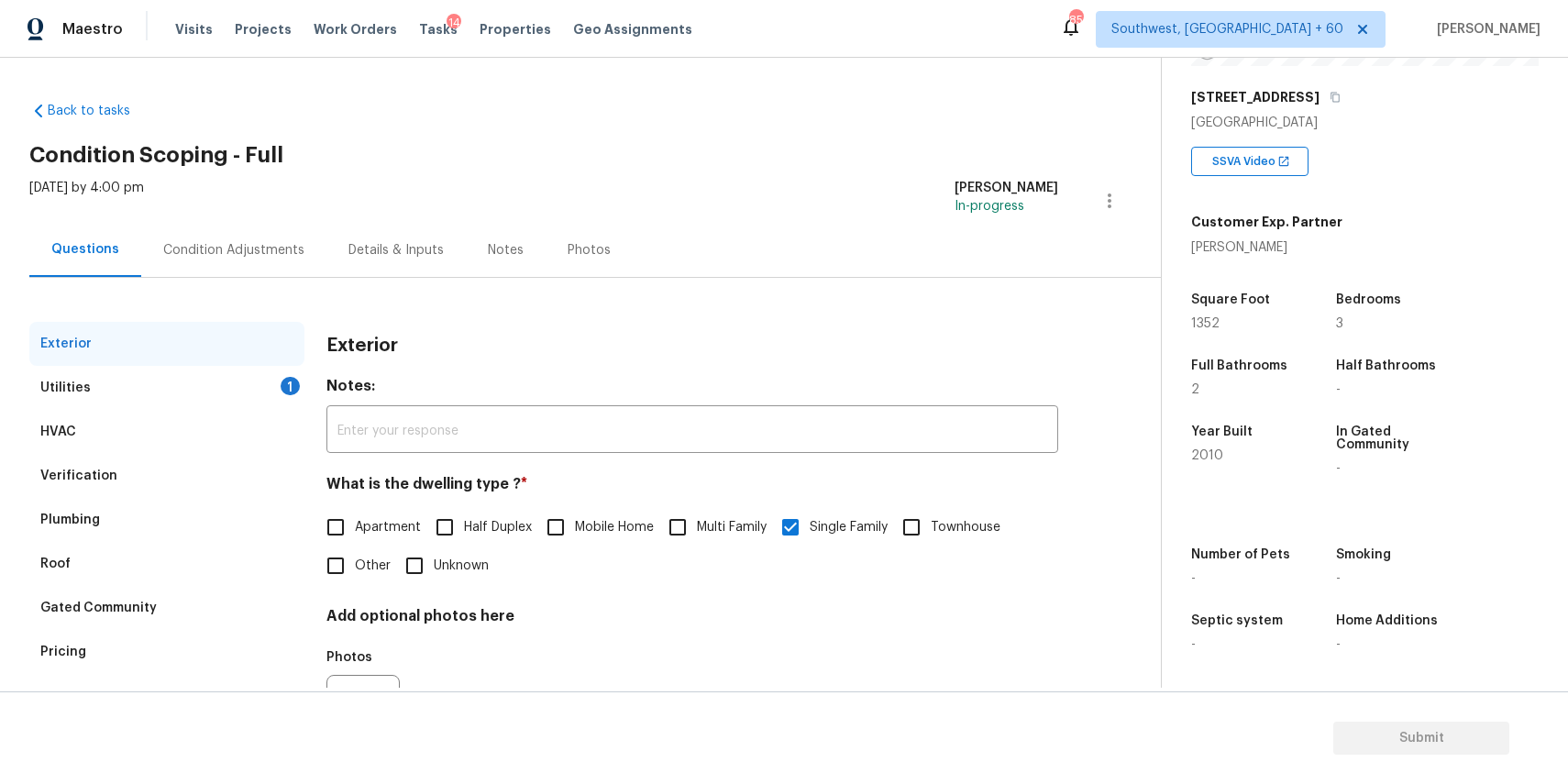
click at [245, 263] on div "Condition Adjustments" at bounding box center [234, 249] width 185 height 54
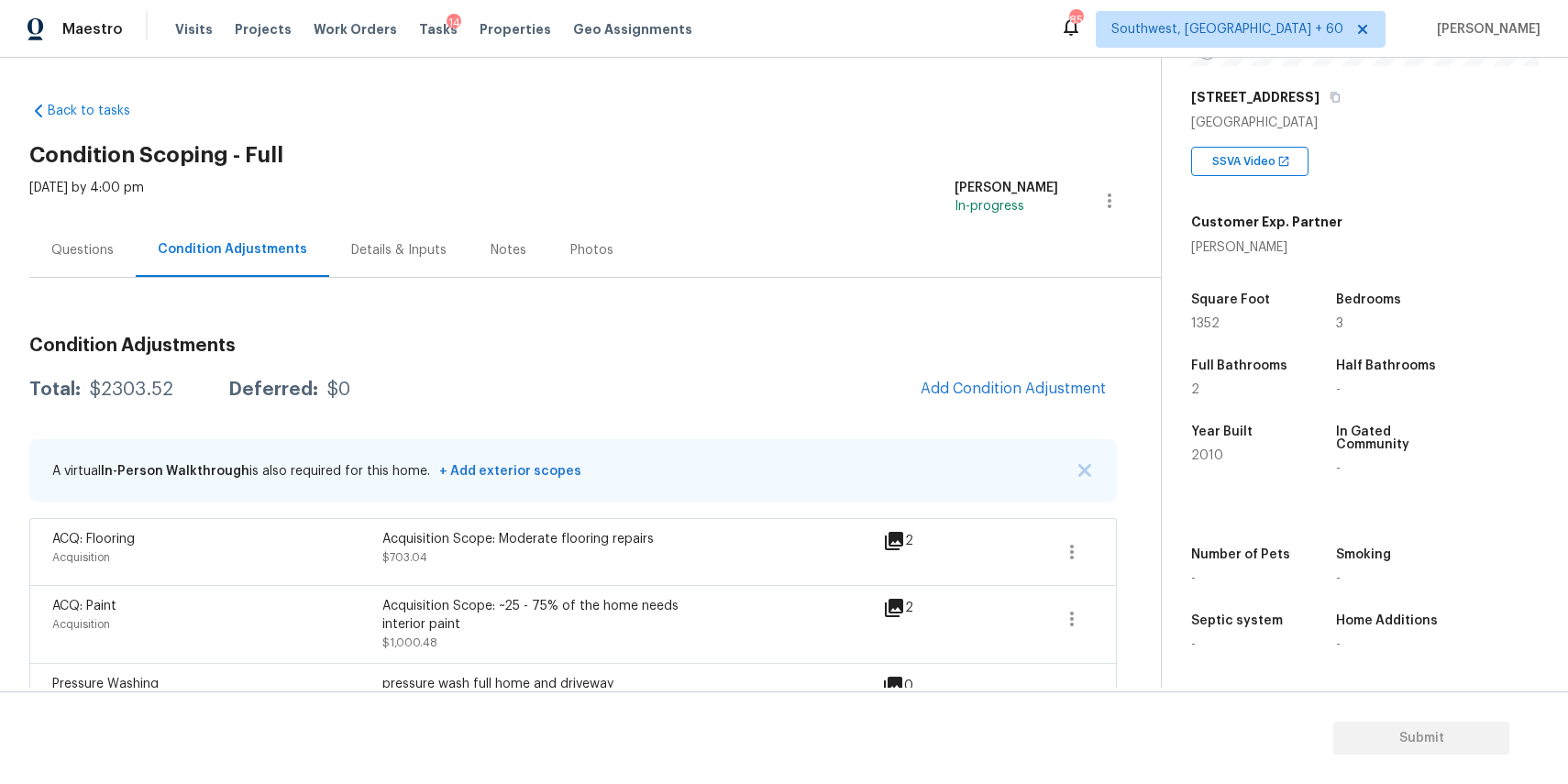
click at [98, 254] on div "Questions" at bounding box center [83, 250] width 63 height 18
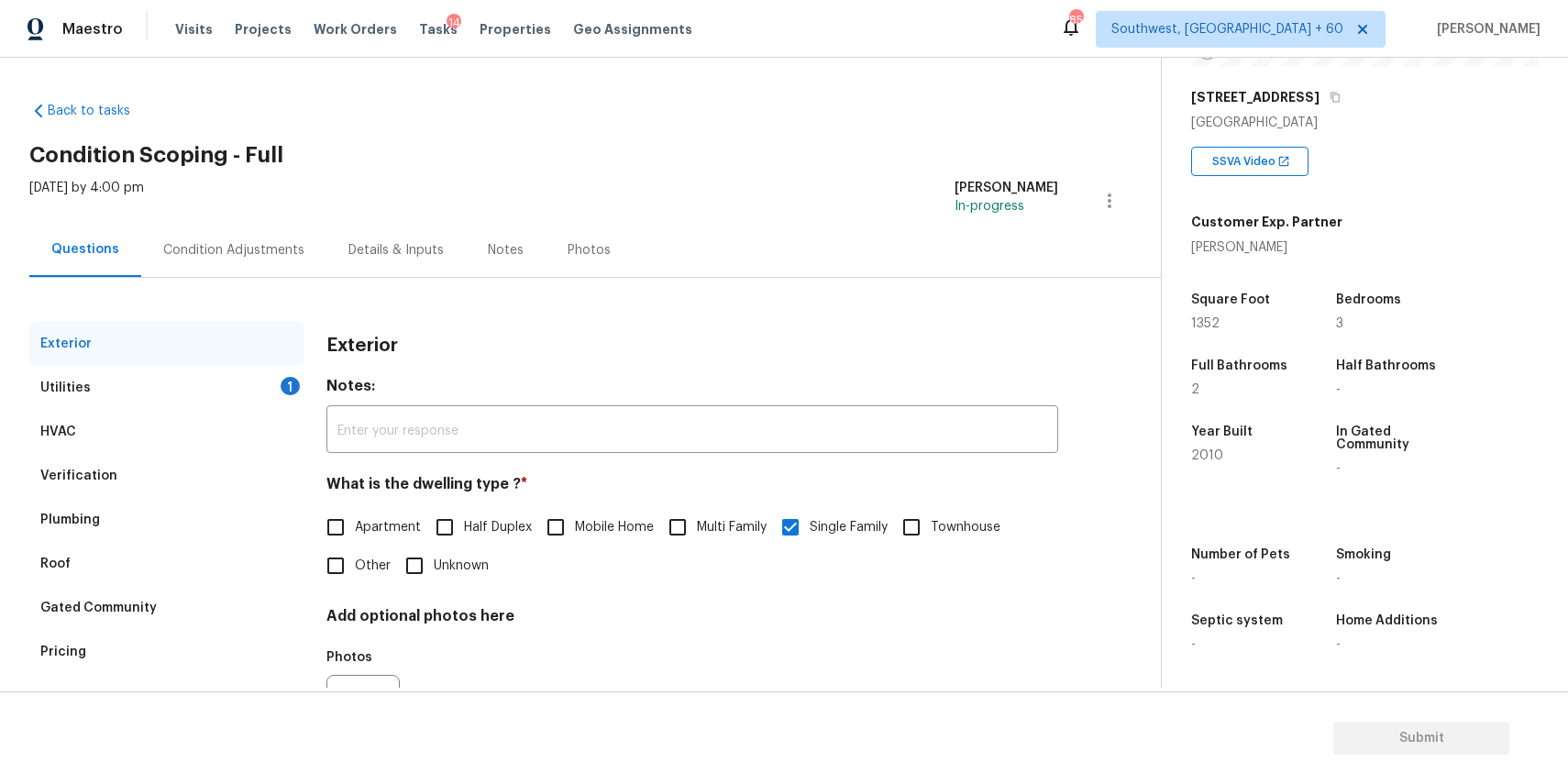
click at [281, 380] on div "1" at bounding box center [289, 386] width 19 height 18
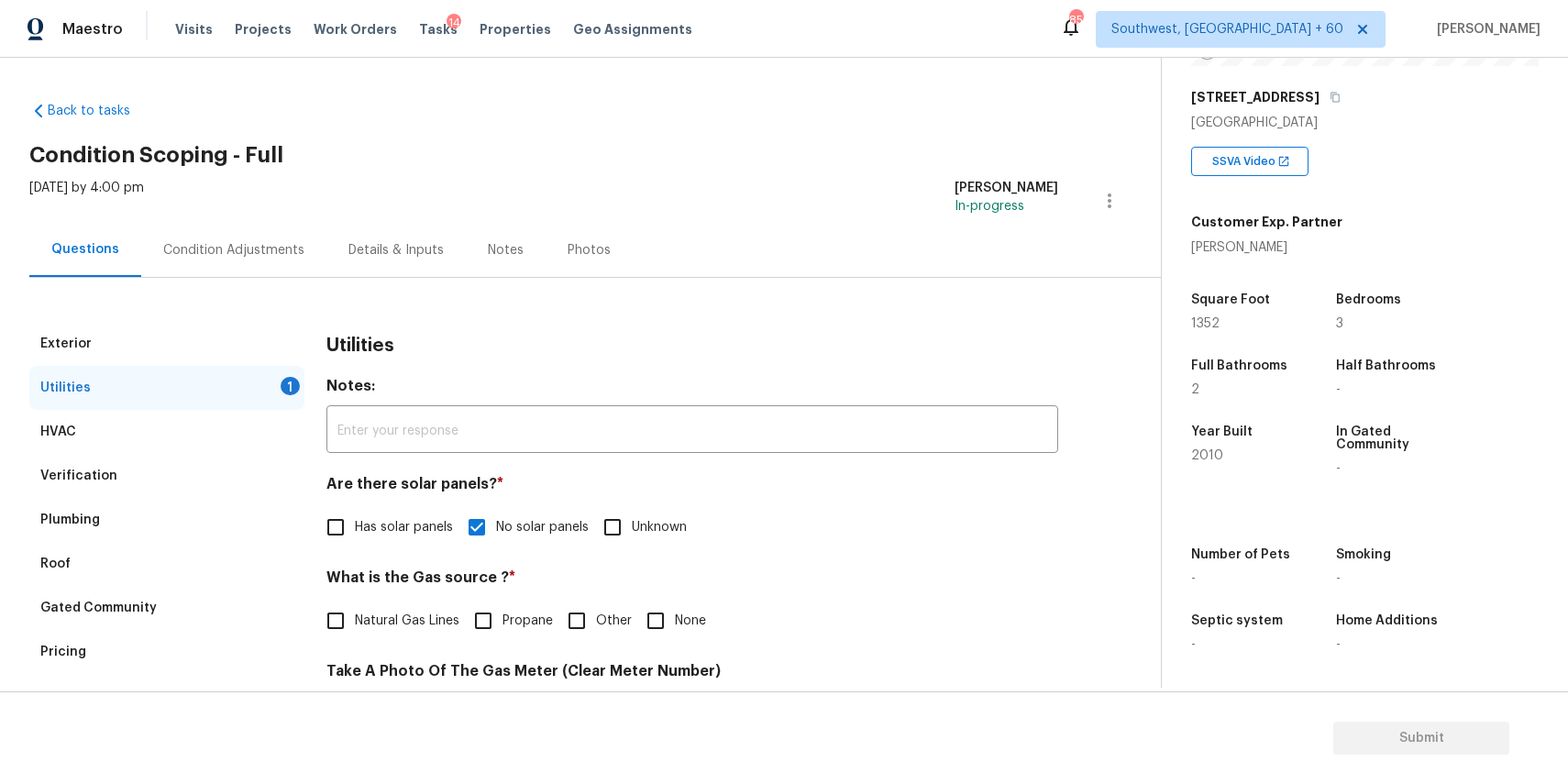
click at [703, 632] on label "None" at bounding box center [671, 620] width 70 height 39
click at [675, 632] on input "None" at bounding box center [655, 620] width 39 height 39
checkbox input "true"
click at [271, 241] on div "Condition Adjustments" at bounding box center [234, 250] width 141 height 18
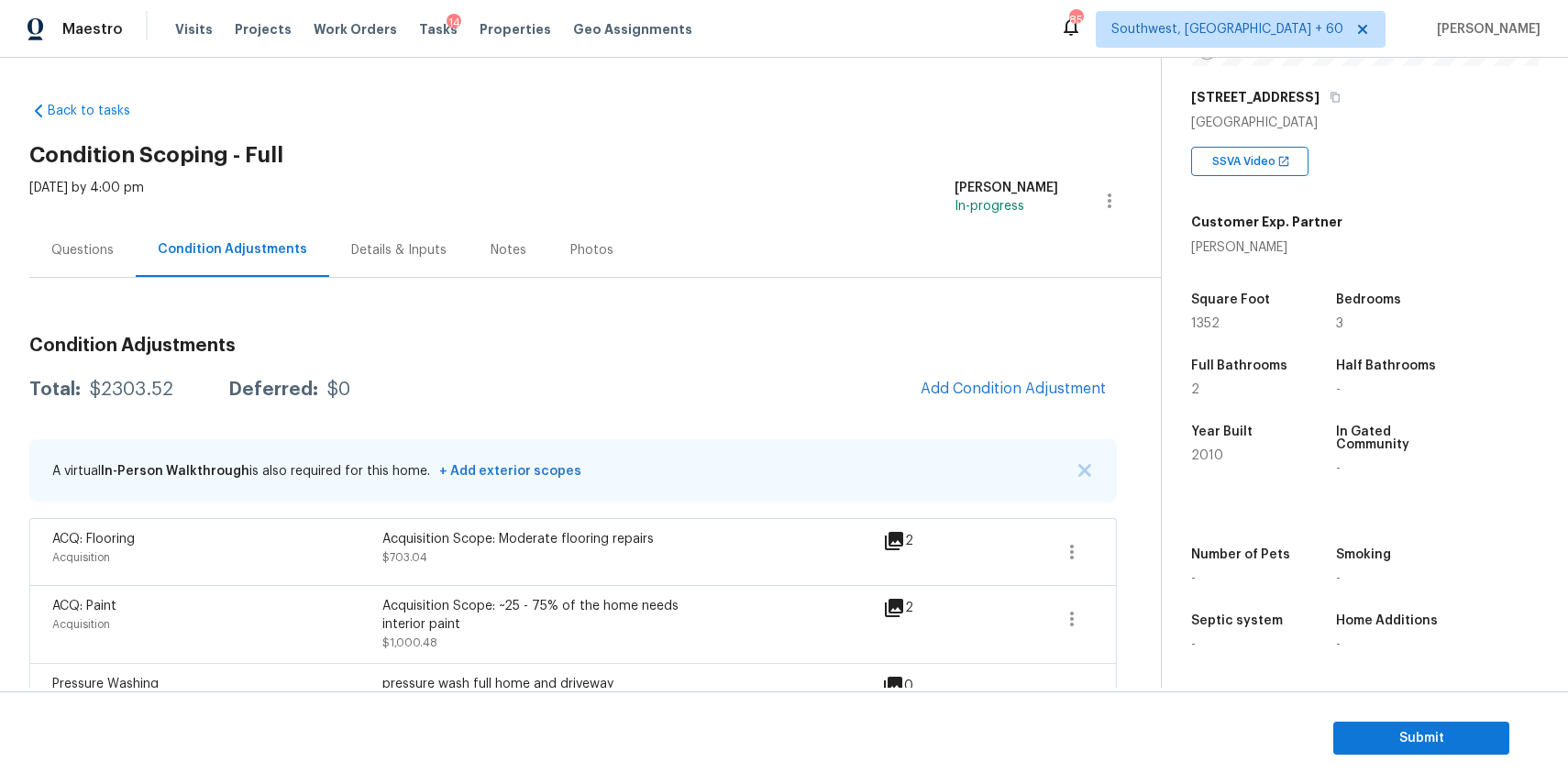
click at [178, 378] on div "Total: $2303.52 Deferred: $0 Add Condition Adjustment" at bounding box center [574, 390] width 1088 height 41
copy div "$2303.52"
click at [150, 383] on div "$2303.52" at bounding box center [131, 390] width 84 height 18
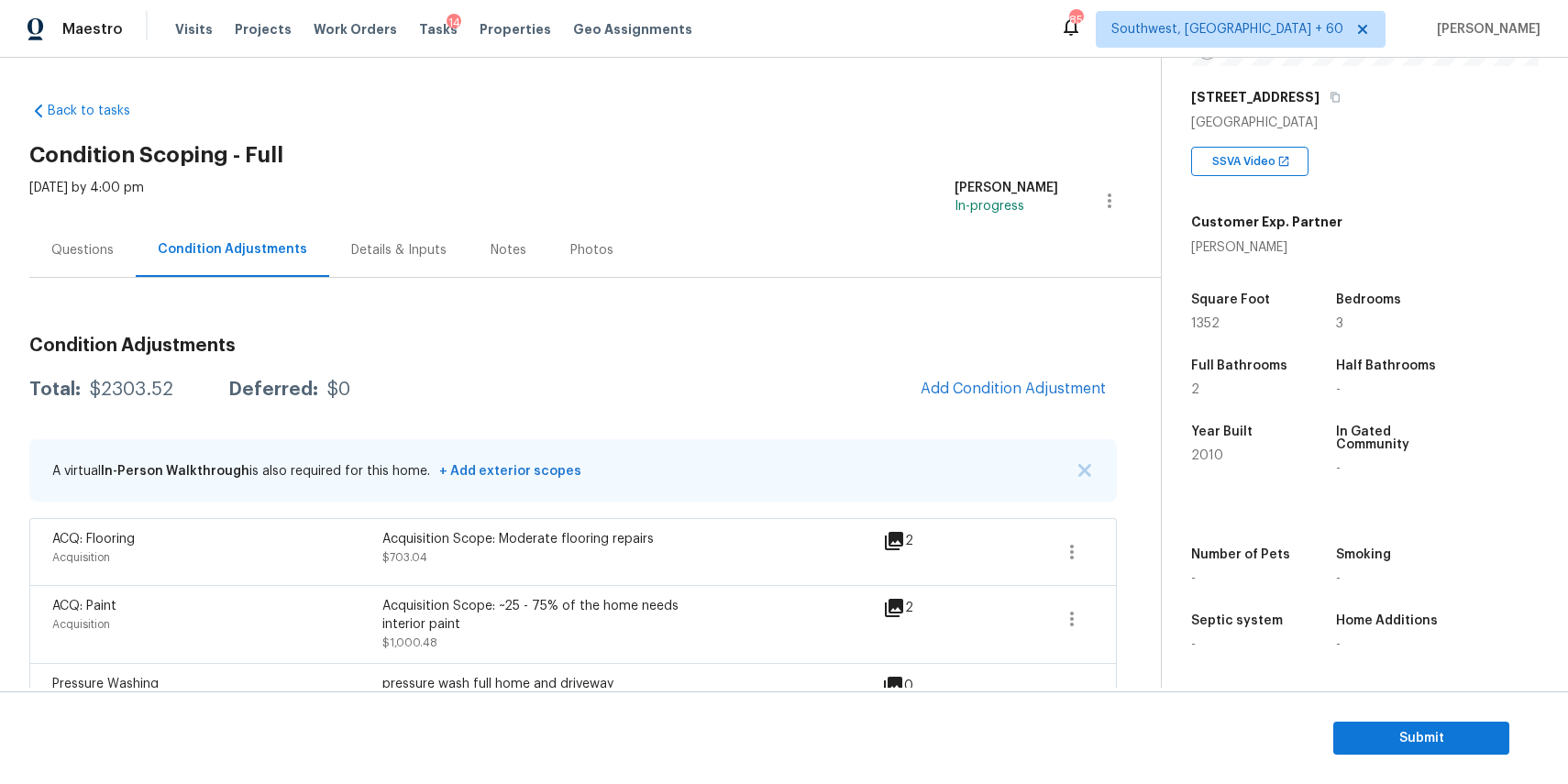
click at [150, 383] on div "$2303.52" at bounding box center [131, 390] width 84 height 18
click at [57, 252] on div "Questions" at bounding box center [83, 250] width 63 height 18
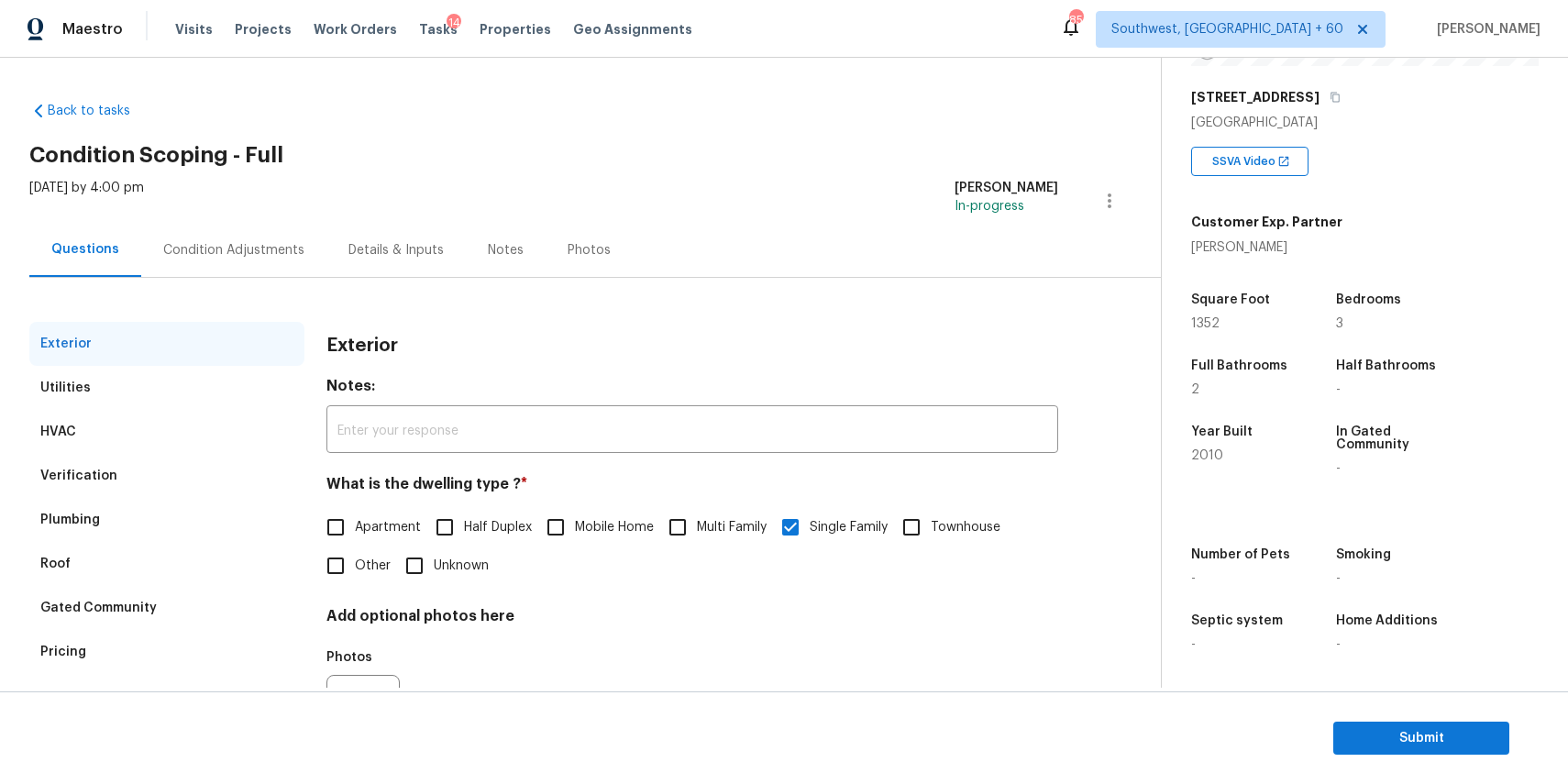
scroll to position [99, 0]
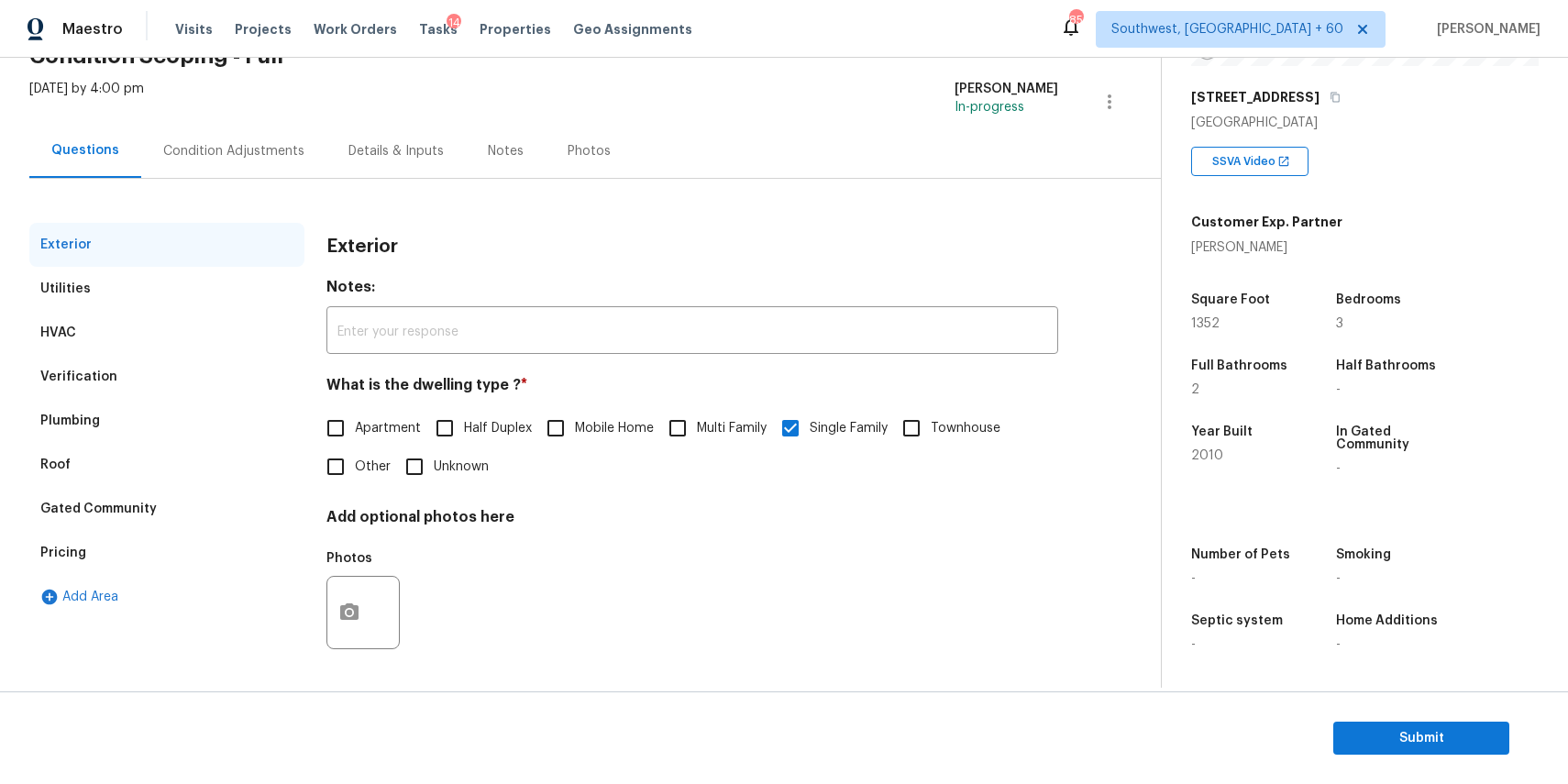
click at [267, 137] on div "Condition Adjustments" at bounding box center [234, 151] width 185 height 54
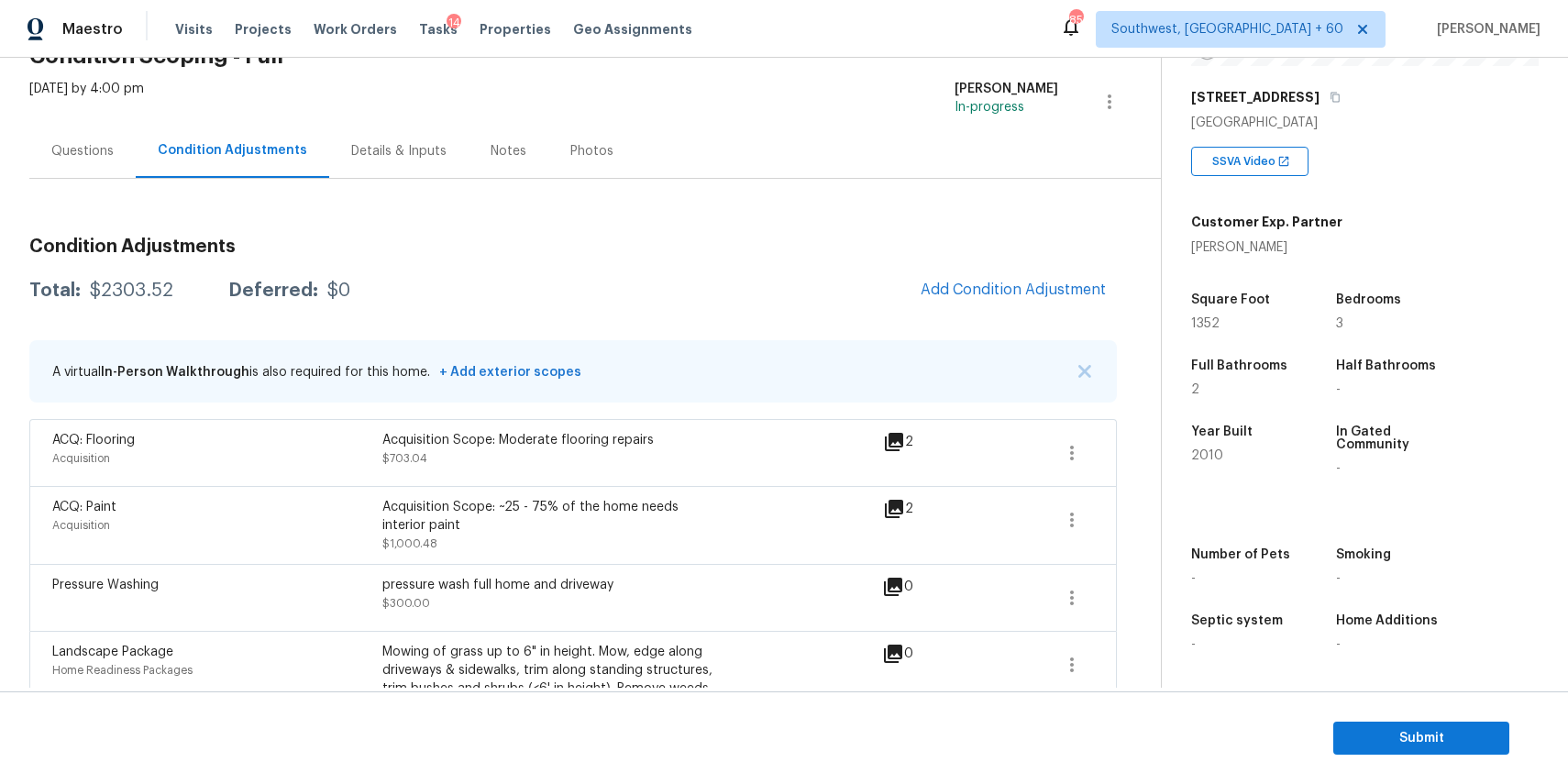
scroll to position [219, 0]
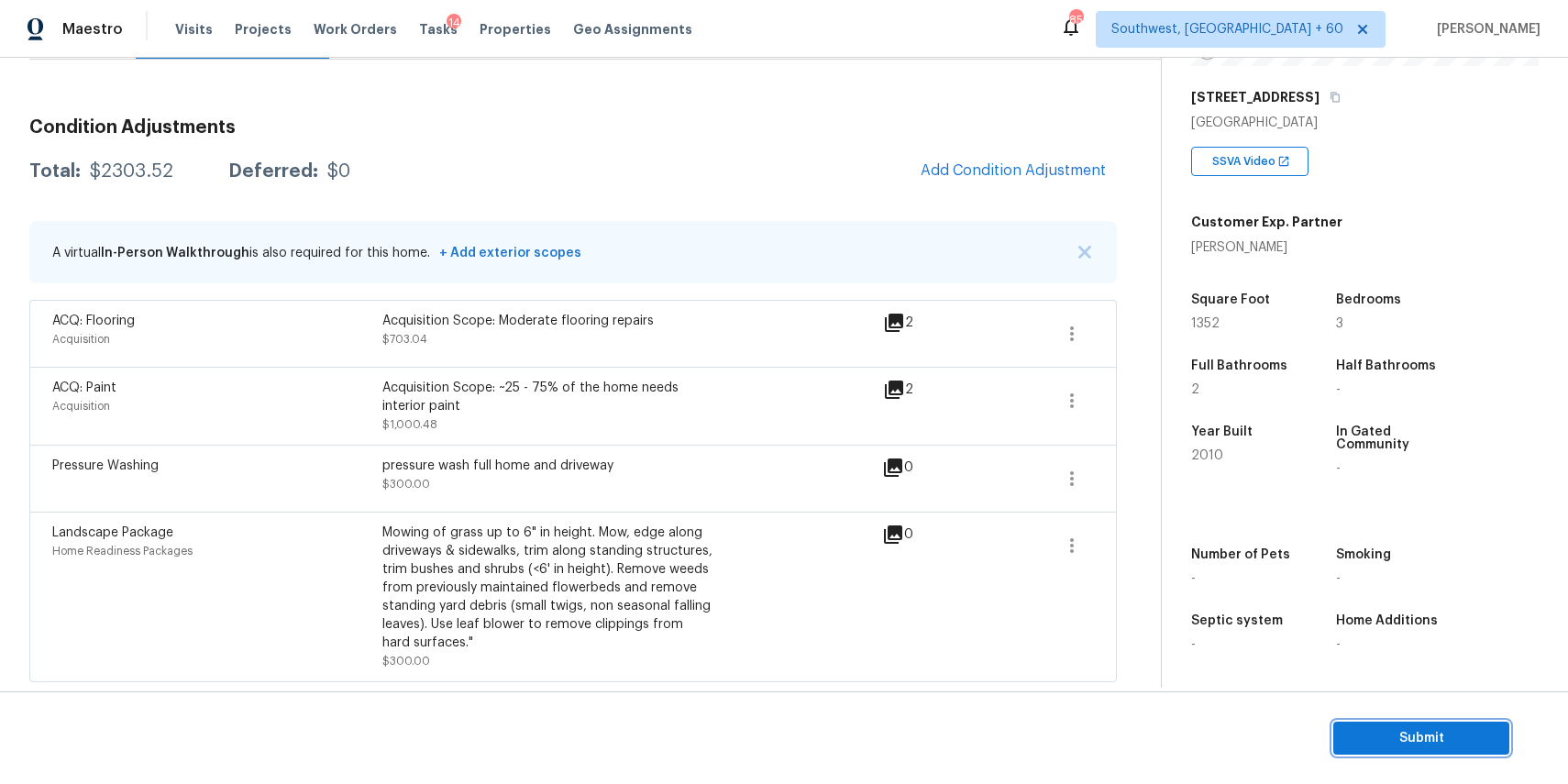
click at [1422, 731] on span "Submit" at bounding box center [1422, 737] width 147 height 23
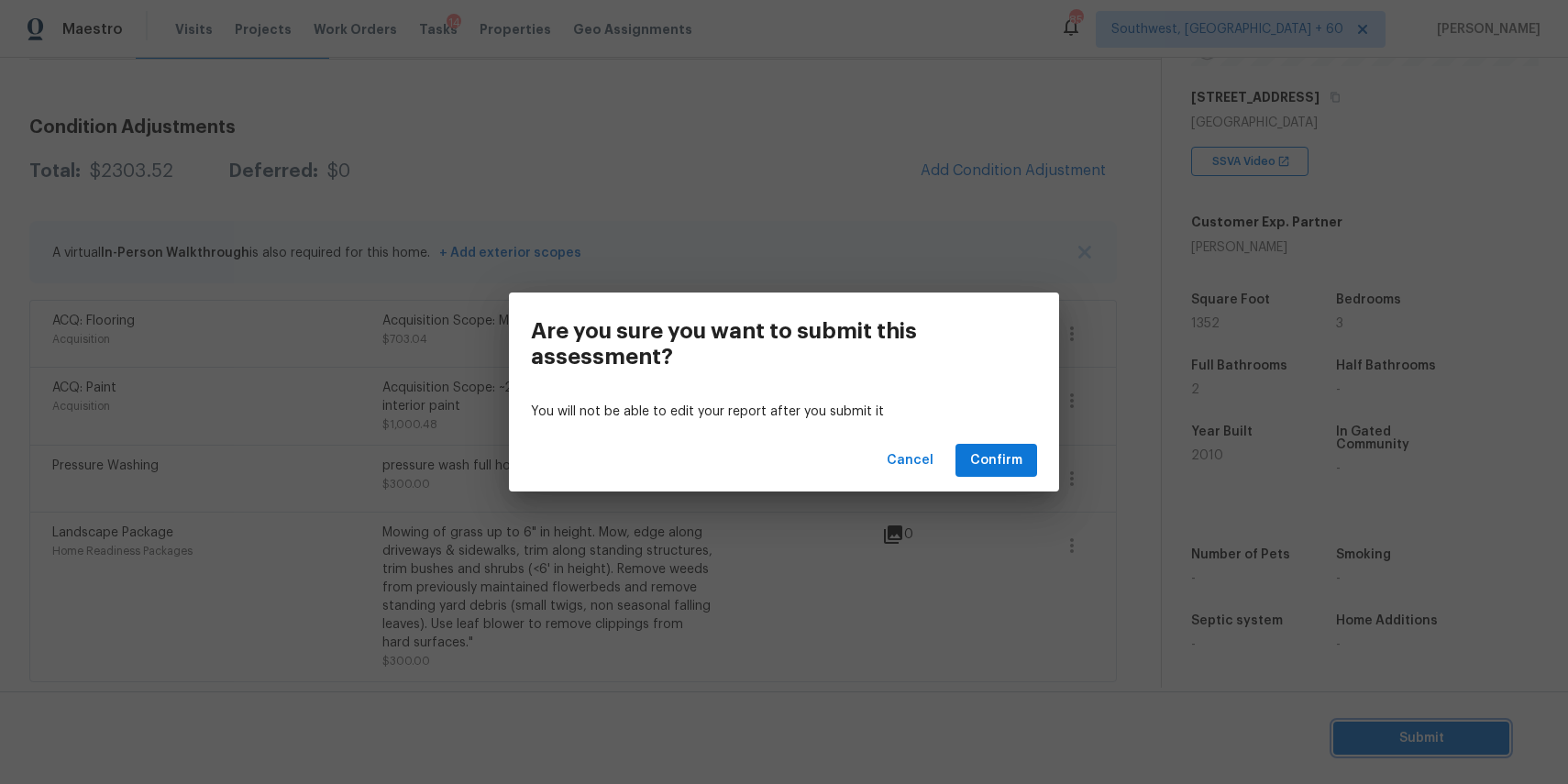
click at [1086, 561] on div "Are you sure you want to submit this assessment? You will not be able to edit y…" at bounding box center [784, 392] width 1568 height 784
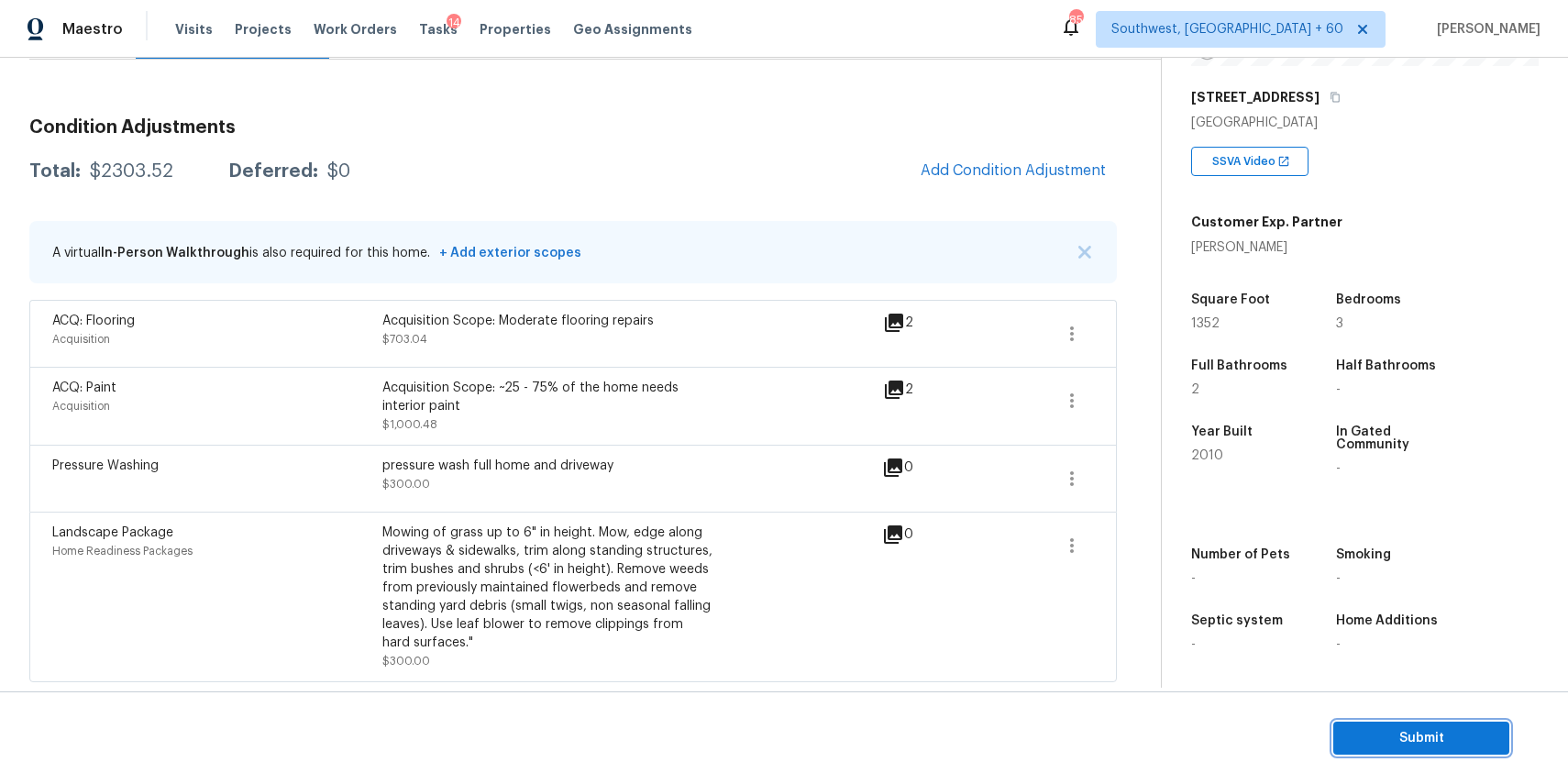
click at [1428, 745] on span "Submit" at bounding box center [1422, 737] width 147 height 23
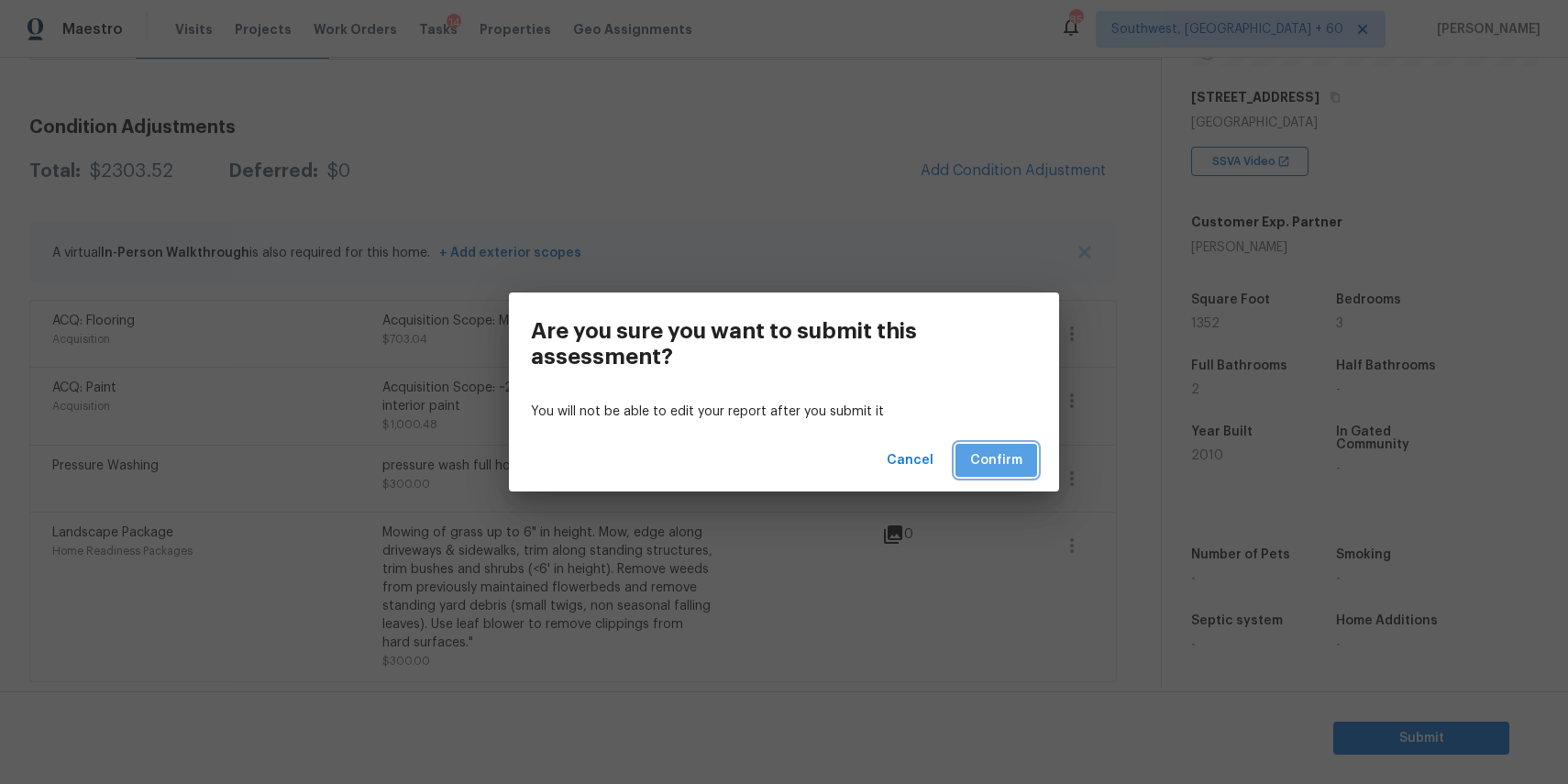
click at [1024, 454] on button "Confirm" at bounding box center [996, 460] width 82 height 34
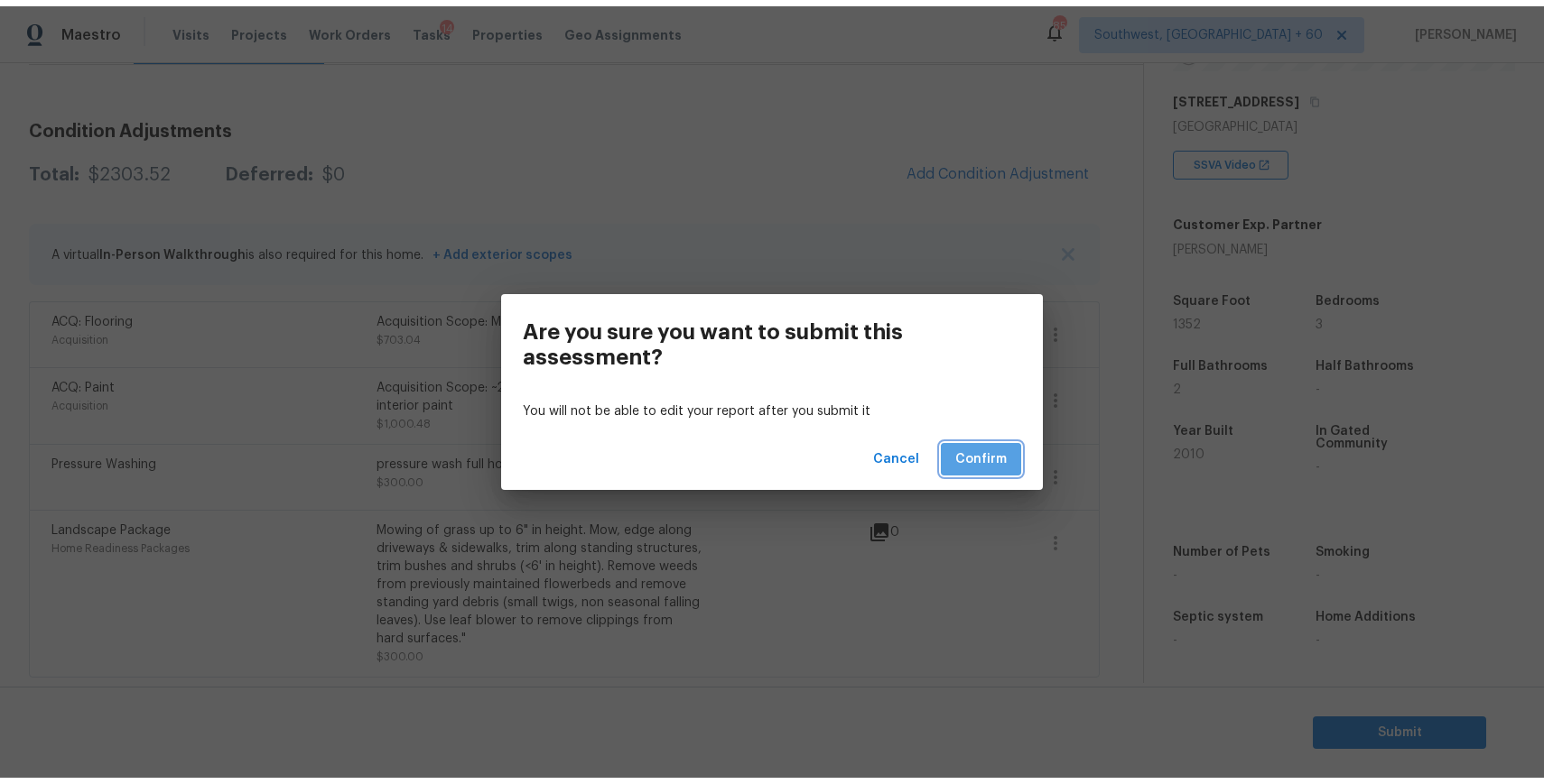
scroll to position [0, 0]
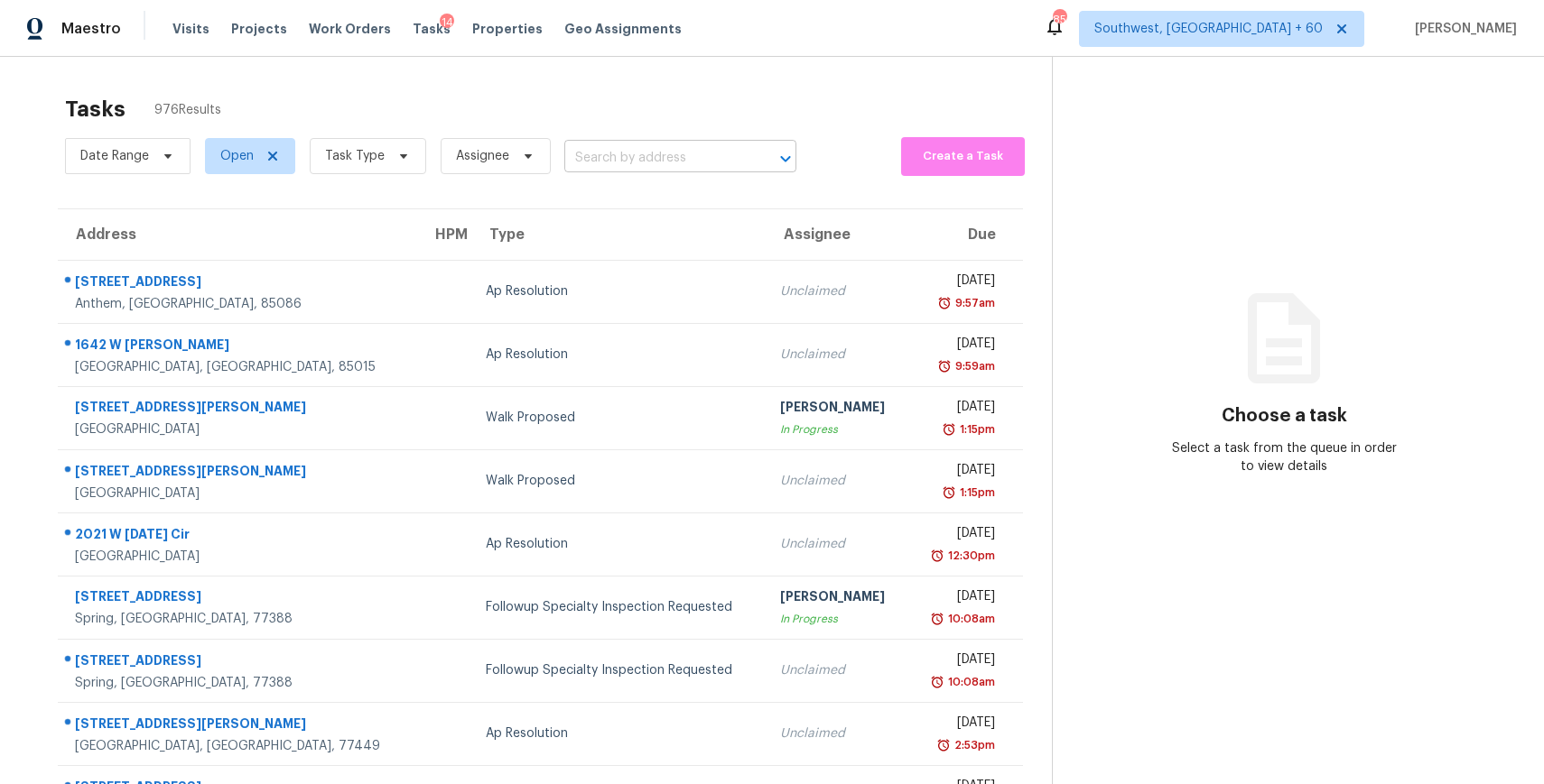
click at [648, 145] on input "text" at bounding box center [654, 159] width 181 height 28
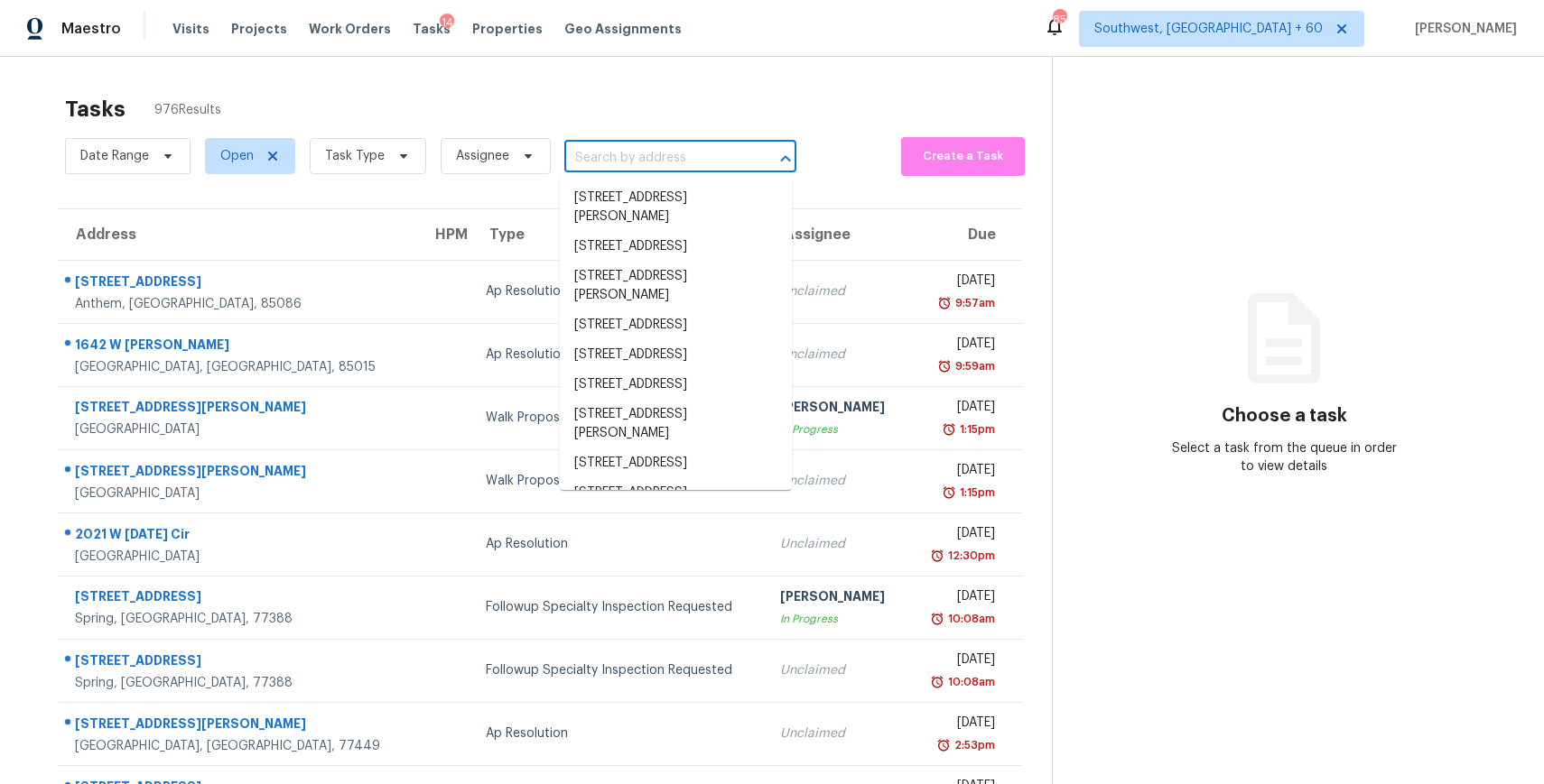
type input "v"
paste input "[STREET_ADDRESS]"
type input "[STREET_ADDRESS]"
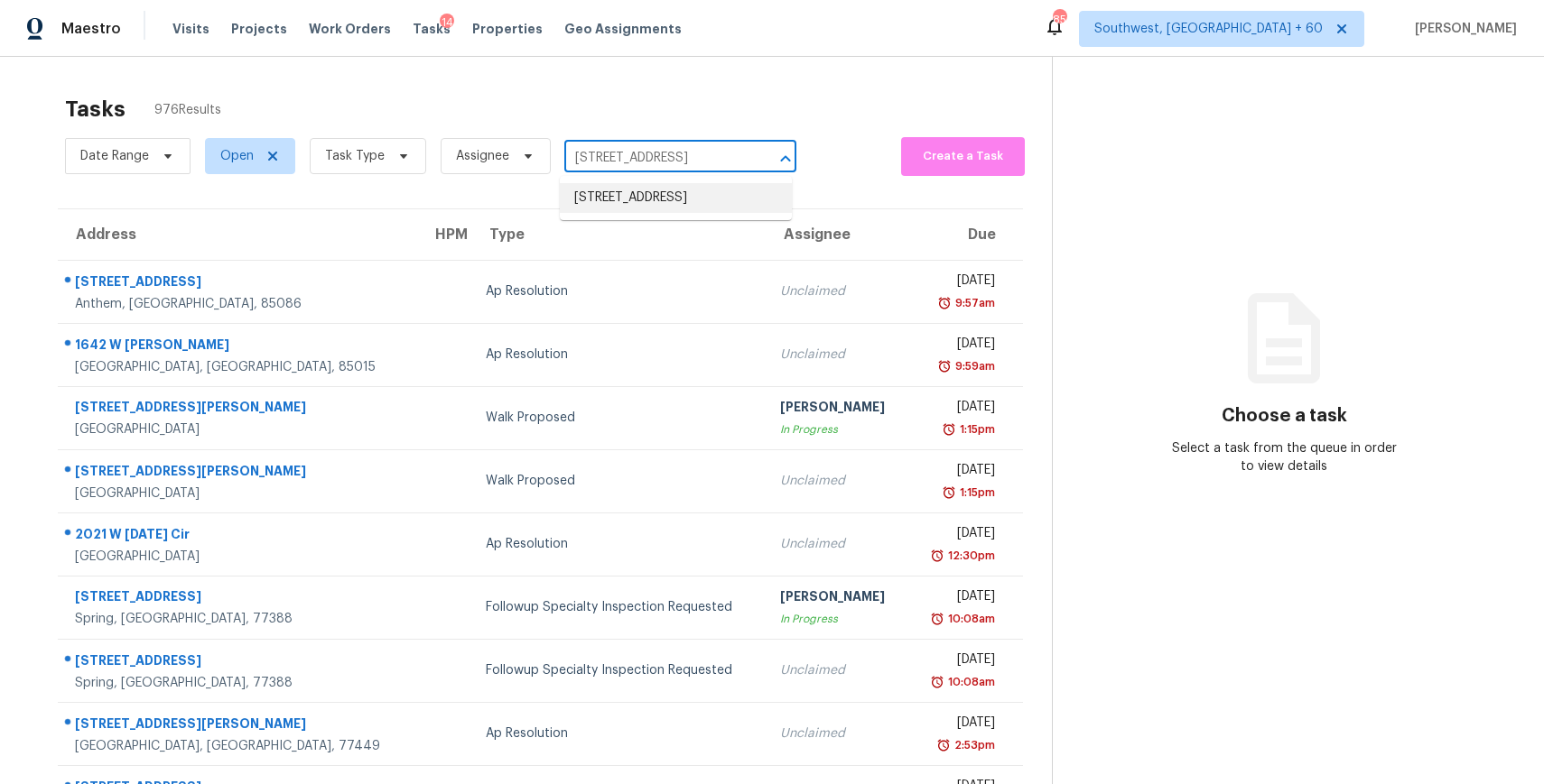
click at [725, 197] on li "[STREET_ADDRESS]" at bounding box center [676, 198] width 232 height 29
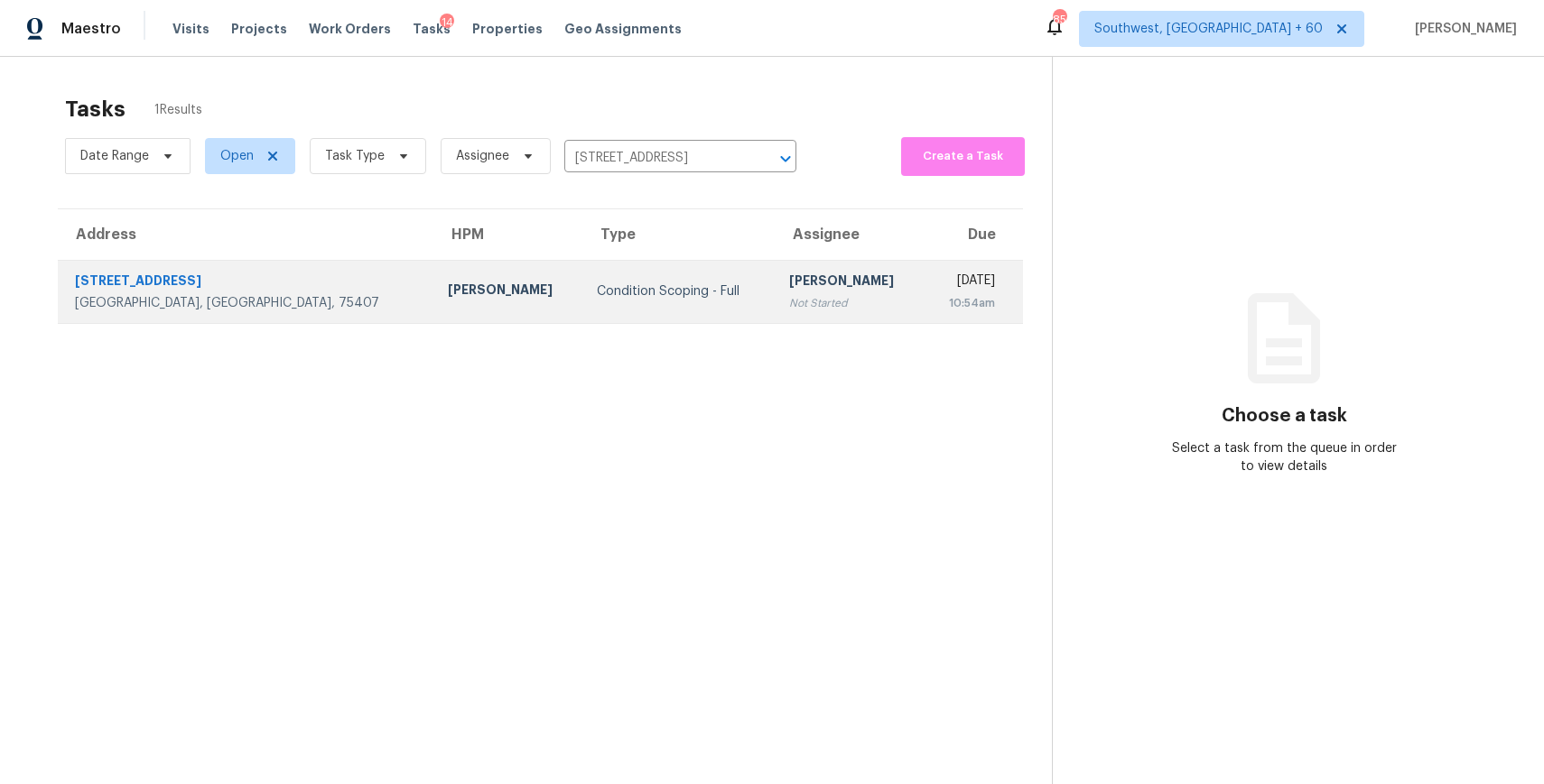
click at [789, 309] on div "Not Started" at bounding box center [849, 303] width 120 height 18
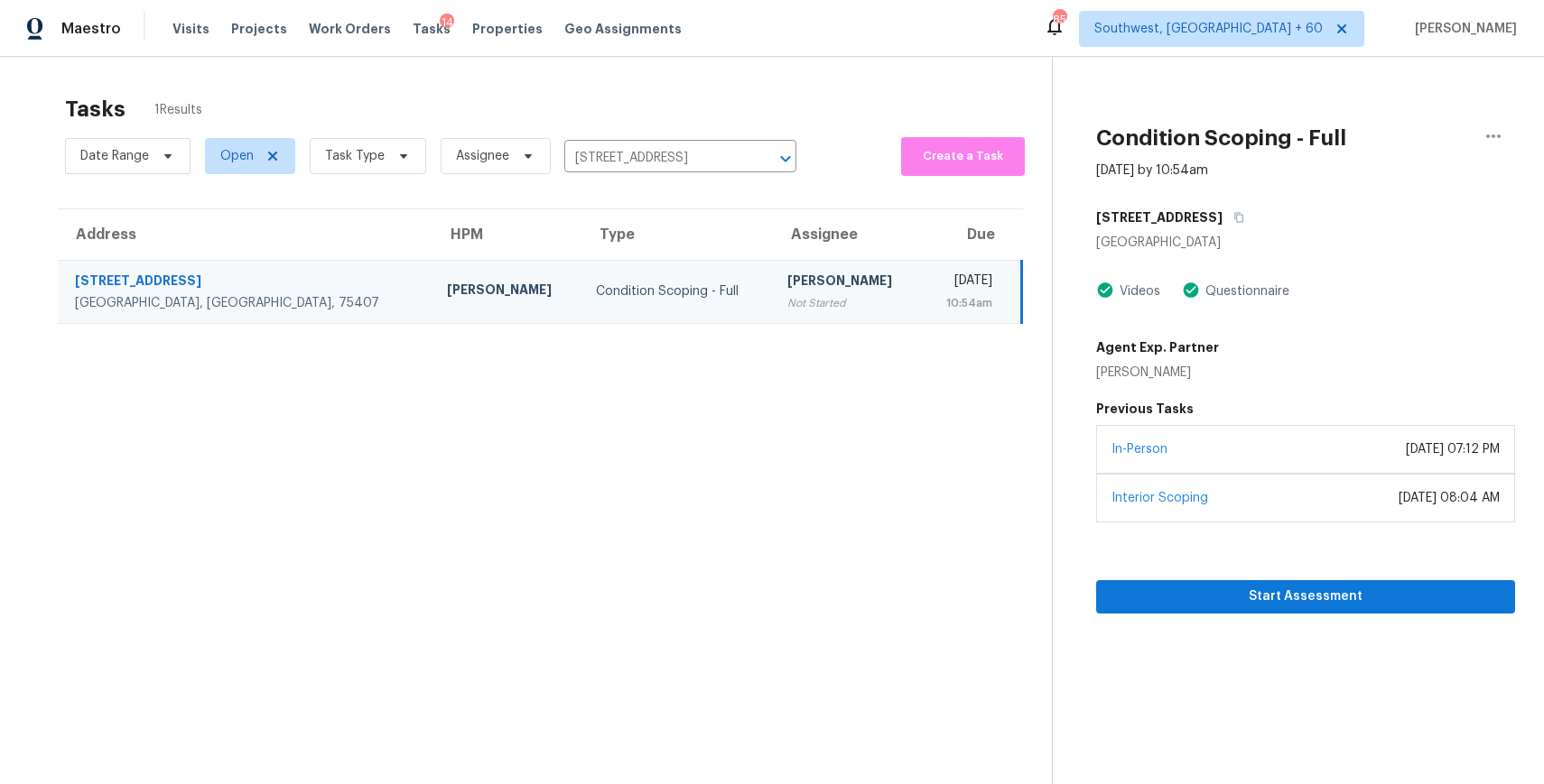
click at [1320, 623] on section "Condition Scoping - Full [DATE] by 10:54am [STREET_ADDRESS] Videos Questionnair…" at bounding box center [1284, 448] width 463 height 784
click at [1316, 576] on div "Start Assessment" at bounding box center [1306, 568] width 419 height 91
click at [1314, 585] on button "Start Assessment" at bounding box center [1306, 597] width 419 height 33
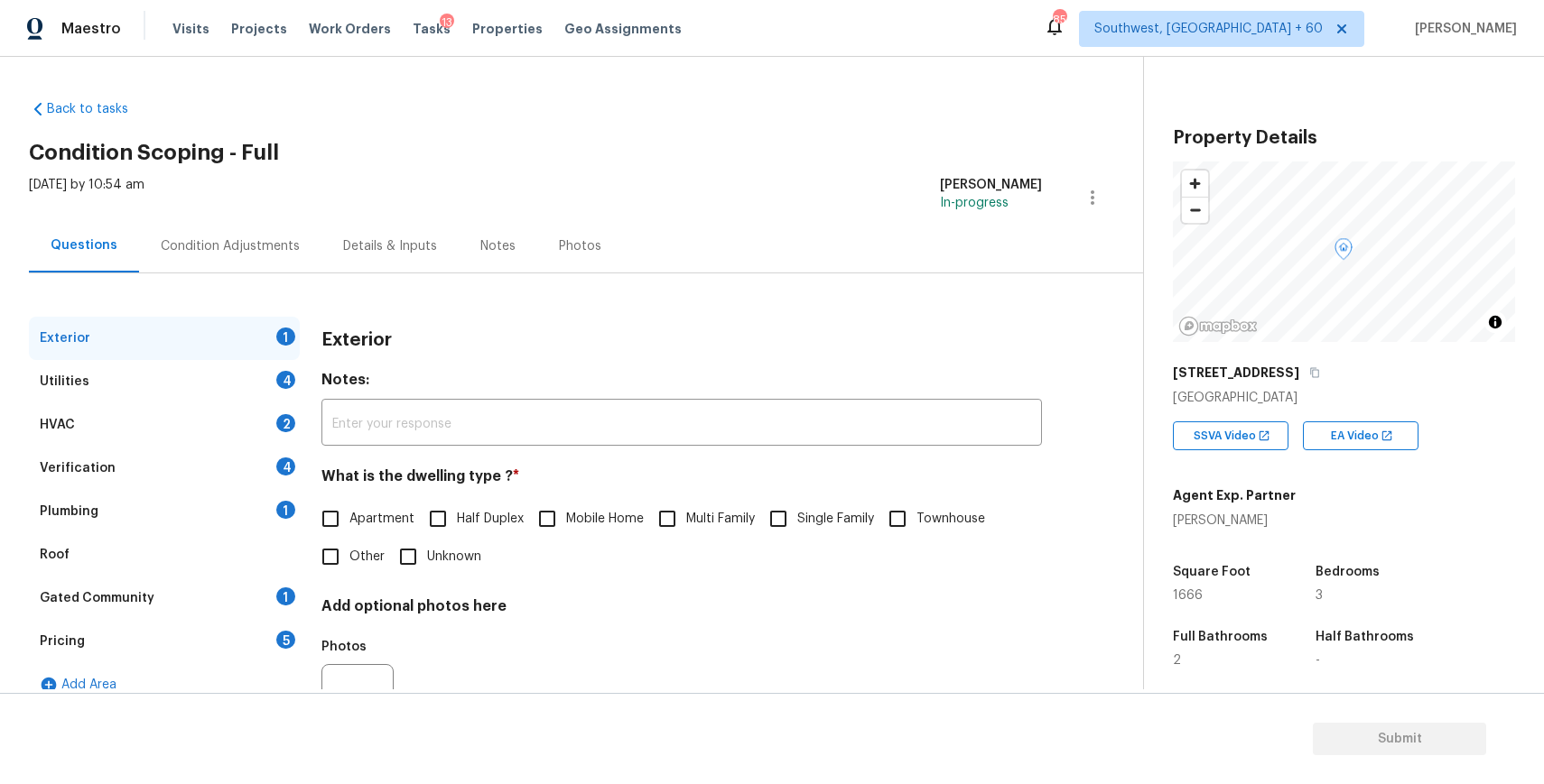
click at [289, 250] on div "Condition Adjustments" at bounding box center [230, 247] width 139 height 18
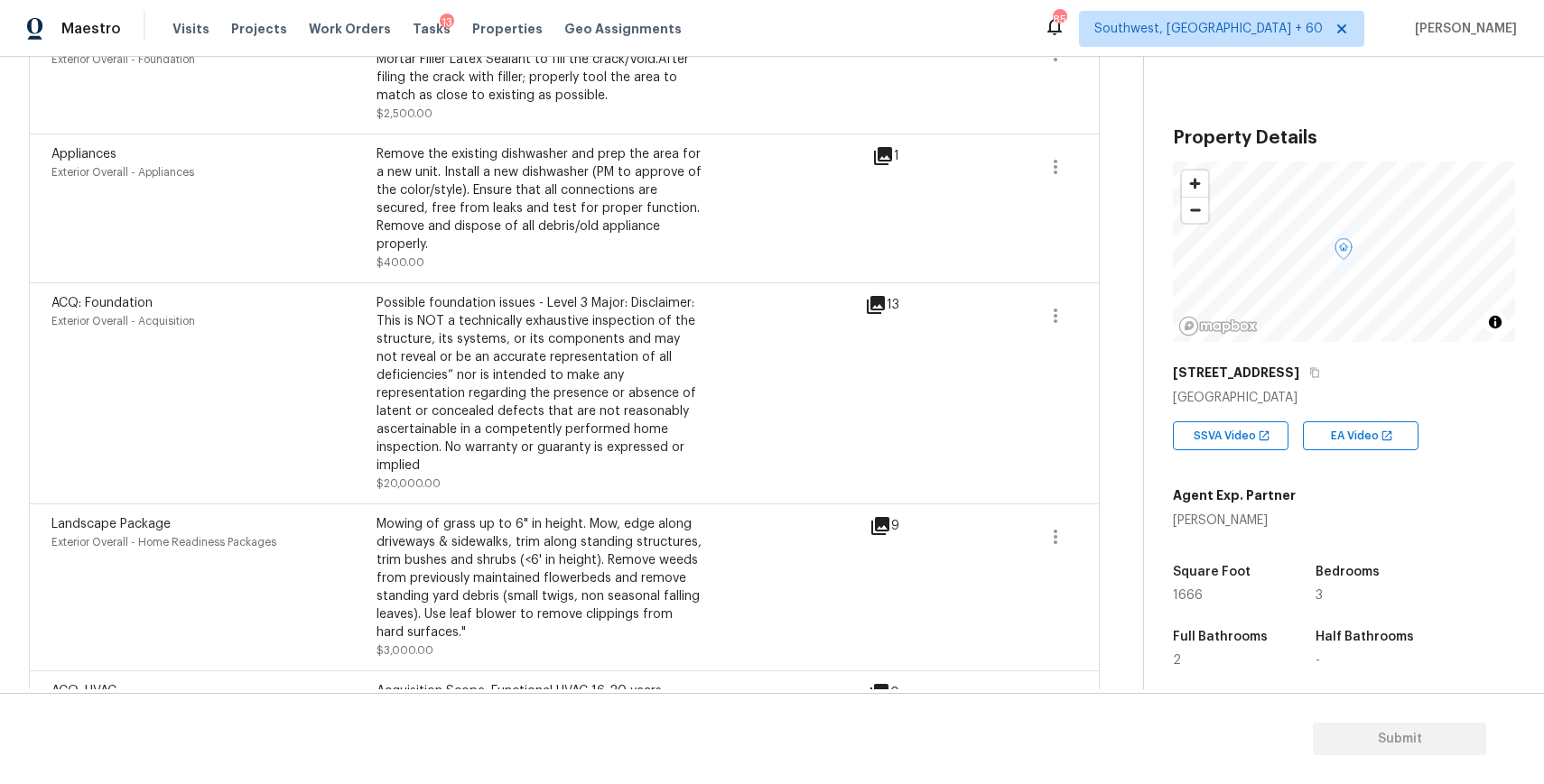
scroll to position [2360, 0]
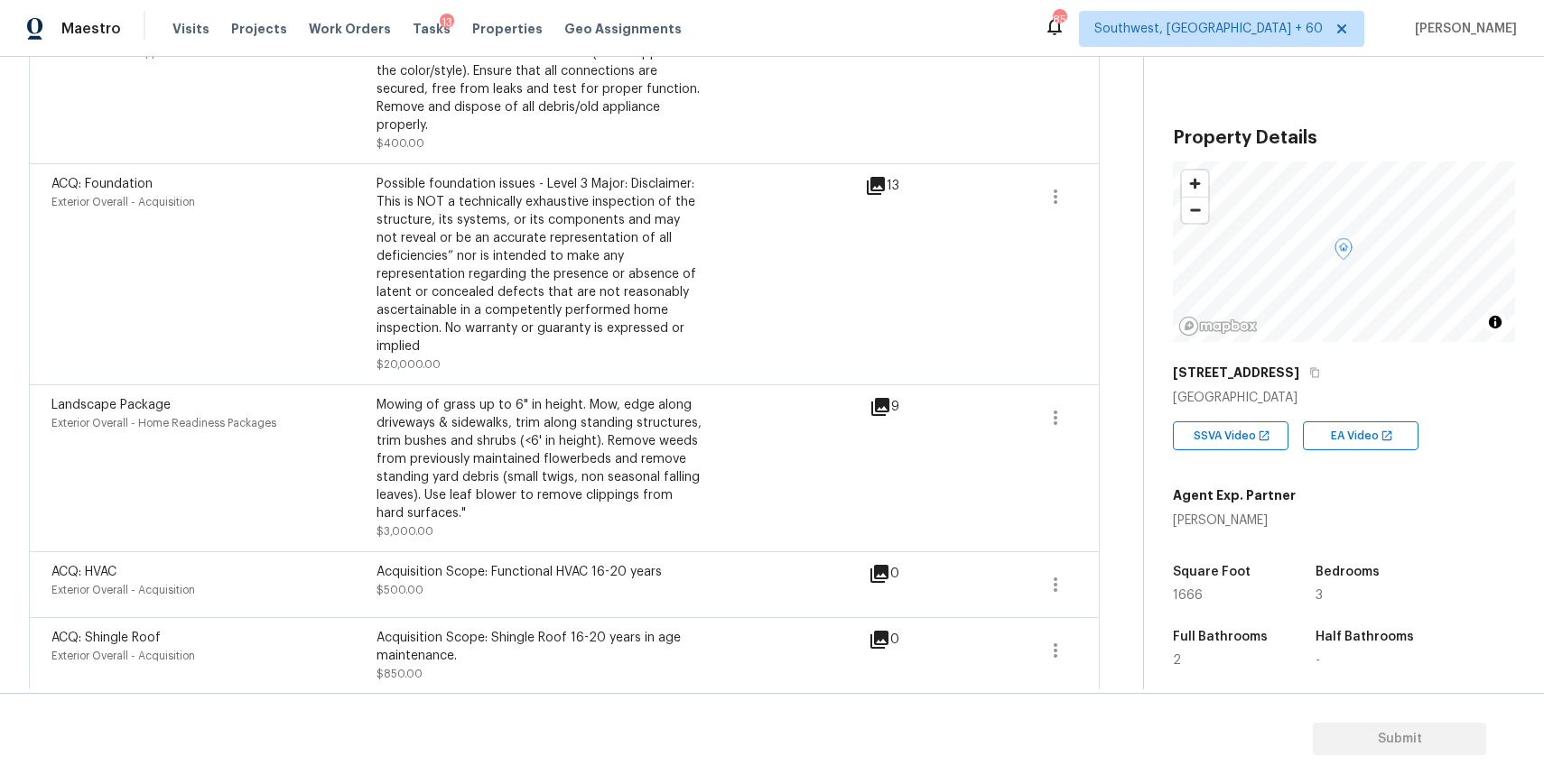
click at [866, 175] on icon at bounding box center [876, 186] width 22 height 22
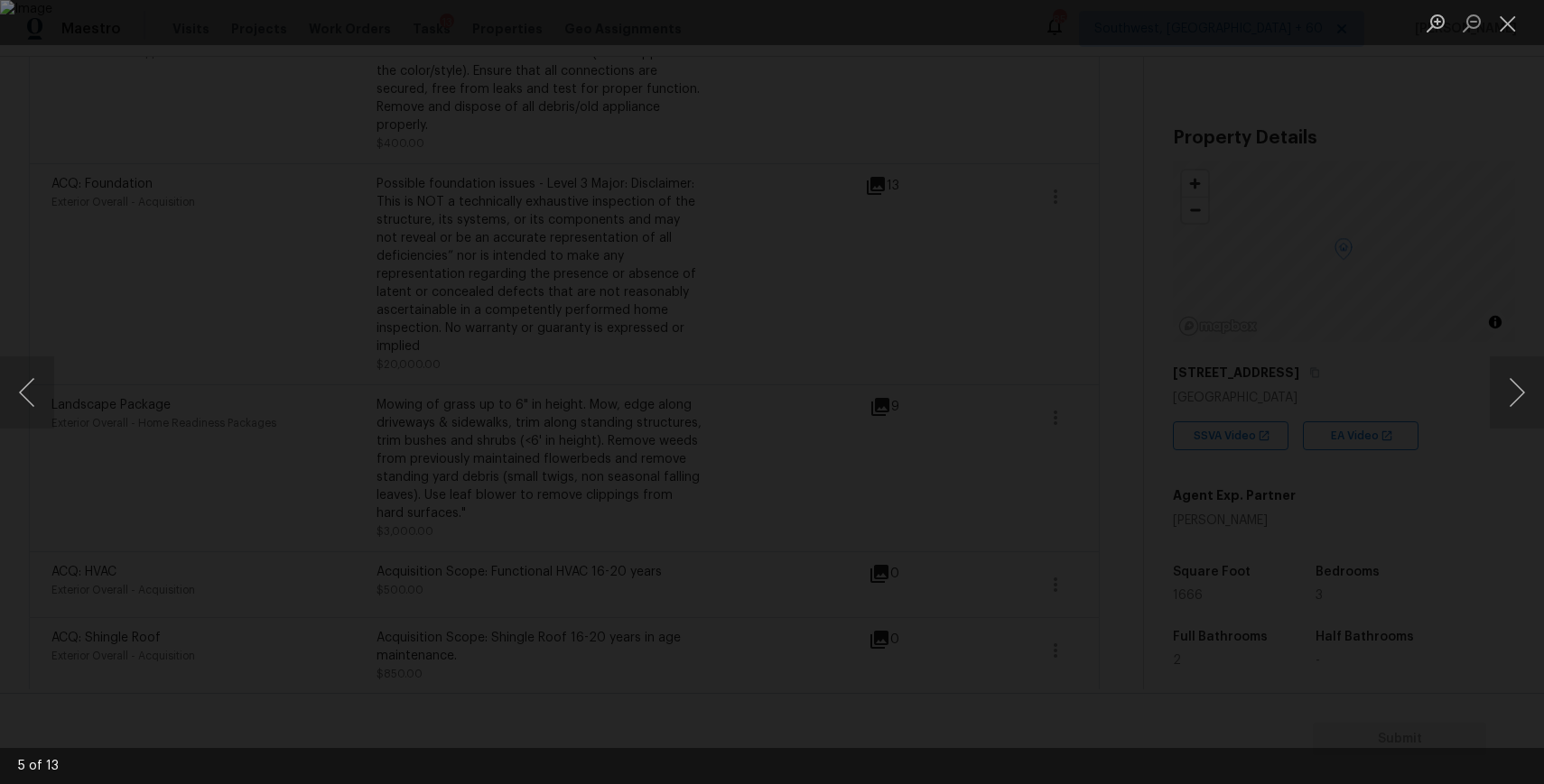
click at [1373, 486] on div "Lightbox" at bounding box center [772, 392] width 1544 height 784
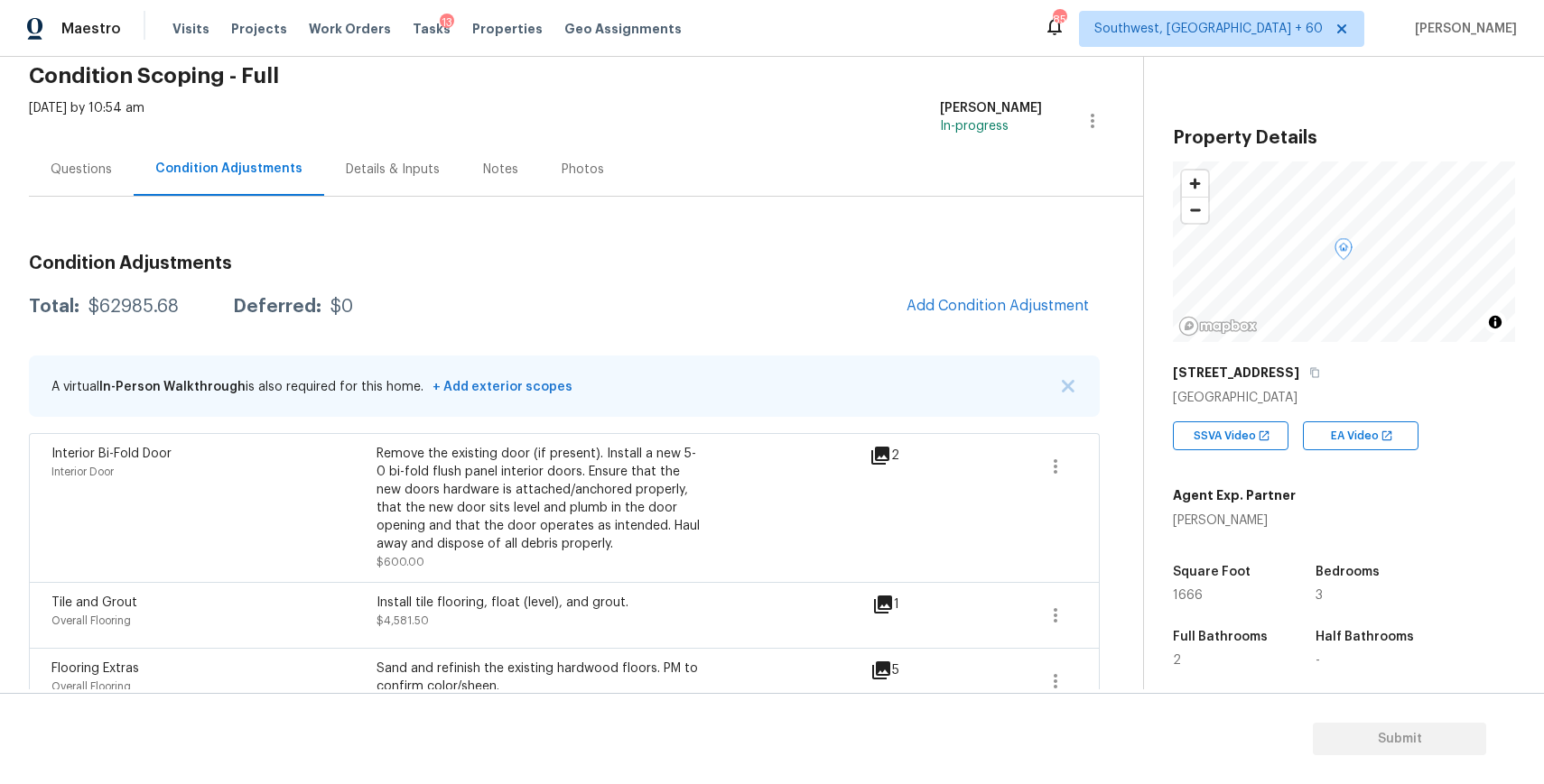
scroll to position [0, 0]
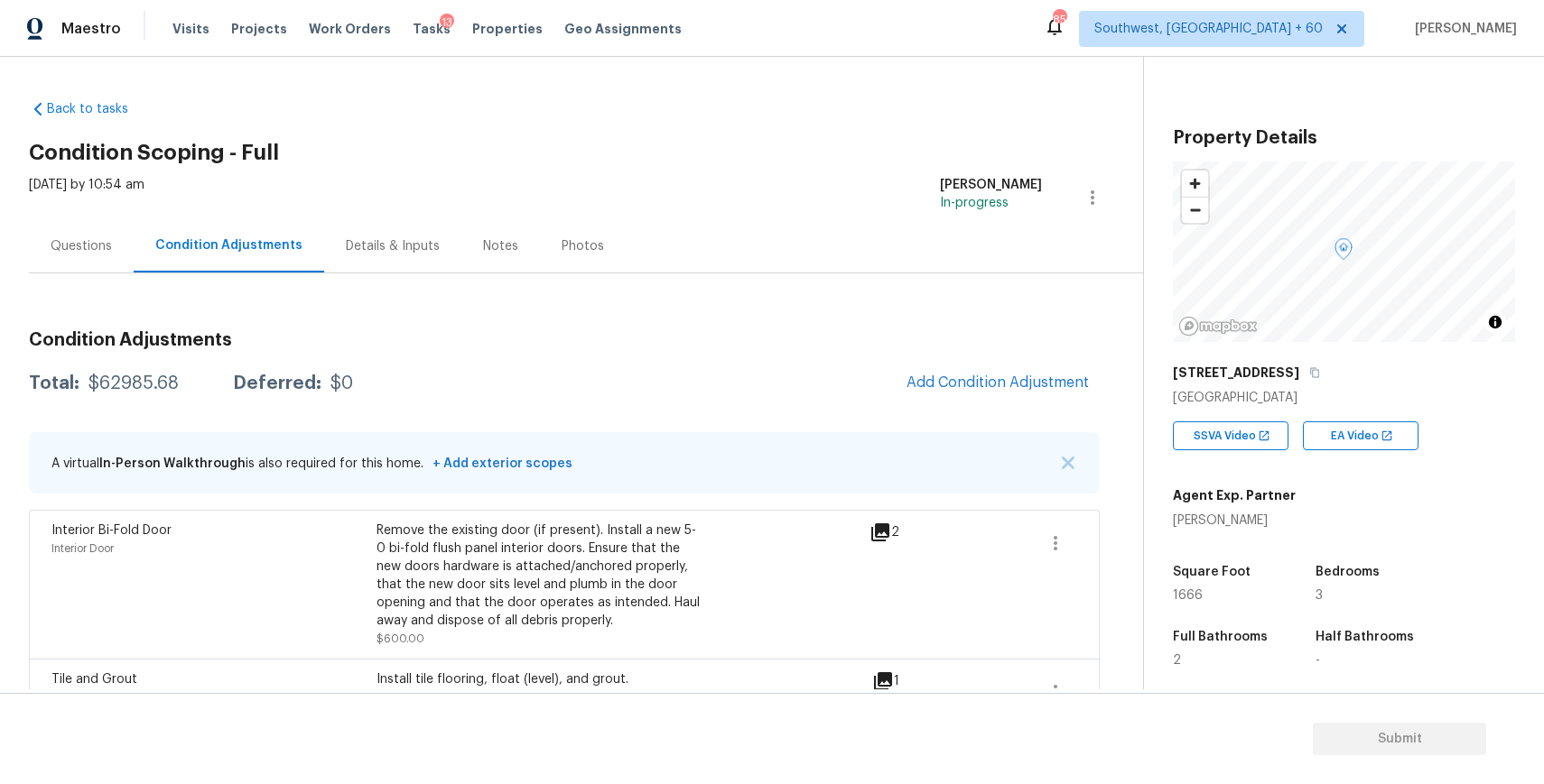
click at [32, 245] on div "Questions" at bounding box center [81, 246] width 105 height 53
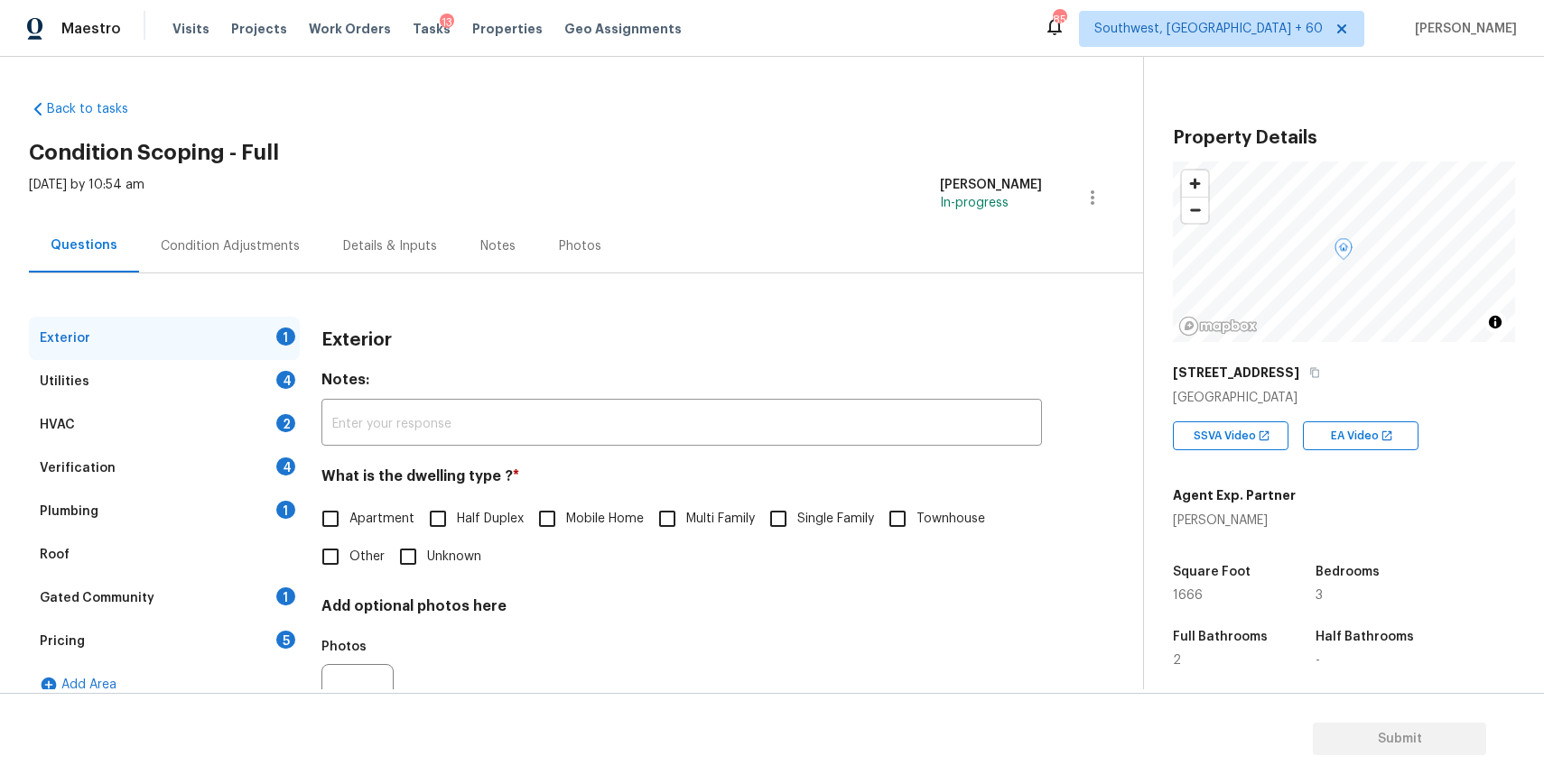
click at [192, 482] on div "Verification 4" at bounding box center [164, 469] width 271 height 43
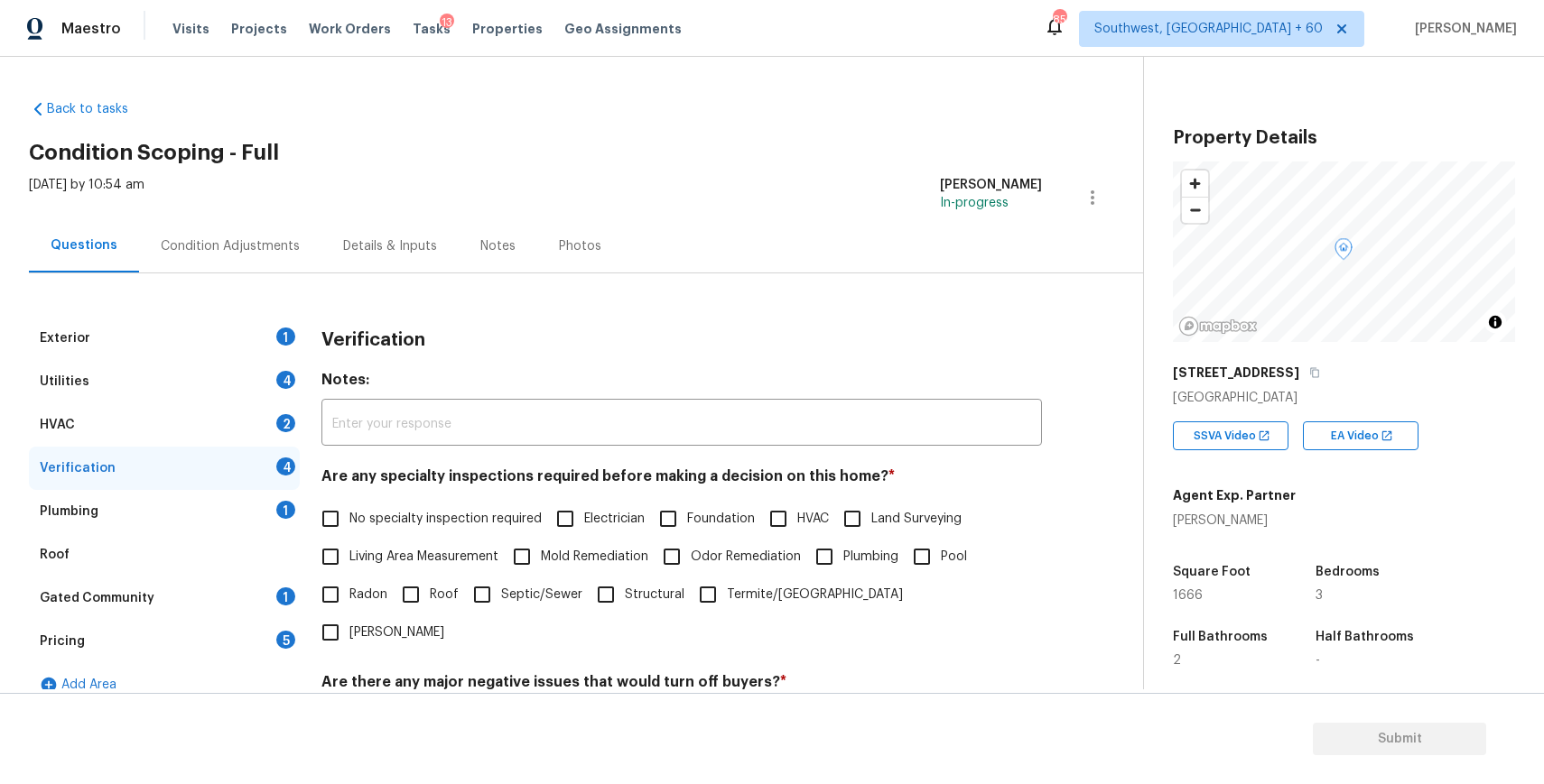
scroll to position [246, 0]
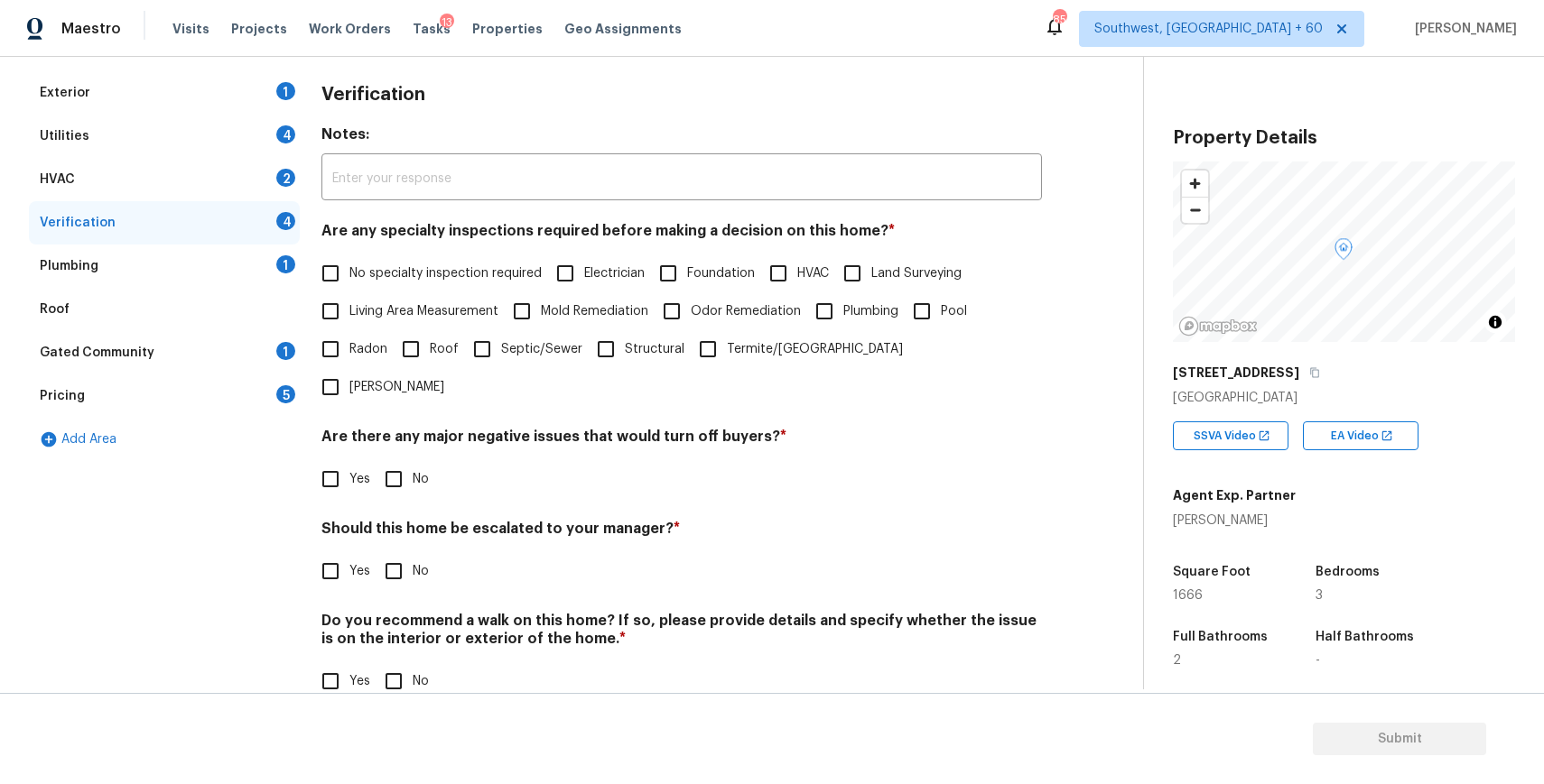
click at [331, 552] on input "Yes" at bounding box center [330, 571] width 38 height 38
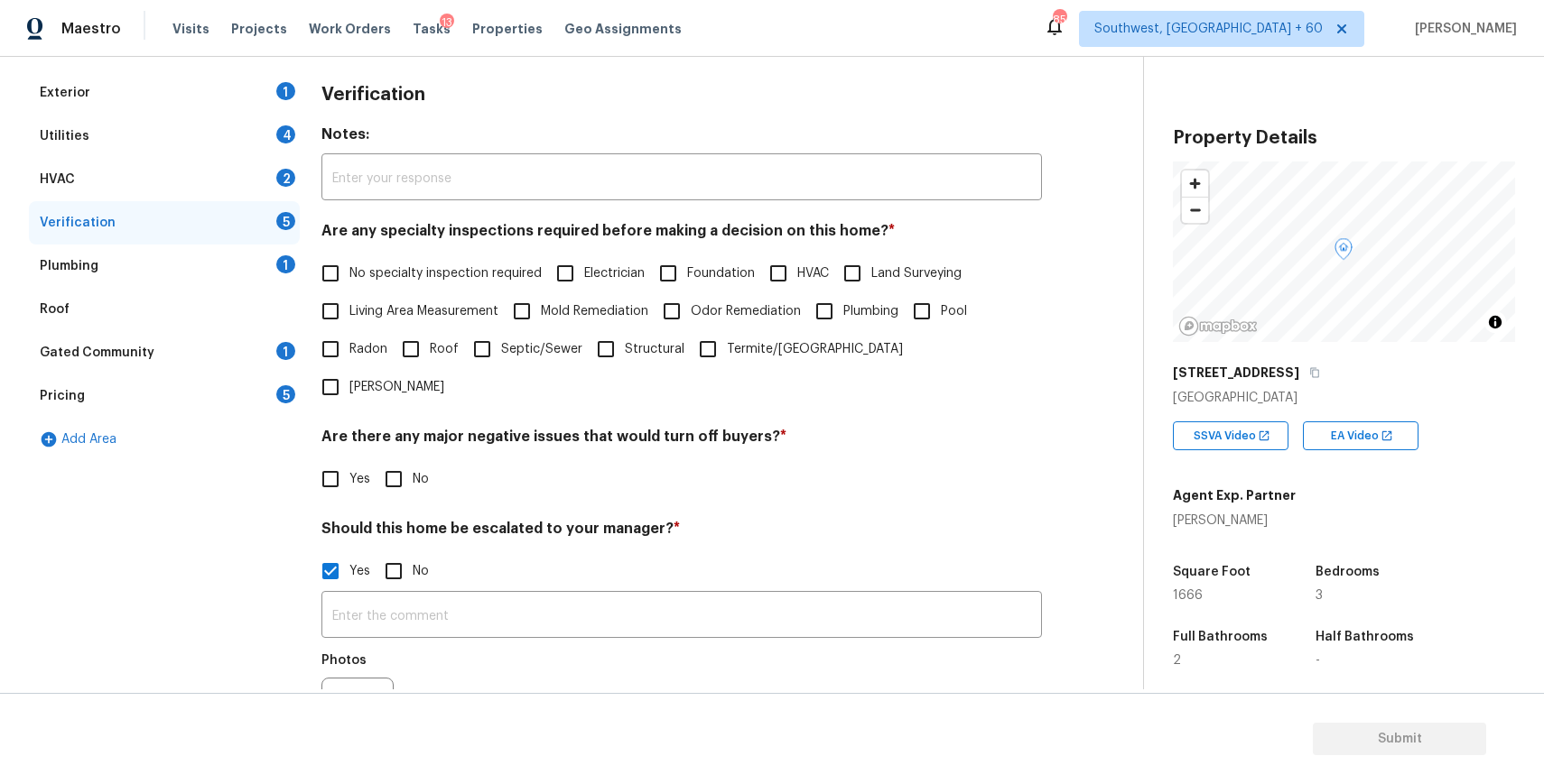
click at [311, 552] on input "Yes" at bounding box center [330, 571] width 38 height 38
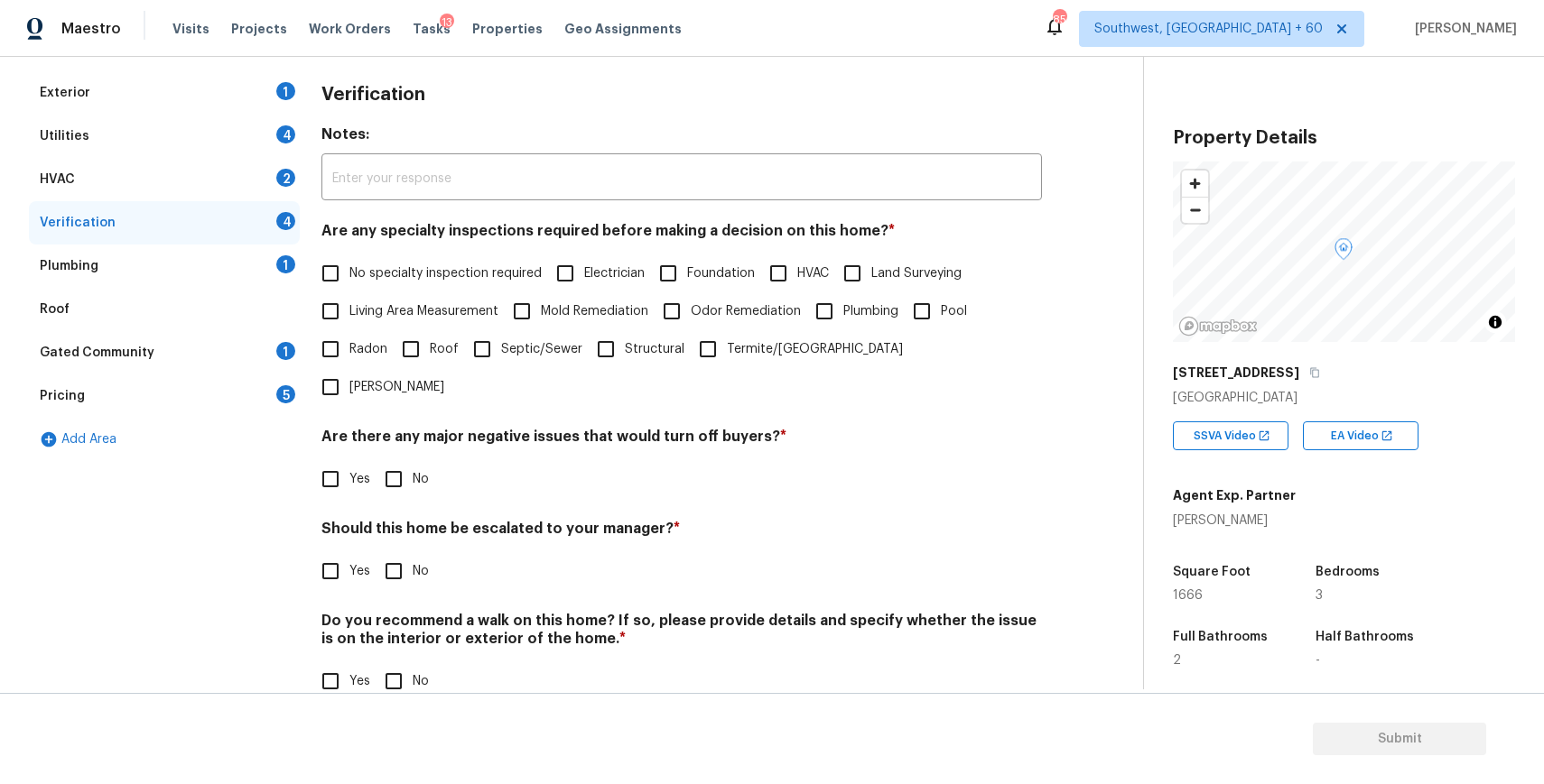
click at [361, 563] on span "Yes" at bounding box center [359, 572] width 21 height 19
click at [350, 552] on input "Yes" at bounding box center [330, 571] width 38 height 38
checkbox input "true"
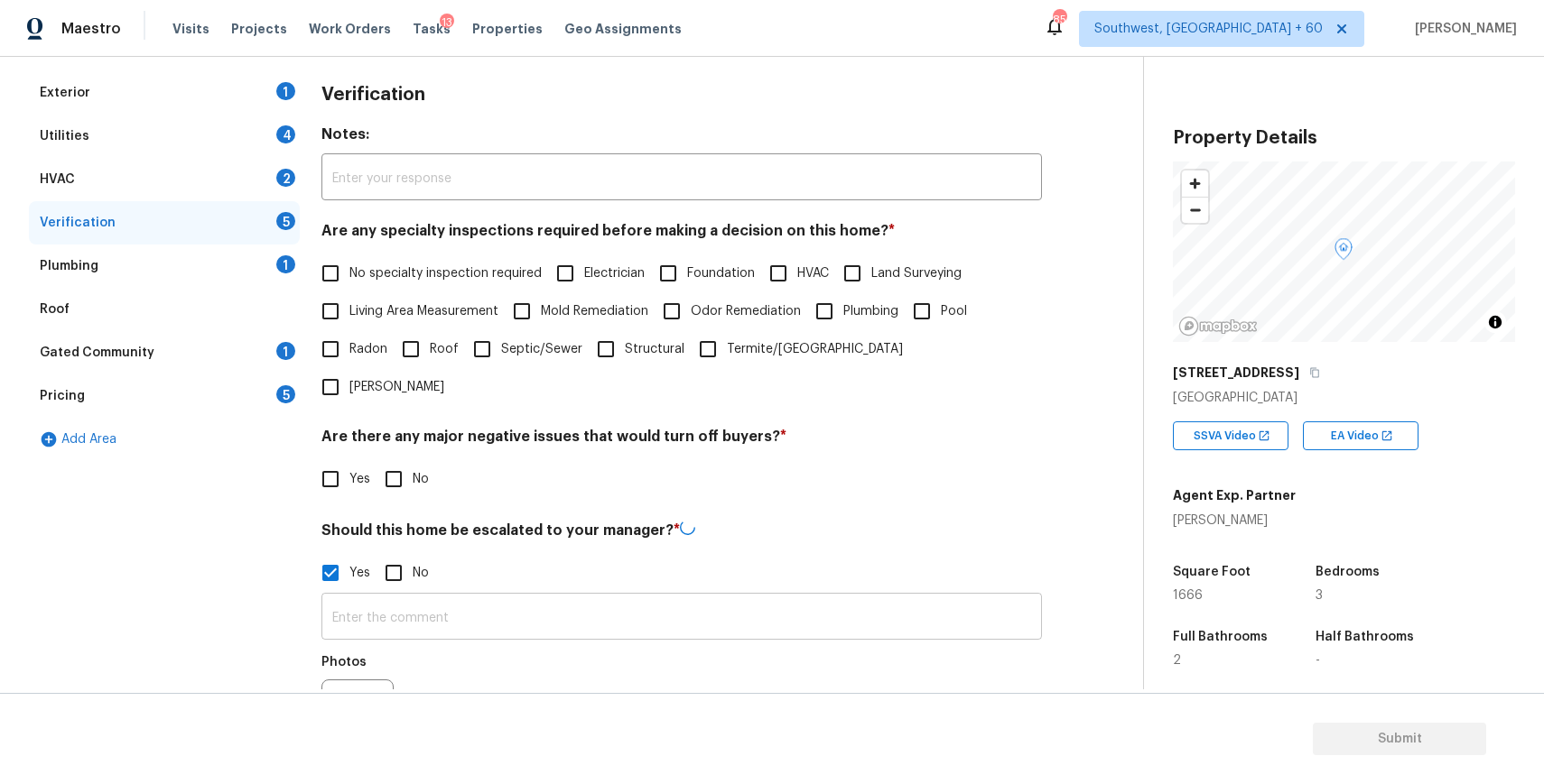
click at [421, 598] on input "text" at bounding box center [681, 619] width 721 height 42
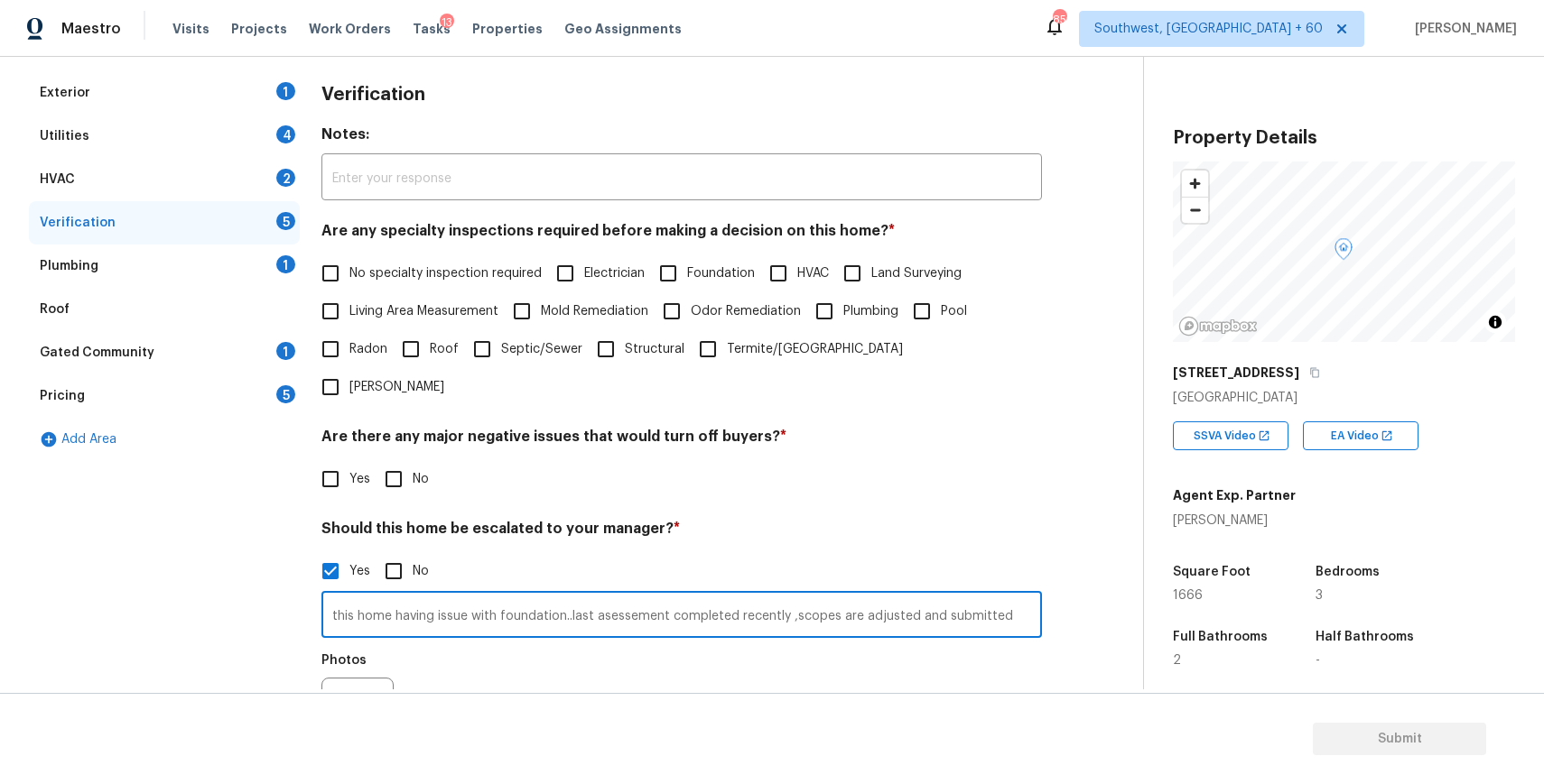
click at [640, 596] on input "this home having issue with foundation..last asessement completed recently ,sco…" at bounding box center [681, 617] width 721 height 42
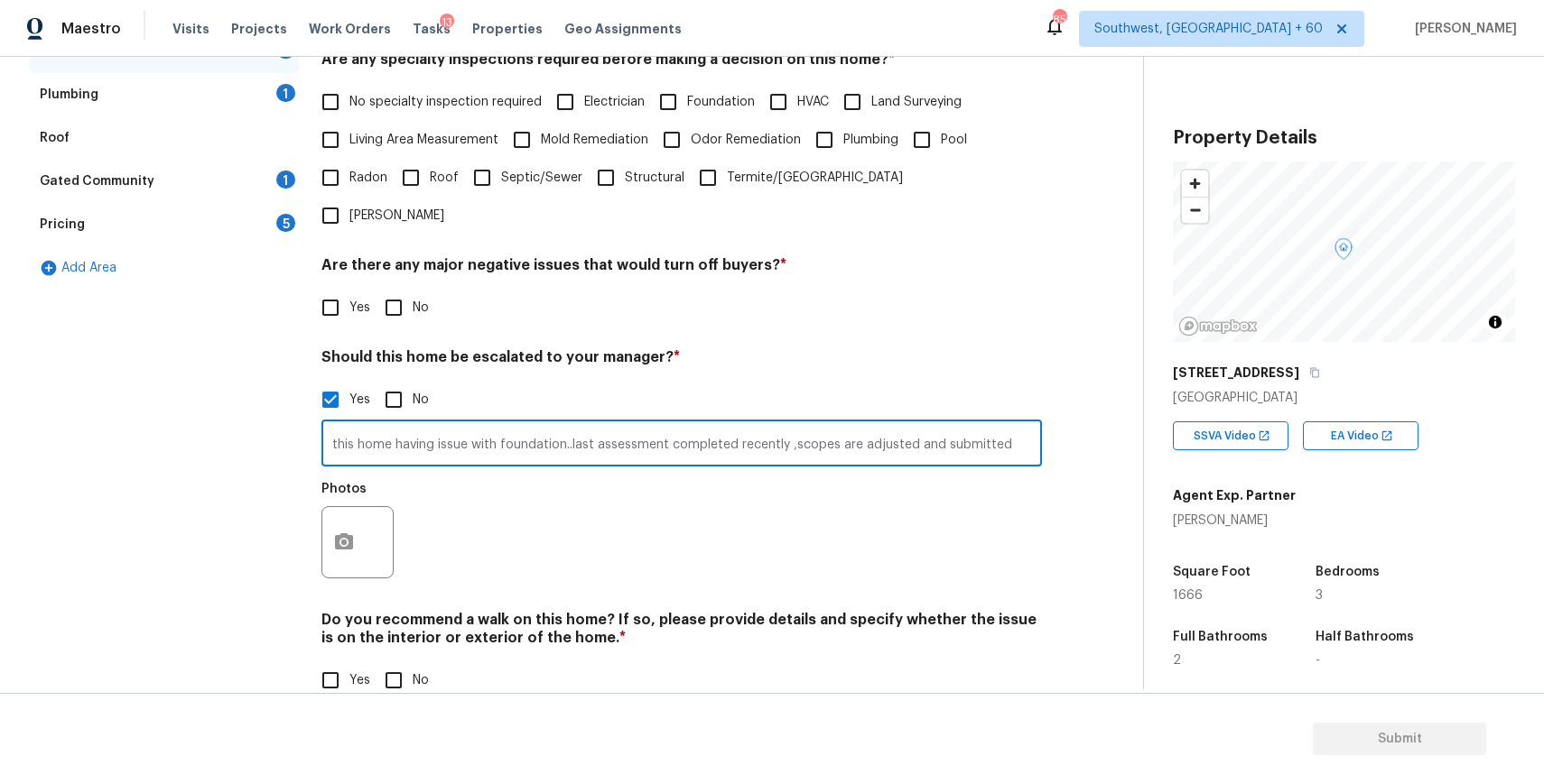
type input "this home having issue with foundation..last assessment completed recently ,sco…"
click at [345, 531] on icon "button" at bounding box center [344, 542] width 22 height 22
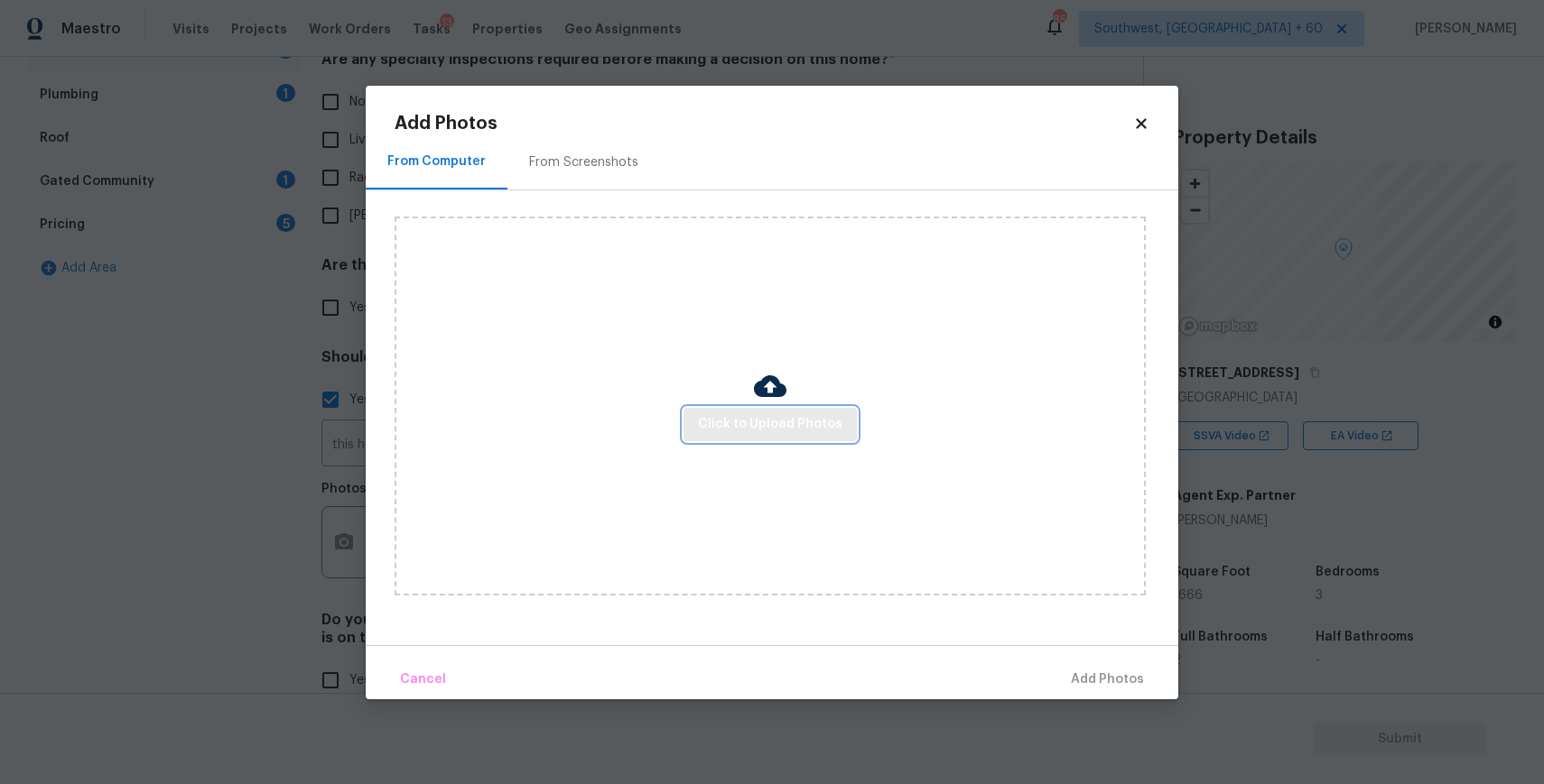
click at [787, 430] on span "Click to Upload Photos" at bounding box center [771, 424] width 145 height 23
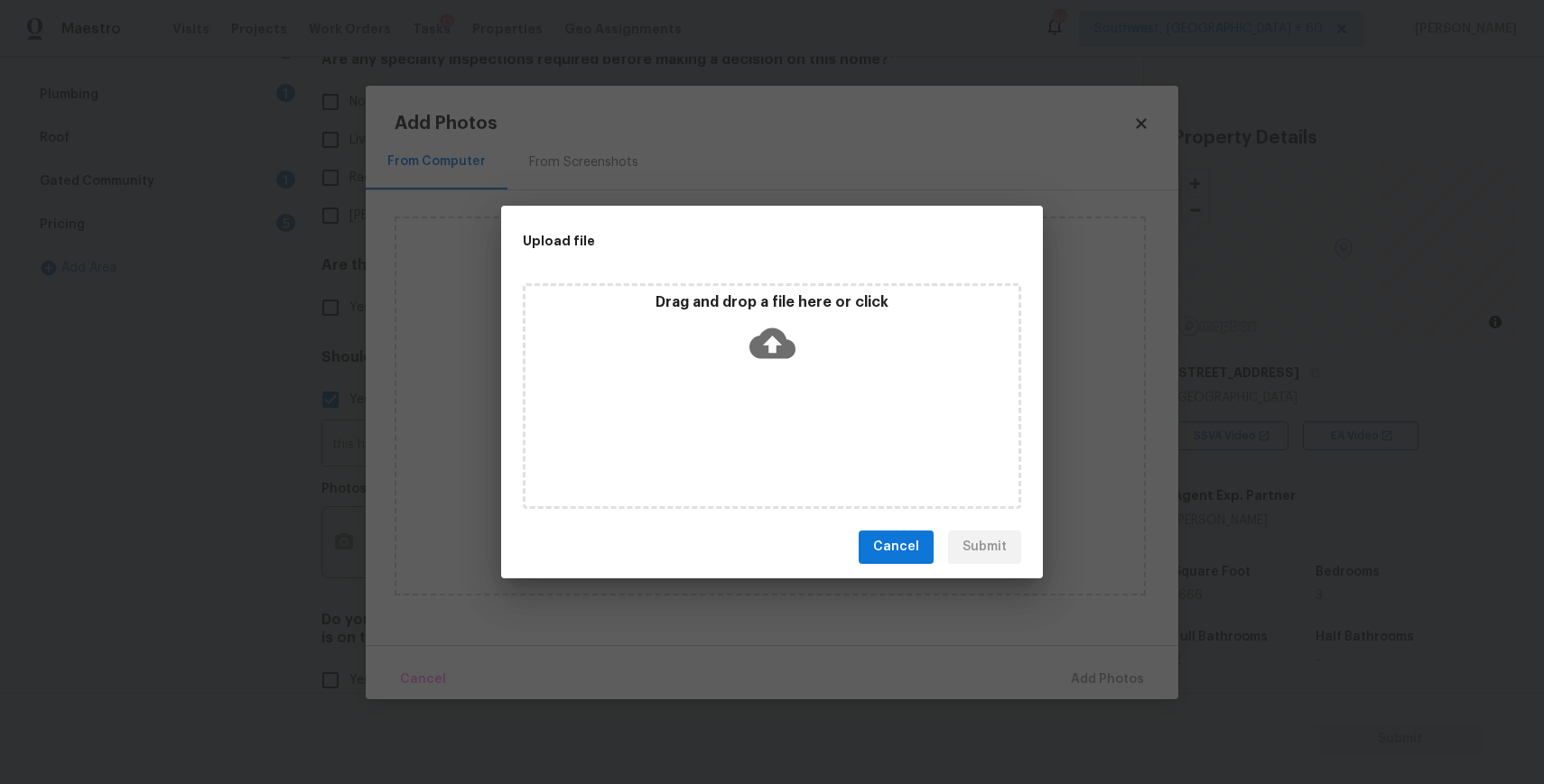
click at [787, 430] on div "Drag and drop a file here or click" at bounding box center [772, 396] width 498 height 226
